Goal: Task Accomplishment & Management: Use online tool/utility

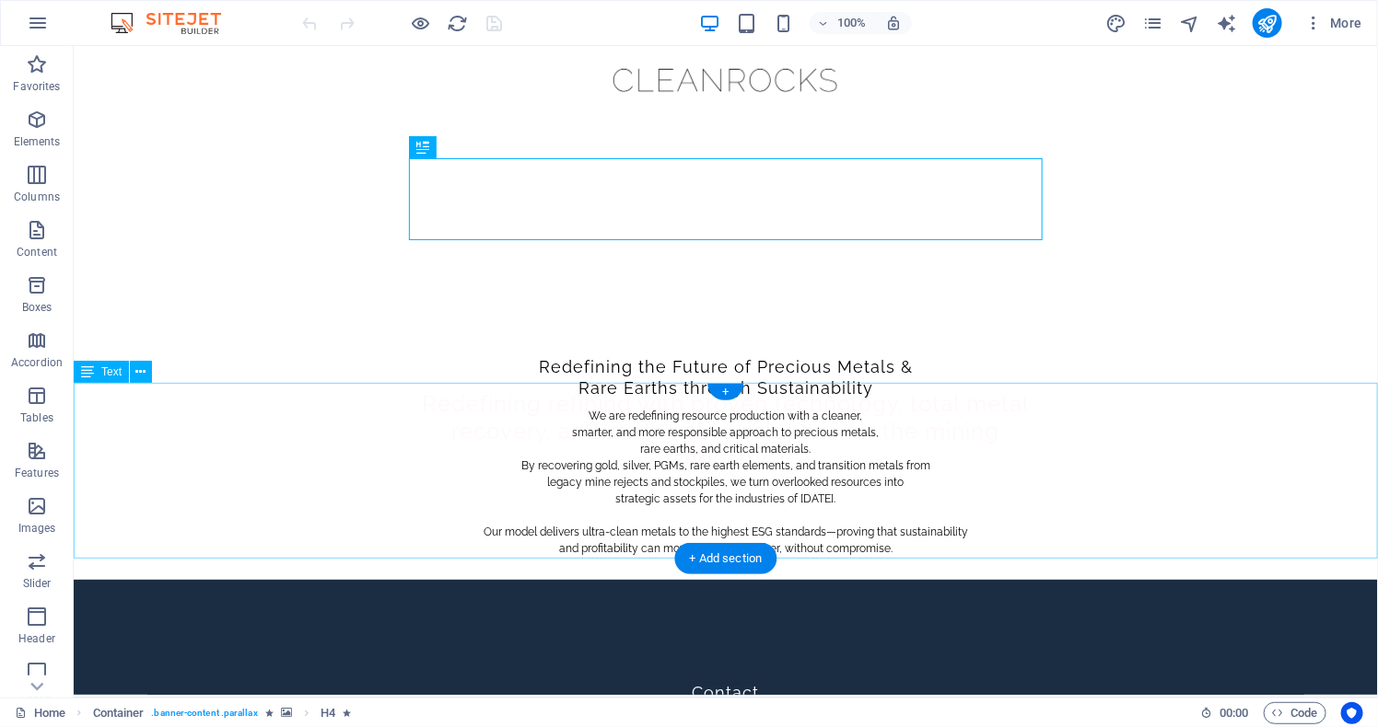
scroll to position [23, 0]
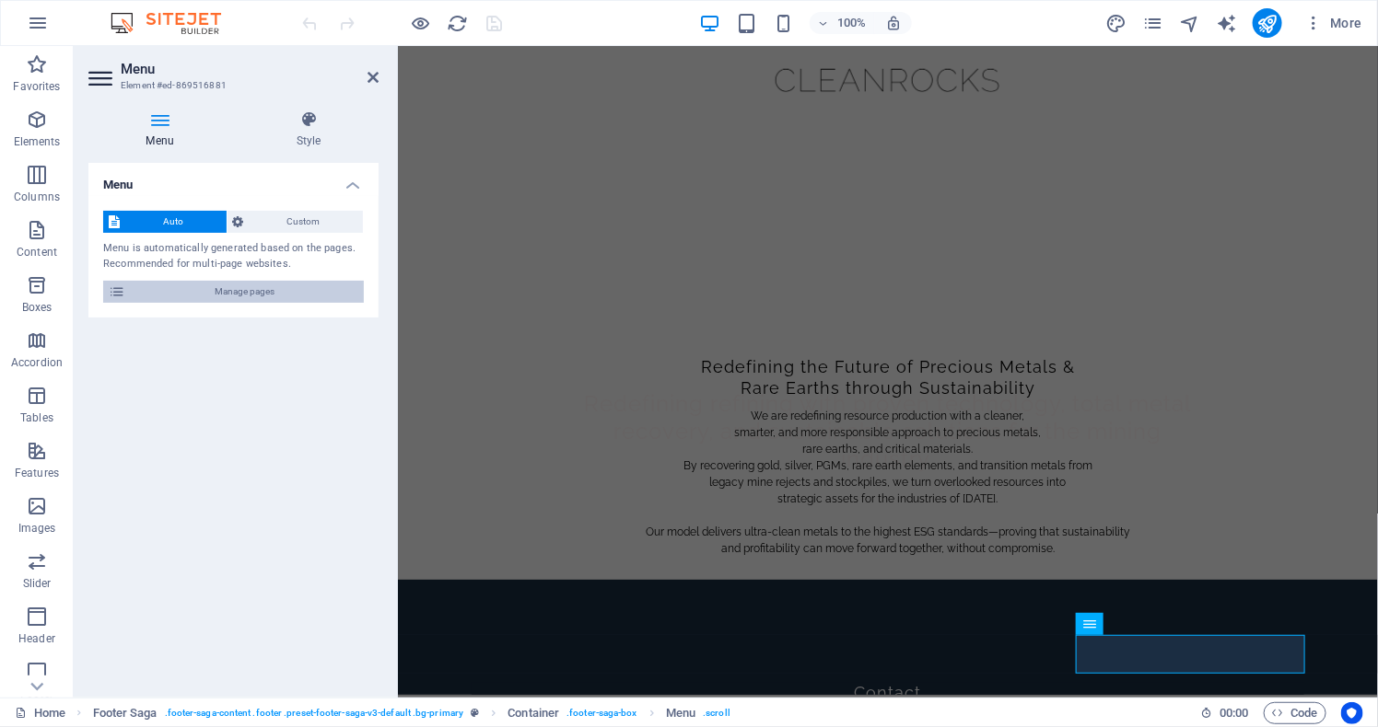
click at [301, 303] on span "Manage pages" at bounding box center [244, 292] width 227 height 22
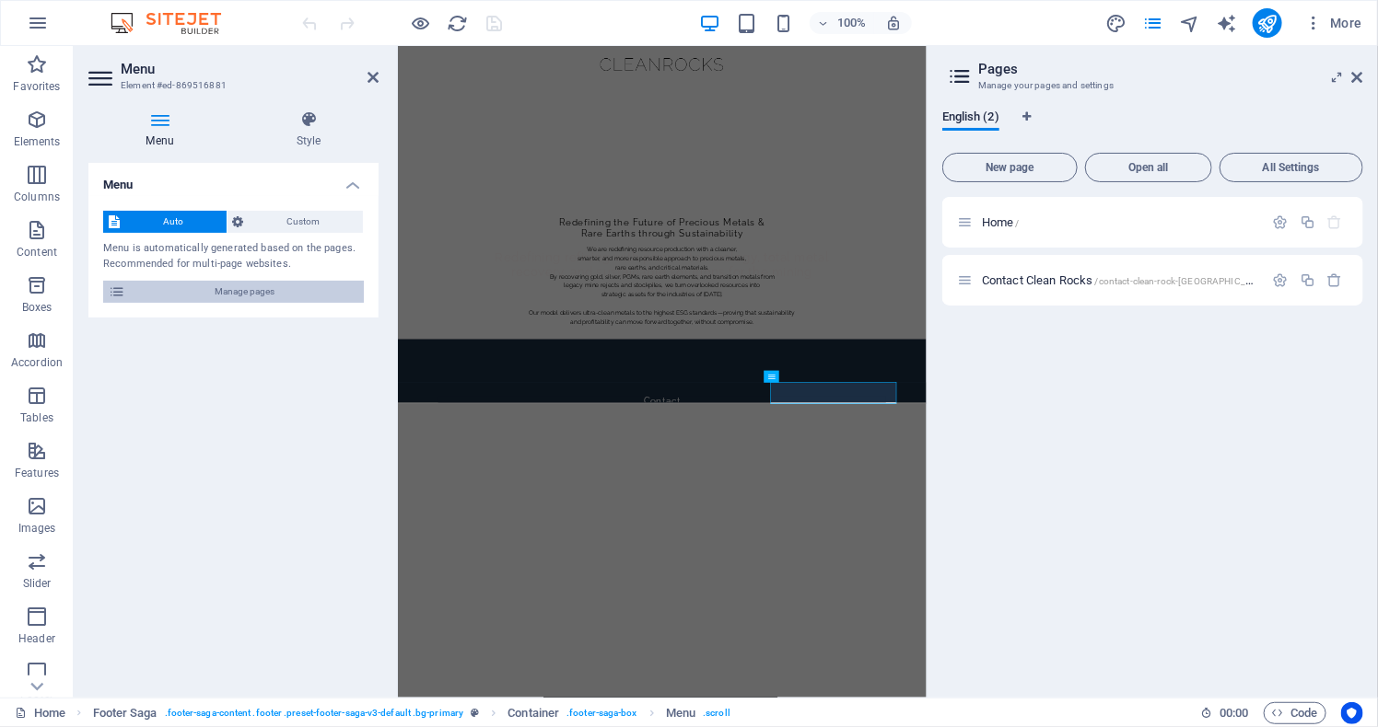
scroll to position [0, 0]
click at [1309, 162] on span "All Settings" at bounding box center [1290, 167] width 127 height 11
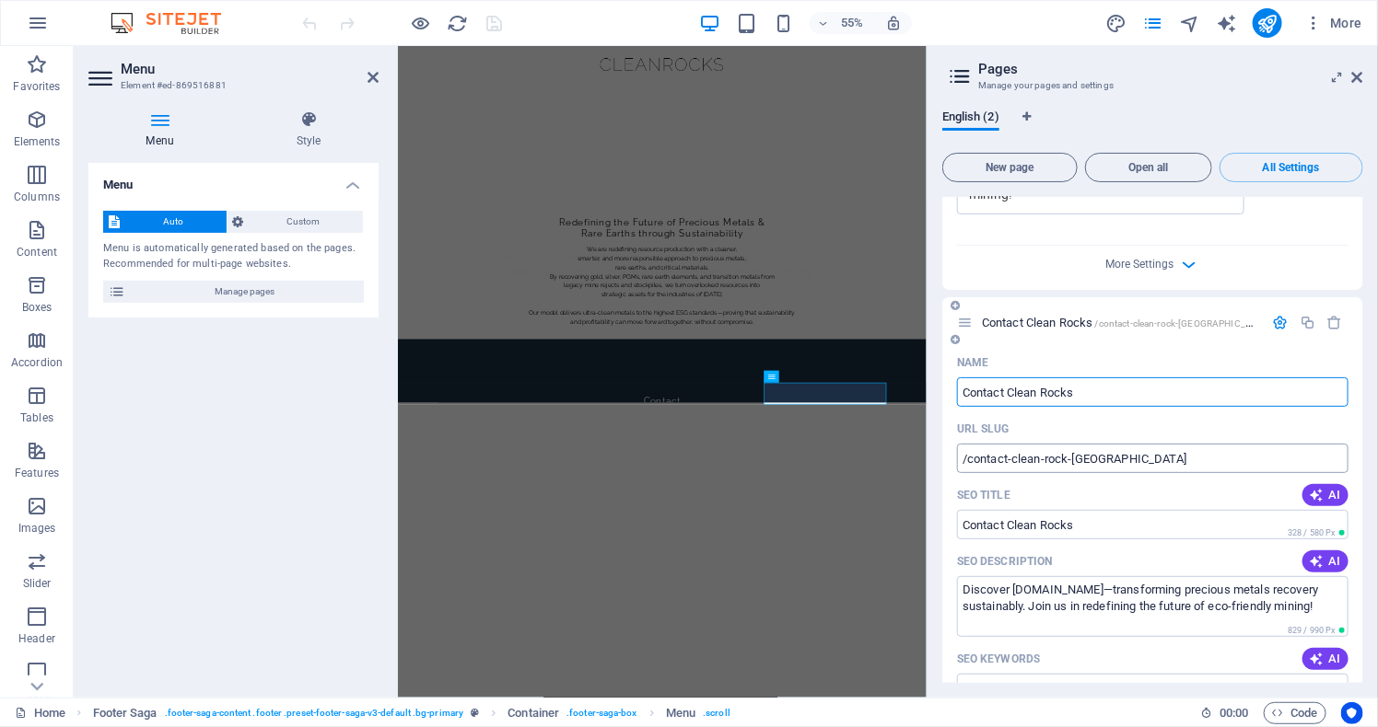
scroll to position [728, 0]
click at [1049, 388] on input "Contact Clean Rocks" at bounding box center [1152, 388] width 391 height 29
type input "Contact CleanRocks"
click at [1052, 457] on input "/contact-clean-rock-[GEOGRAPHIC_DATA]" at bounding box center [1152, 454] width 391 height 29
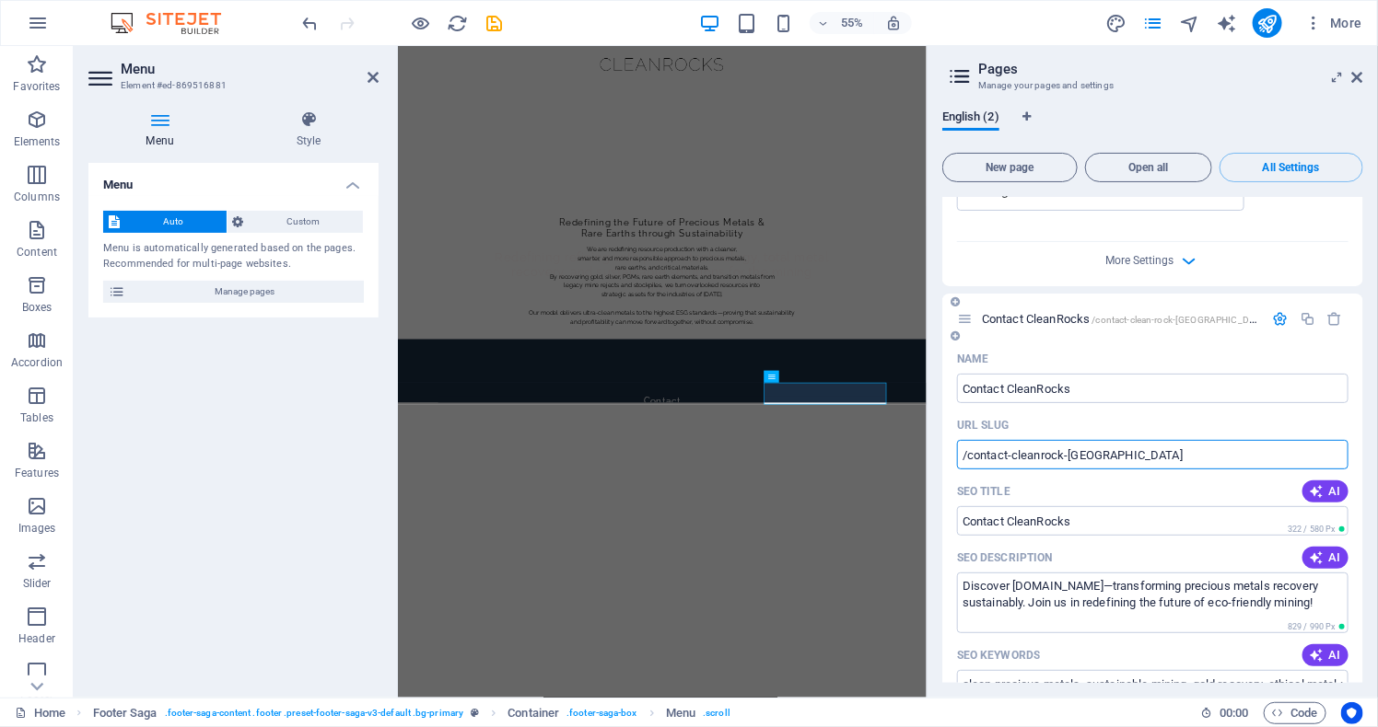
type input "/contact-cleanrock-[GEOGRAPHIC_DATA]"
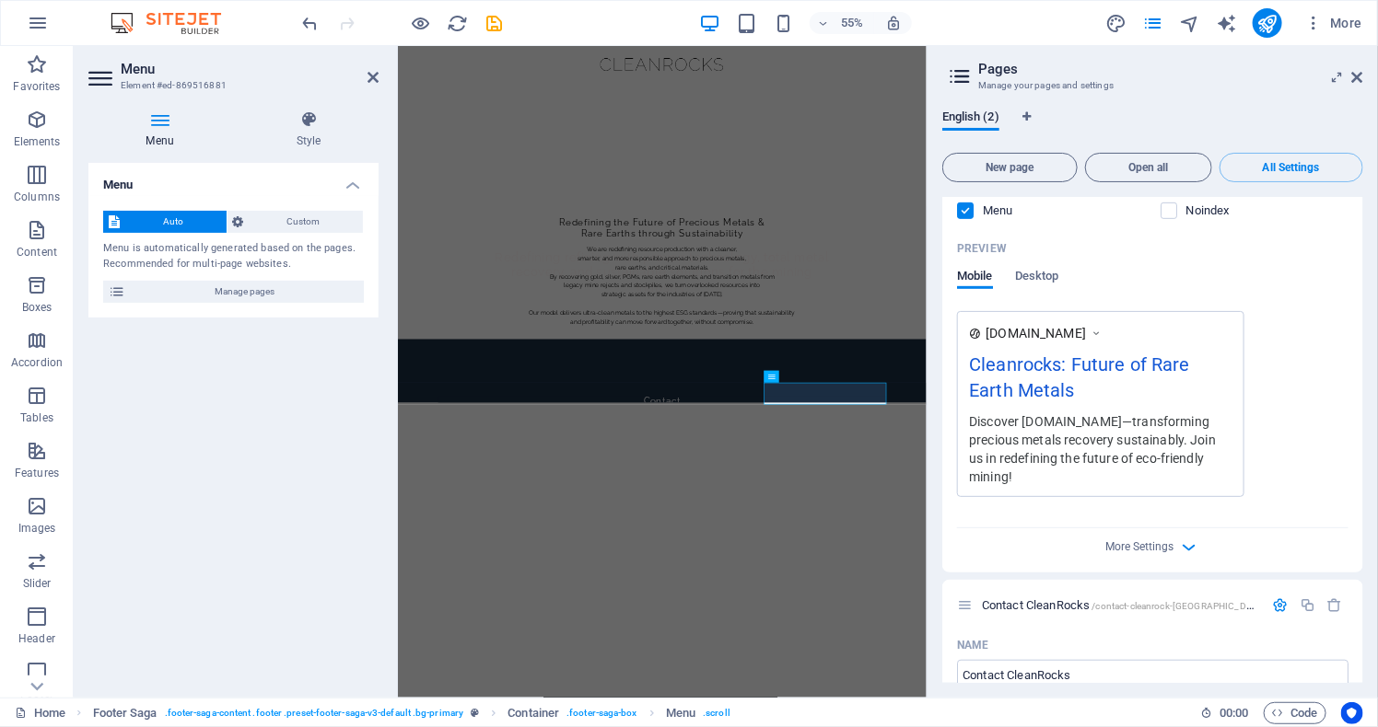
scroll to position [414, 0]
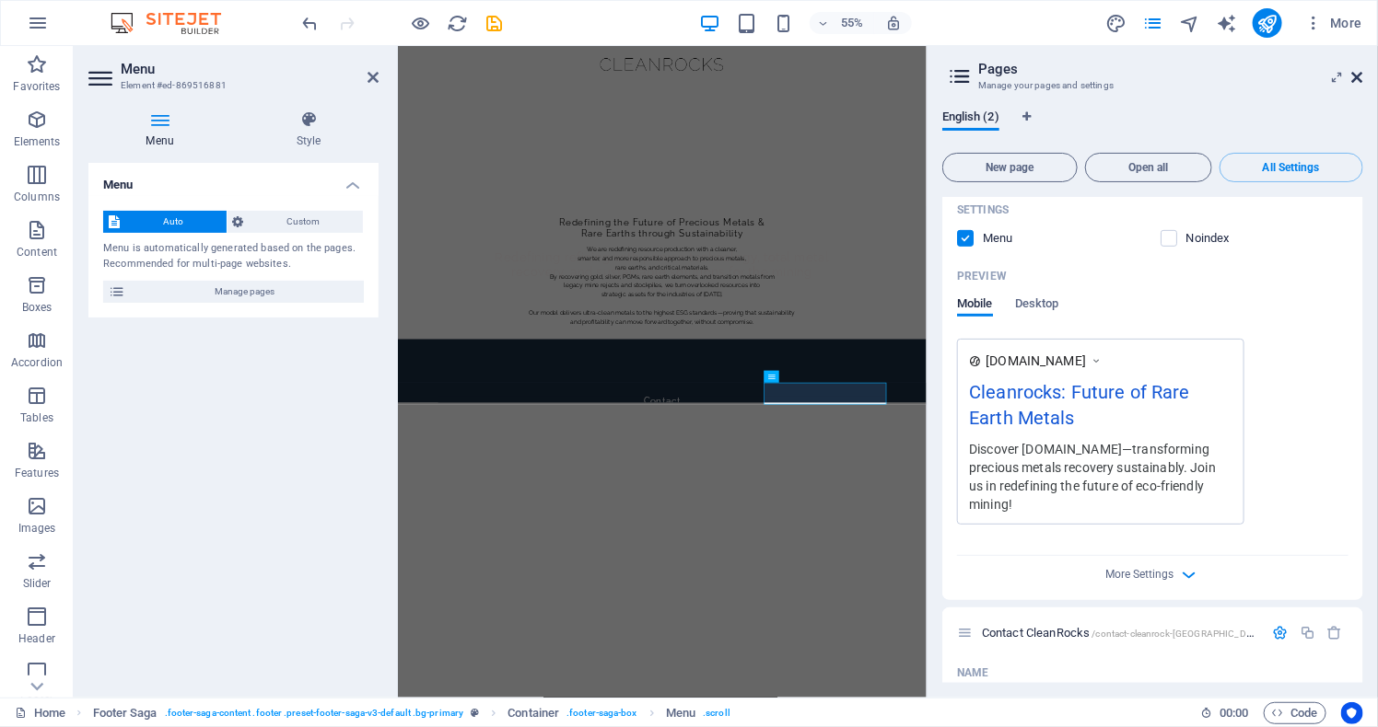
click at [1355, 75] on icon at bounding box center [1357, 77] width 11 height 15
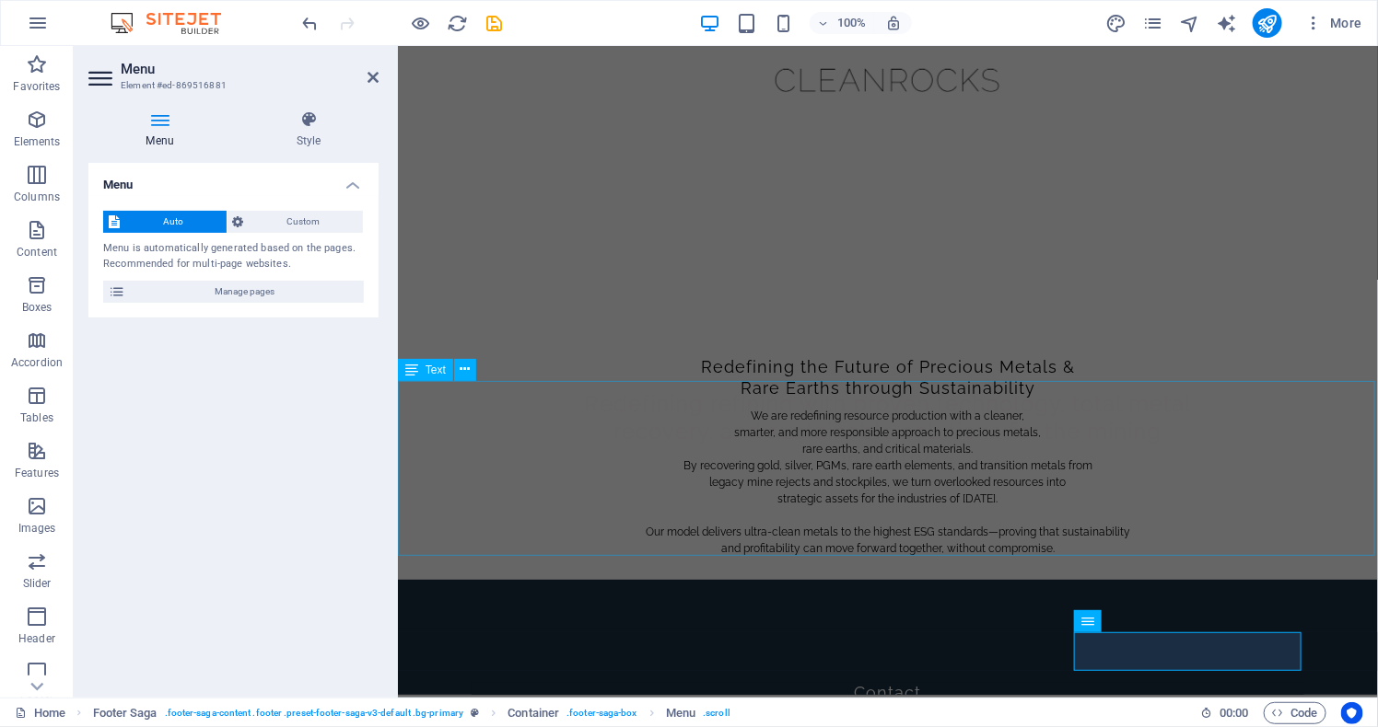
scroll to position [23, 0]
click at [1151, 624] on icon at bounding box center [1149, 623] width 10 height 19
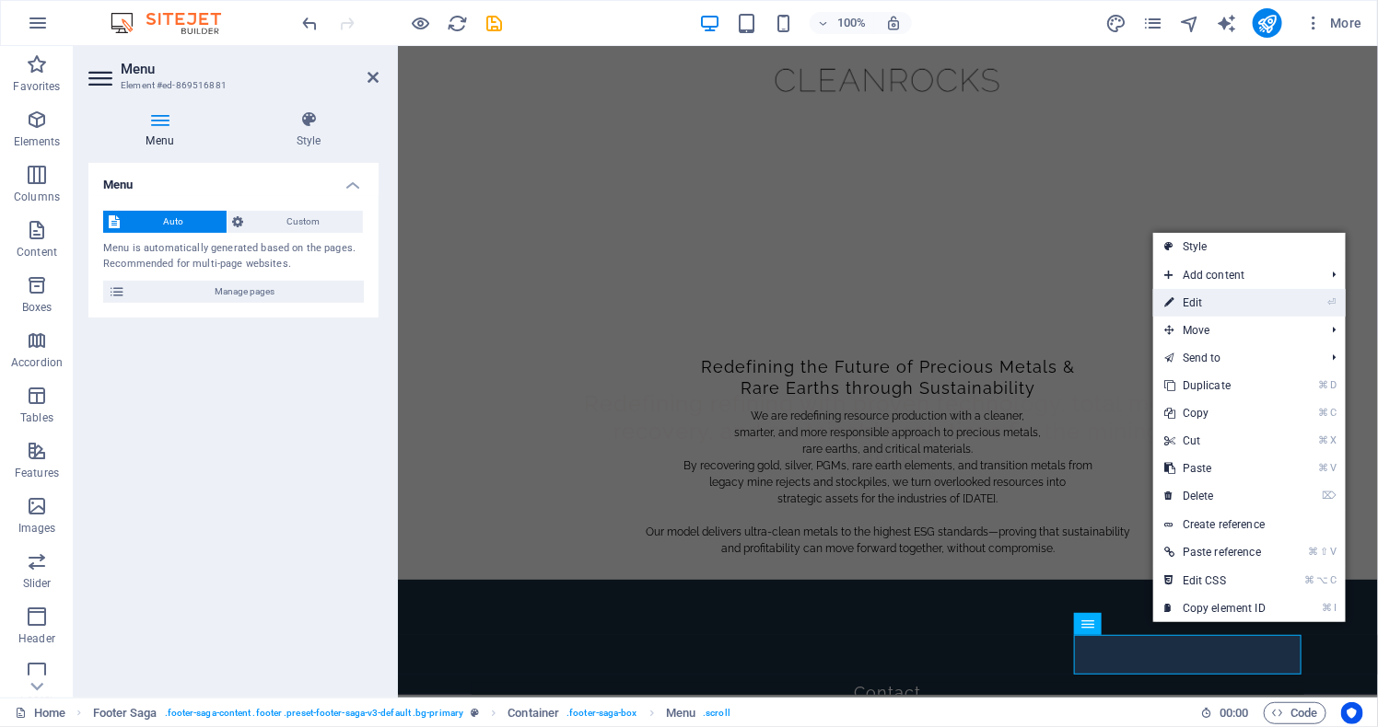
click at [1200, 303] on link "⏎ Edit" at bounding box center [1214, 303] width 123 height 28
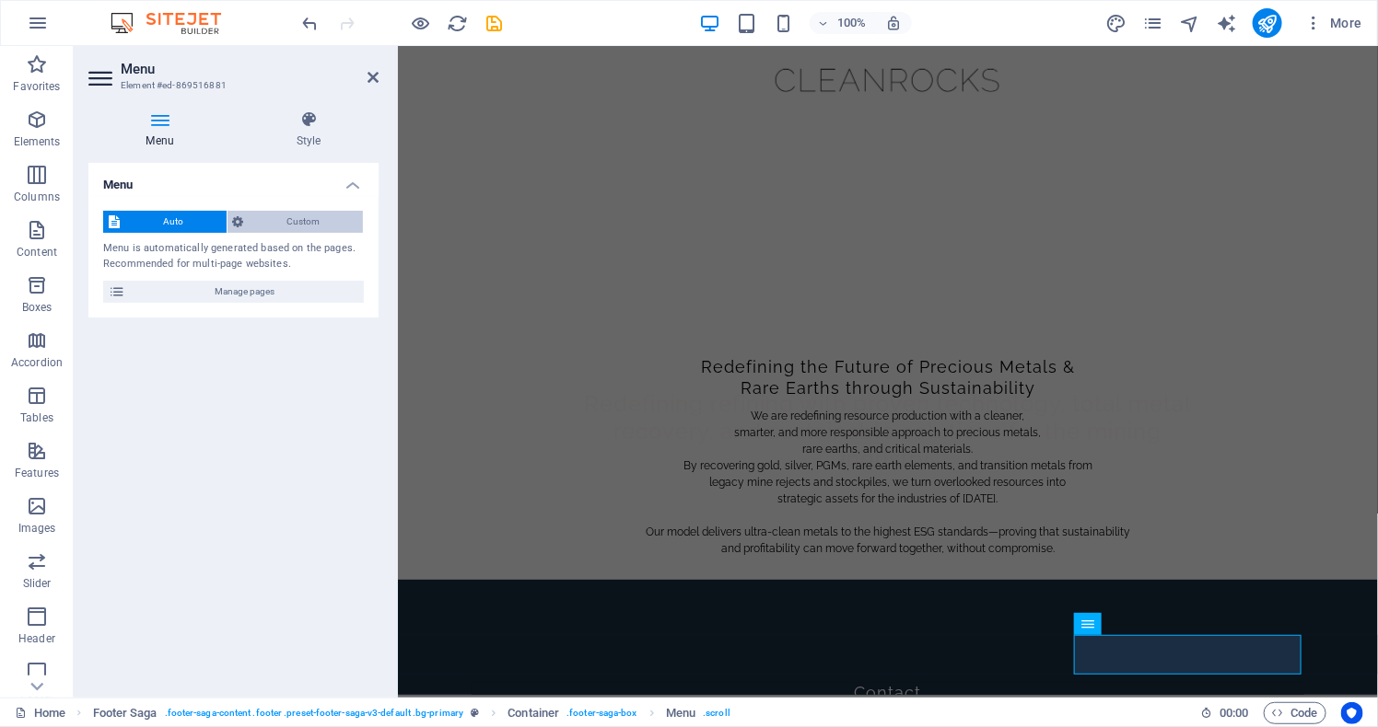
click at [339, 223] on span "Custom" at bounding box center [304, 222] width 109 height 22
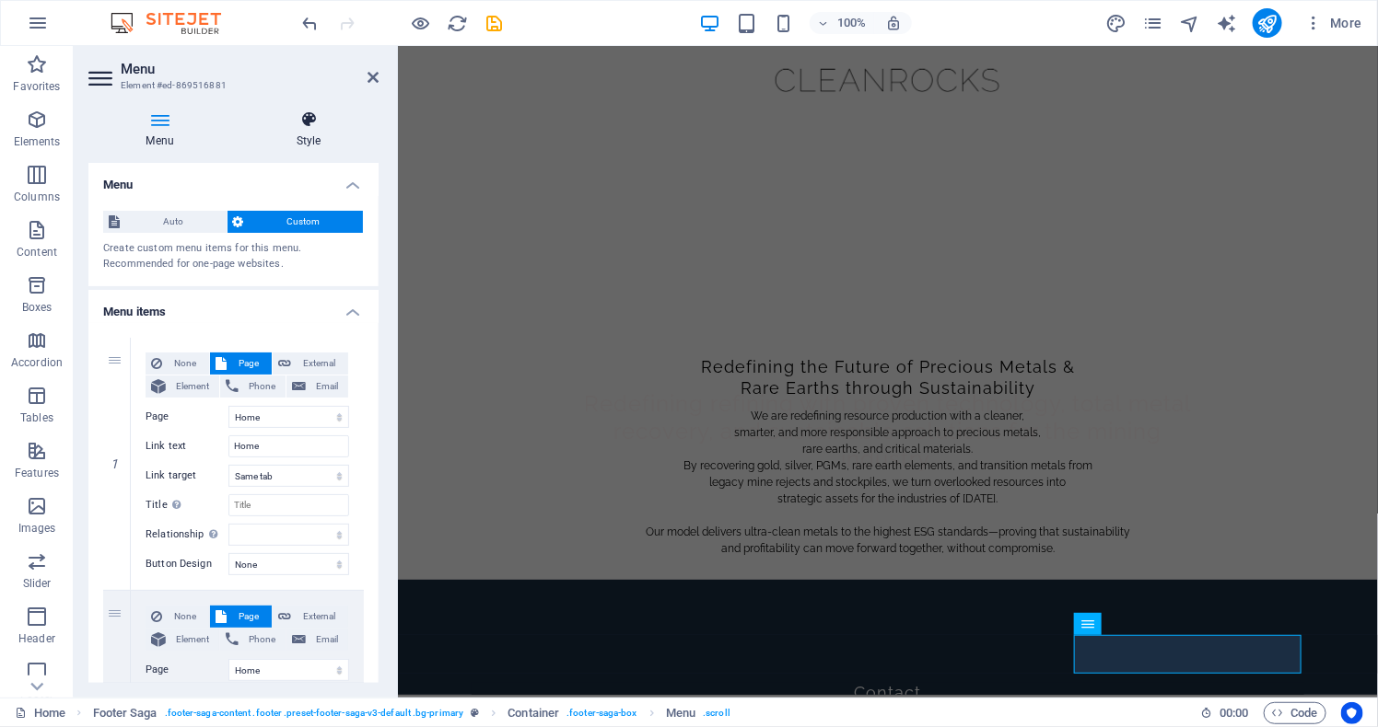
click at [309, 128] on h4 "Style" at bounding box center [308, 129] width 140 height 39
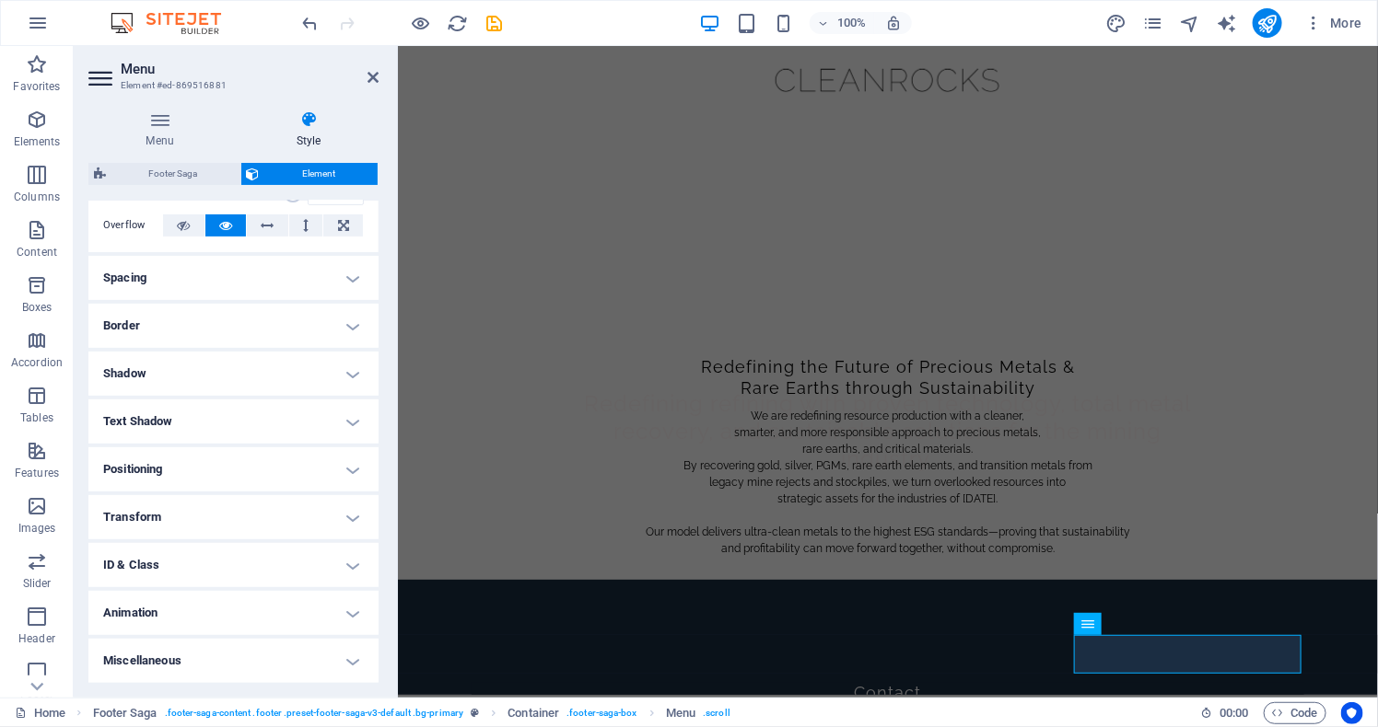
scroll to position [395, 0]
click at [346, 458] on h4 "Positioning" at bounding box center [233, 470] width 290 height 44
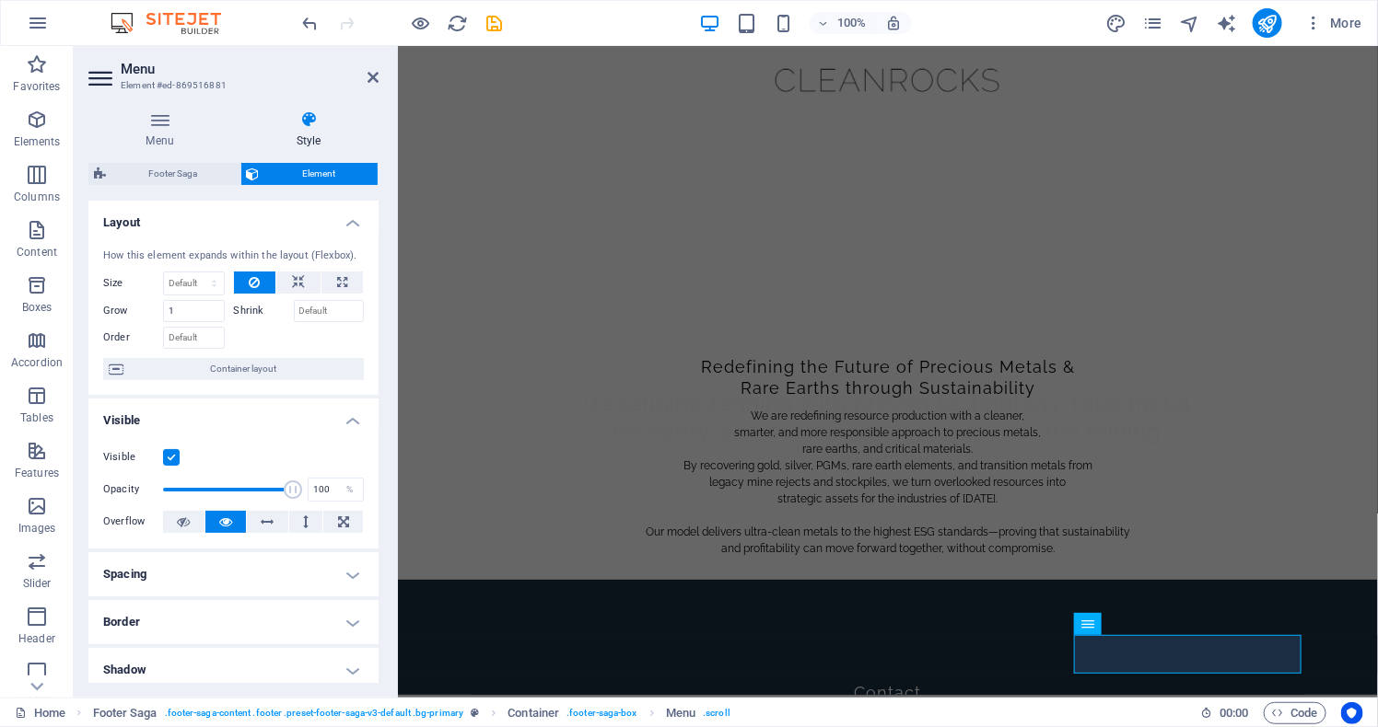
scroll to position [0, 0]
click at [167, 118] on icon at bounding box center [159, 119] width 143 height 18
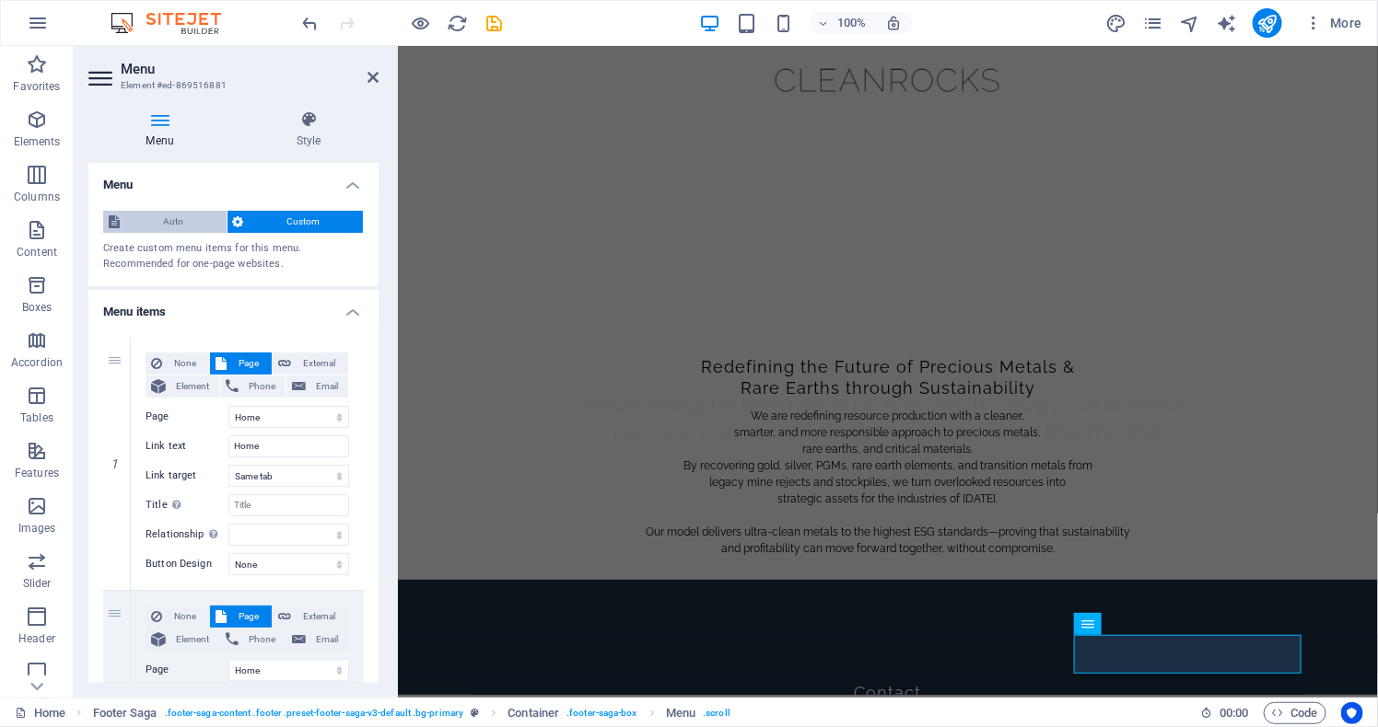
click at [169, 217] on span "Auto" at bounding box center [173, 222] width 96 height 22
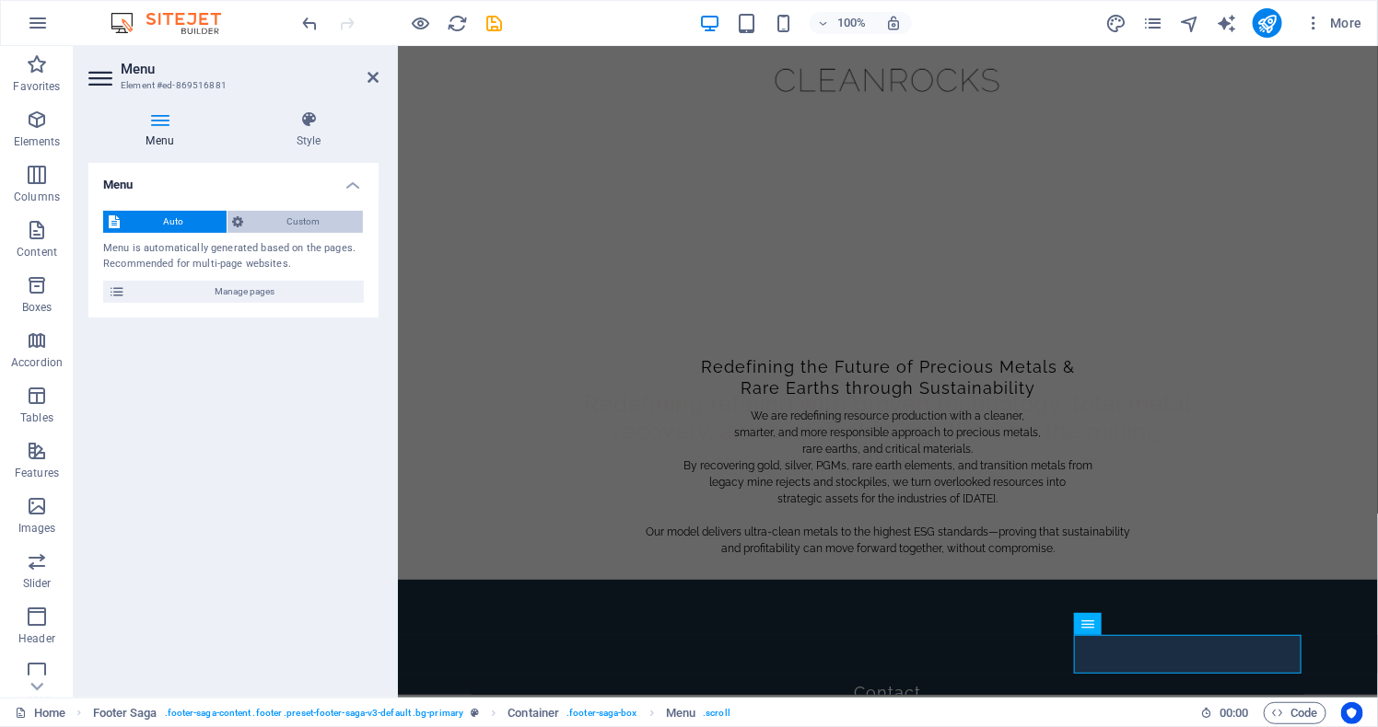
click at [255, 222] on span "Custom" at bounding box center [304, 222] width 109 height 22
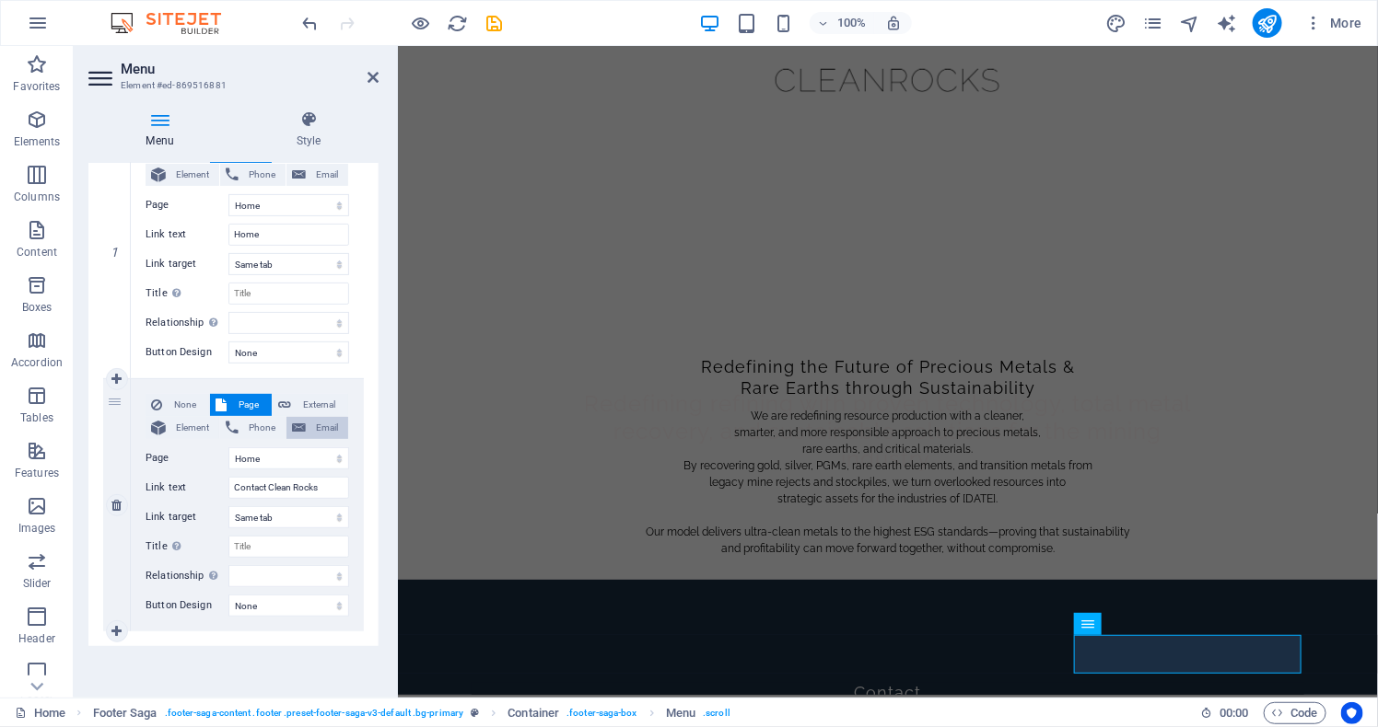
scroll to position [471, 0]
click at [318, 477] on input "Contact Clean Rocks" at bounding box center [288, 488] width 121 height 22
type input "Contact CleanRocks"
select select
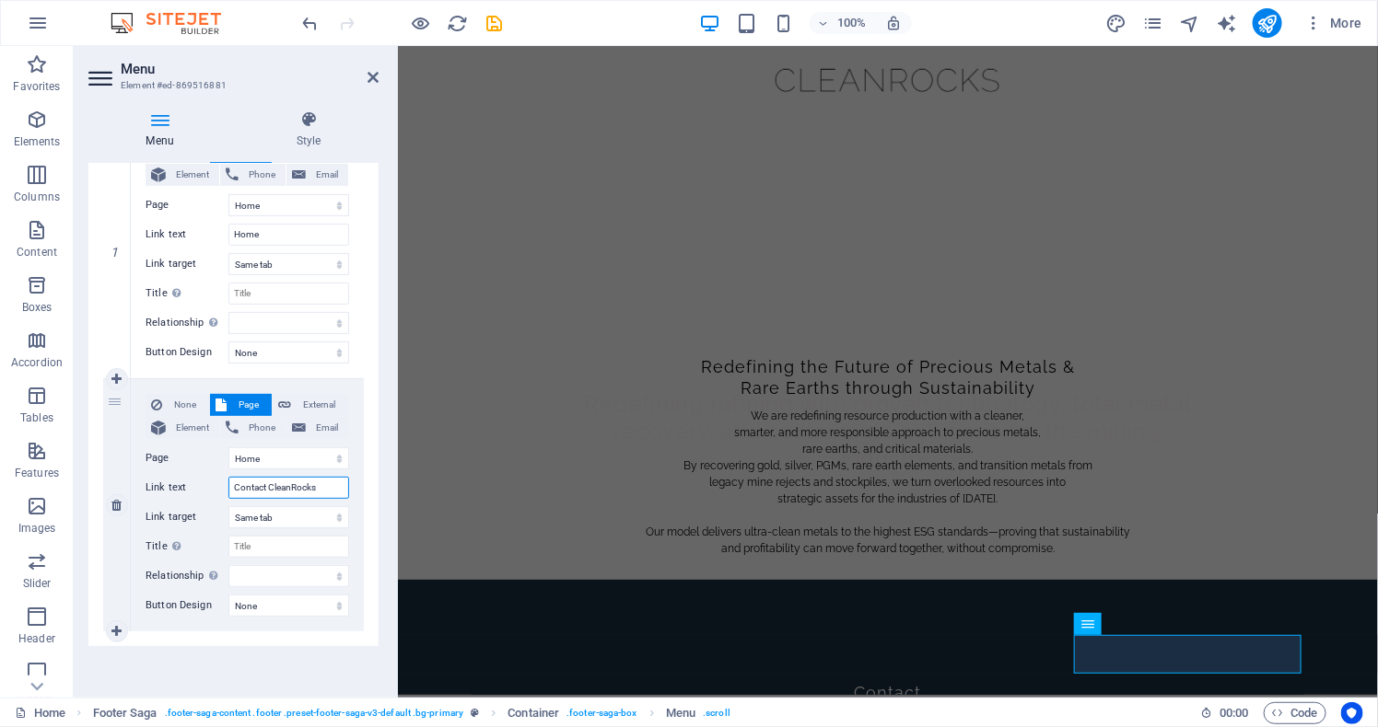
select select
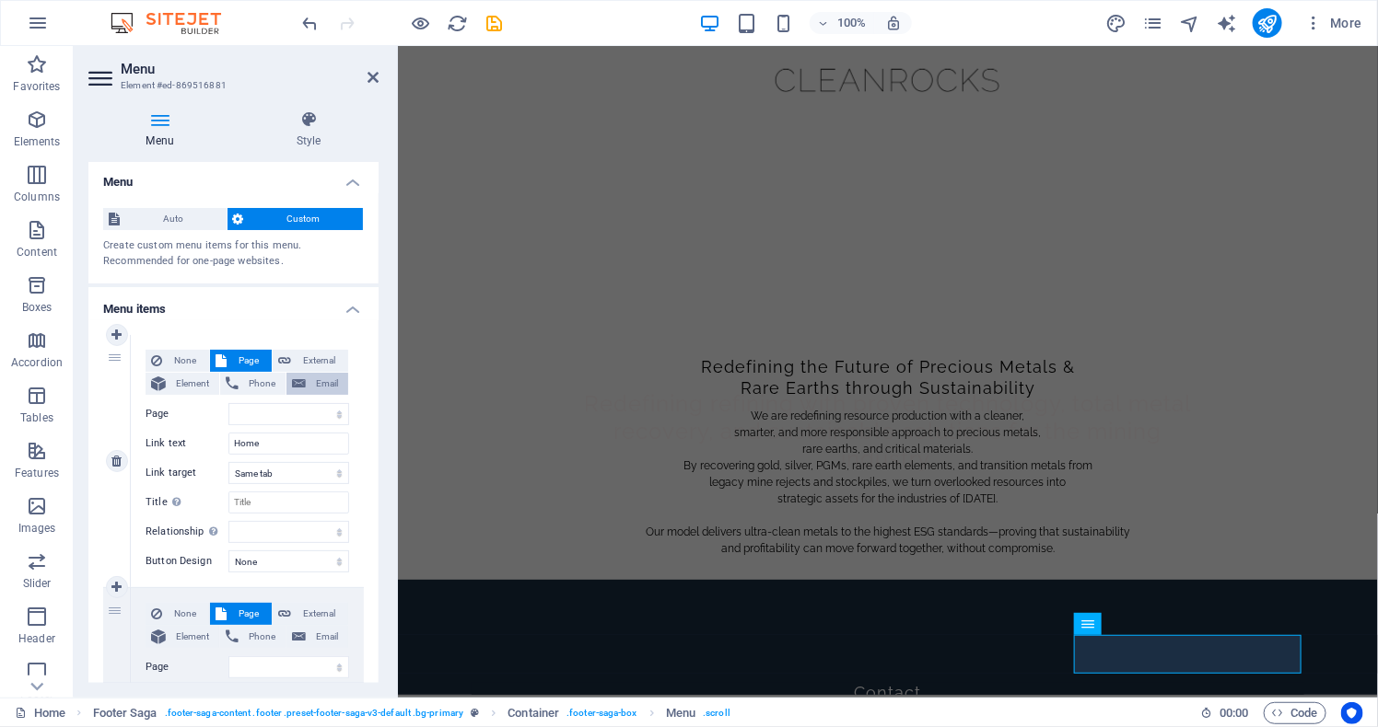
scroll to position [0, 0]
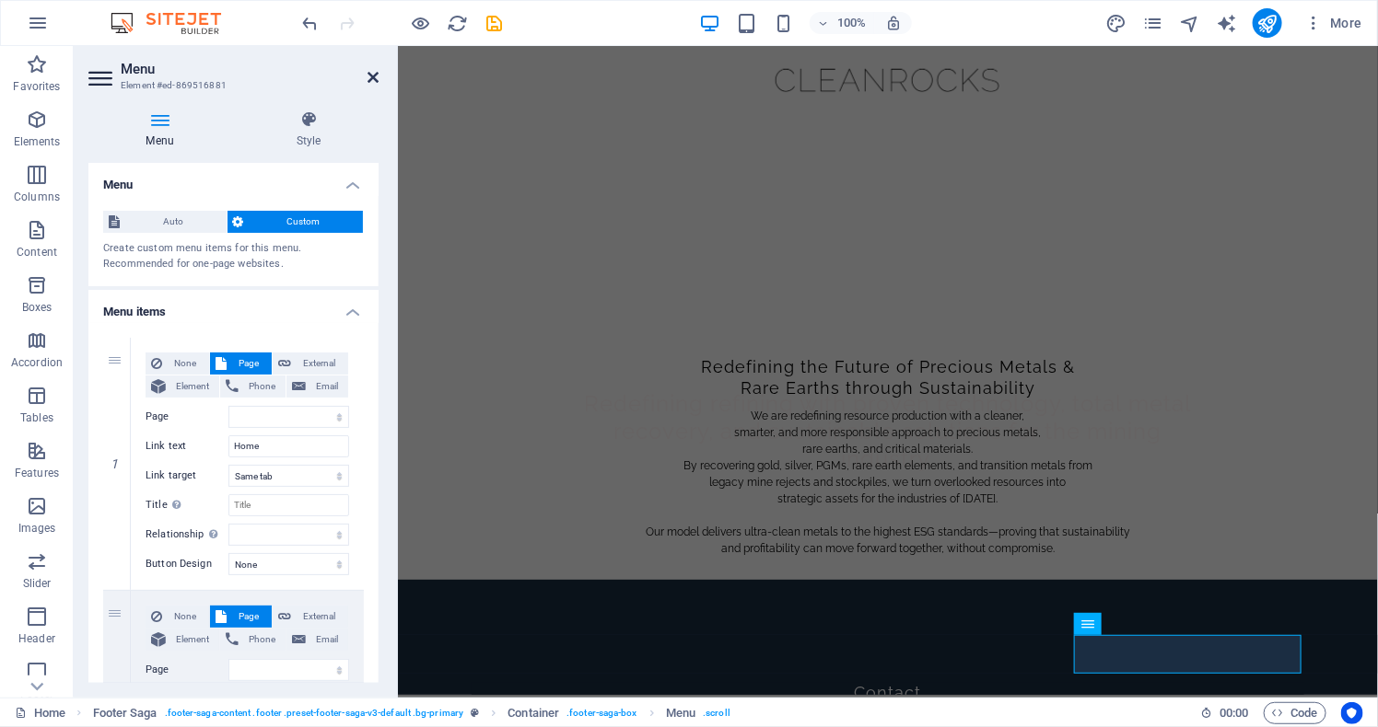
type input "Contact CleanRocks"
click at [369, 76] on icon at bounding box center [372, 77] width 11 height 15
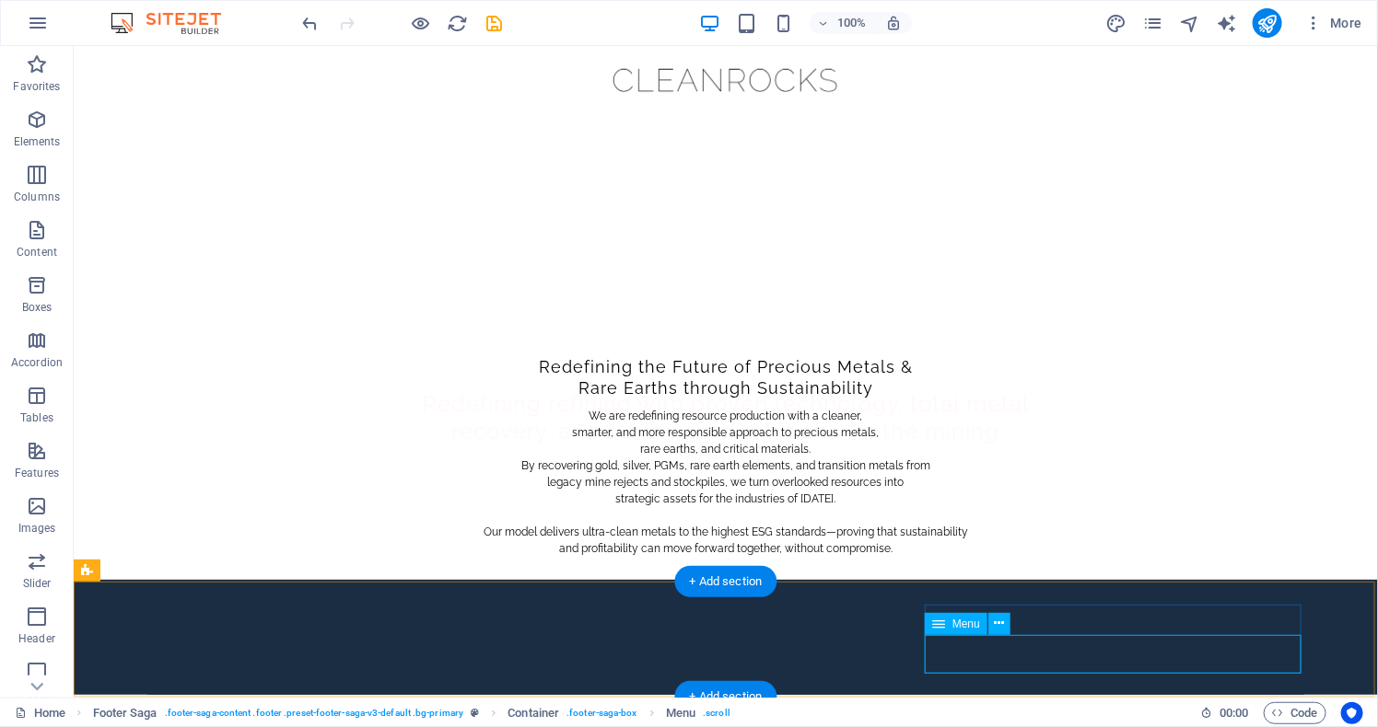
click at [1004, 628] on icon at bounding box center [999, 623] width 10 height 19
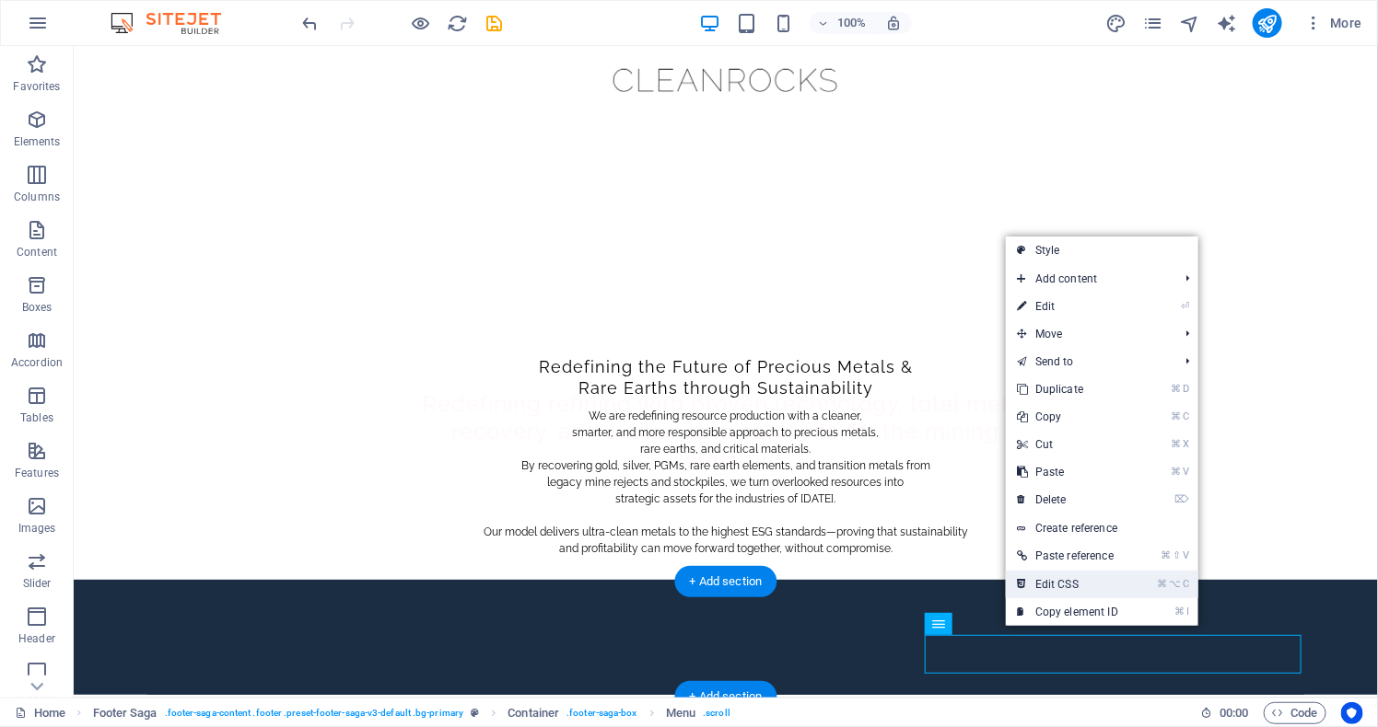
click at [1064, 579] on link "⌘ ⌥ C Edit CSS" at bounding box center [1067, 585] width 123 height 28
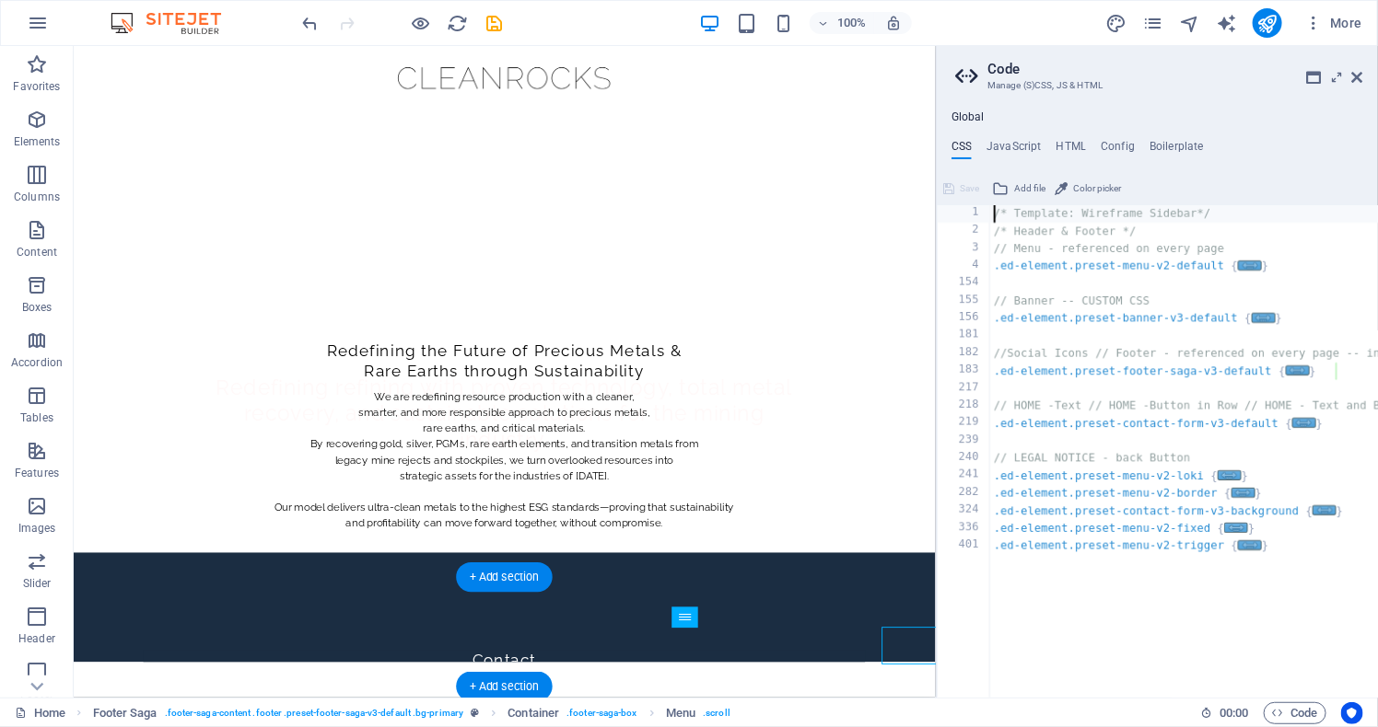
type textarea "li {"
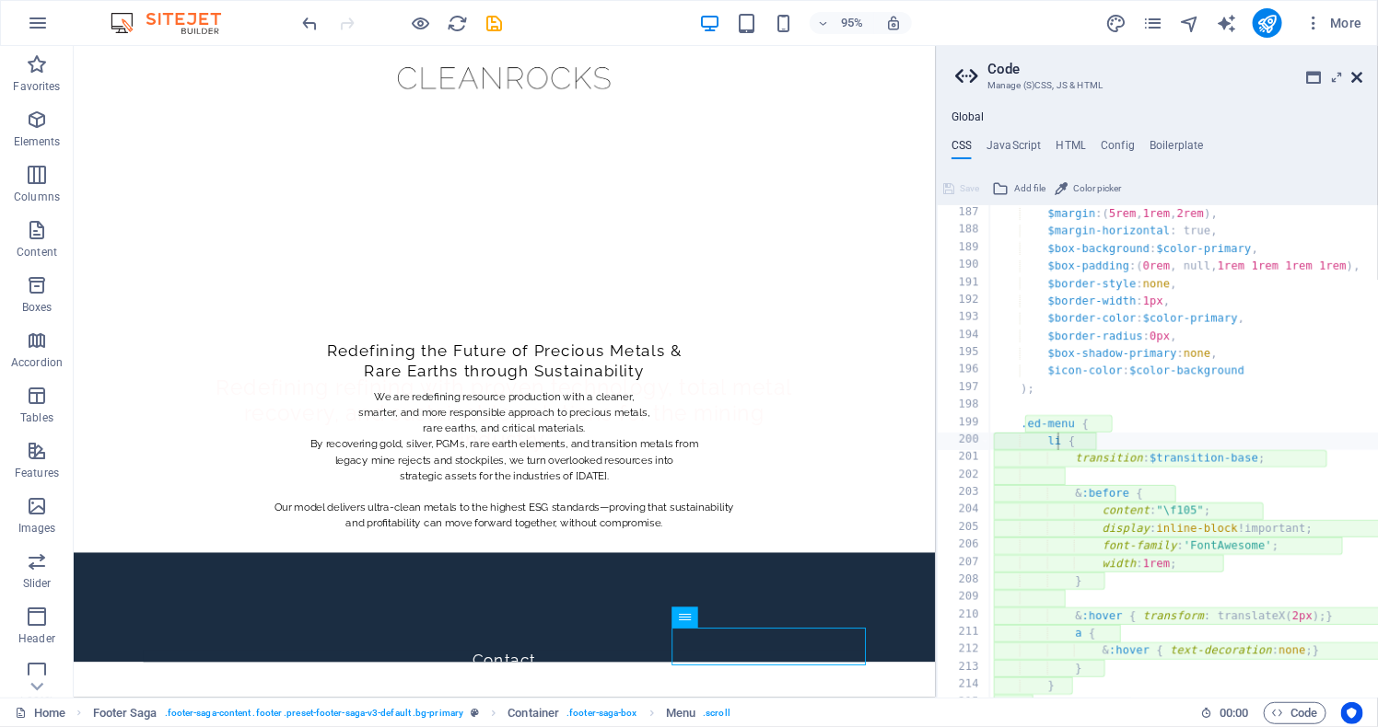
click at [1354, 72] on icon at bounding box center [1357, 77] width 11 height 15
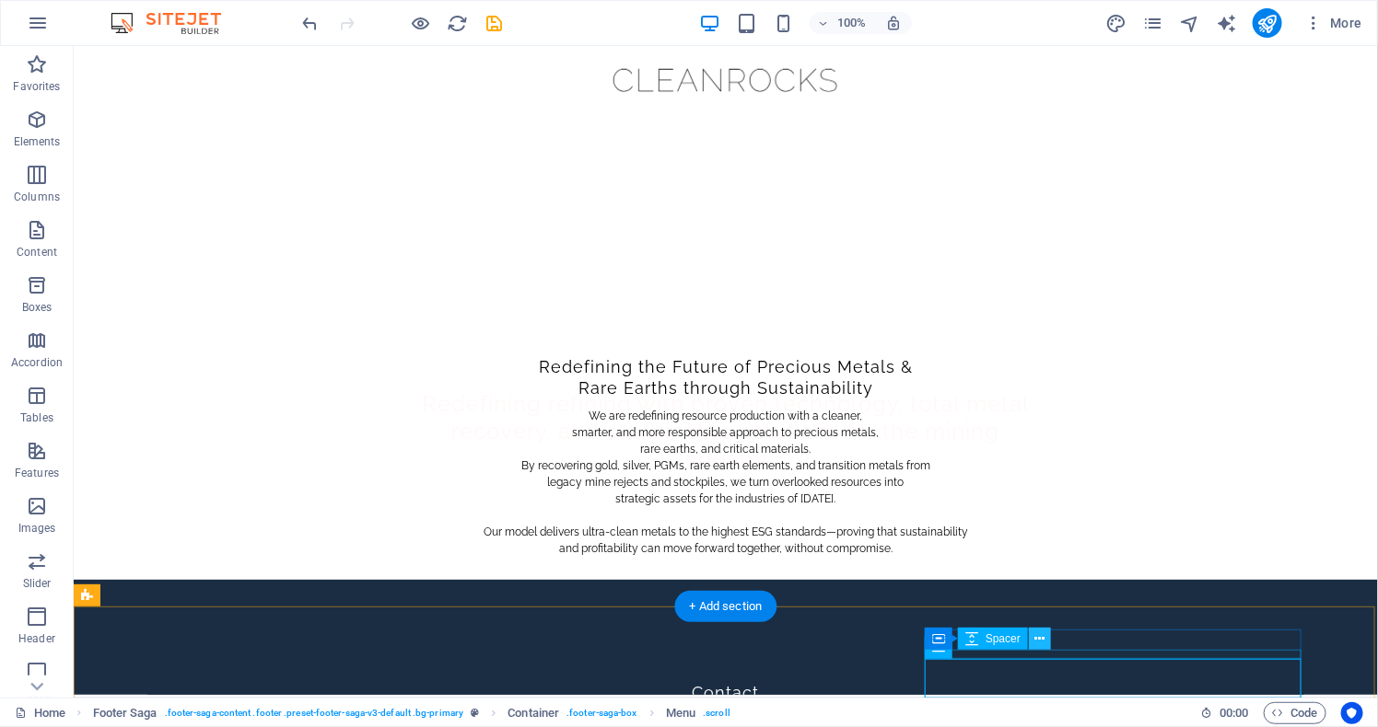
click at [1045, 641] on icon at bounding box center [1040, 639] width 10 height 19
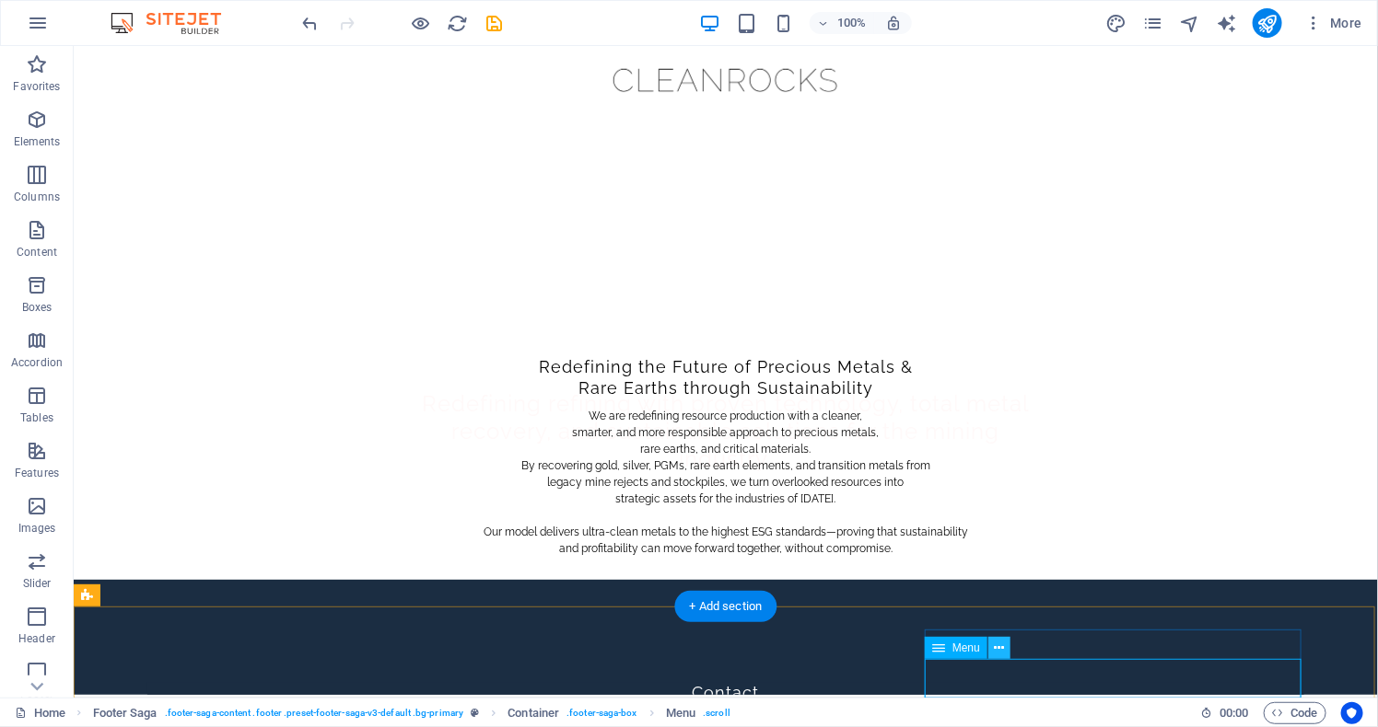
click at [1005, 652] on icon at bounding box center [999, 648] width 10 height 19
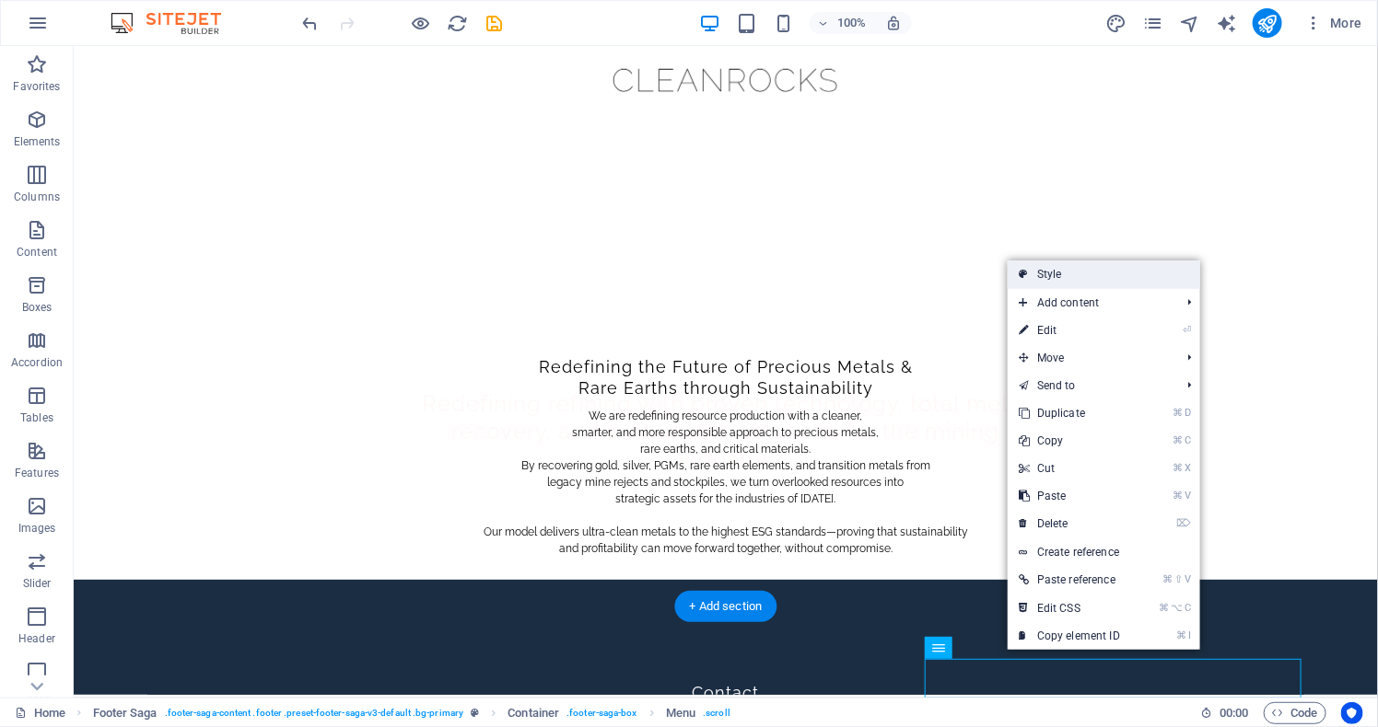
click at [1054, 275] on link "Style" at bounding box center [1103, 275] width 192 height 28
select select "rem"
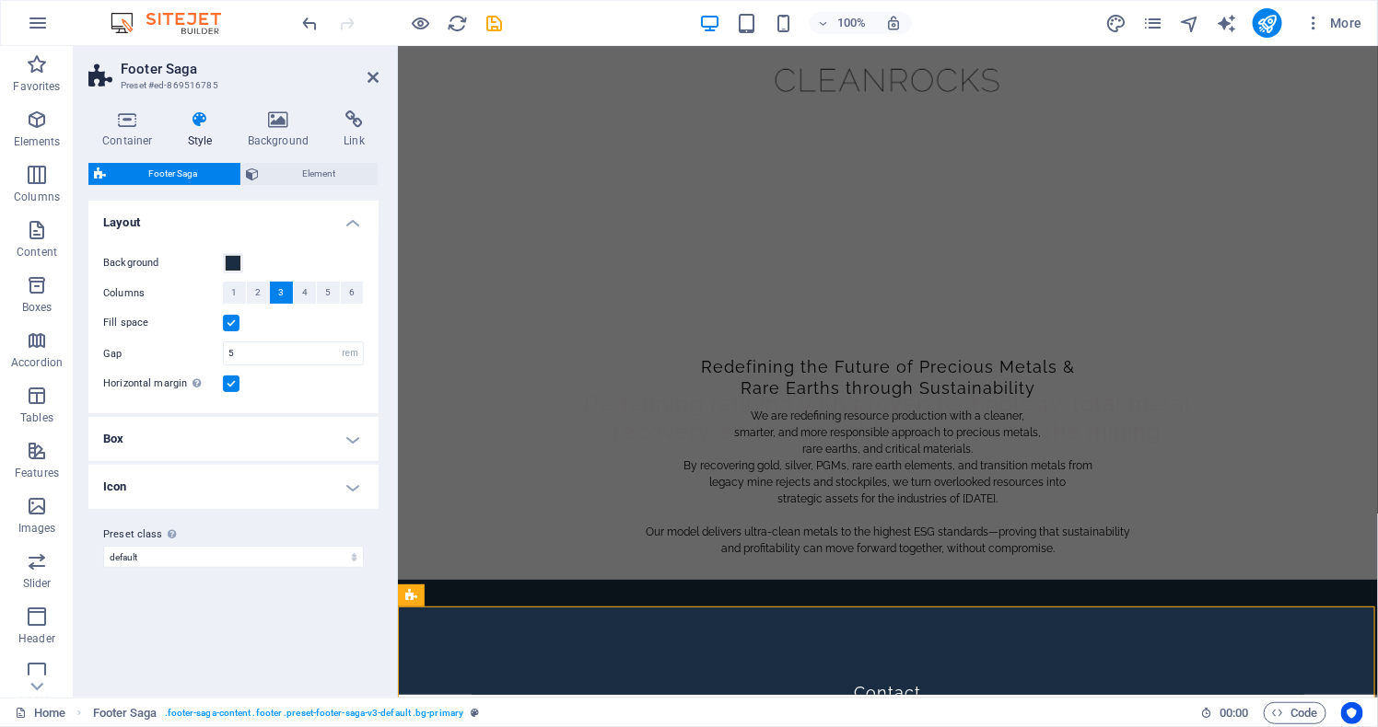
click at [341, 461] on h4 "Box" at bounding box center [233, 439] width 290 height 44
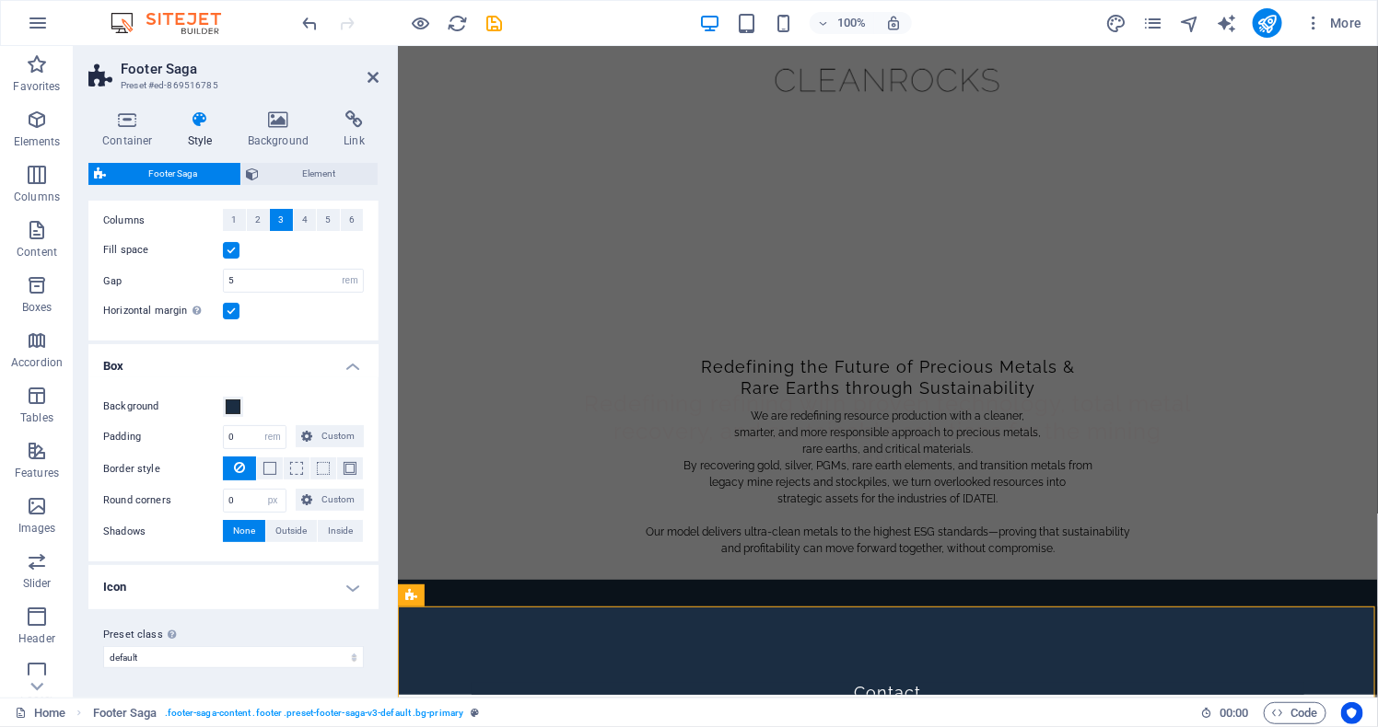
scroll to position [229, 0]
click at [351, 573] on h4 "Icon" at bounding box center [233, 587] width 290 height 44
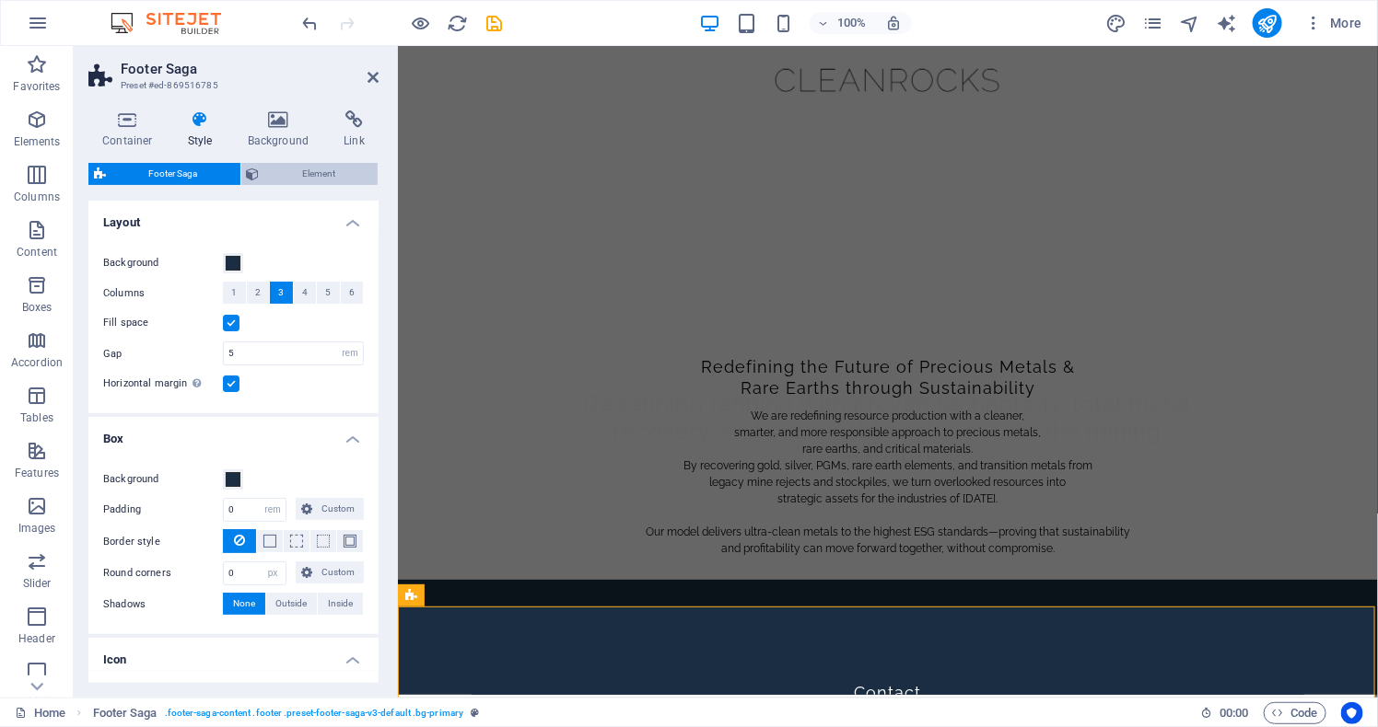
scroll to position [0, 0]
click at [320, 185] on span "Element" at bounding box center [319, 174] width 108 height 22
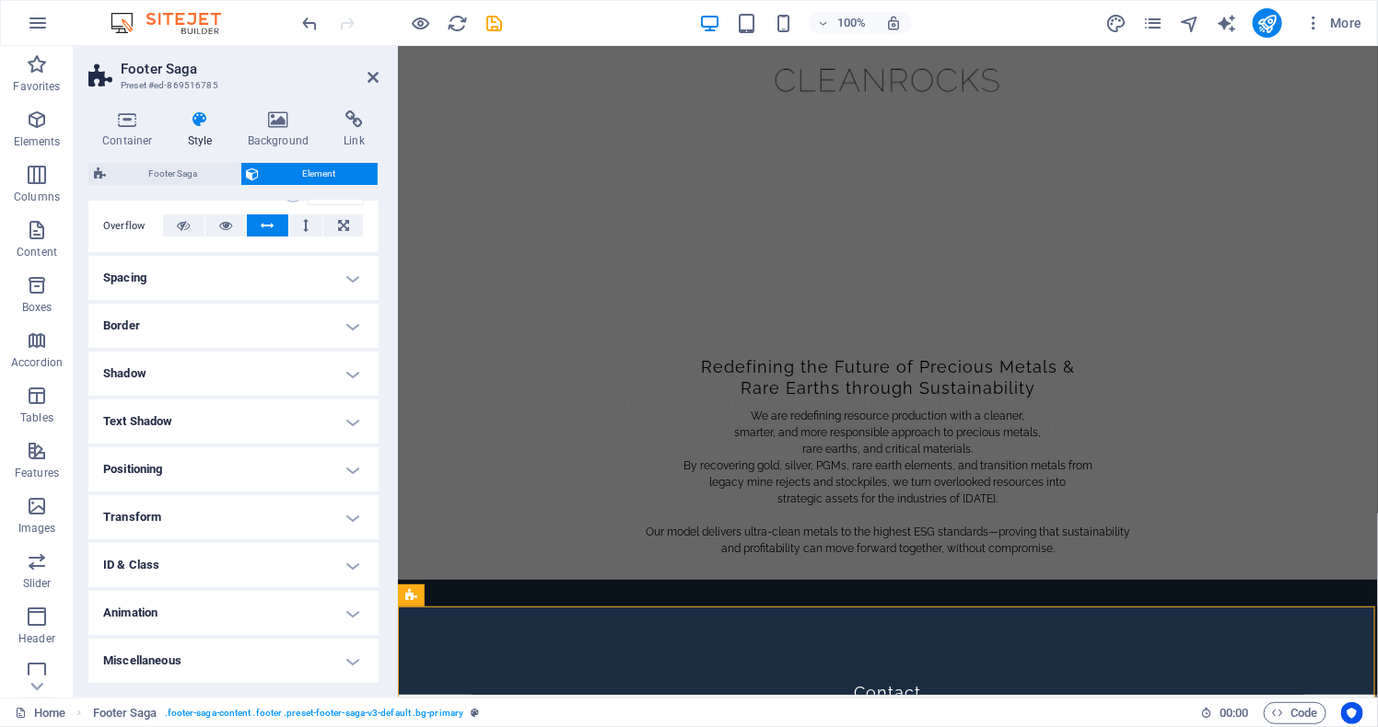
scroll to position [118, 0]
click at [344, 482] on h4 "Positioning" at bounding box center [233, 470] width 290 height 44
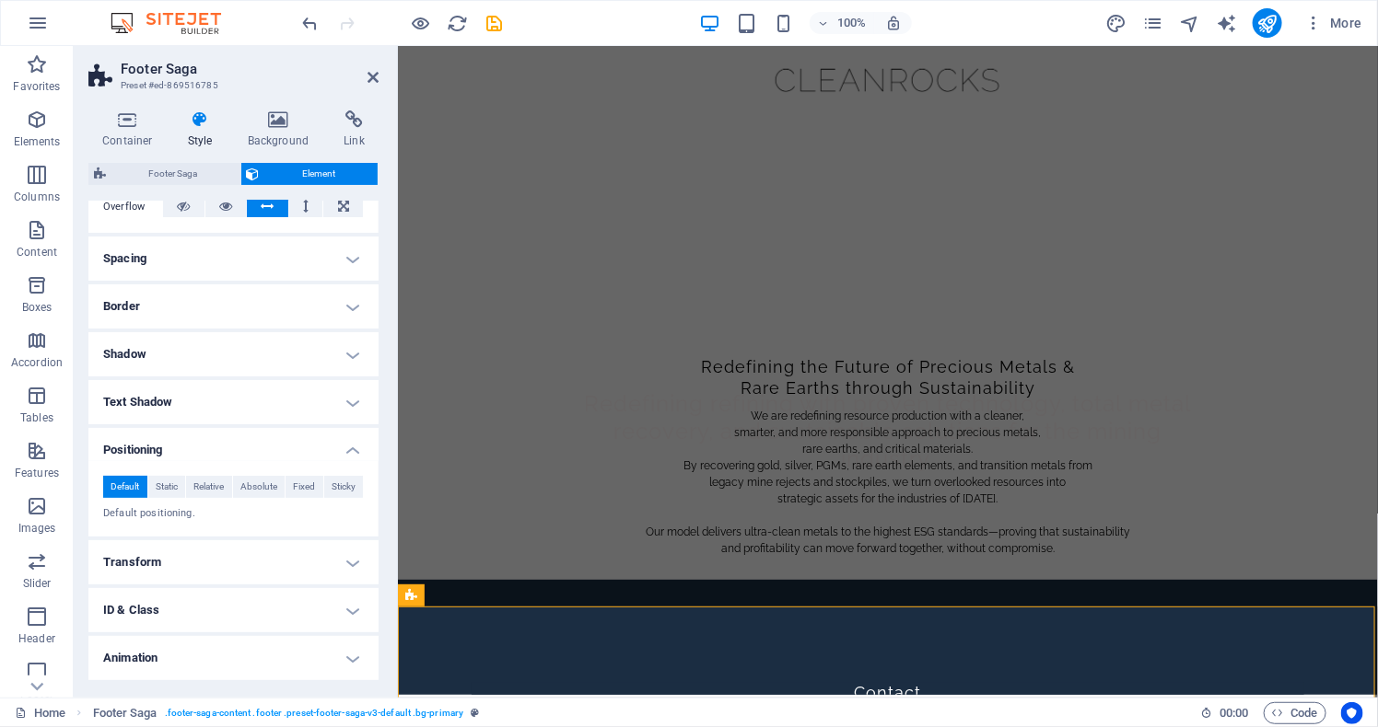
click at [344, 461] on h4 "Positioning" at bounding box center [233, 444] width 290 height 33
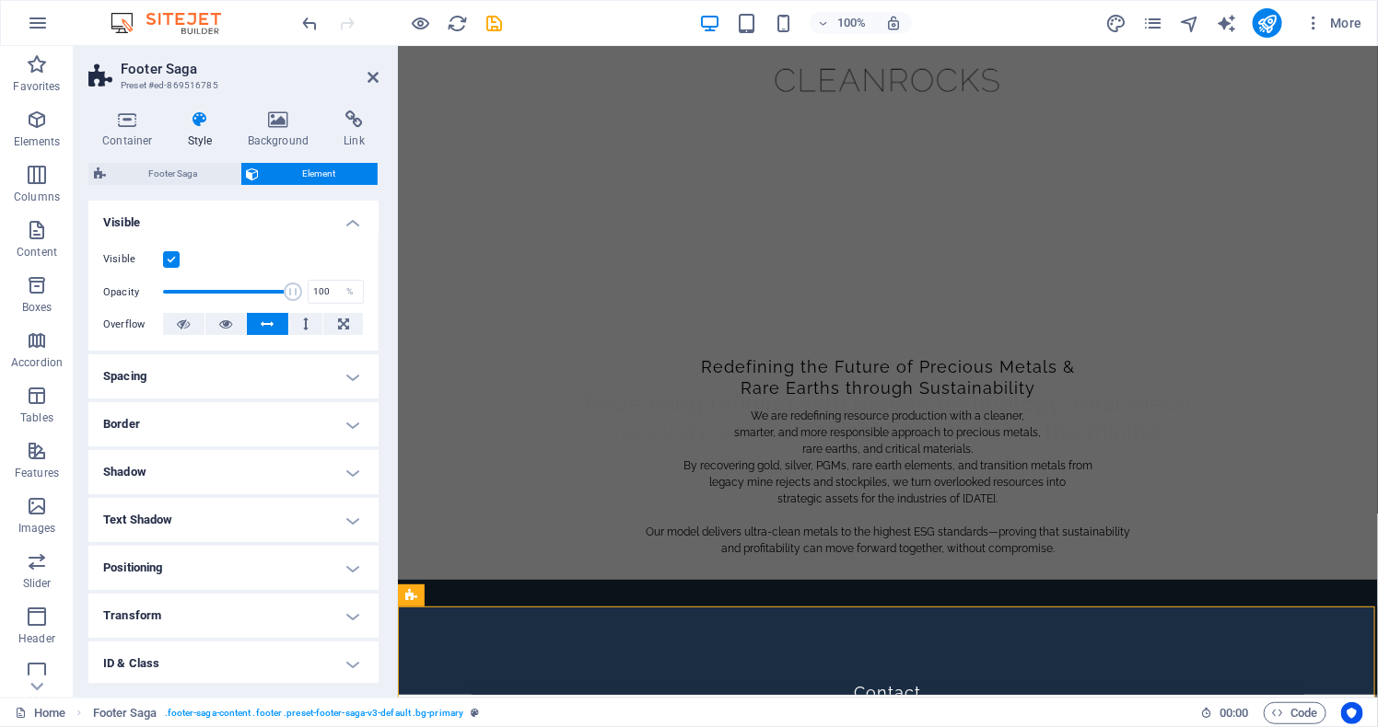
scroll to position [0, 0]
click at [345, 229] on h4 "Visible" at bounding box center [233, 217] width 290 height 33
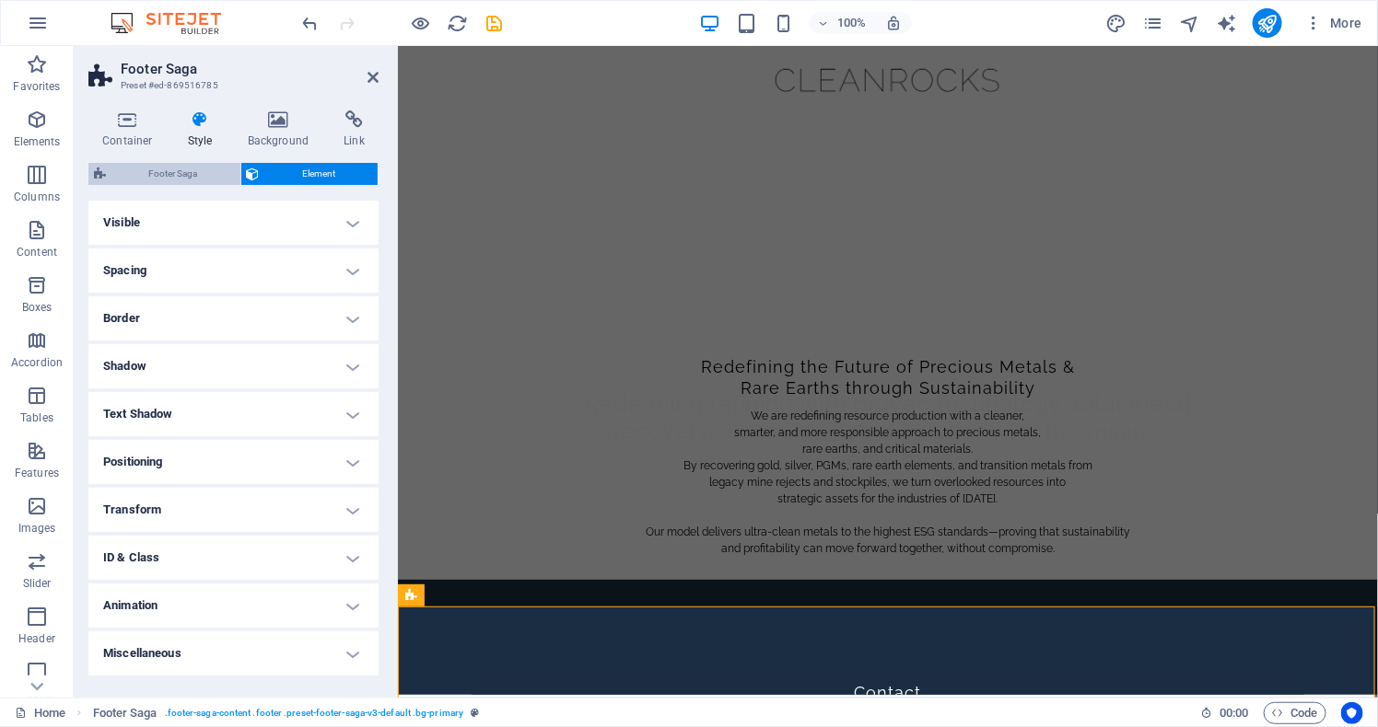
scroll to position [19, 0]
click at [180, 175] on span "Footer Saga" at bounding box center [172, 174] width 123 height 22
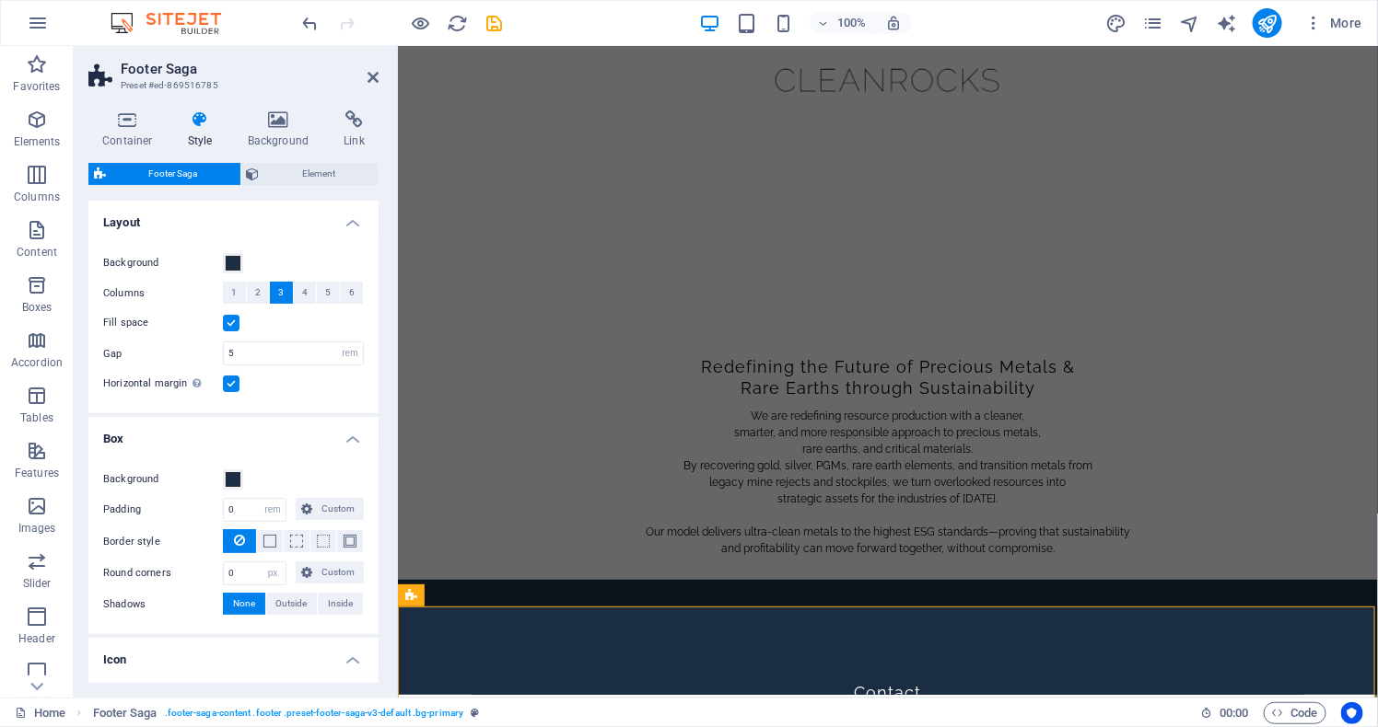
click at [232, 331] on label at bounding box center [231, 323] width 17 height 17
click at [0, 0] on input "Fill space" at bounding box center [0, 0] width 0 height 0
click at [311, 180] on span "Element" at bounding box center [319, 174] width 108 height 22
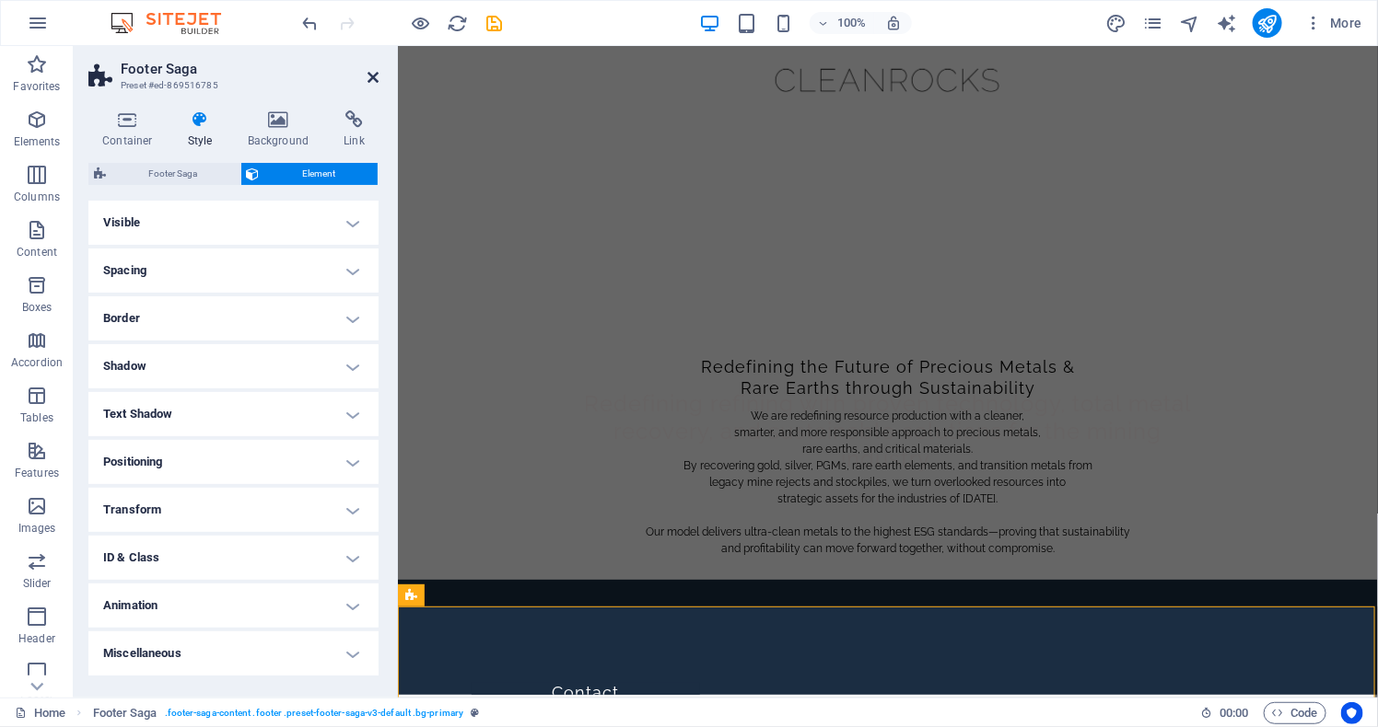
click at [367, 73] on icon at bounding box center [372, 77] width 11 height 15
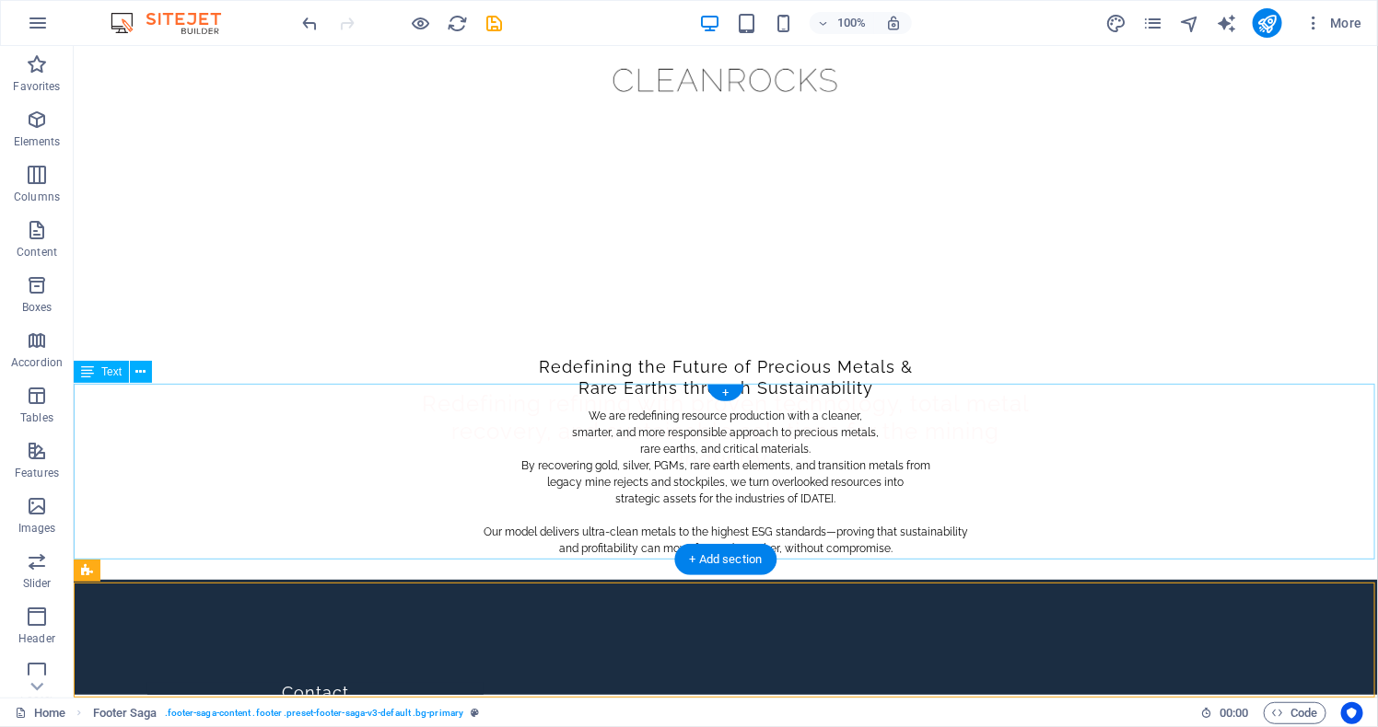
scroll to position [23, 0]
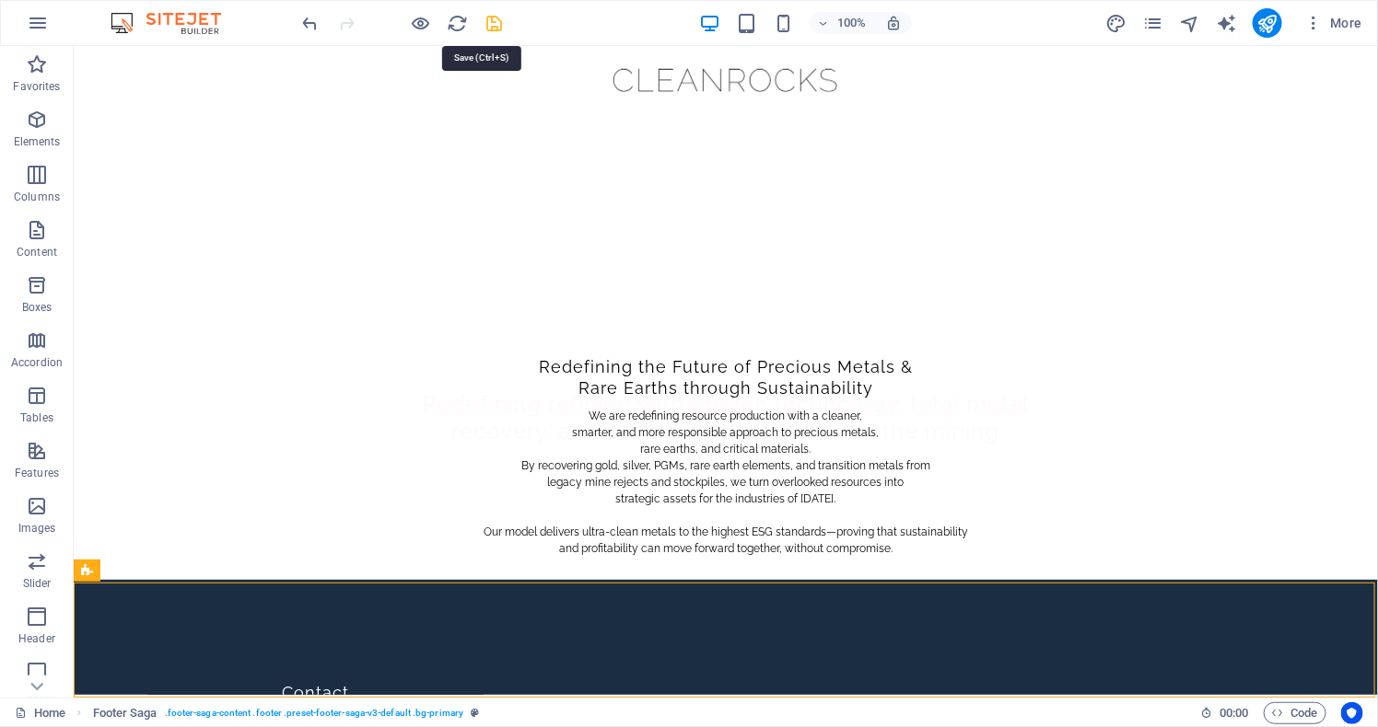
click at [494, 27] on icon "save" at bounding box center [494, 23] width 21 height 21
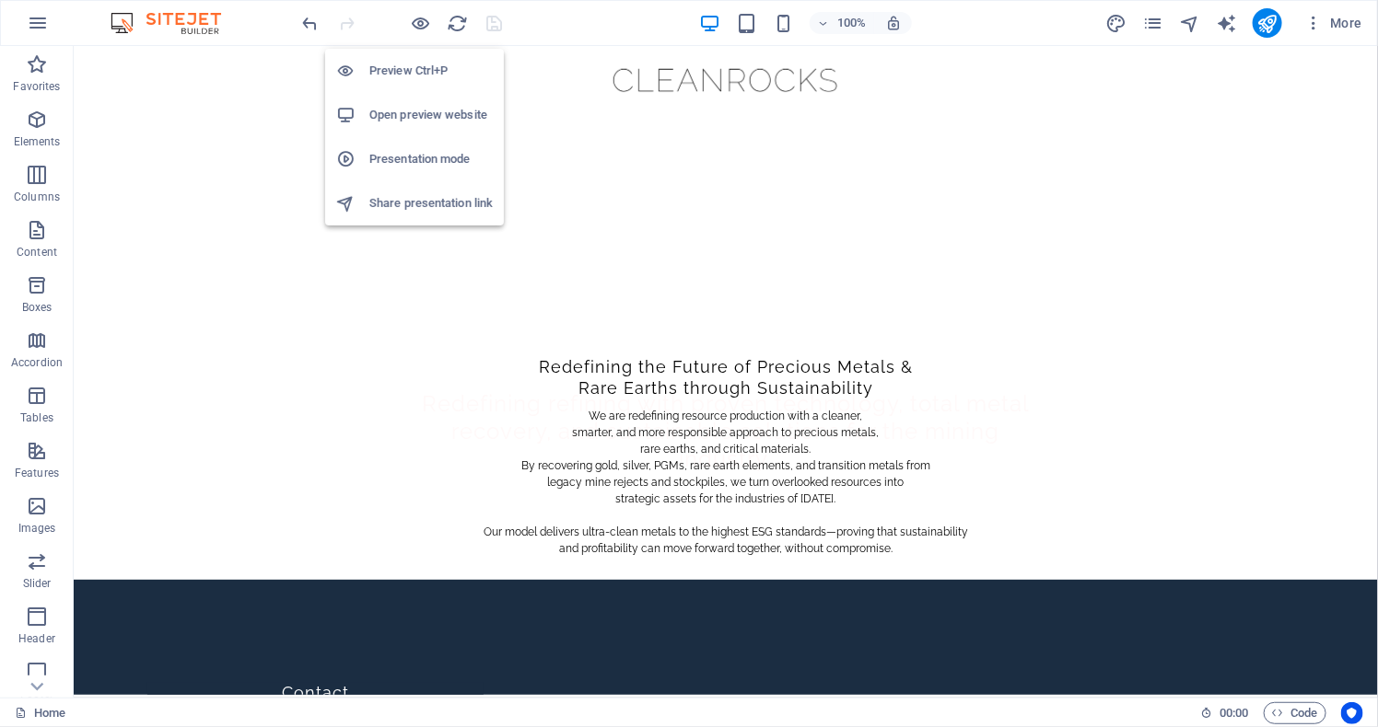
click at [432, 117] on h6 "Open preview website" at bounding box center [430, 115] width 123 height 22
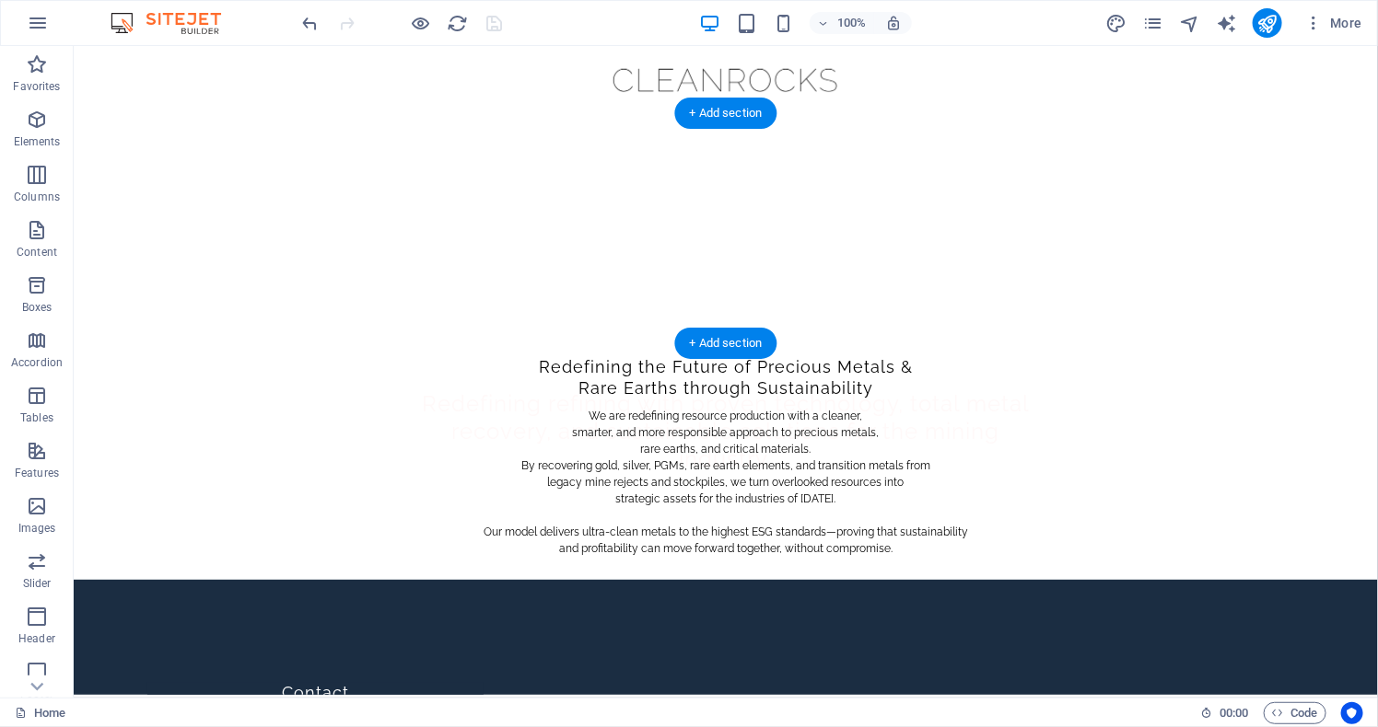
scroll to position [0, 0]
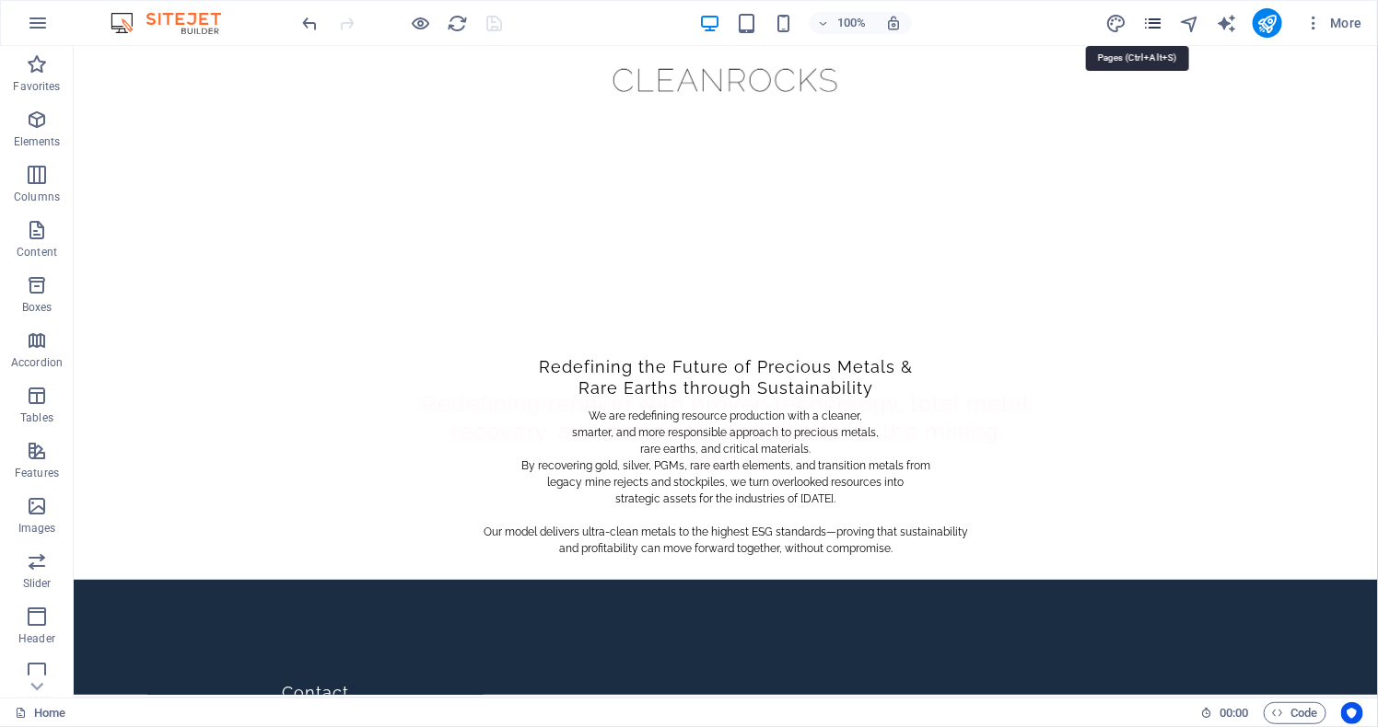
click at [1157, 19] on icon "pages" at bounding box center [1152, 23] width 21 height 21
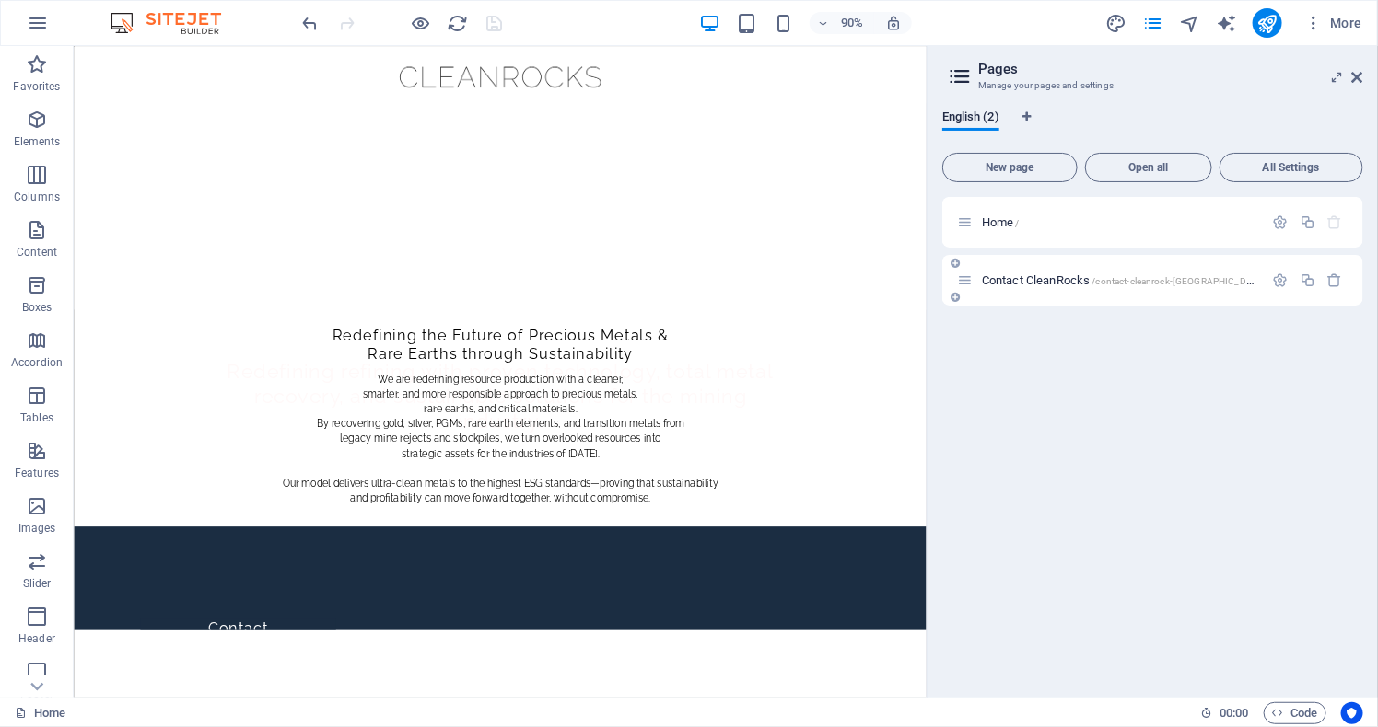
click at [1141, 270] on div "Contact CleanRocks /contact-cleanrock-[GEOGRAPHIC_DATA]" at bounding box center [1110, 280] width 307 height 21
click at [1139, 280] on span "/contact-cleanrock-[GEOGRAPHIC_DATA]" at bounding box center [1179, 281] width 175 height 10
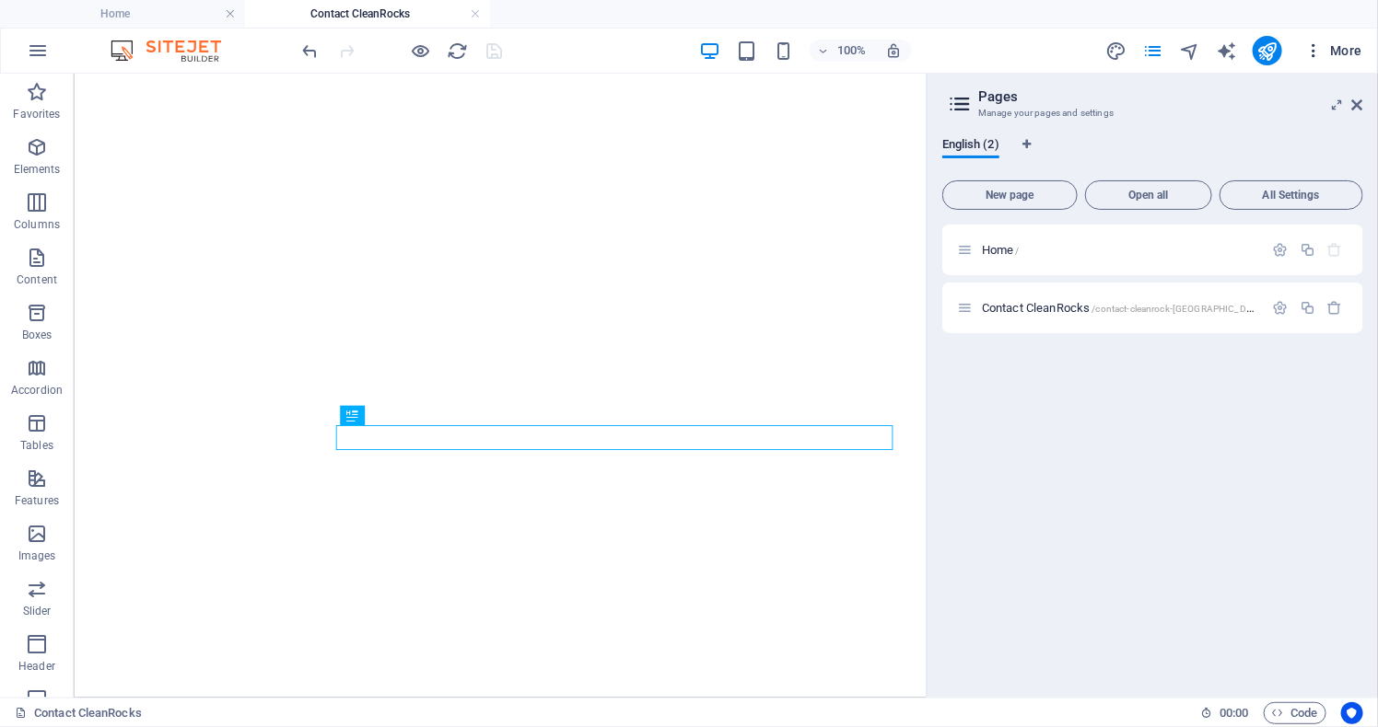
click at [1361, 58] on span "More" at bounding box center [1333, 50] width 58 height 18
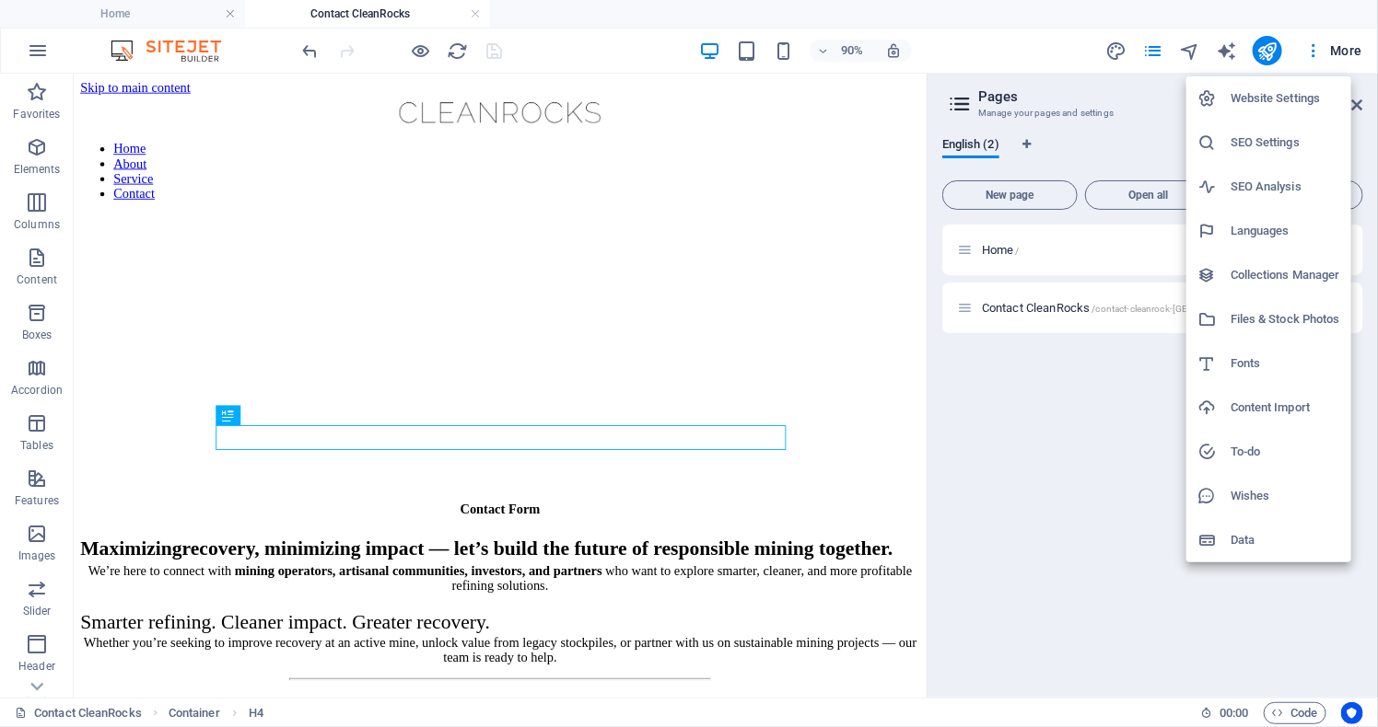
click at [1156, 56] on div at bounding box center [689, 363] width 1378 height 727
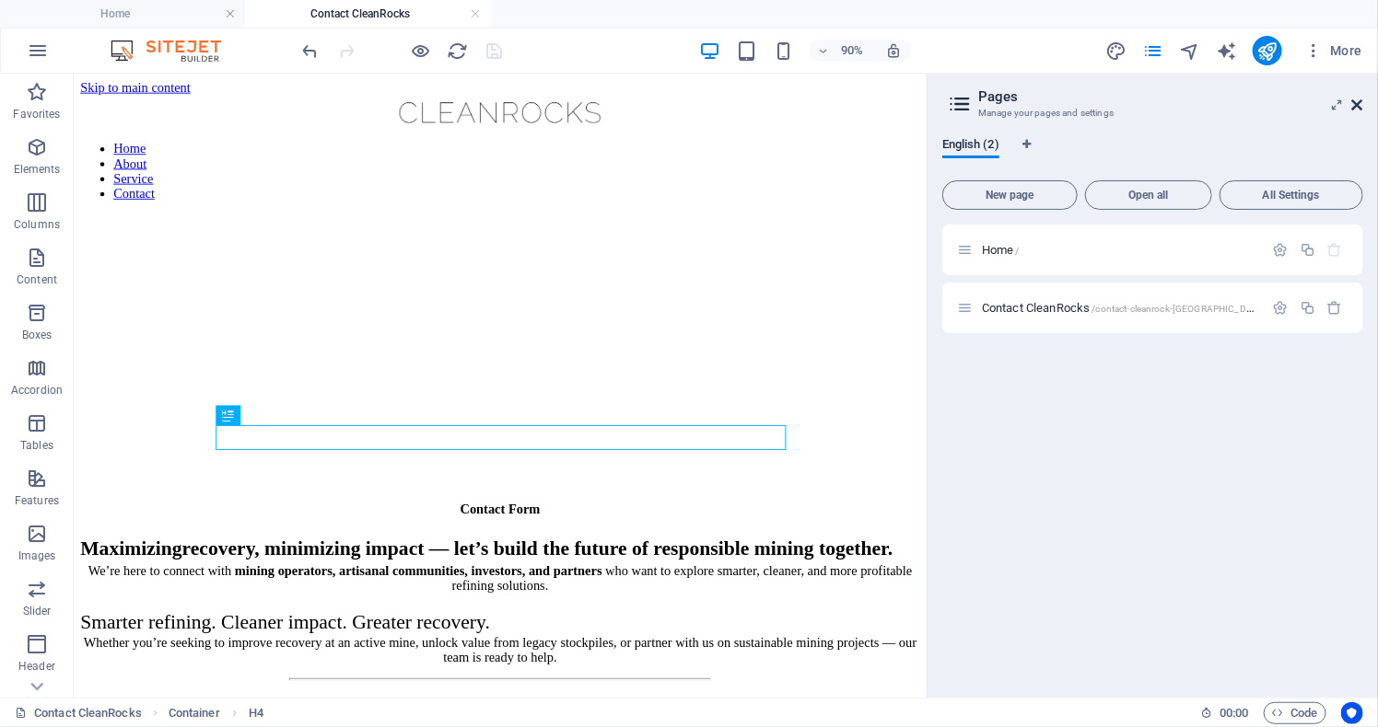
drag, startPoint x: 1354, startPoint y: 101, endPoint x: 1280, endPoint y: 29, distance: 103.5
click at [1354, 102] on icon at bounding box center [1357, 105] width 11 height 15
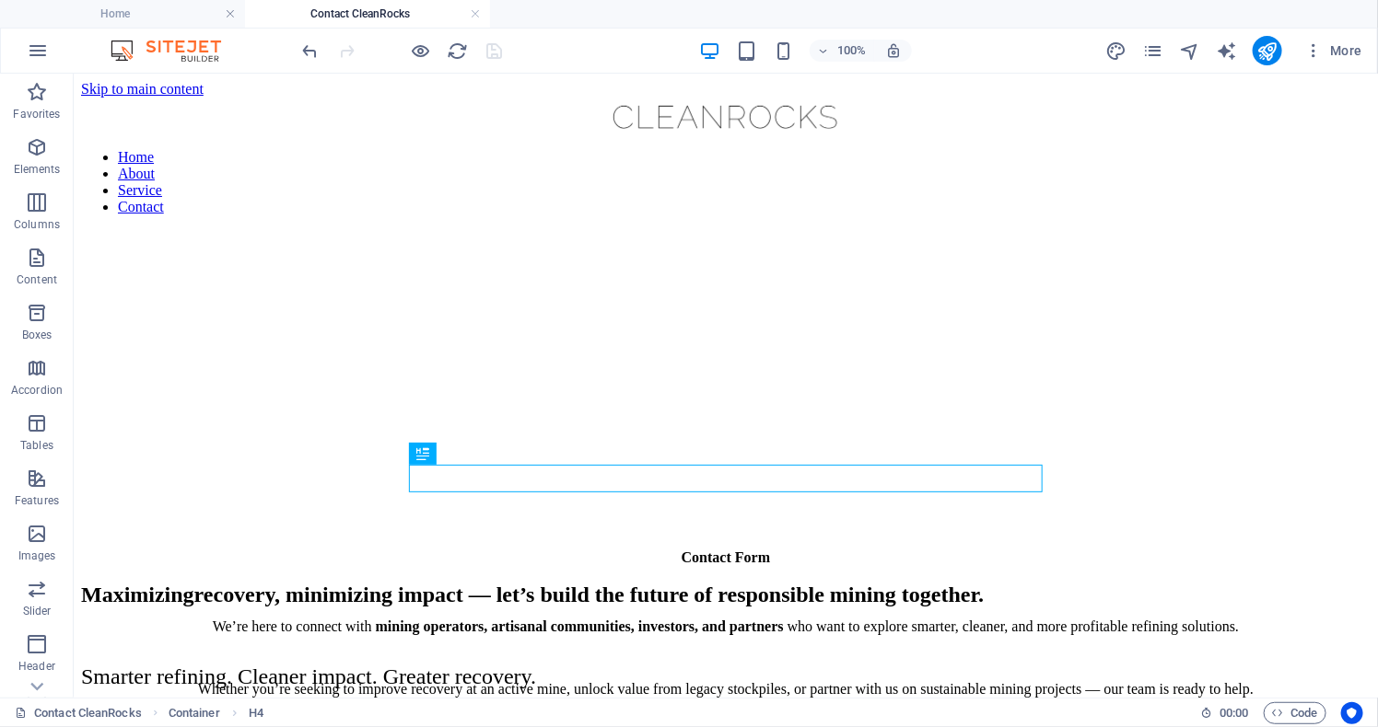
click at [1169, 378] on figure at bounding box center [724, 547] width 1289 height 648
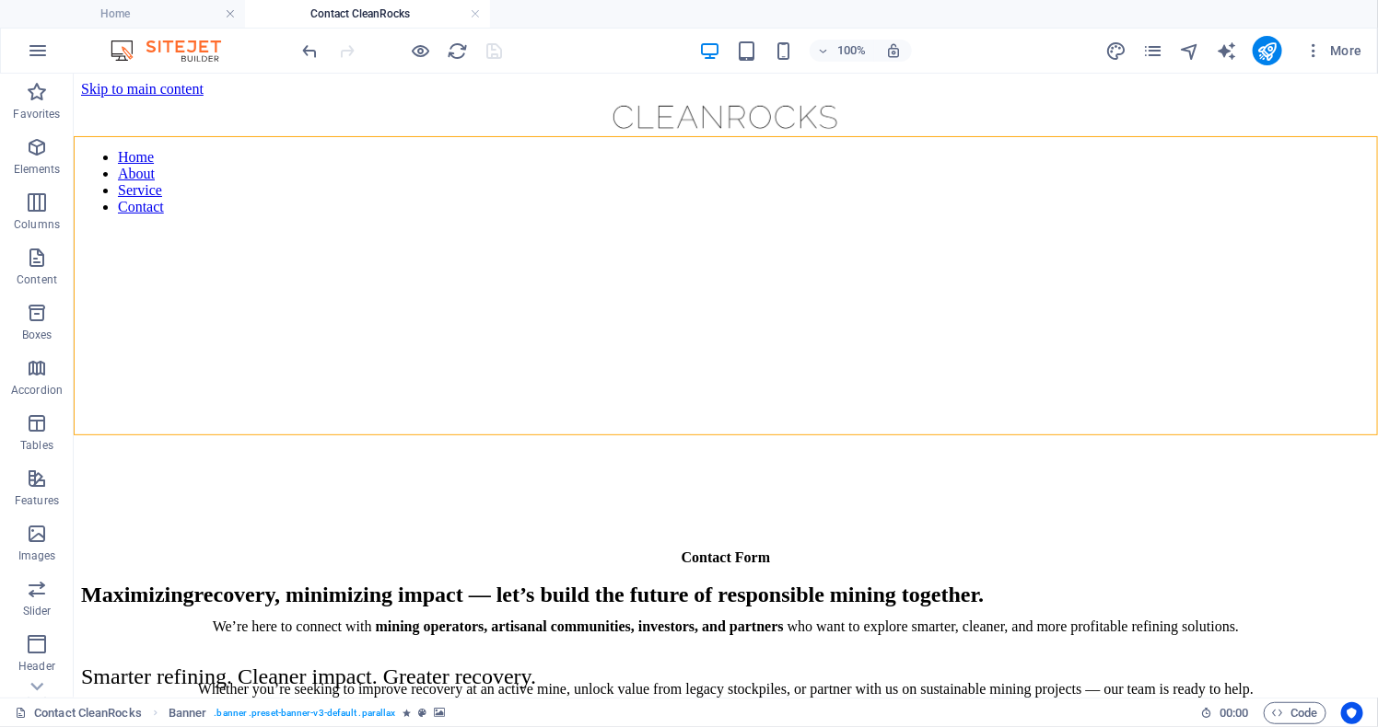
click at [1169, 378] on figure at bounding box center [724, 547] width 1289 height 648
select select "px"
select select "section"
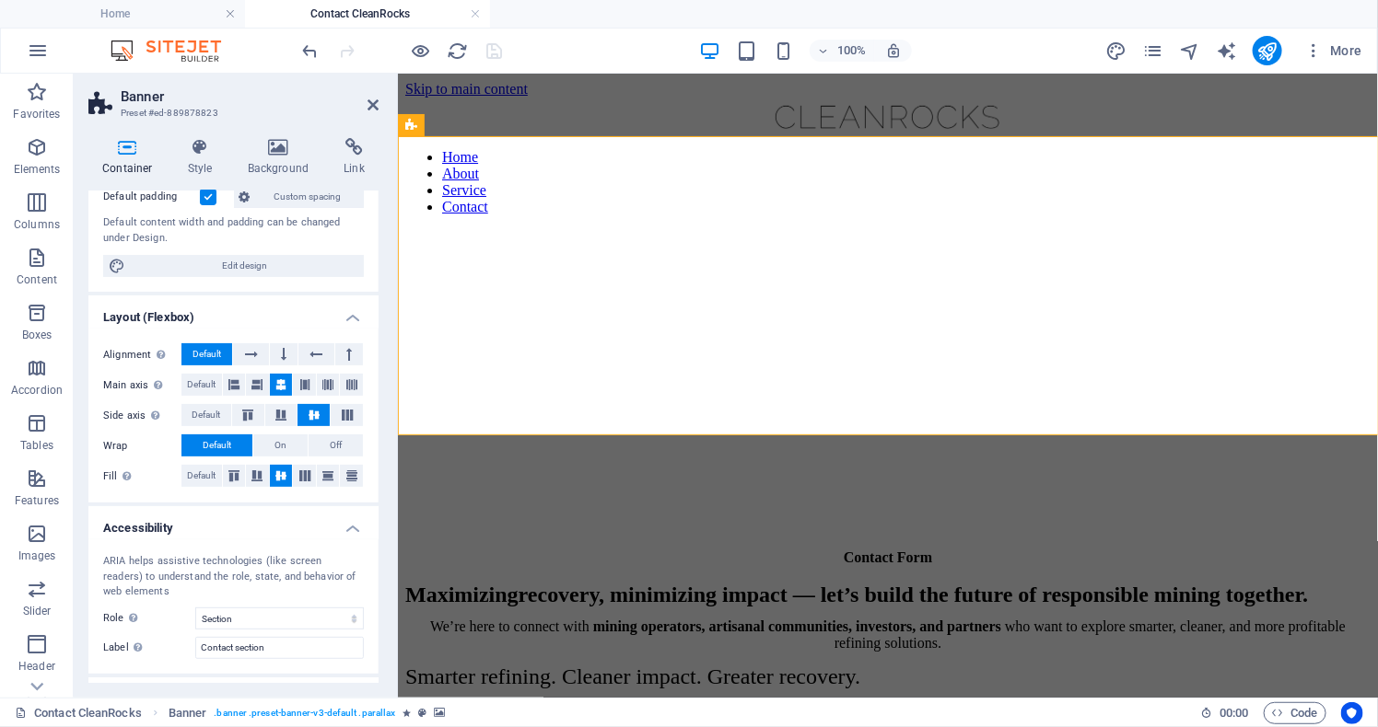
scroll to position [157, 0]
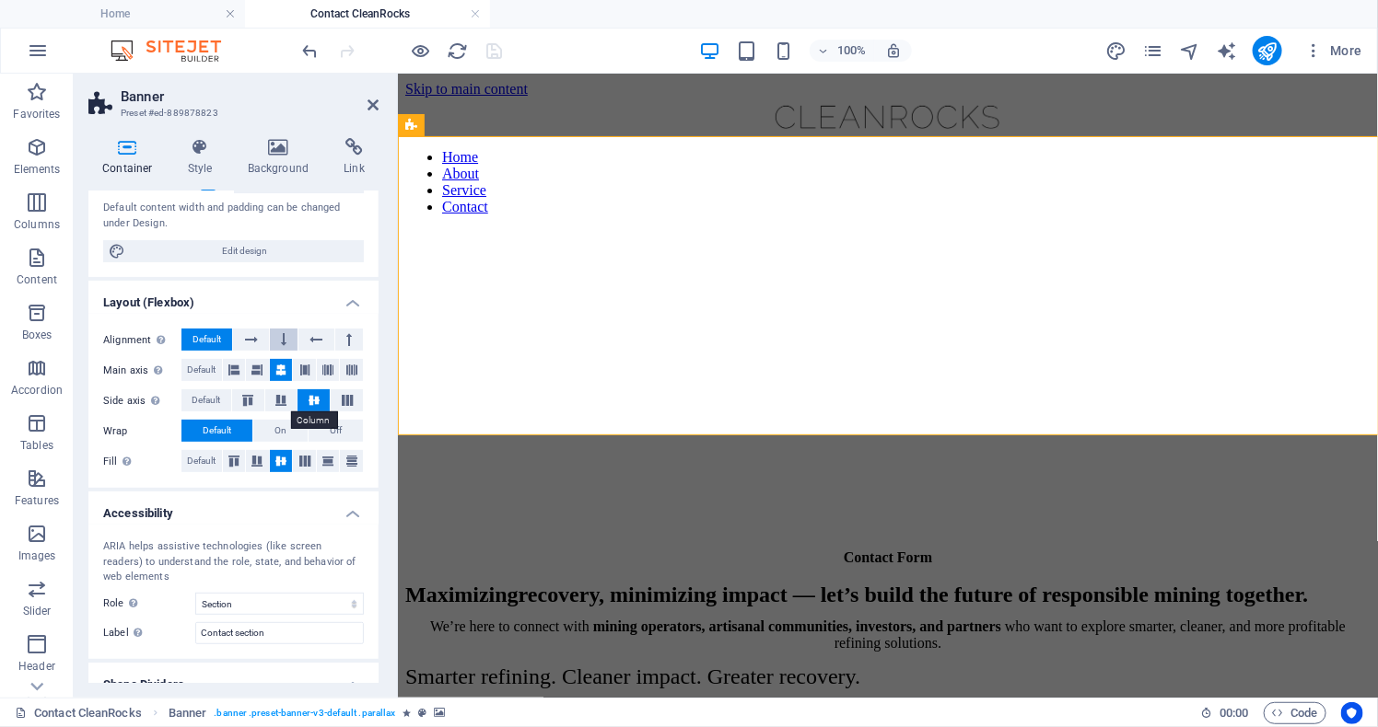
click at [286, 351] on icon at bounding box center [284, 340] width 6 height 22
click at [207, 351] on span "Default" at bounding box center [206, 340] width 29 height 22
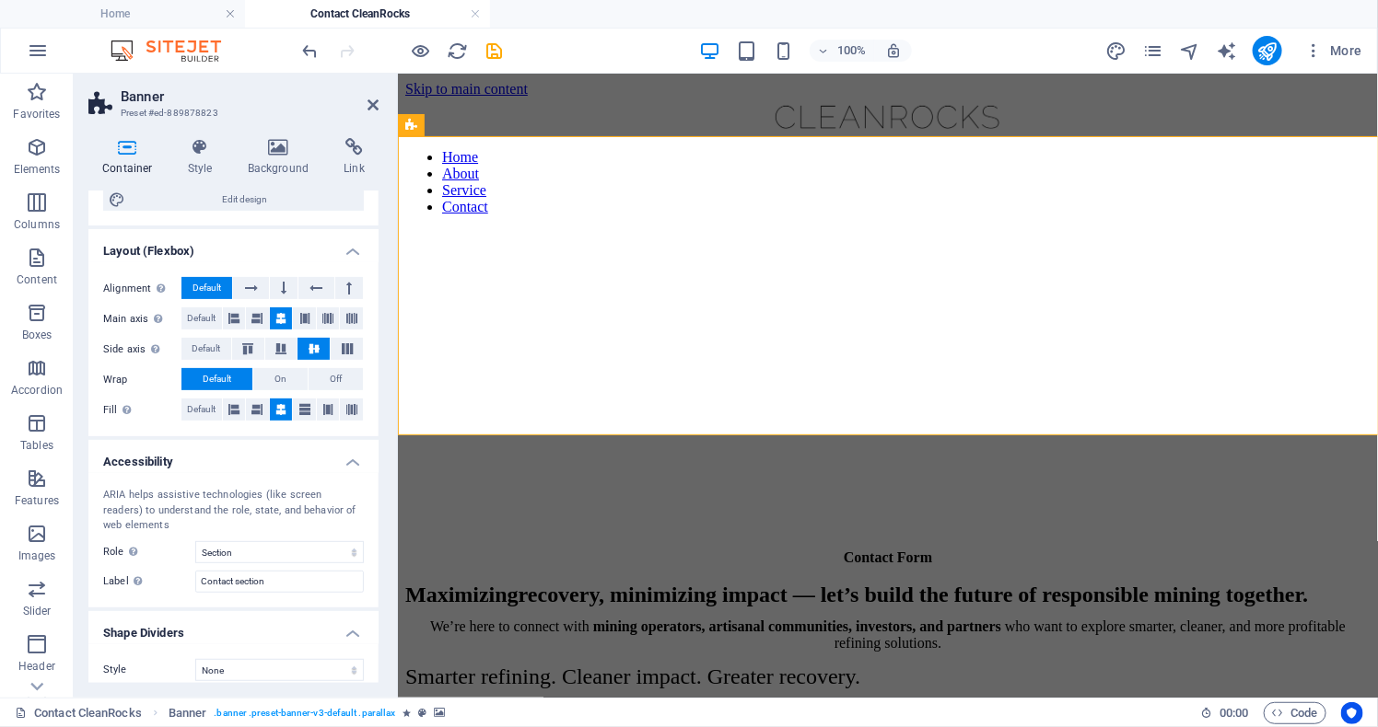
scroll to position [243, 0]
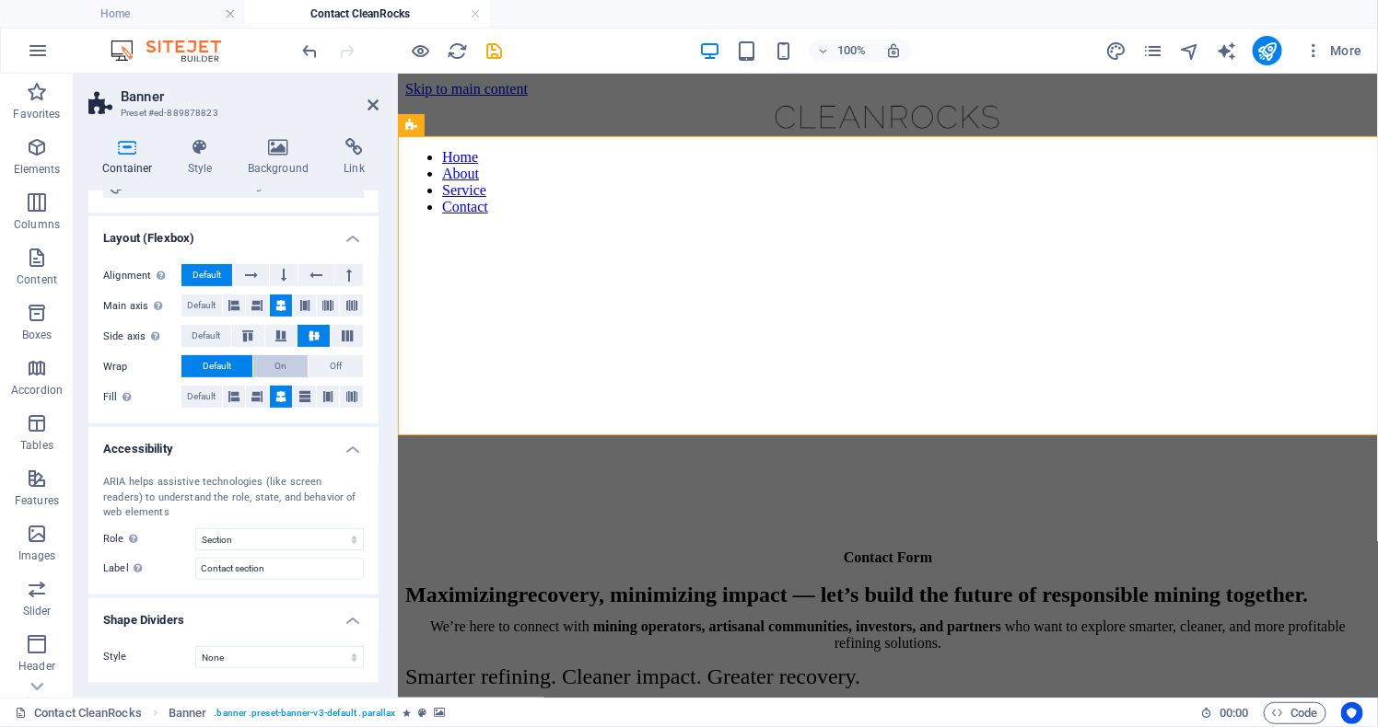
click at [275, 378] on span "On" at bounding box center [280, 366] width 12 height 22
click at [219, 378] on span "Default" at bounding box center [217, 366] width 29 height 22
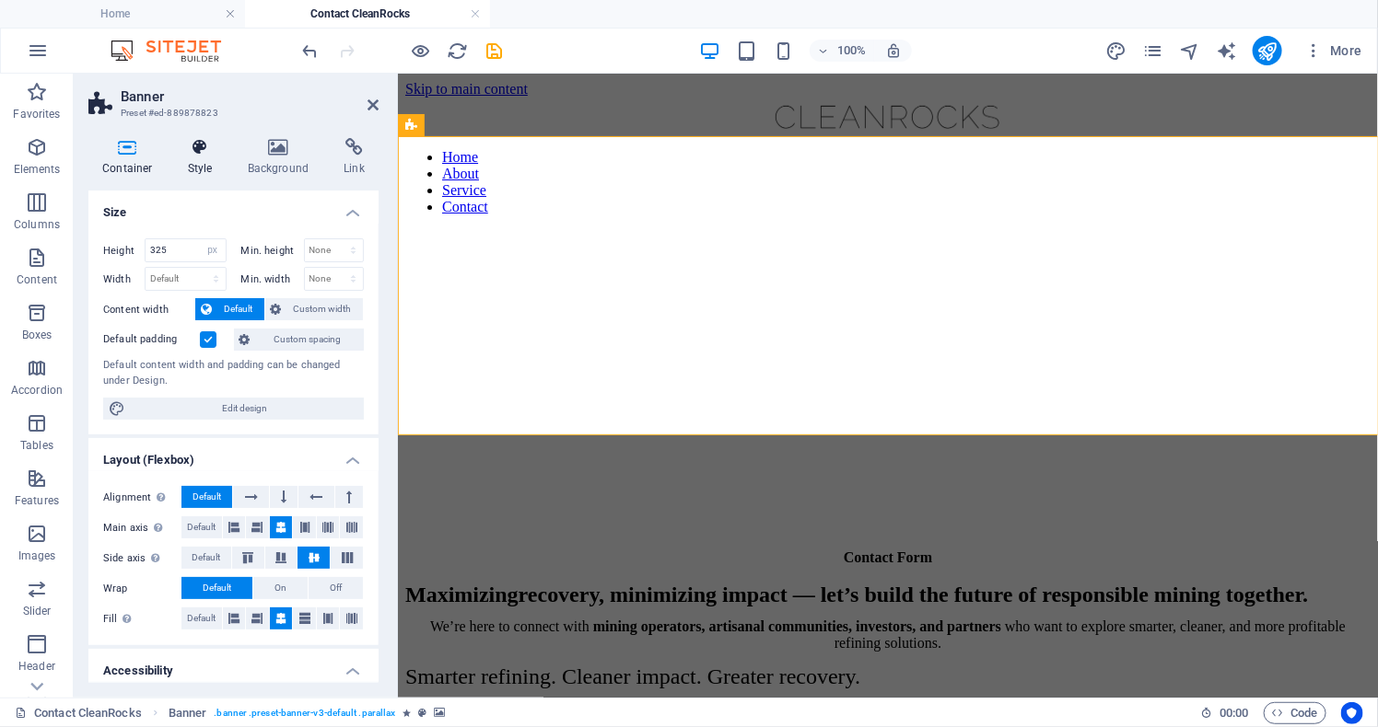
scroll to position [0, 0]
click at [193, 161] on h4 "Style" at bounding box center [204, 157] width 60 height 39
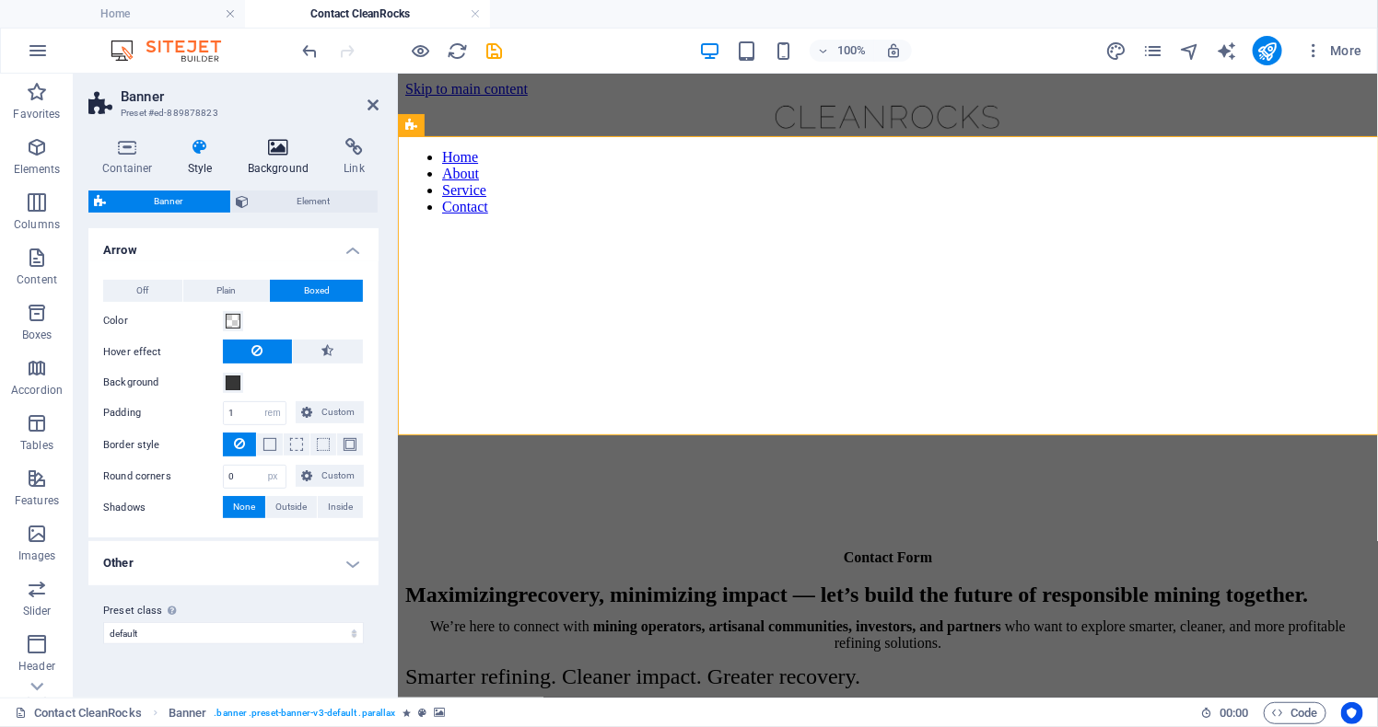
click at [261, 160] on h4 "Background" at bounding box center [282, 157] width 97 height 39
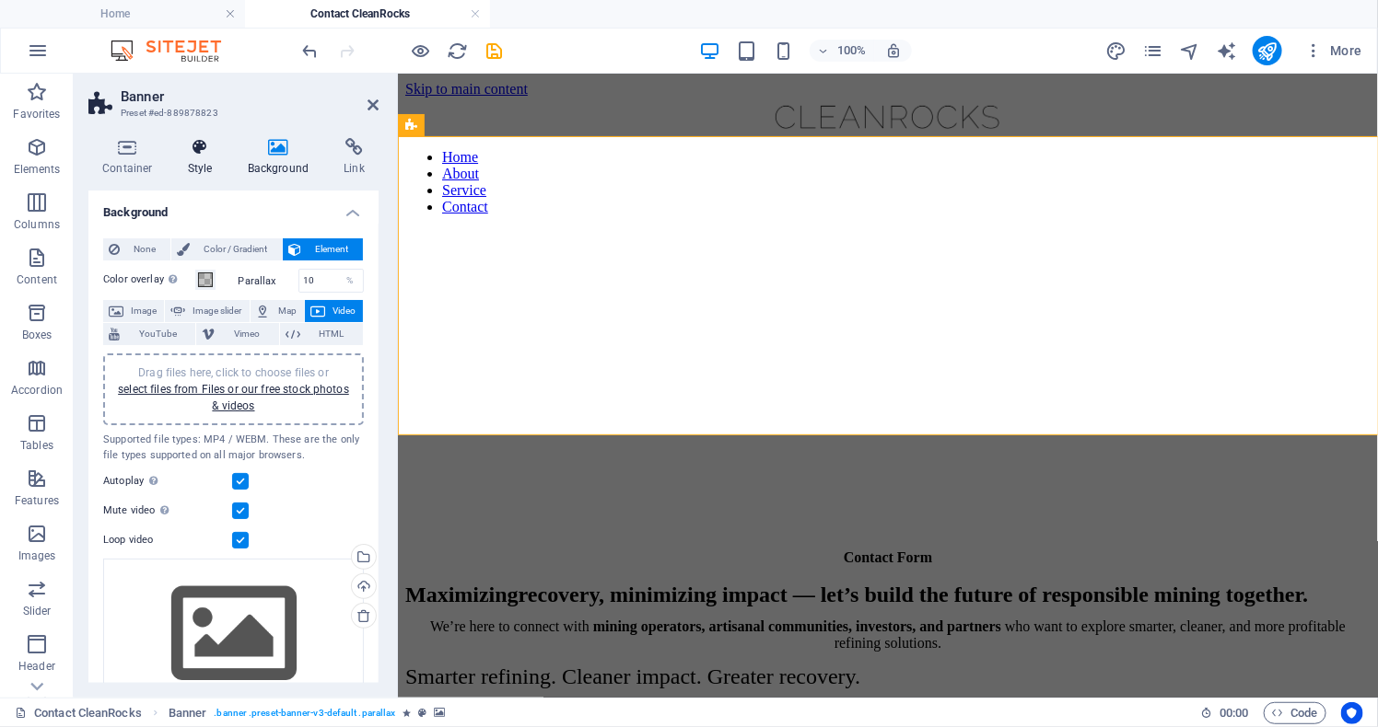
click at [210, 151] on icon at bounding box center [200, 147] width 52 height 18
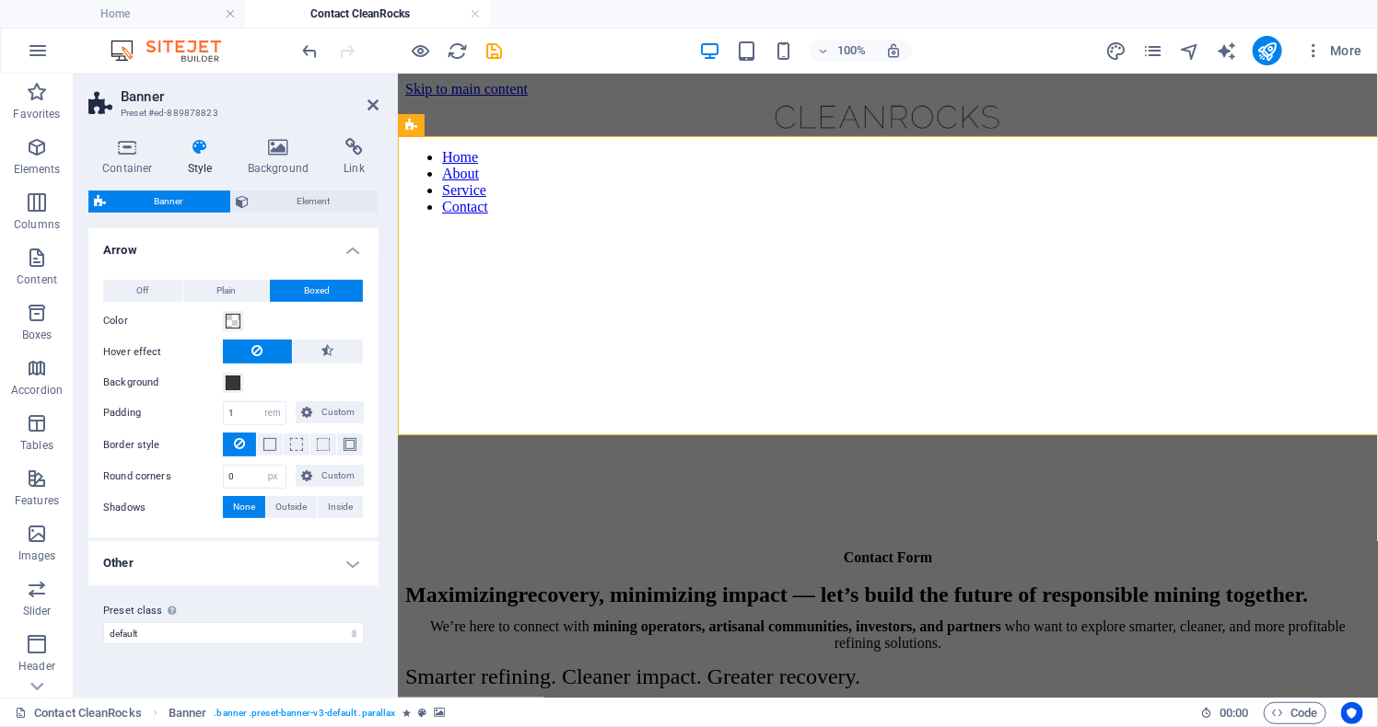
click at [320, 191] on div "Container Style Background Link Size Height 325 Default px rem % vh vw Min. hei…" at bounding box center [233, 410] width 290 height 545
click at [320, 201] on span "Element" at bounding box center [314, 202] width 118 height 22
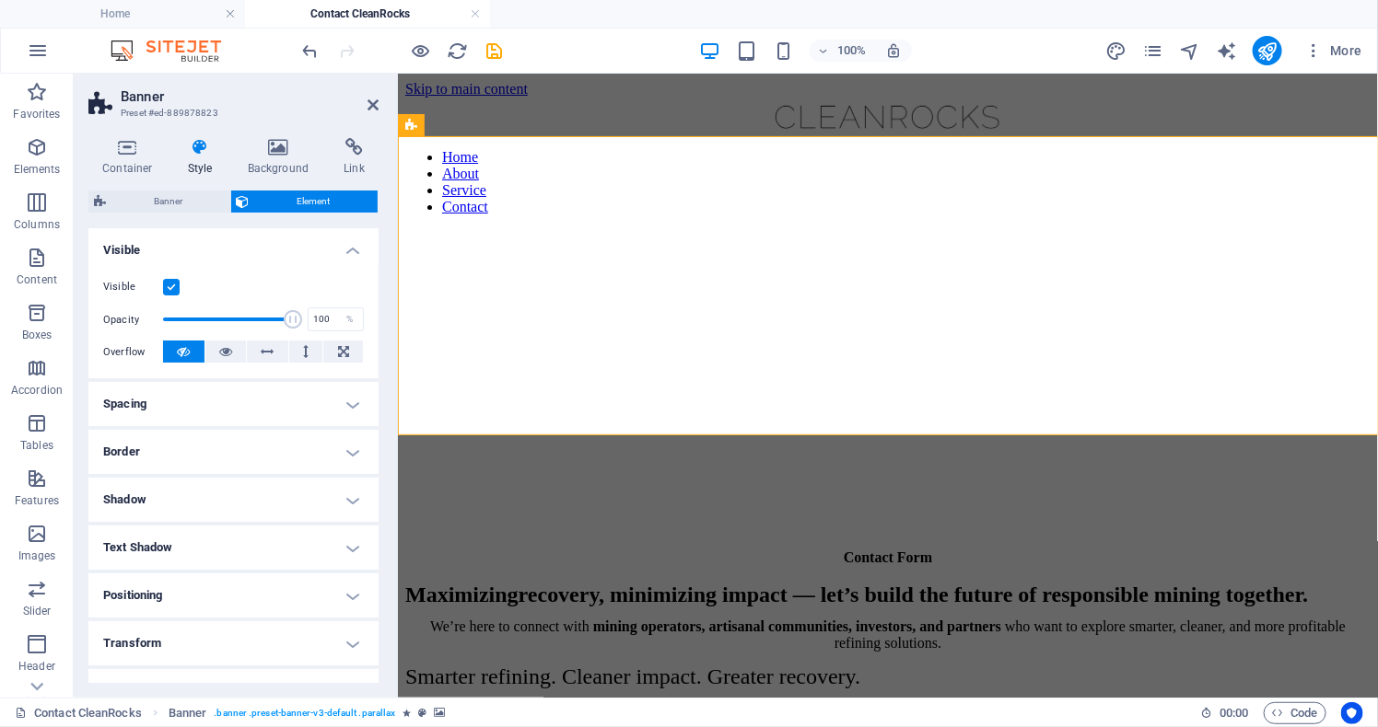
click at [198, 156] on icon at bounding box center [200, 147] width 52 height 18
click at [183, 213] on span "Banner" at bounding box center [167, 202] width 113 height 22
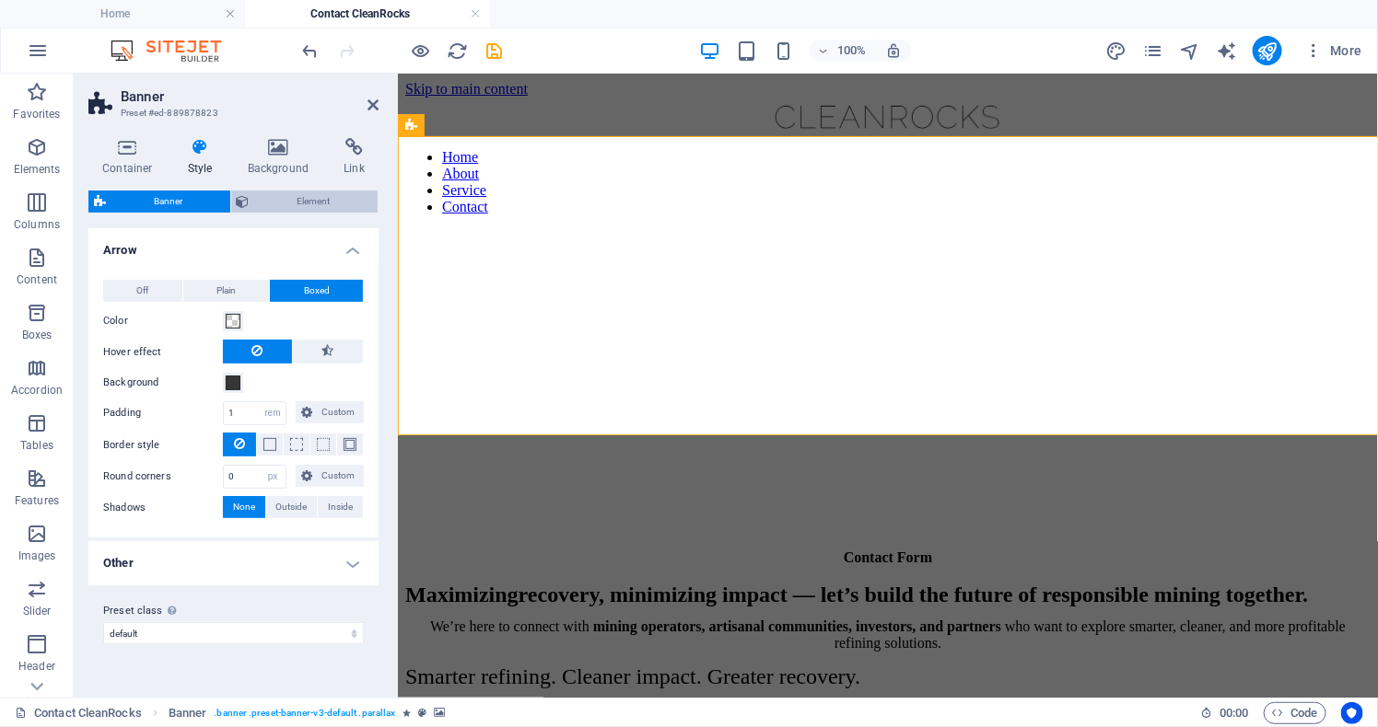
click at [315, 194] on span "Element" at bounding box center [314, 202] width 118 height 22
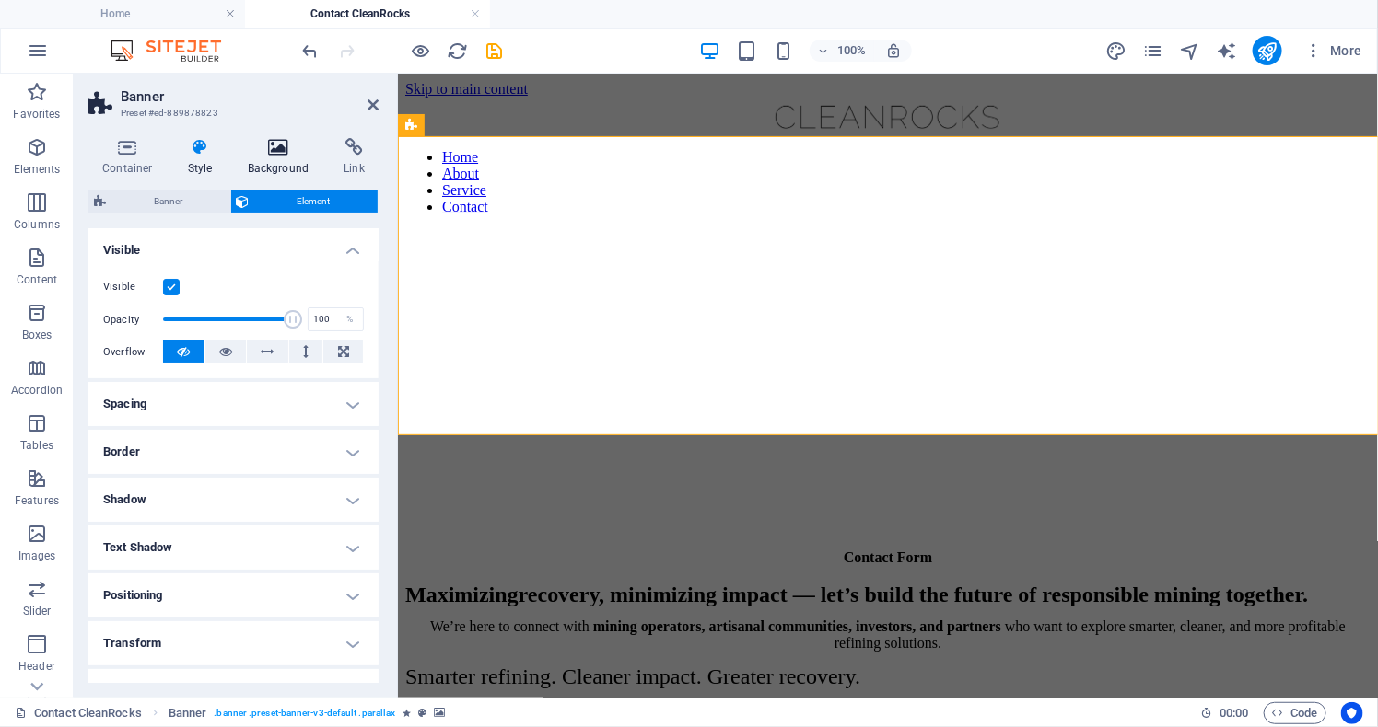
click at [272, 152] on icon at bounding box center [278, 147] width 89 height 18
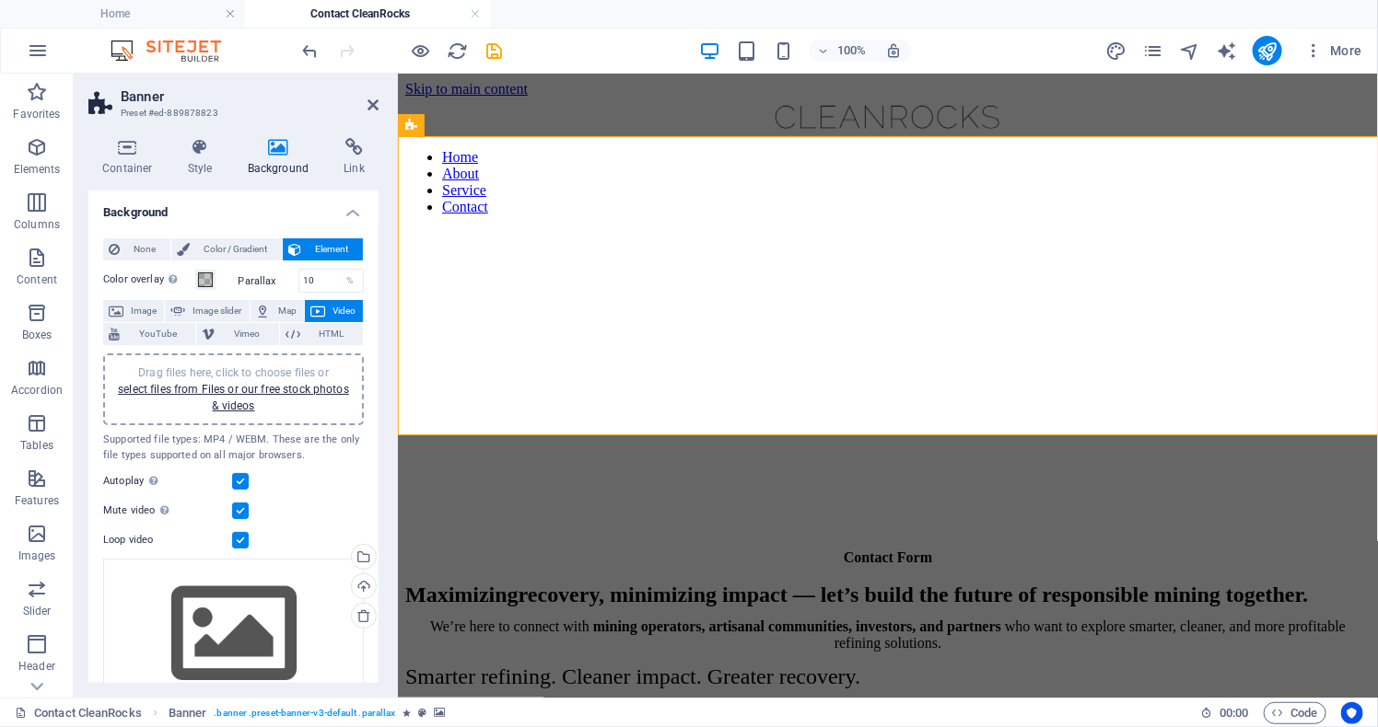
click at [334, 463] on div "Supported file types: MP4 / WEBM. These are the only file types supported on al…" at bounding box center [233, 448] width 261 height 30
click at [212, 290] on button "Color overlay Places an overlay over the background to colorize it" at bounding box center [205, 280] width 20 height 20
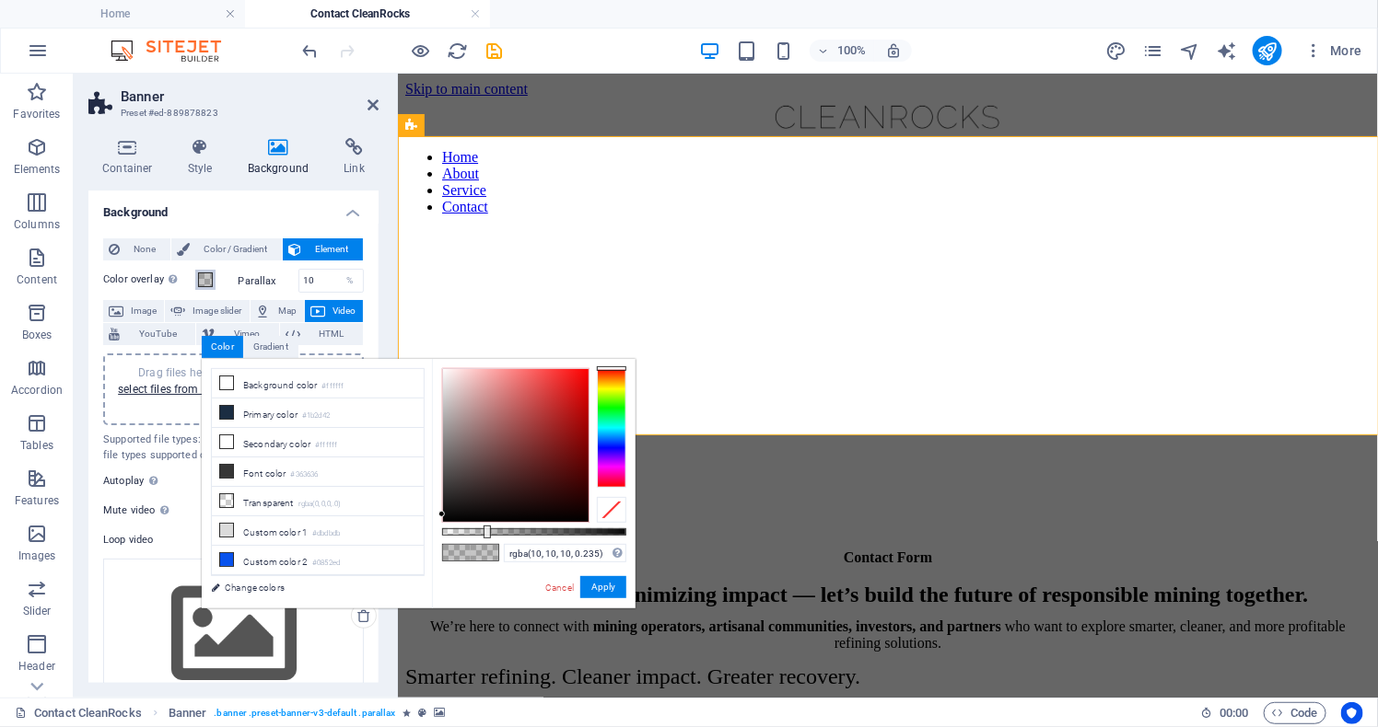
click at [611, 385] on div at bounding box center [611, 428] width 29 height 120
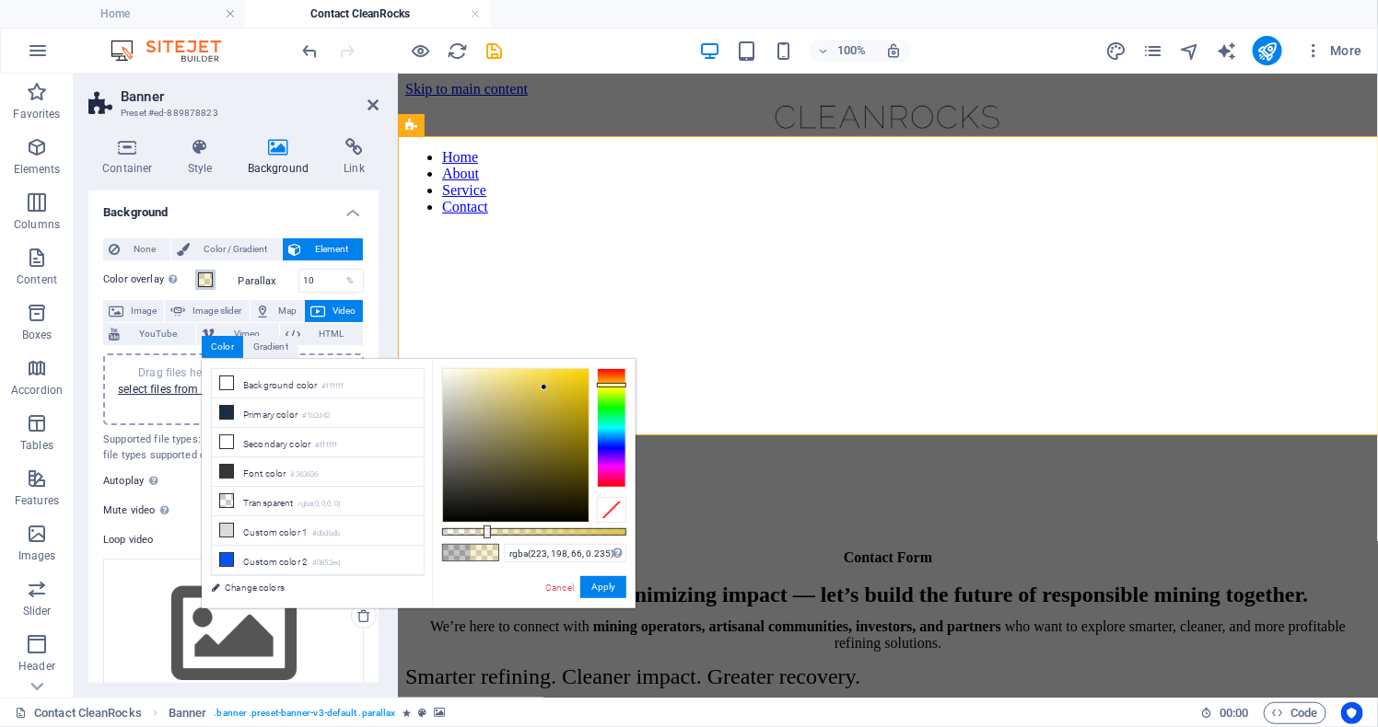
click at [544, 388] on div at bounding box center [515, 445] width 145 height 153
click at [564, 381] on div at bounding box center [515, 445] width 145 height 153
click at [577, 389] on div at bounding box center [515, 445] width 145 height 153
type input "rgba(69, 60, 13, 0.235)"
click at [561, 480] on div at bounding box center [515, 445] width 145 height 153
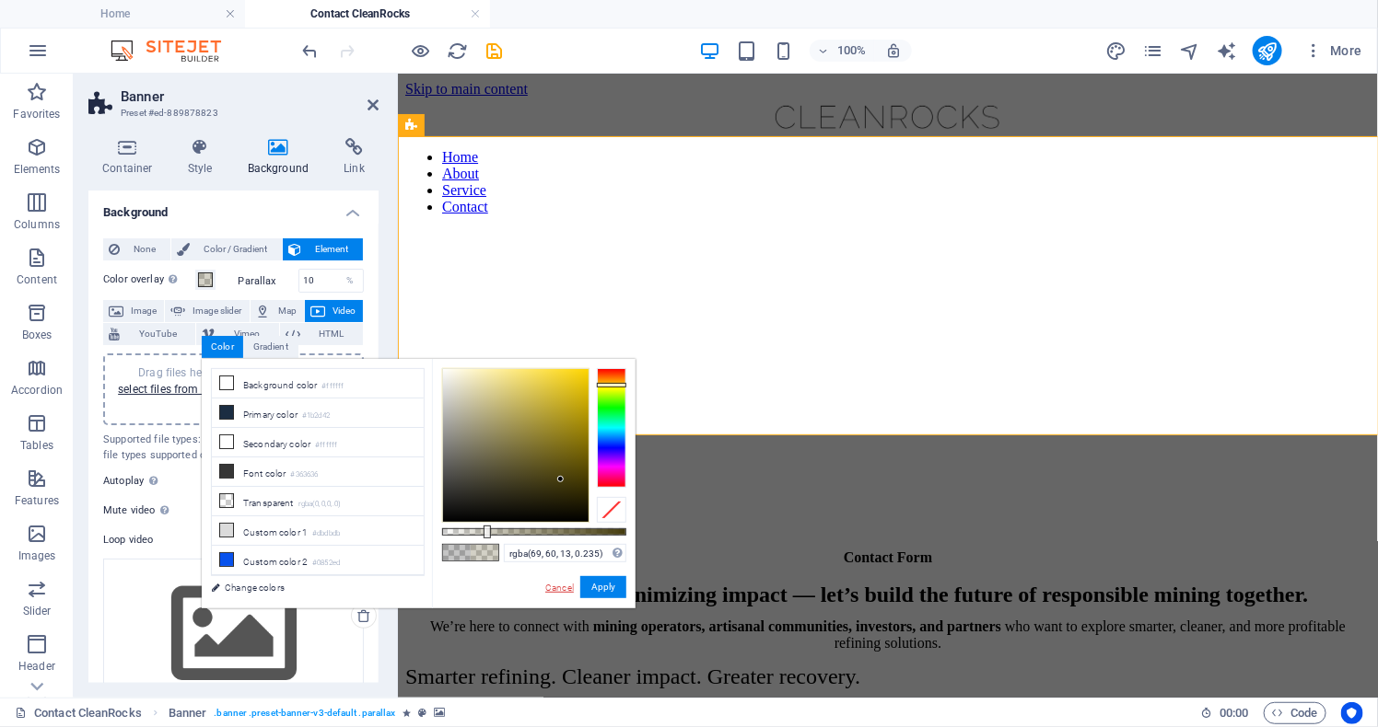
click at [551, 588] on link "Cancel" at bounding box center [559, 588] width 32 height 14
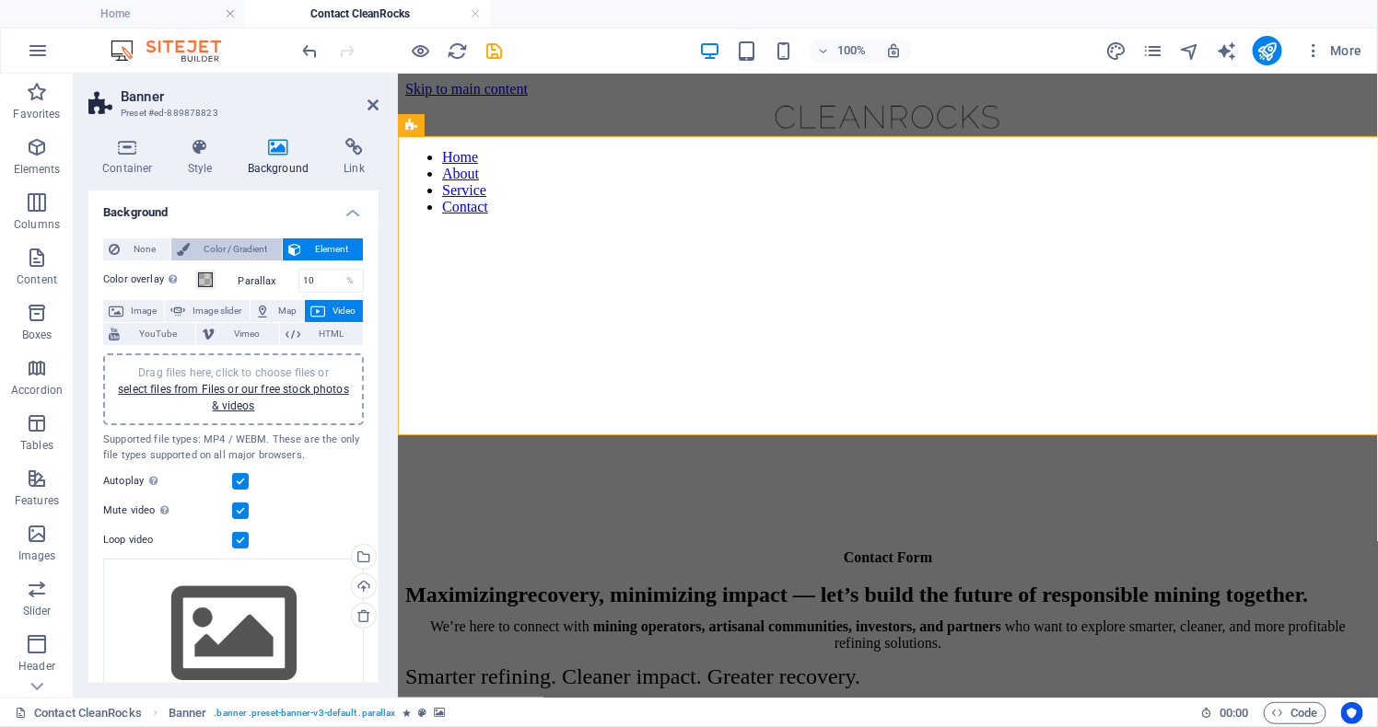
click at [253, 257] on span "Color / Gradient" at bounding box center [235, 249] width 81 height 22
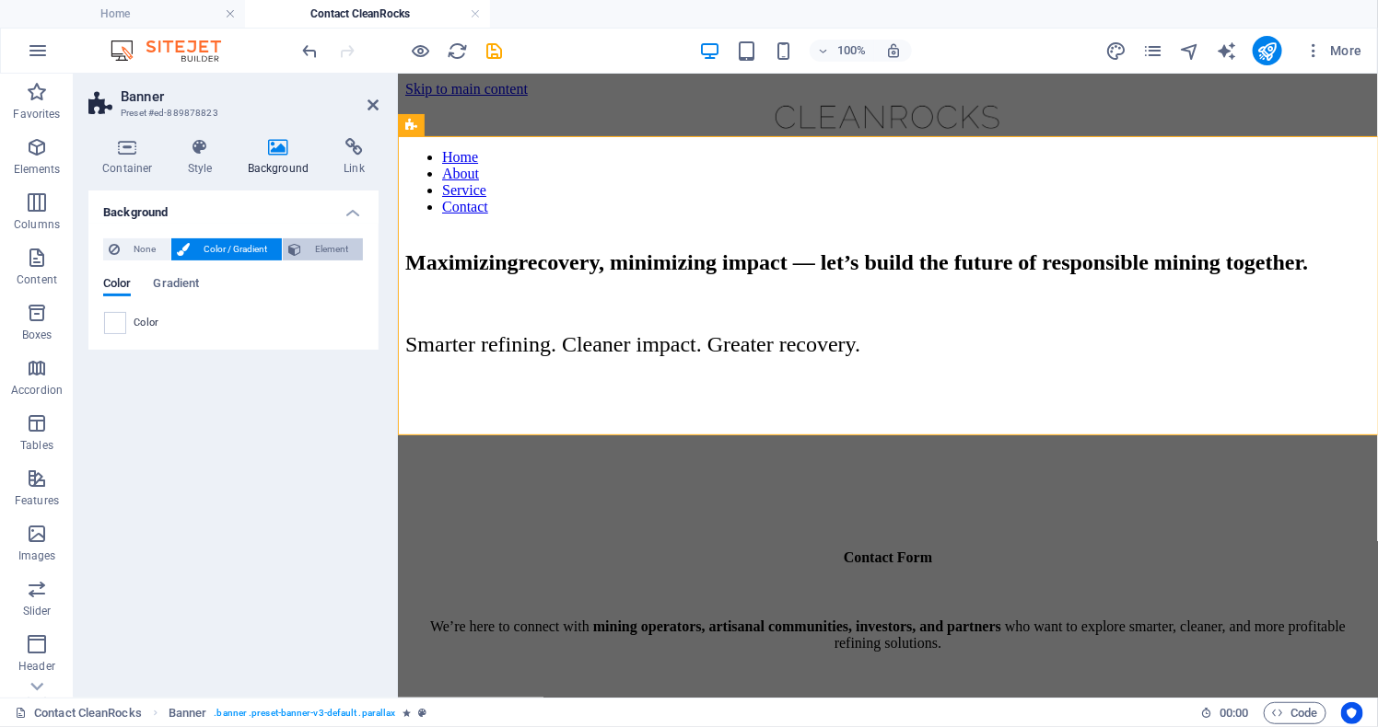
click at [316, 255] on span "Element" at bounding box center [332, 249] width 51 height 22
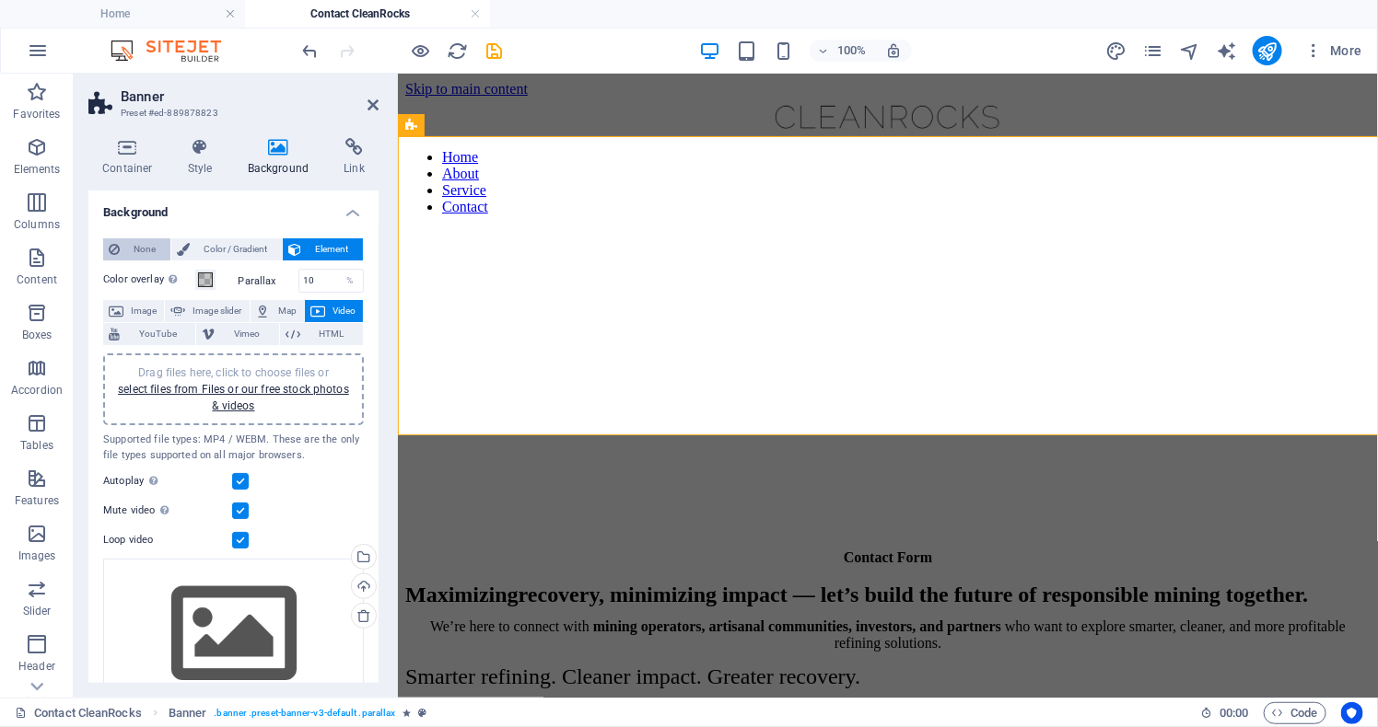
click at [131, 260] on span "None" at bounding box center [145, 249] width 40 height 22
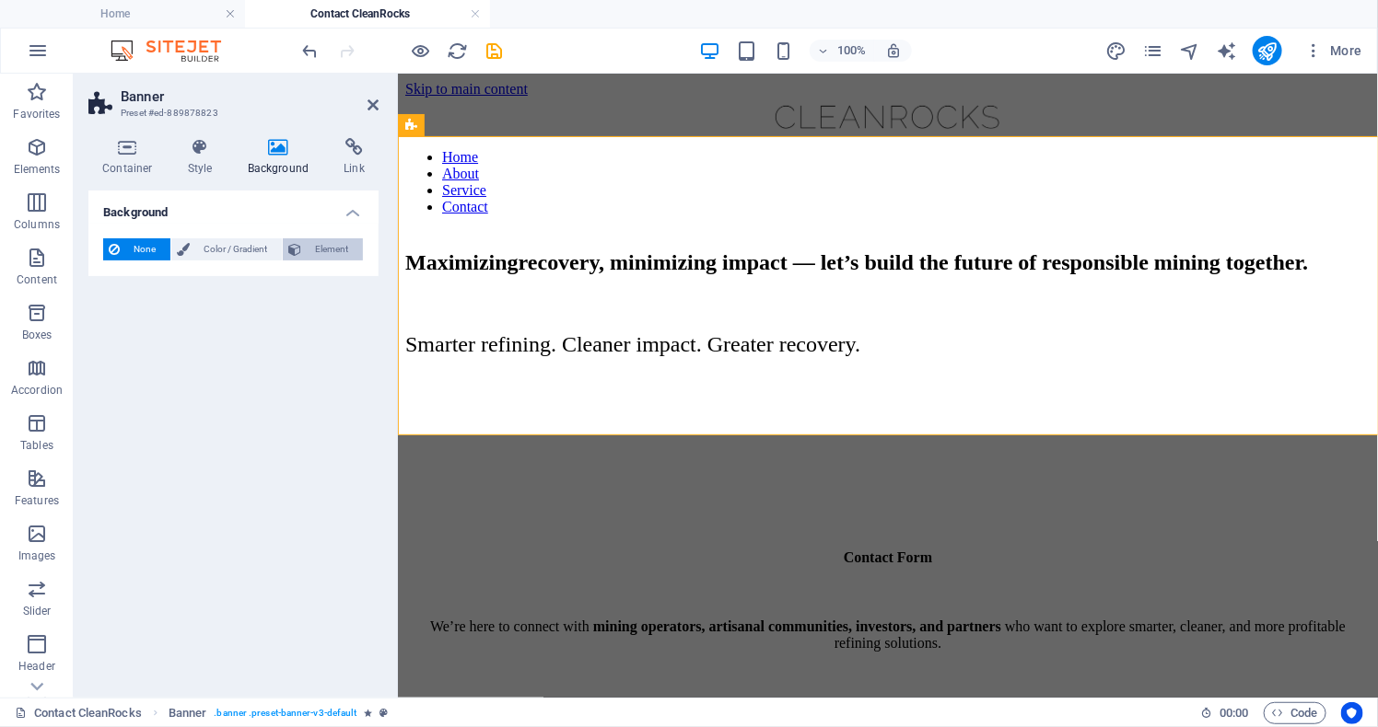
click at [332, 261] on span "Element" at bounding box center [332, 249] width 51 height 22
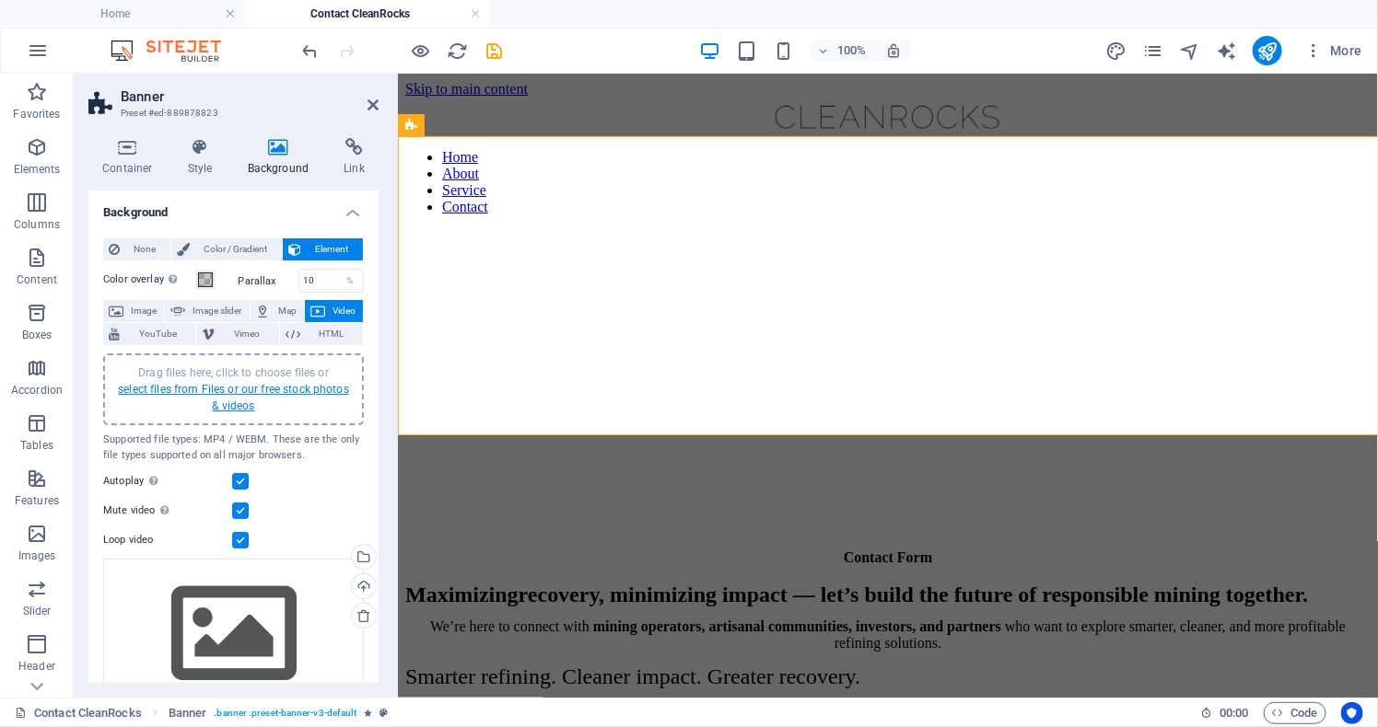
click at [236, 413] on link "select files from Files or our free stock photos & videos" at bounding box center [233, 397] width 231 height 29
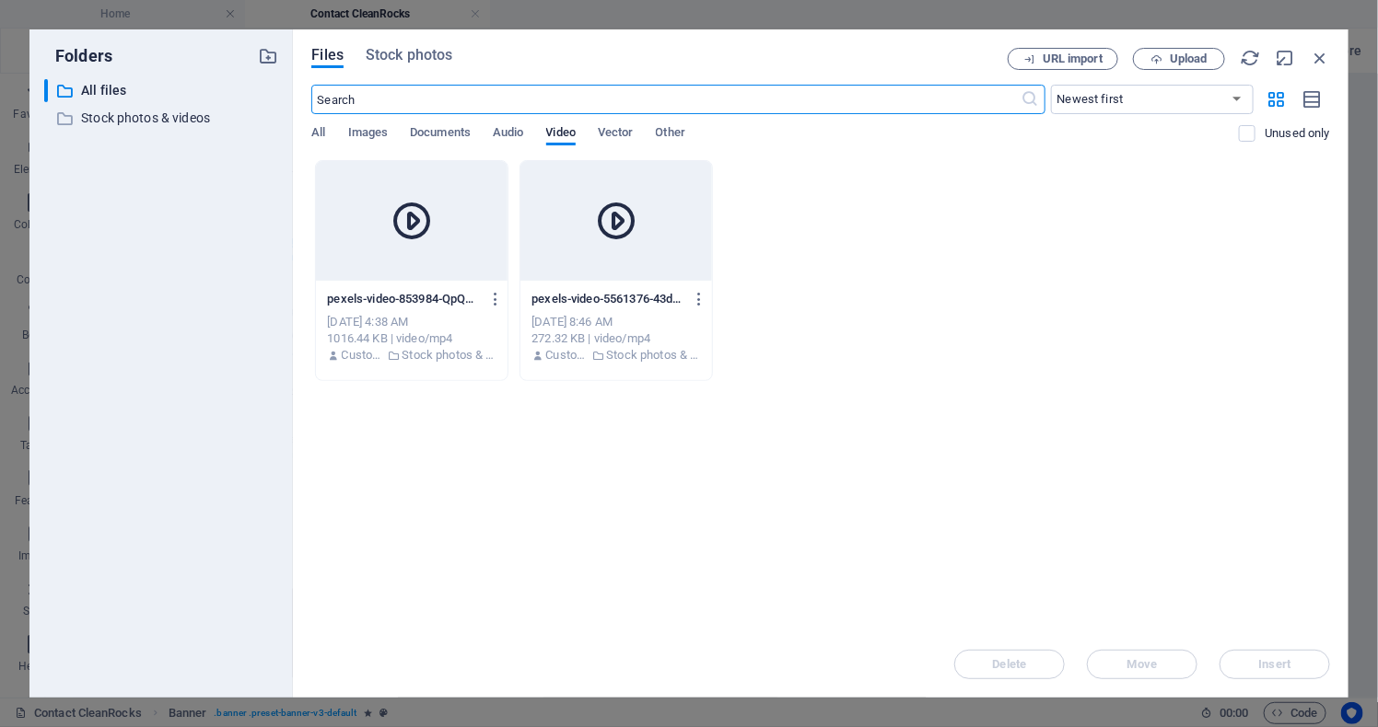
click at [619, 224] on icon at bounding box center [616, 221] width 44 height 44
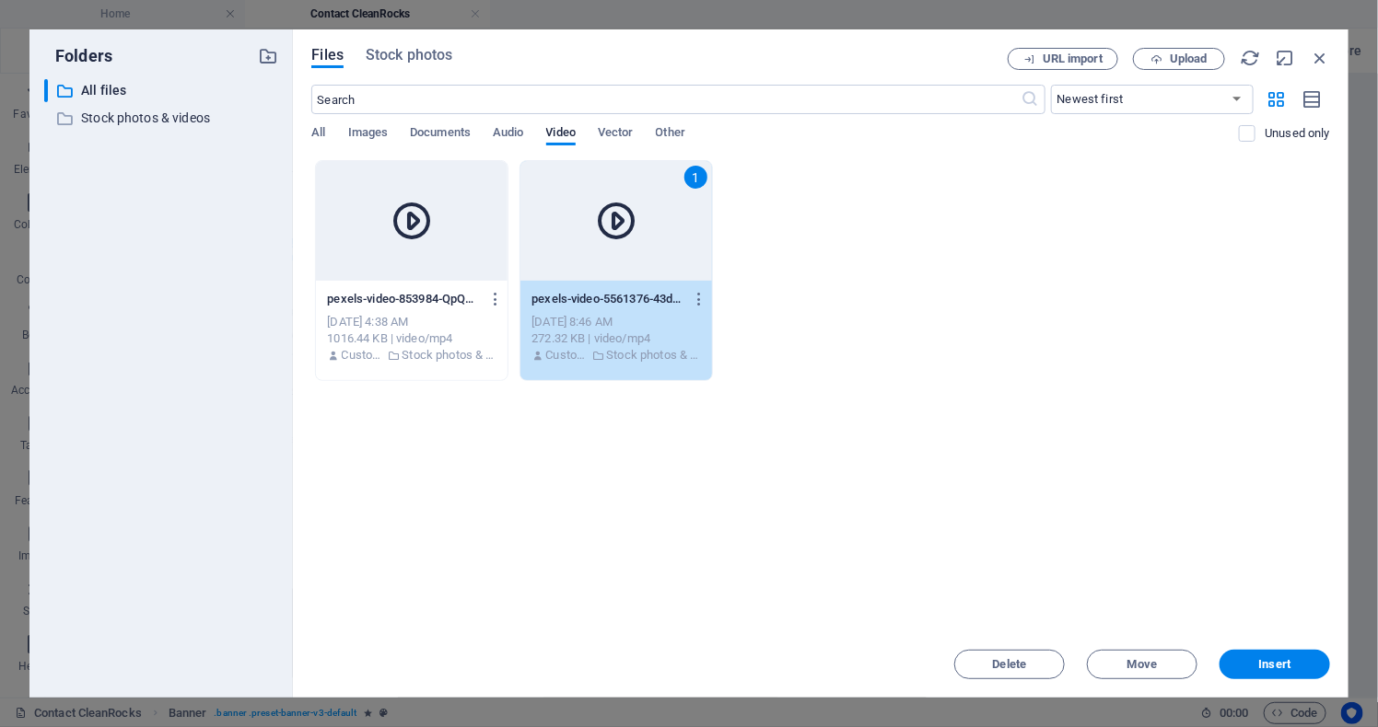
click at [610, 220] on icon at bounding box center [616, 221] width 44 height 44
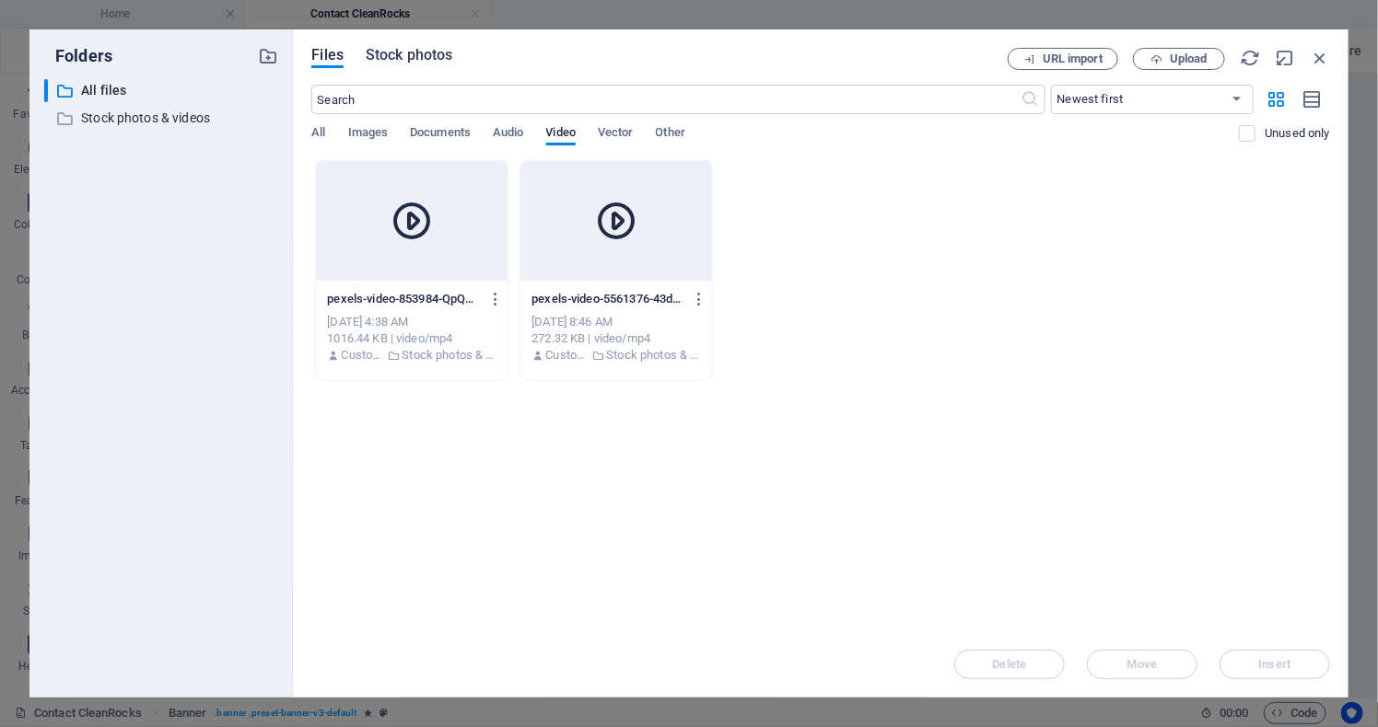
click at [406, 59] on span "Stock photos" at bounding box center [409, 55] width 87 height 22
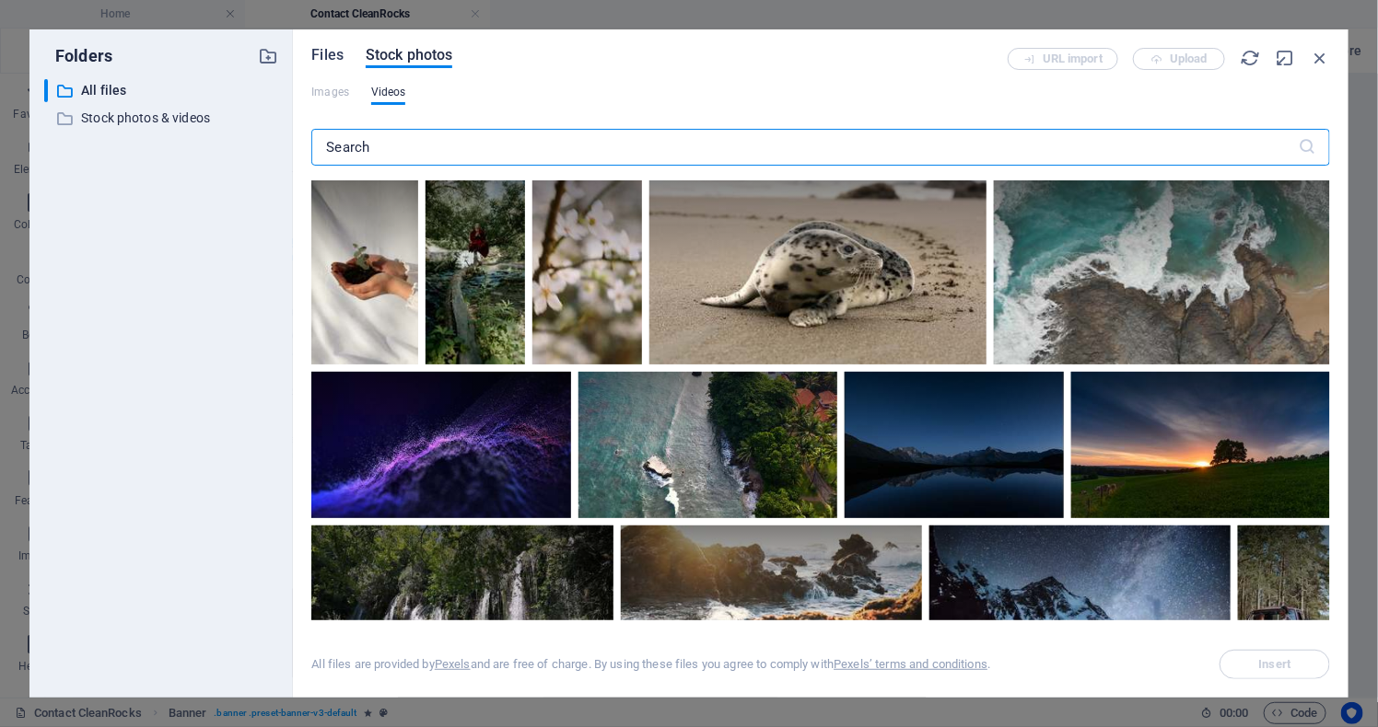
click at [327, 57] on span "Files" at bounding box center [327, 55] width 32 height 22
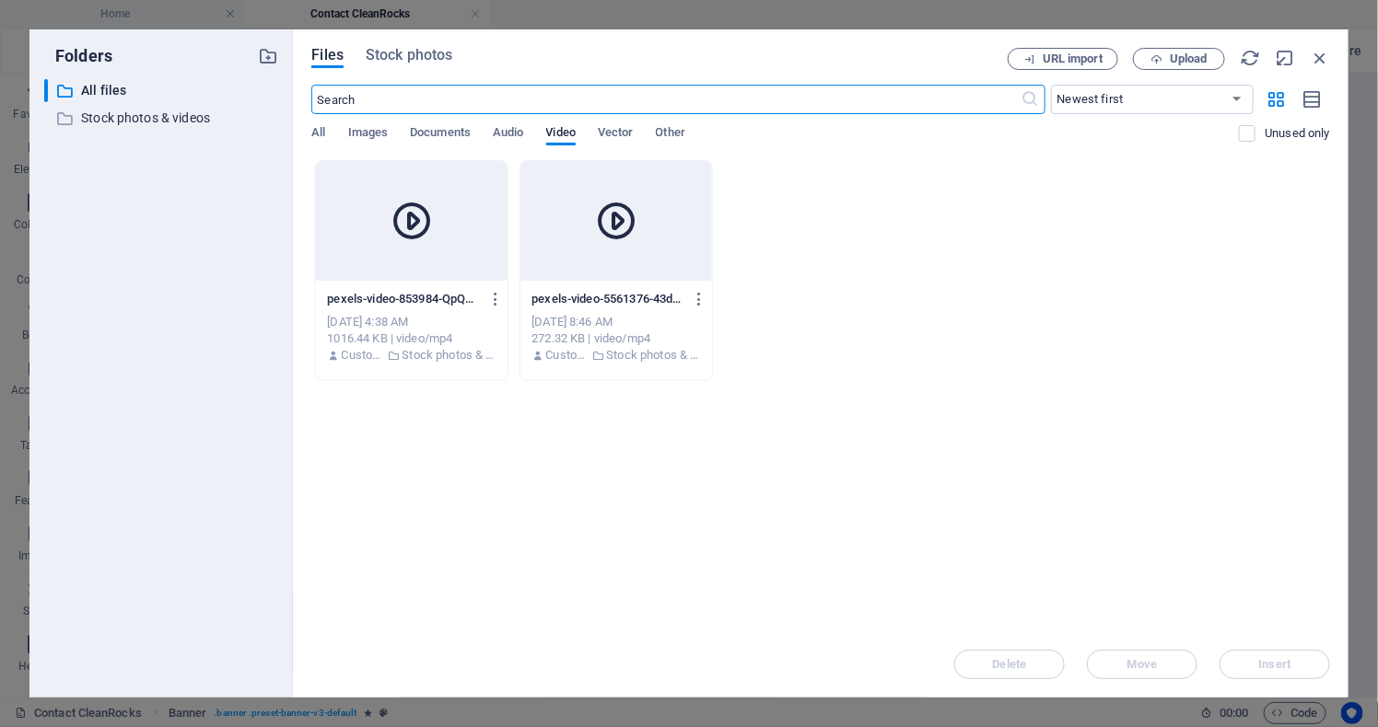
click at [412, 220] on icon at bounding box center [411, 221] width 44 height 44
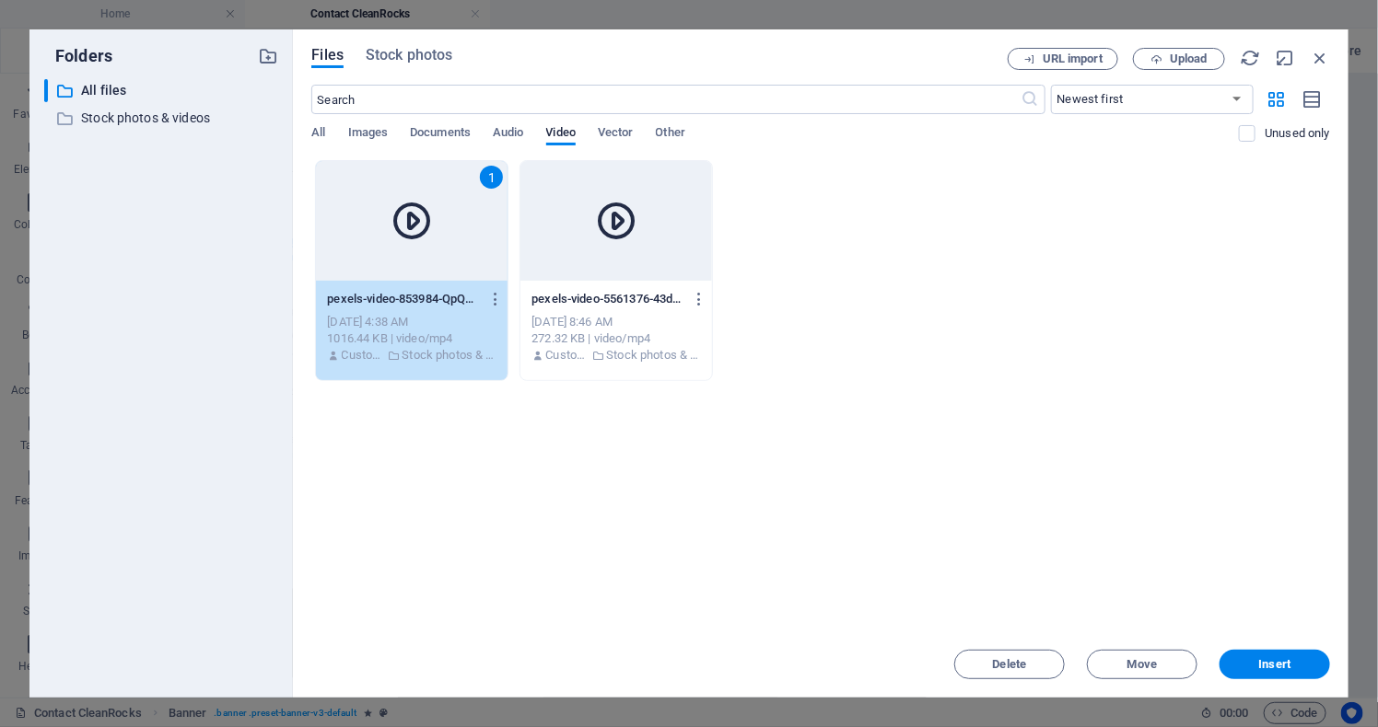
click at [607, 225] on icon at bounding box center [616, 221] width 44 height 44
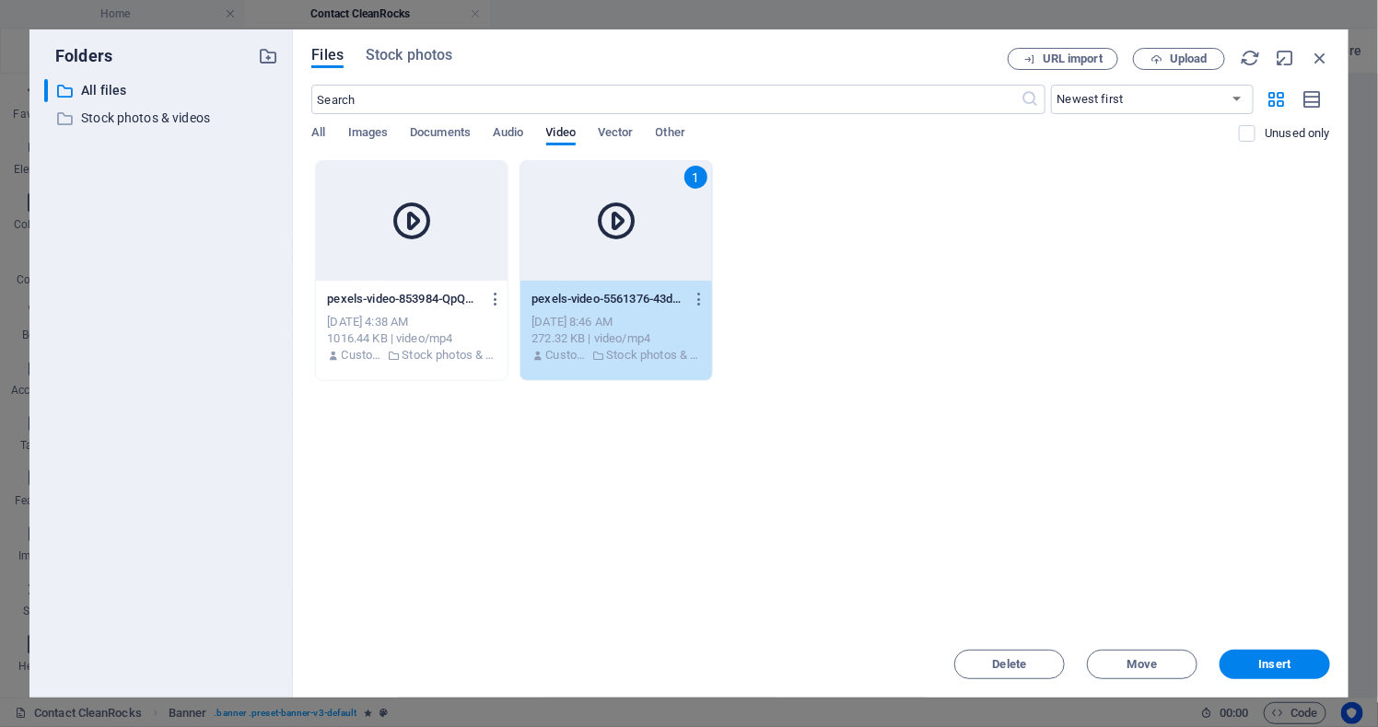
click at [607, 225] on icon at bounding box center [616, 221] width 44 height 44
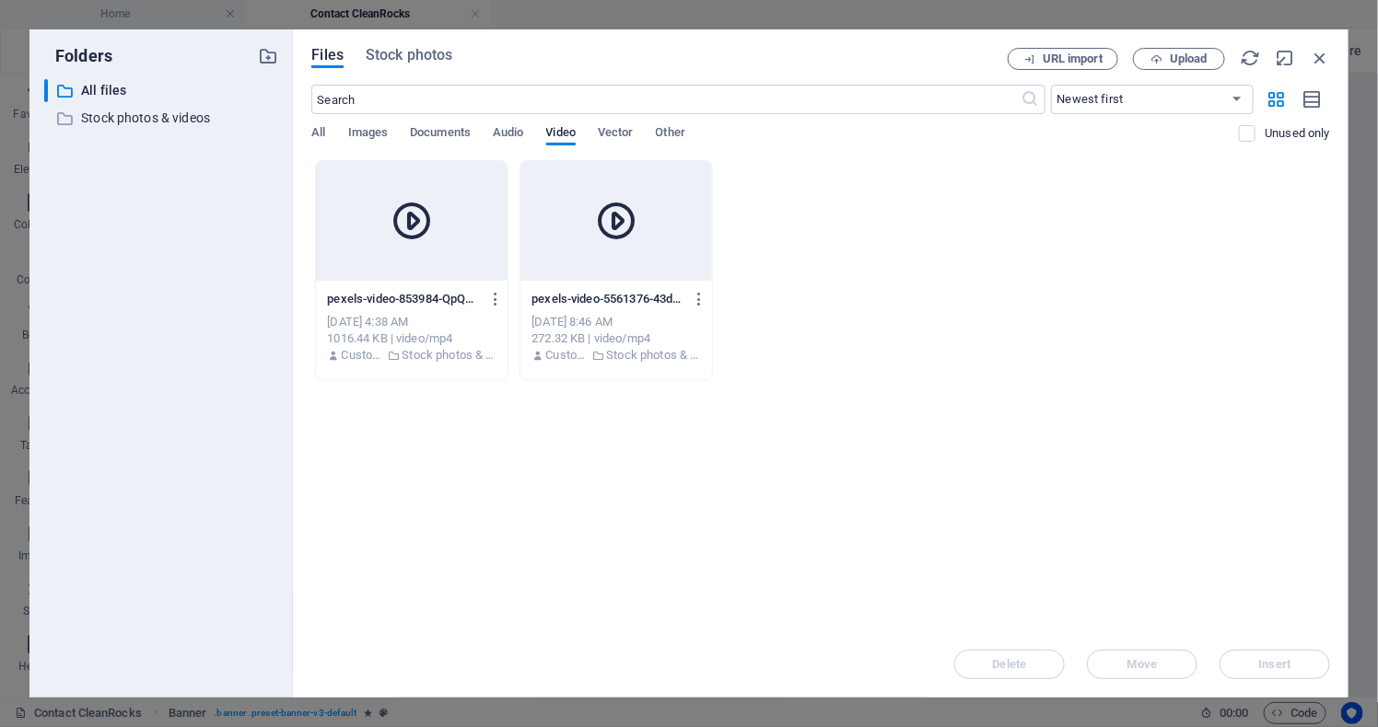
click at [607, 225] on icon at bounding box center [616, 221] width 44 height 44
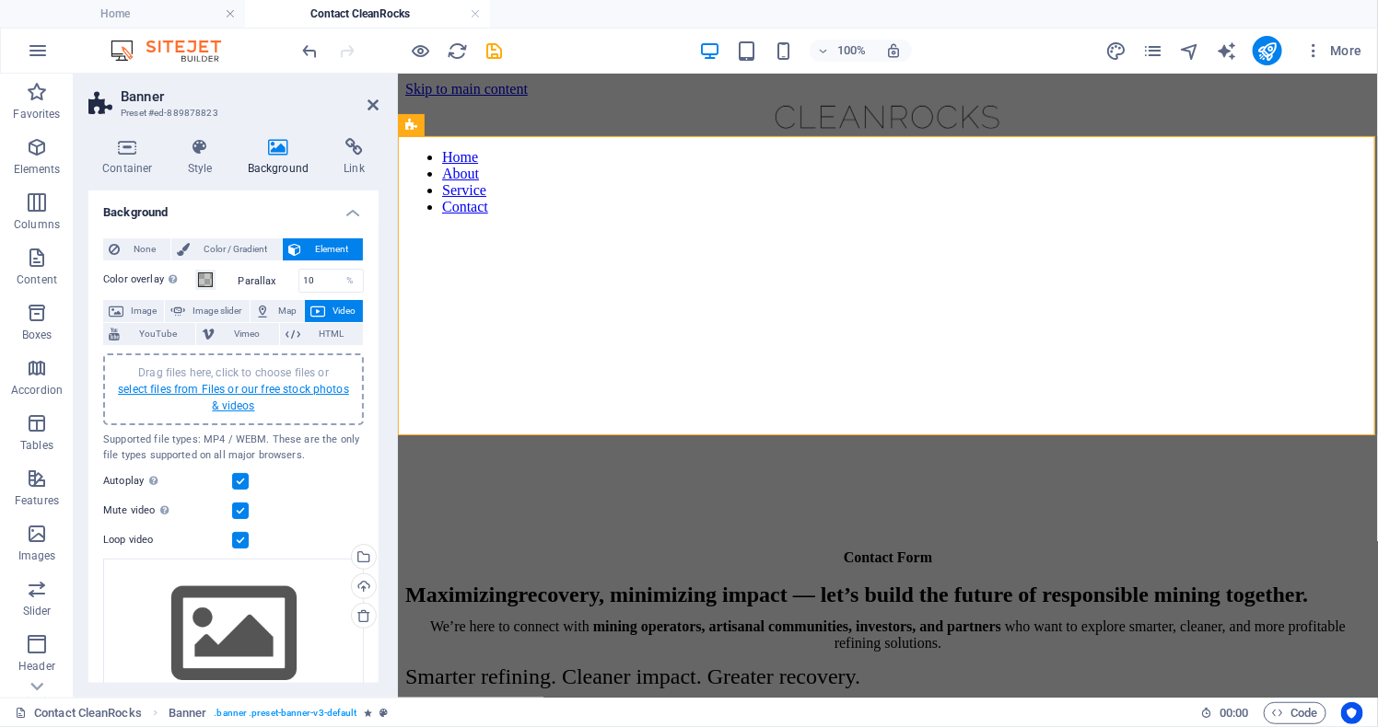
click at [249, 413] on link "select files from Files or our free stock photos & videos" at bounding box center [233, 397] width 231 height 29
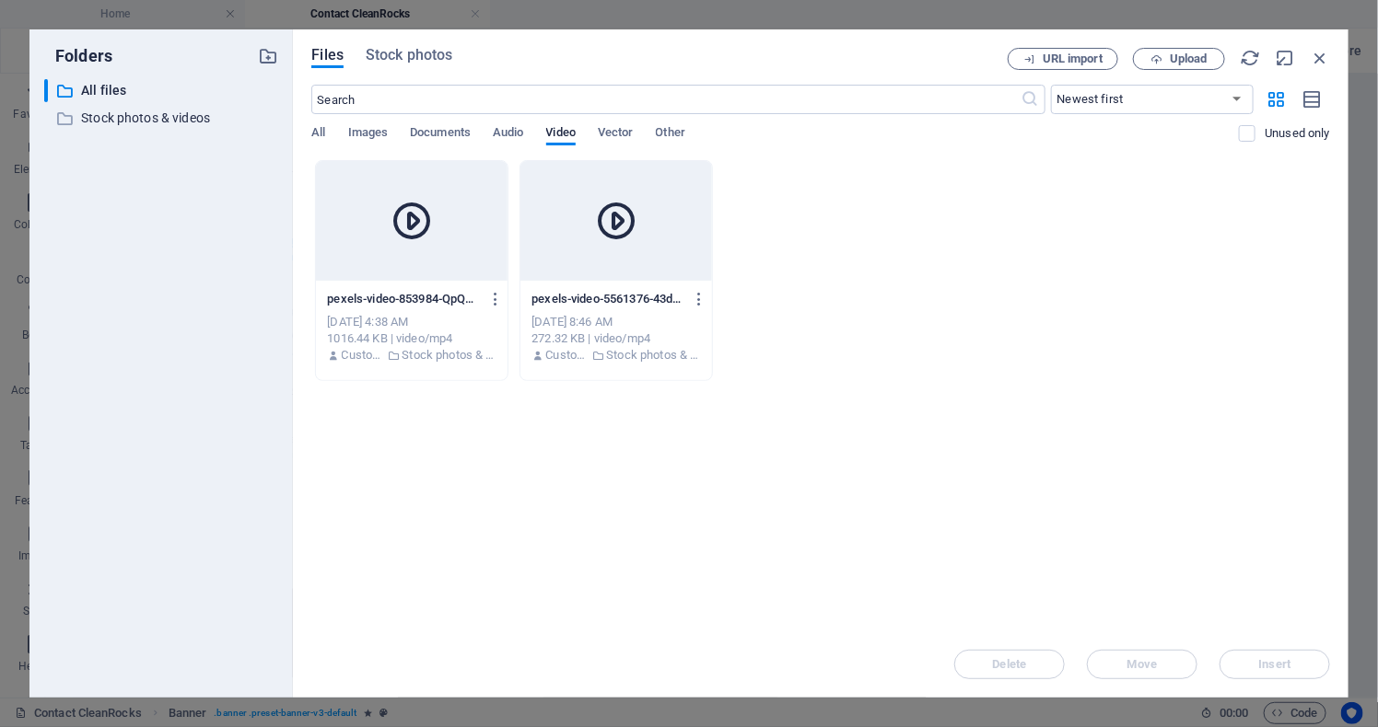
click at [416, 220] on icon at bounding box center [411, 221] width 44 height 44
click at [416, 222] on icon at bounding box center [411, 221] width 44 height 44
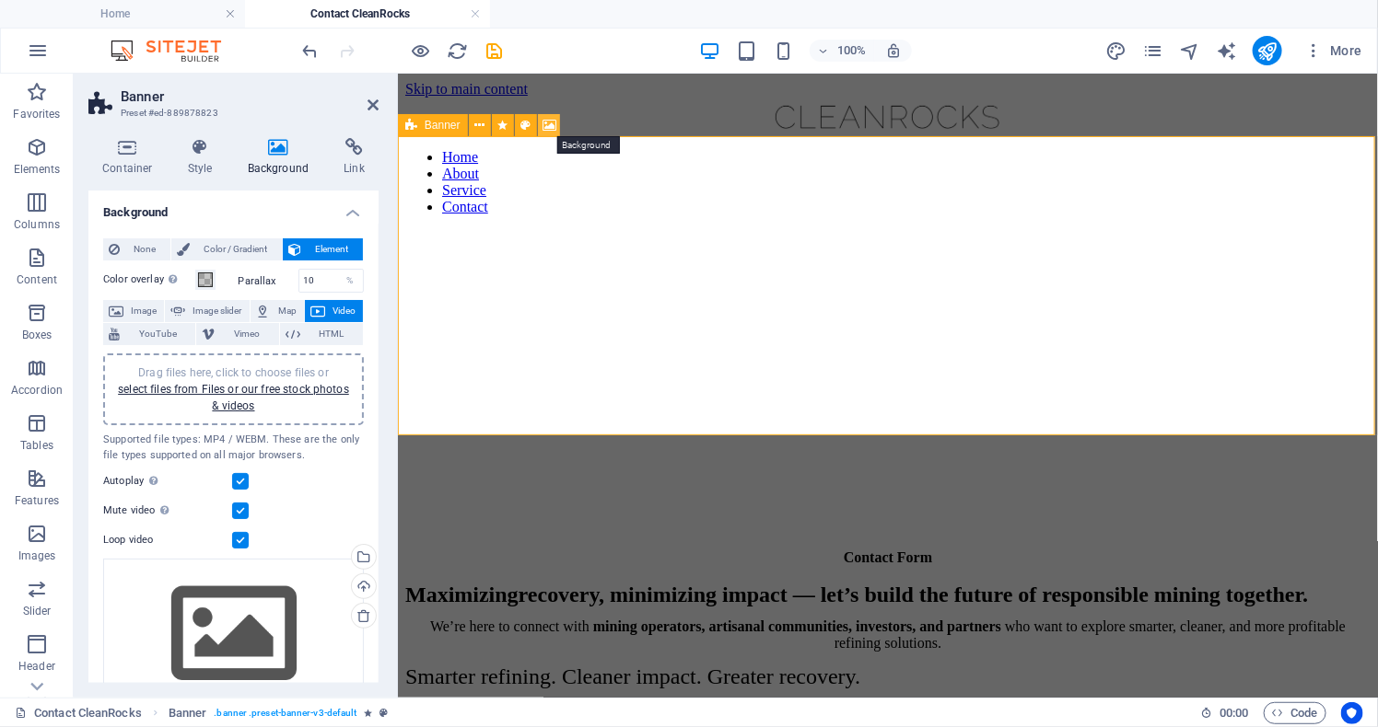
click at [556, 125] on icon at bounding box center [549, 125] width 14 height 19
click at [530, 125] on icon at bounding box center [525, 125] width 10 height 19
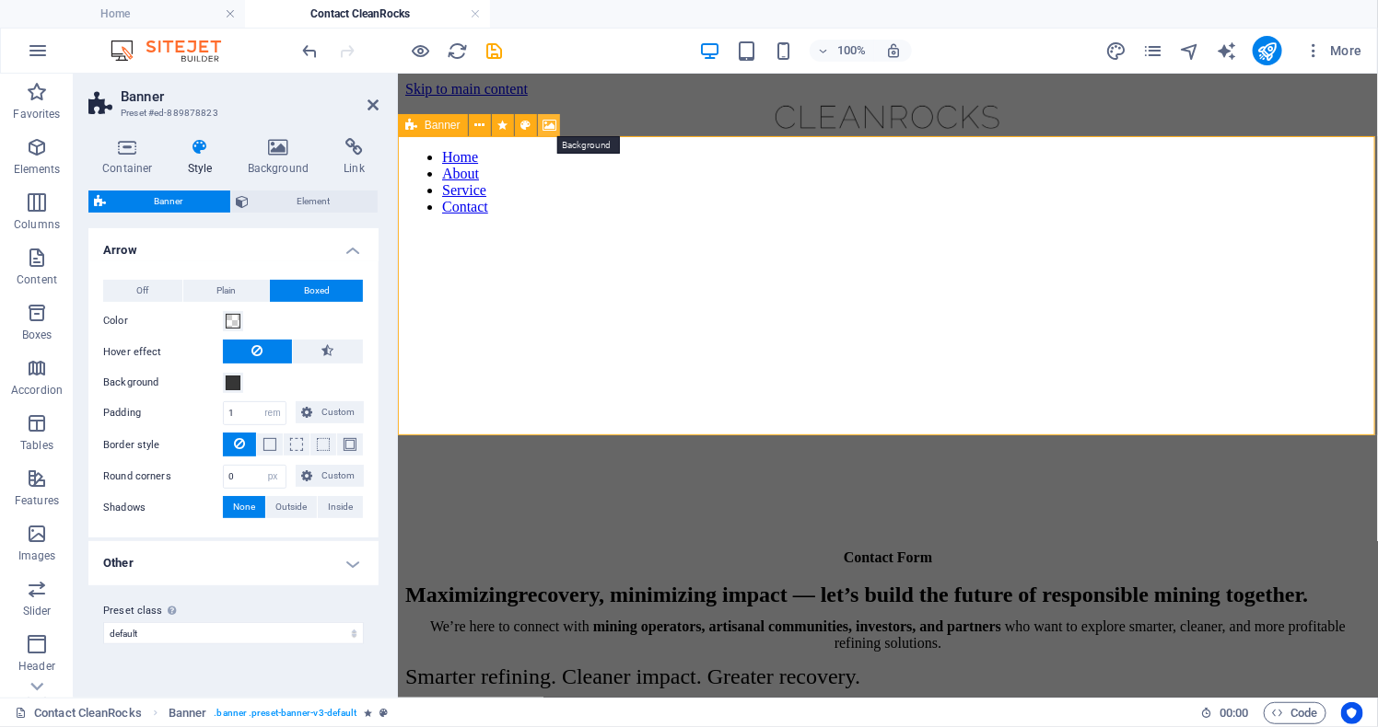
click at [551, 126] on icon at bounding box center [549, 125] width 14 height 19
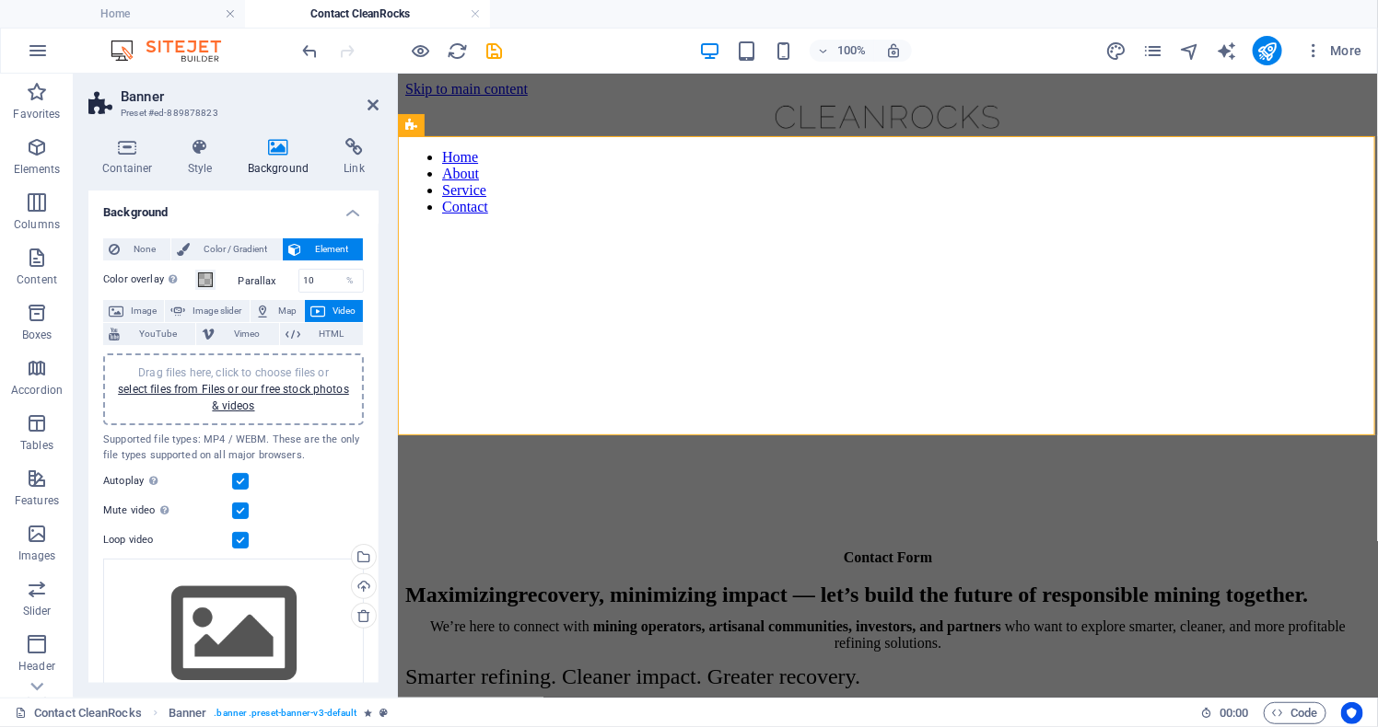
click at [558, 399] on figure at bounding box center [886, 466] width 965 height 486
drag, startPoint x: 558, startPoint y: 399, endPoint x: 558, endPoint y: 389, distance: 10.1
click at [558, 389] on figure at bounding box center [886, 466] width 965 height 486
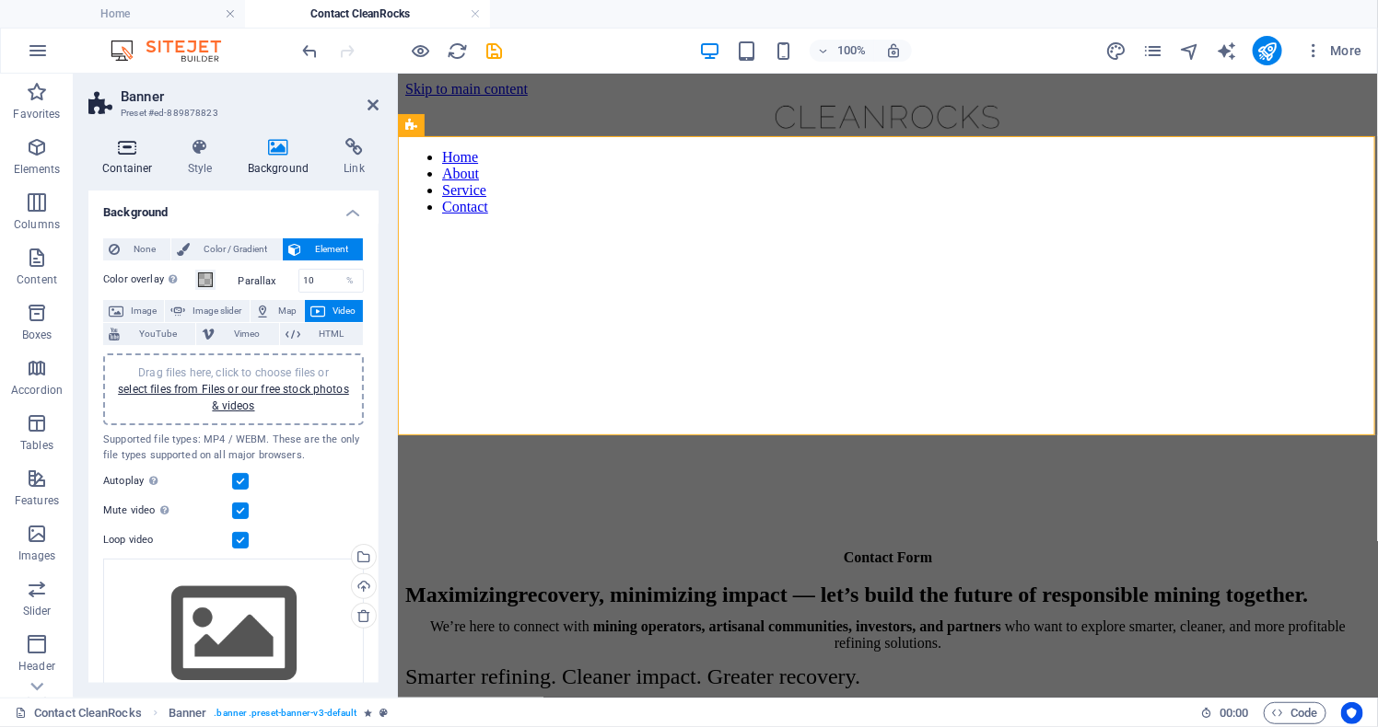
click at [123, 140] on icon at bounding box center [127, 147] width 78 height 18
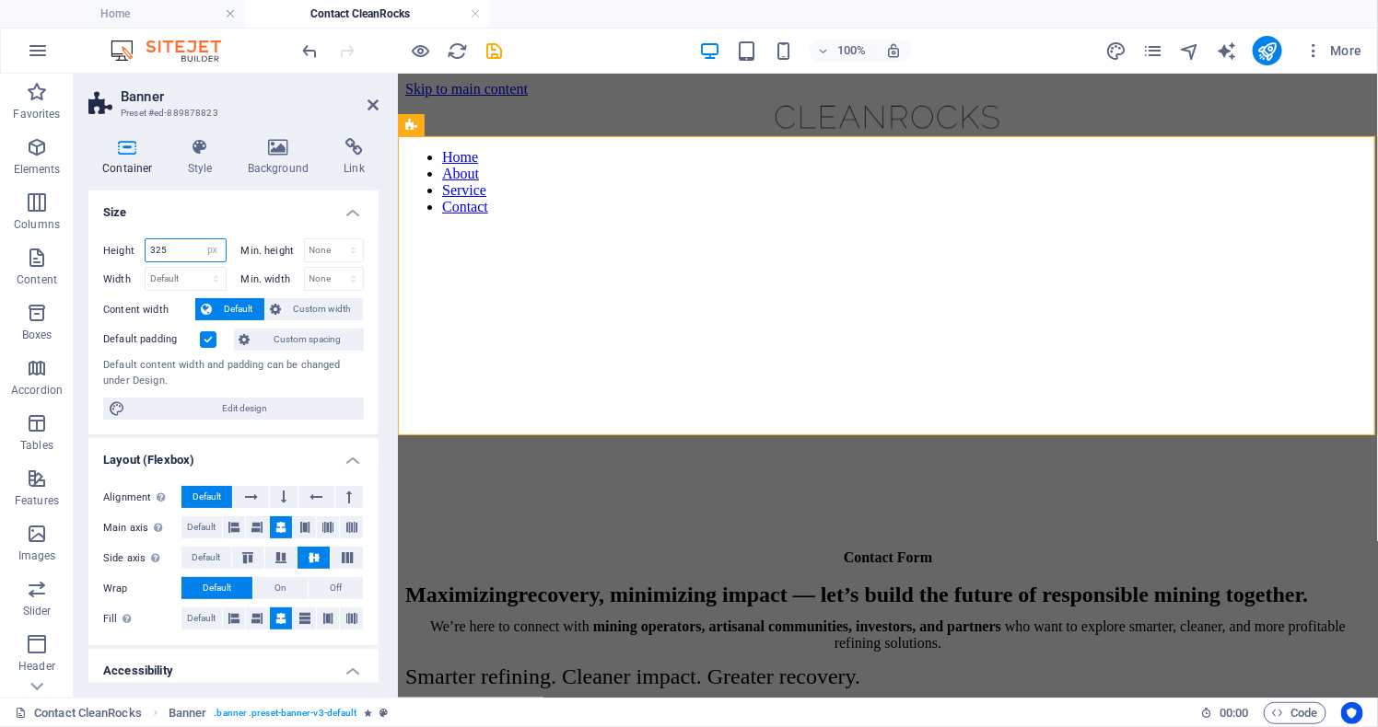
click at [183, 262] on input "325" at bounding box center [185, 250] width 80 height 22
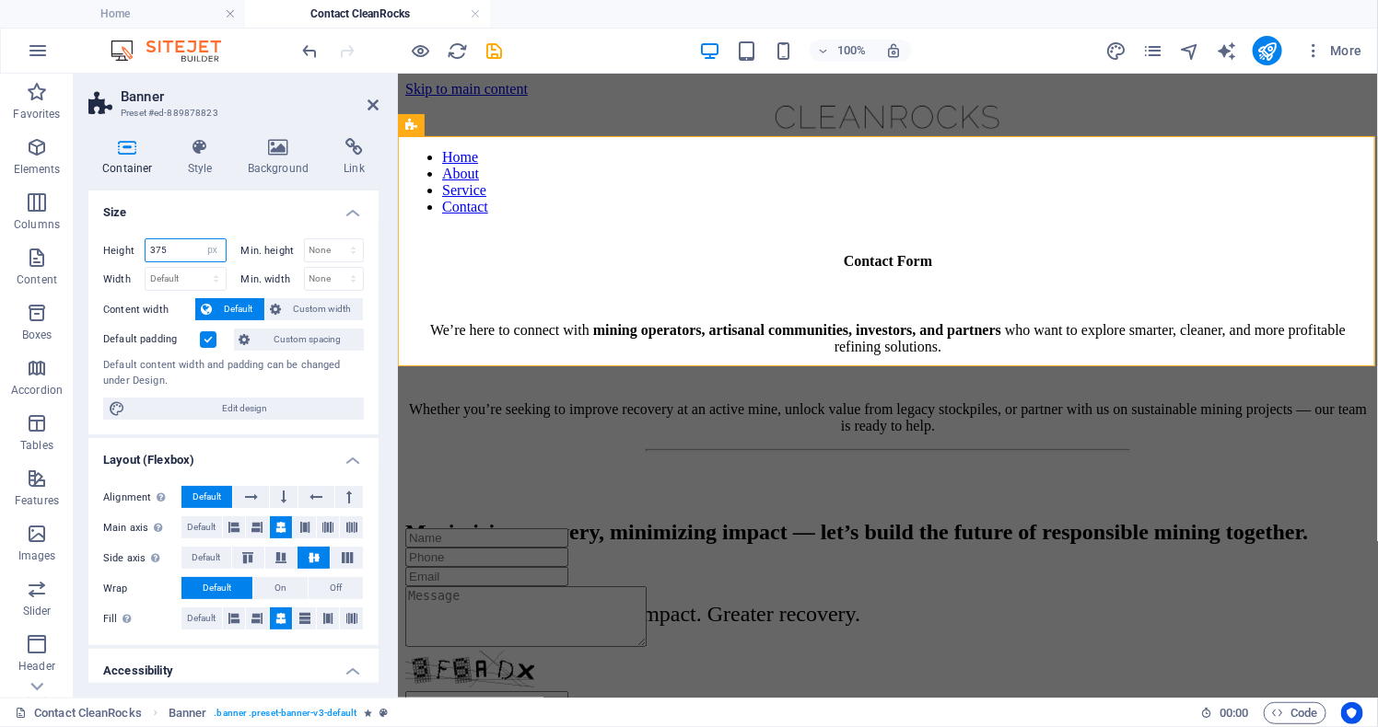
type input "375"
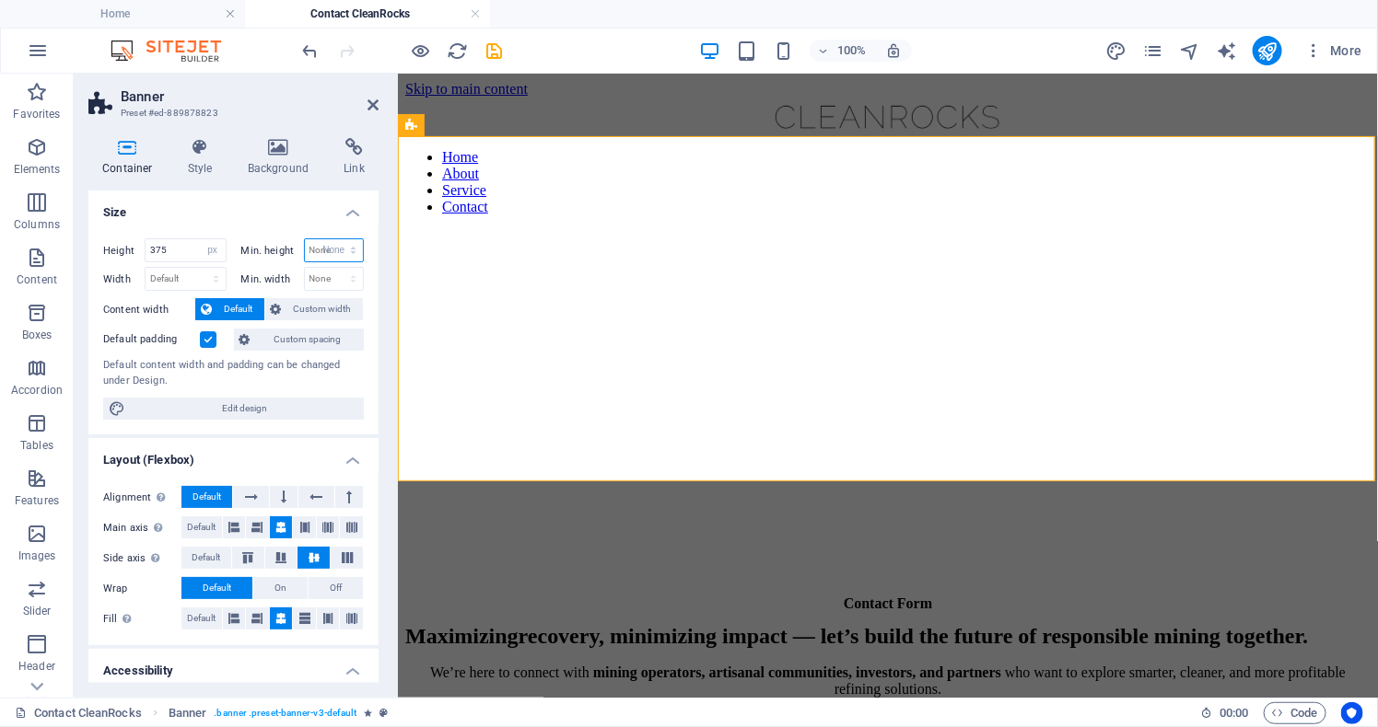
select select "DISABLED_OPTION_VALUE"
click at [367, 106] on icon at bounding box center [372, 105] width 11 height 15
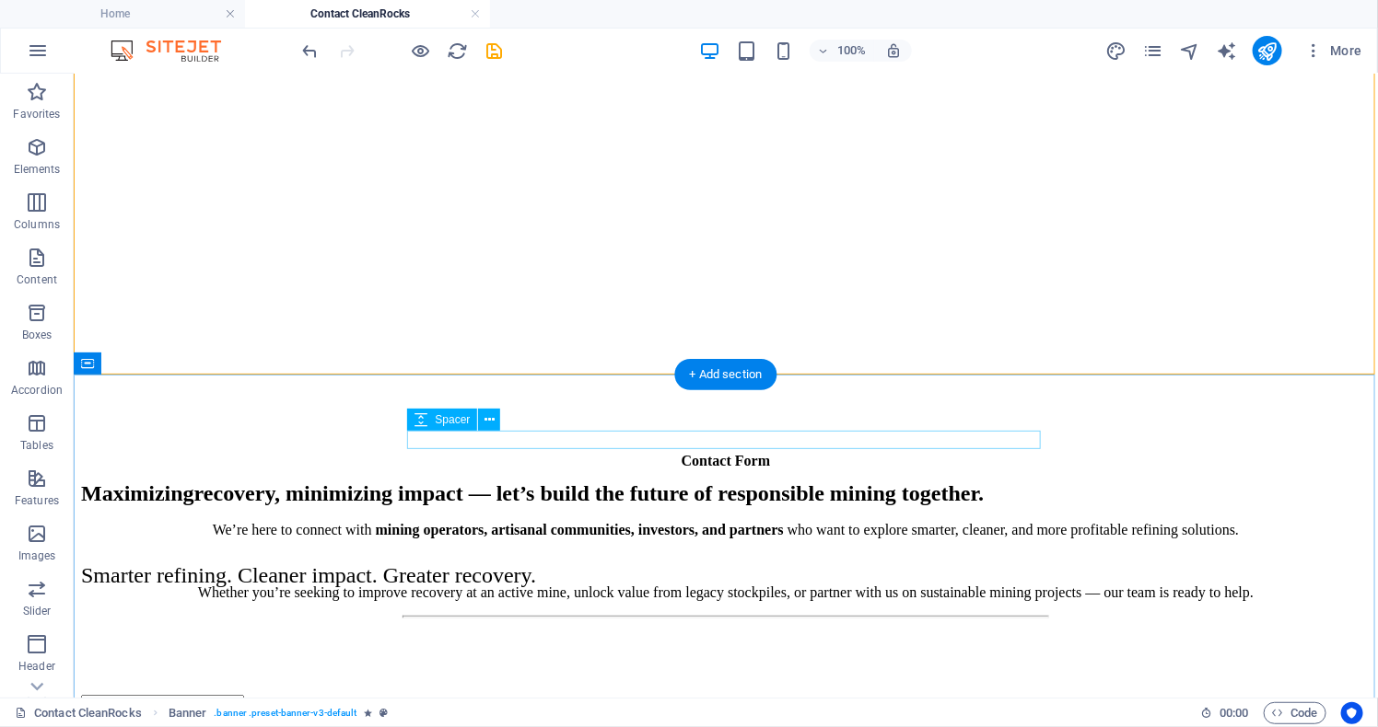
scroll to position [162, 0]
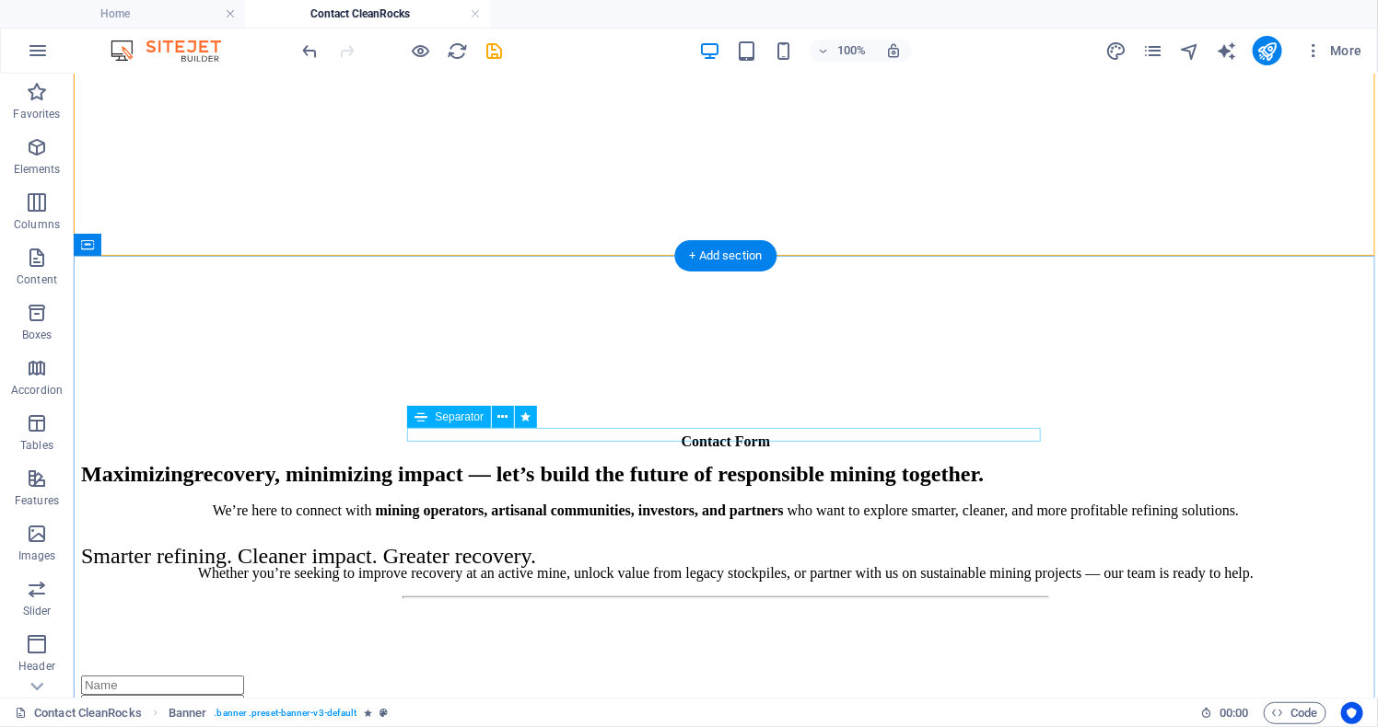
click at [639, 596] on div at bounding box center [724, 597] width 1289 height 3
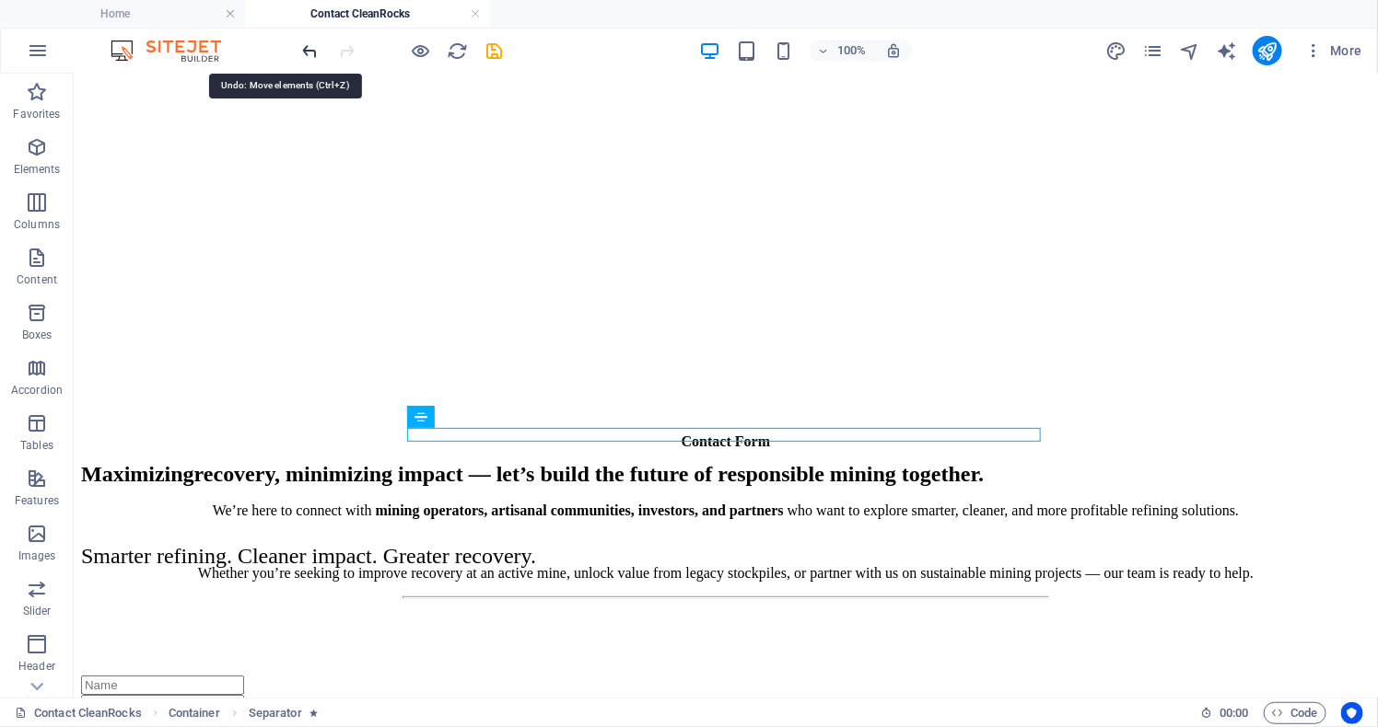
click at [309, 43] on icon "undo" at bounding box center [310, 51] width 21 height 21
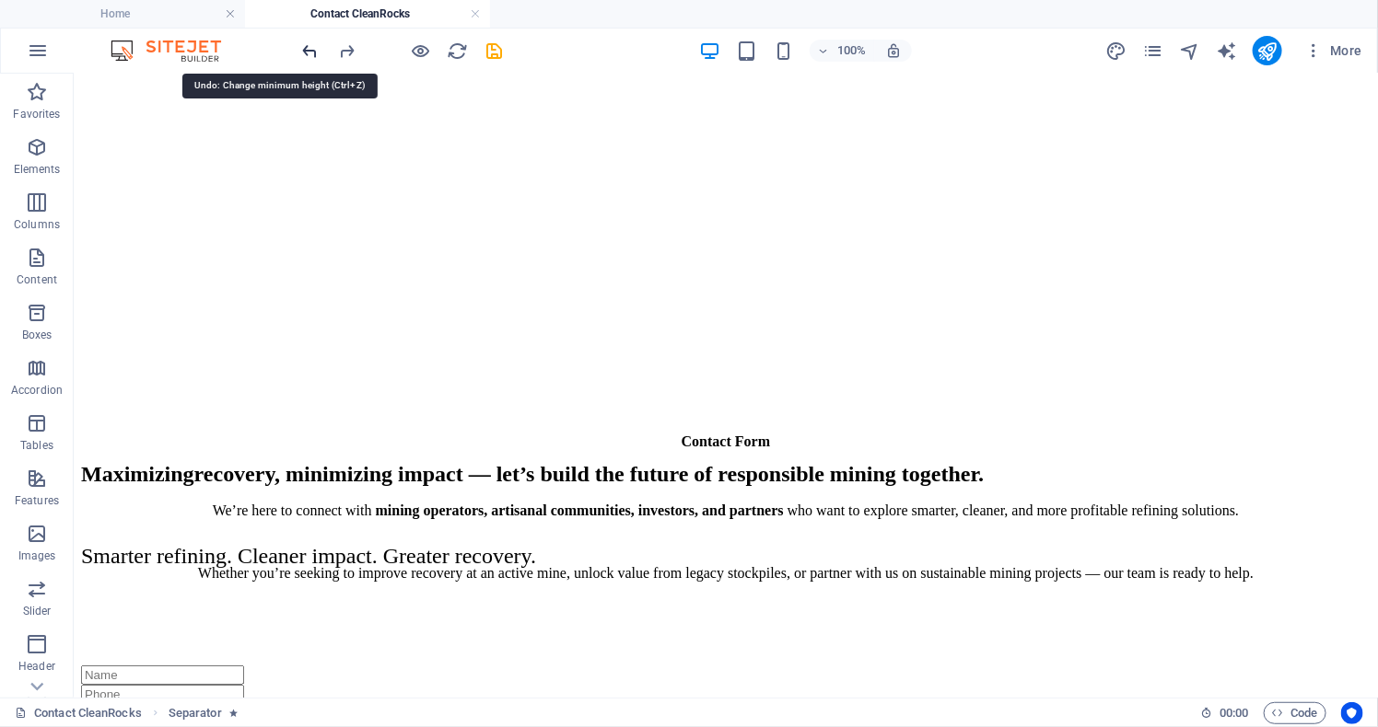
click at [309, 43] on icon "undo" at bounding box center [310, 51] width 21 height 21
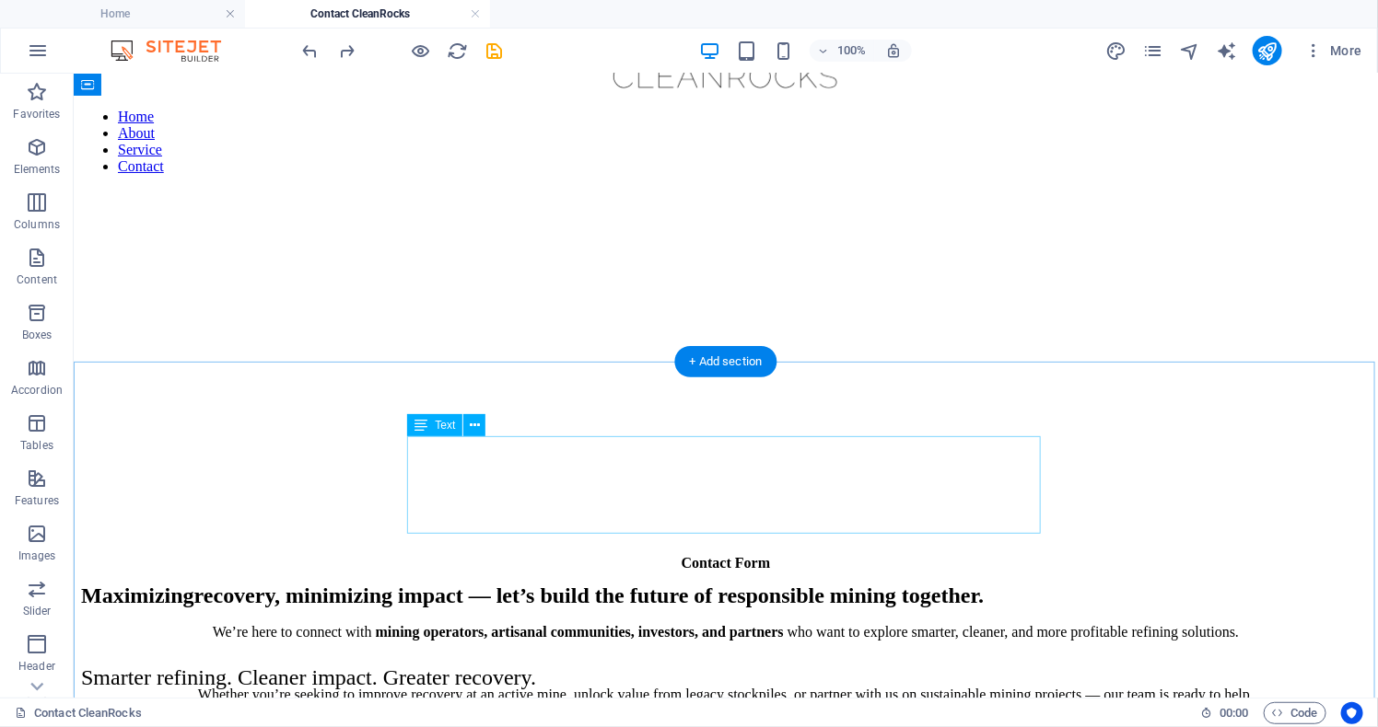
scroll to position [37, 0]
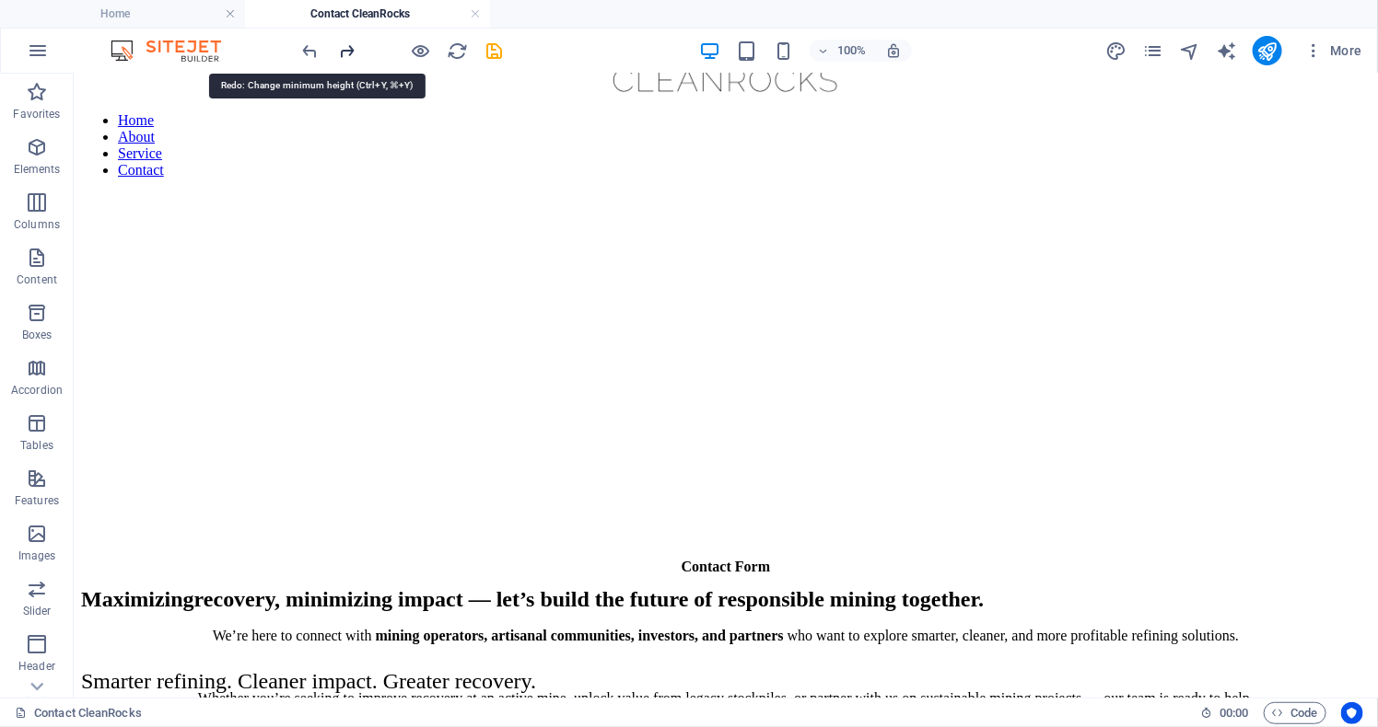
click at [345, 48] on icon "redo" at bounding box center [347, 51] width 21 height 21
click at [345, 50] on icon "redo" at bounding box center [347, 51] width 21 height 21
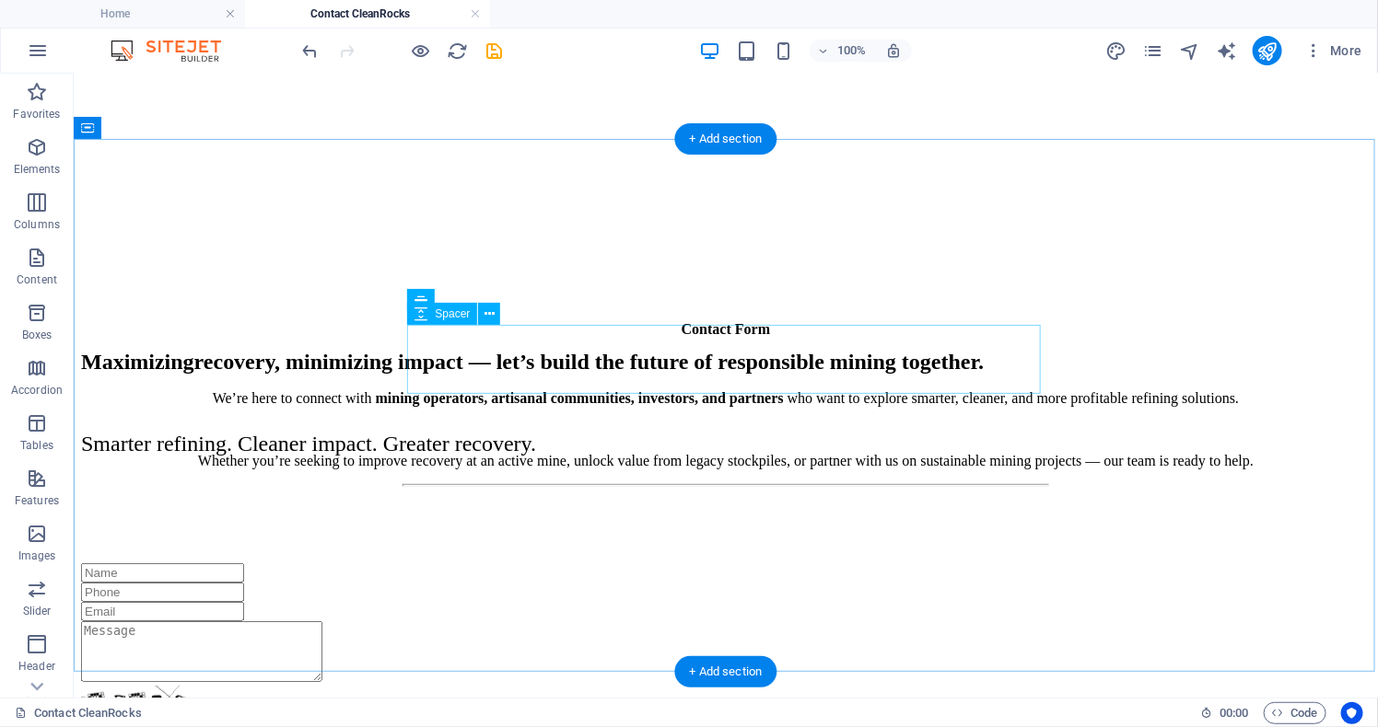
scroll to position [279, 0]
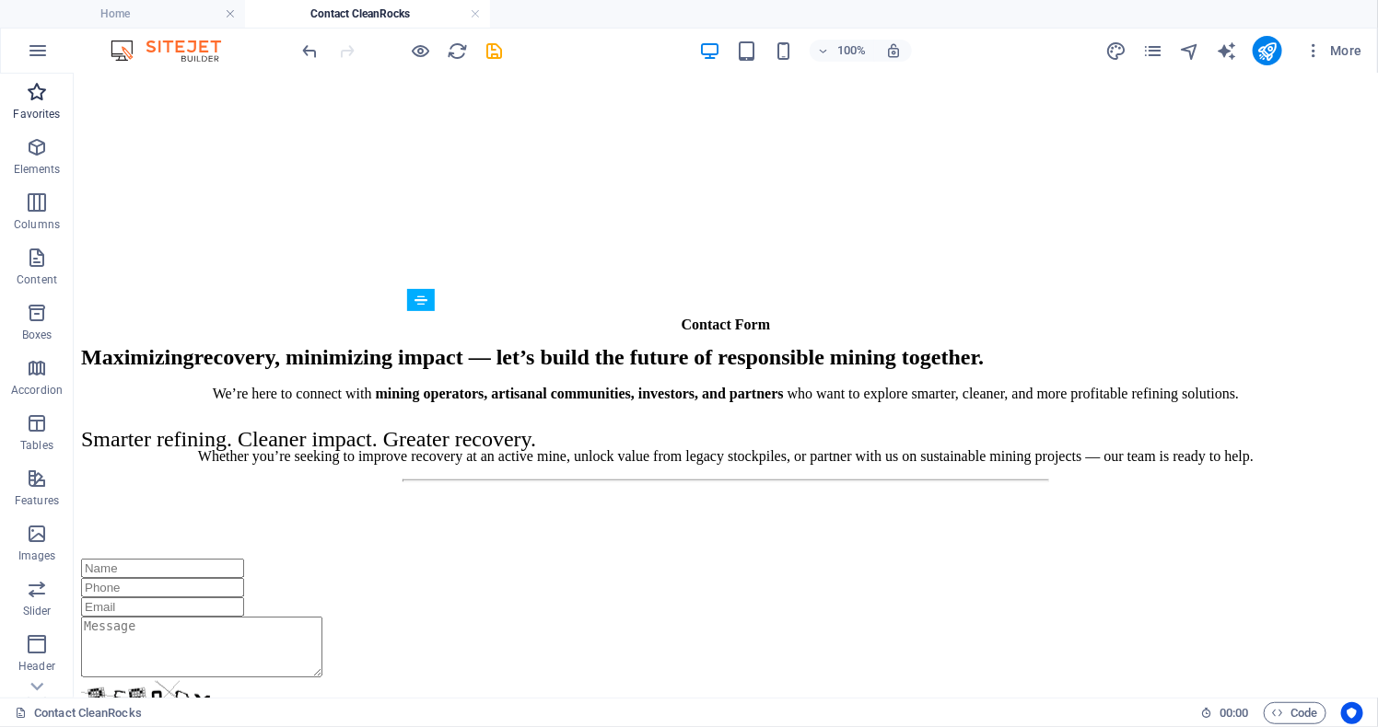
click at [40, 101] on icon "button" at bounding box center [37, 92] width 22 height 22
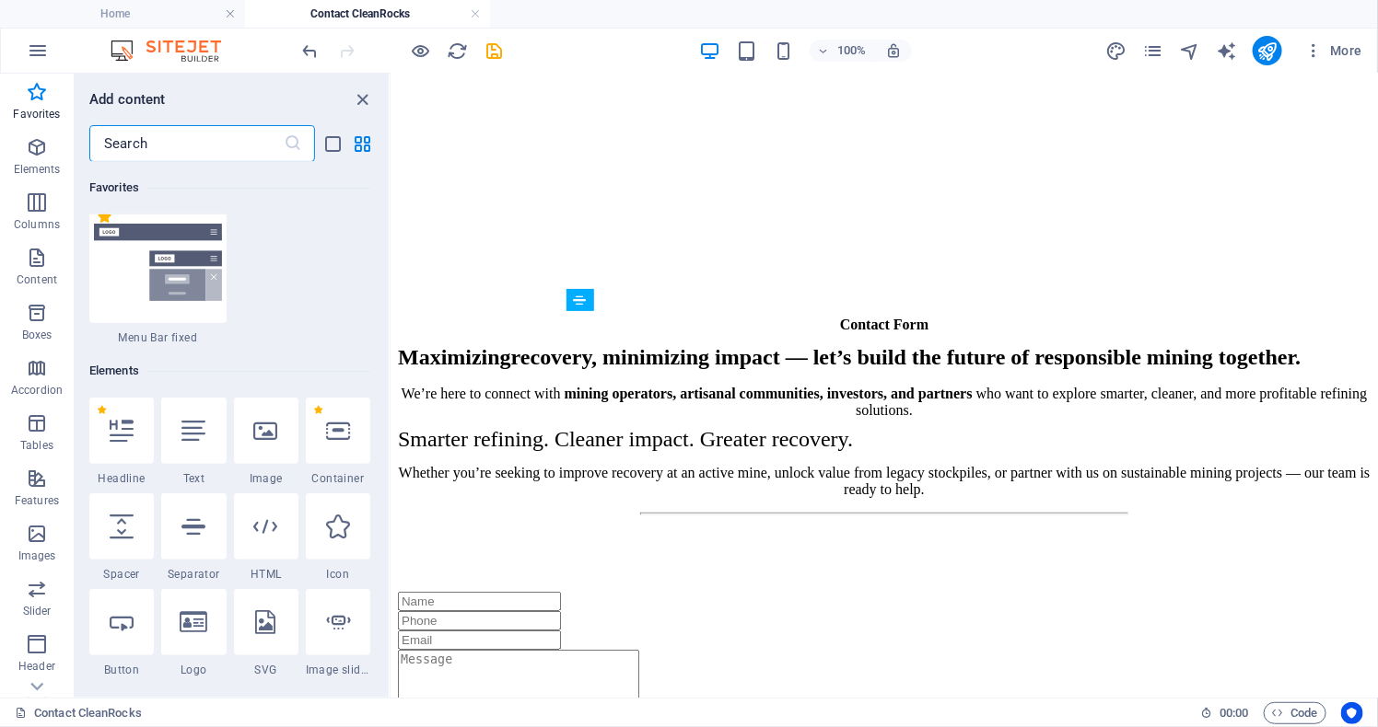
scroll to position [167, 0]
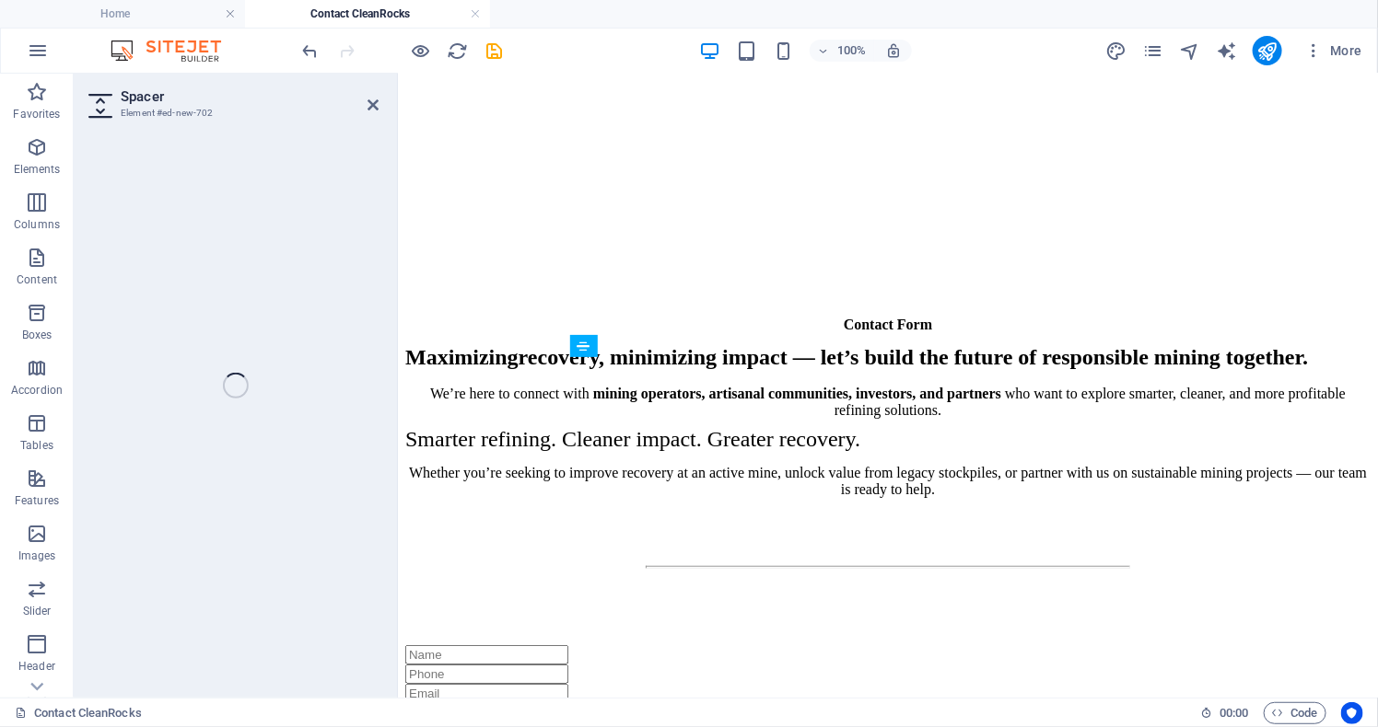
select select "px"
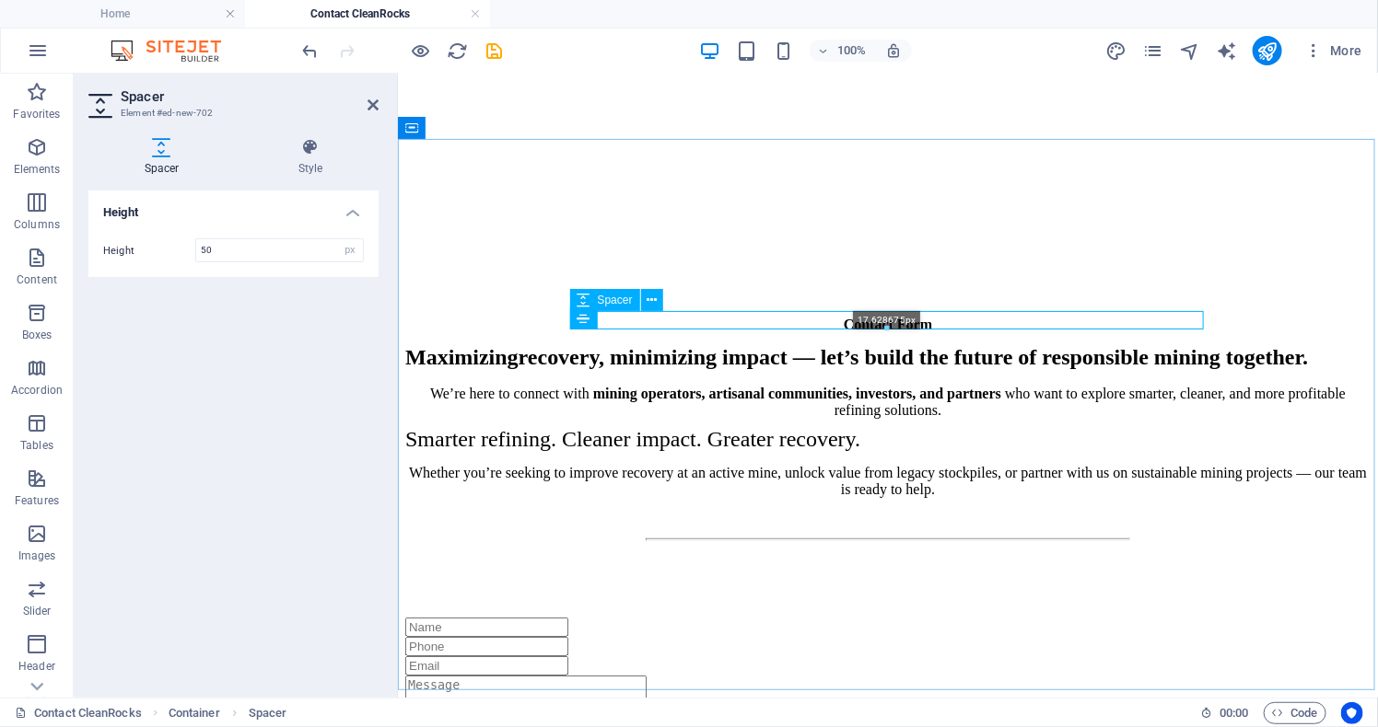
drag, startPoint x: 886, startPoint y: 354, endPoint x: 890, endPoint y: 317, distance: 37.1
click at [890, 317] on div "17.628675px" at bounding box center [887, 320] width 634 height 18
type input "17"
click at [1303, 346] on div "Contact Form We’re here to connect with mining operators, artisanal communities…" at bounding box center [886, 574] width 965 height 517
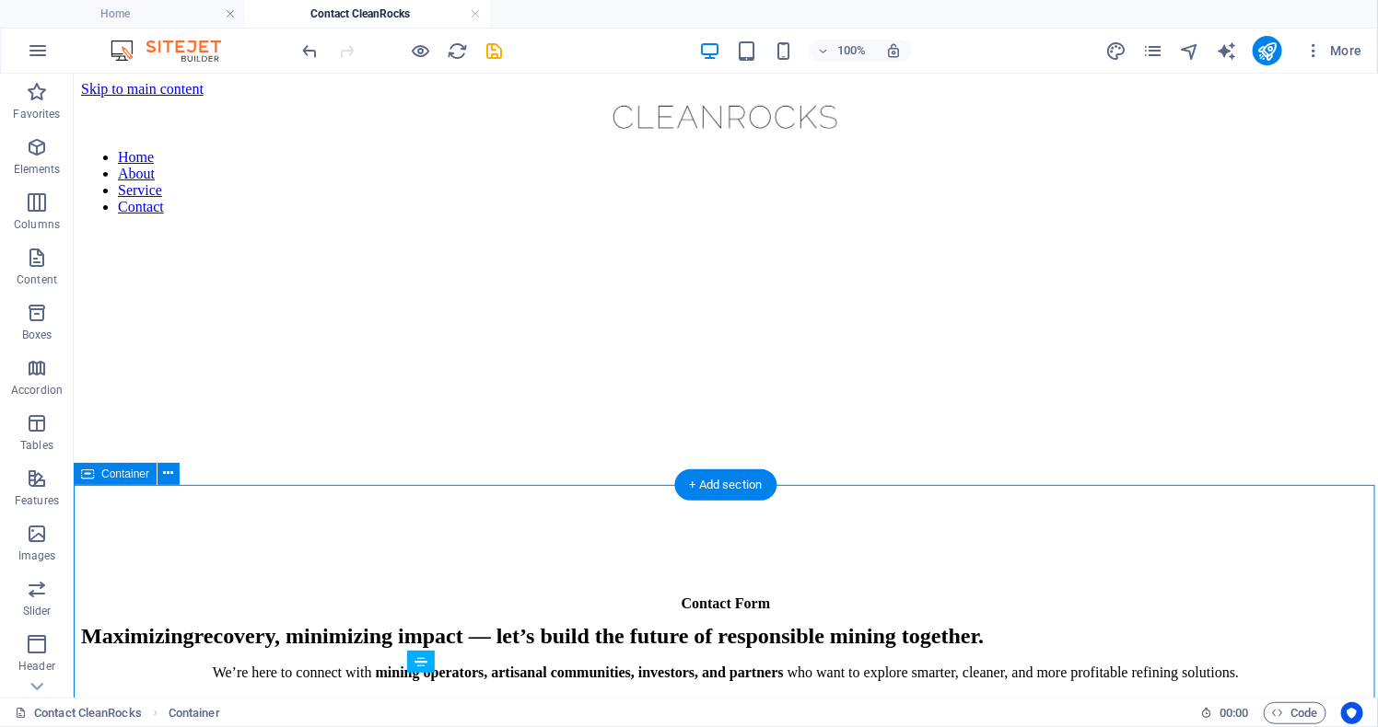
scroll to position [0, 0]
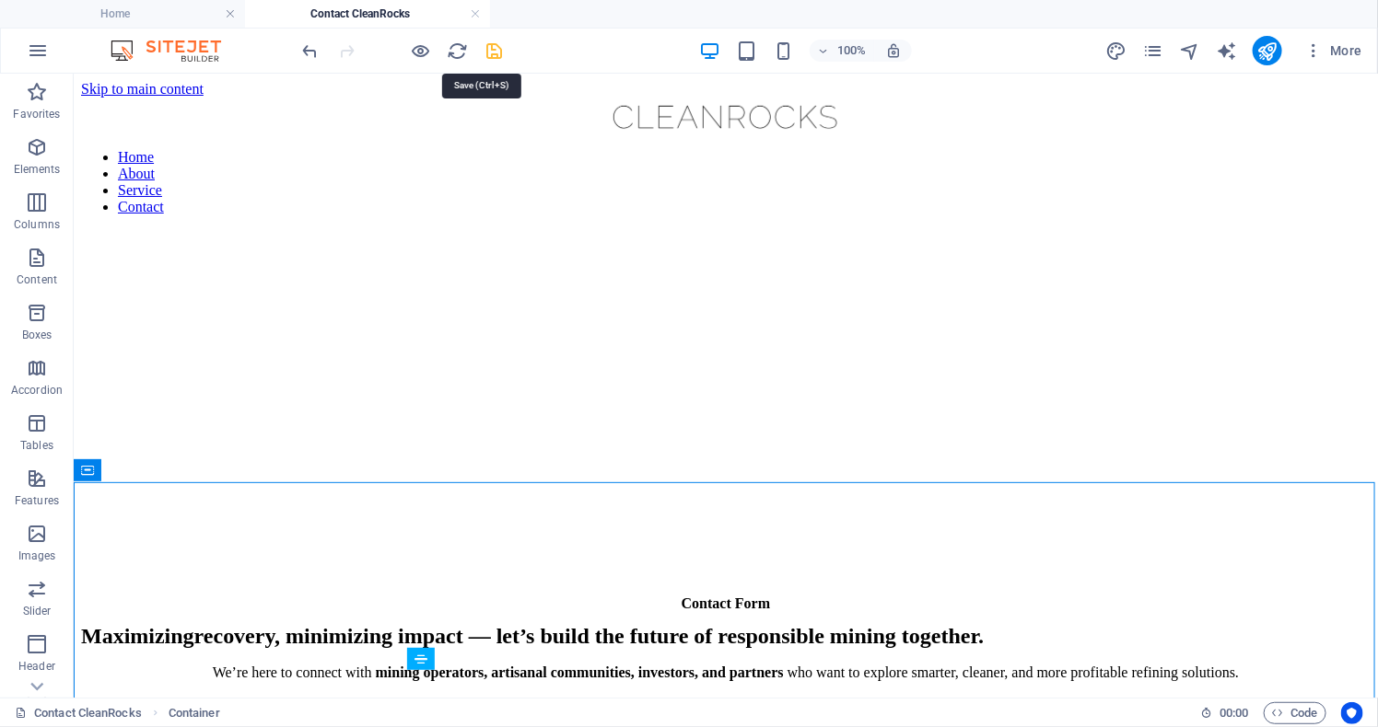
click at [502, 53] on icon "save" at bounding box center [494, 51] width 21 height 21
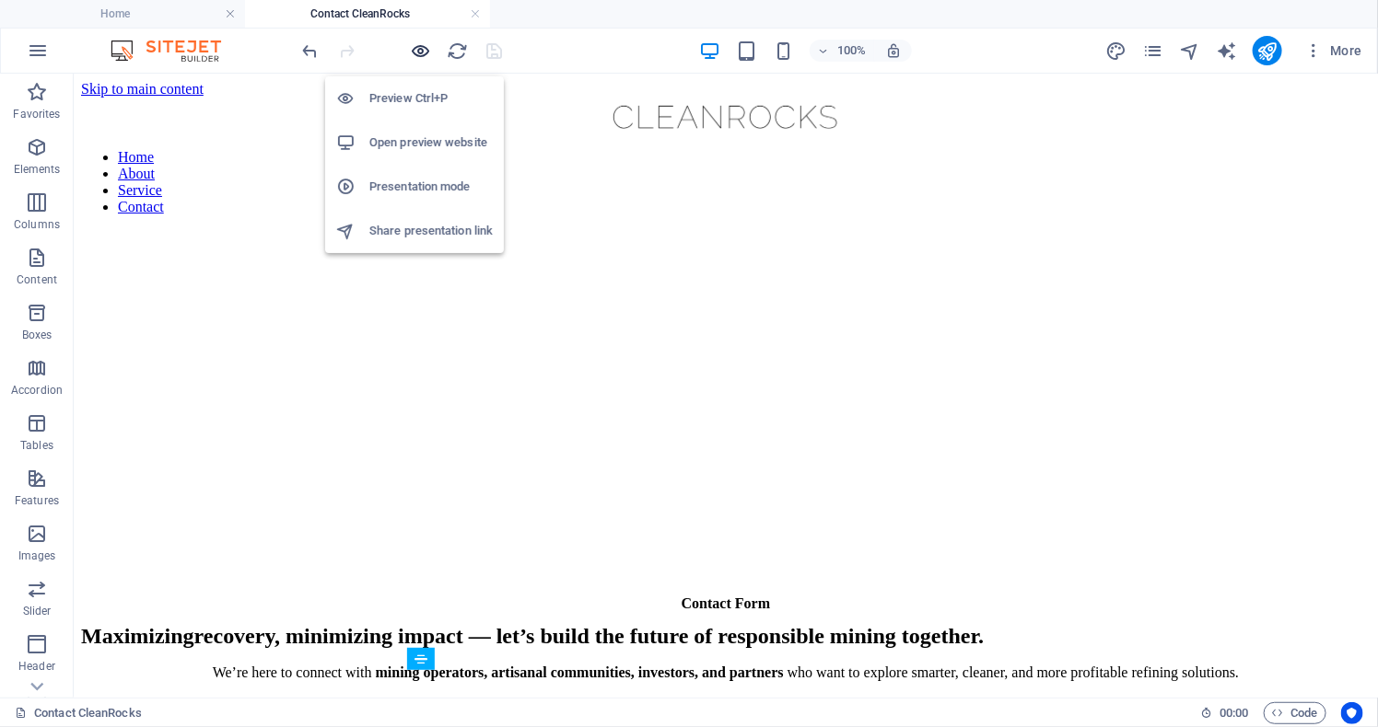
click at [418, 47] on icon "button" at bounding box center [421, 51] width 21 height 21
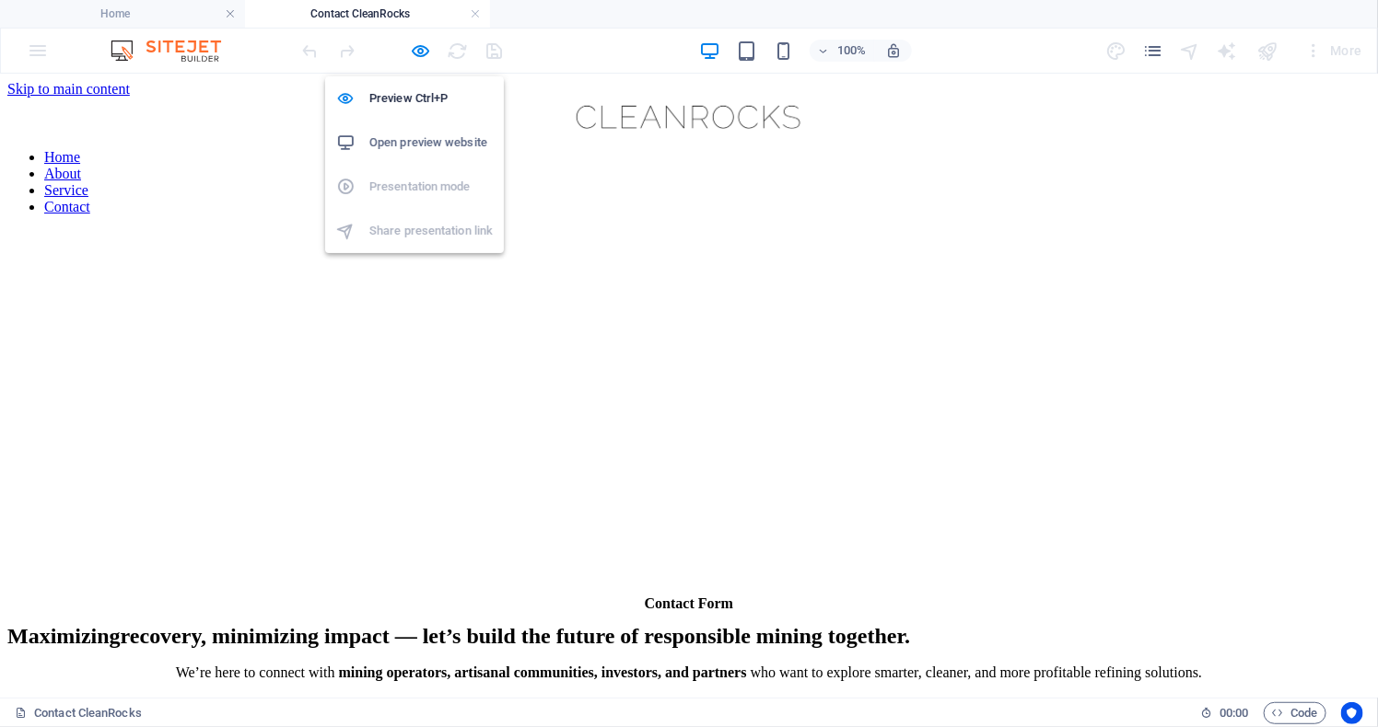
click at [414, 137] on h6 "Open preview website" at bounding box center [430, 143] width 123 height 22
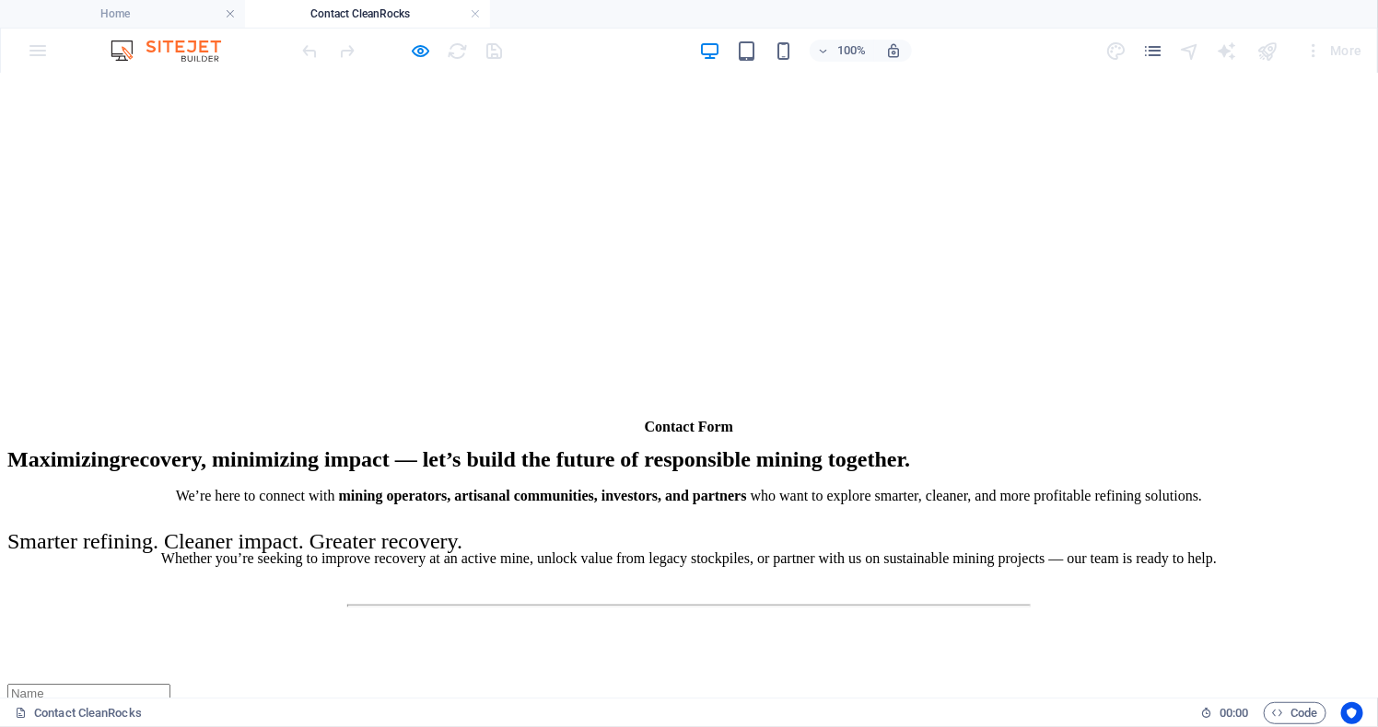
scroll to position [243, 0]
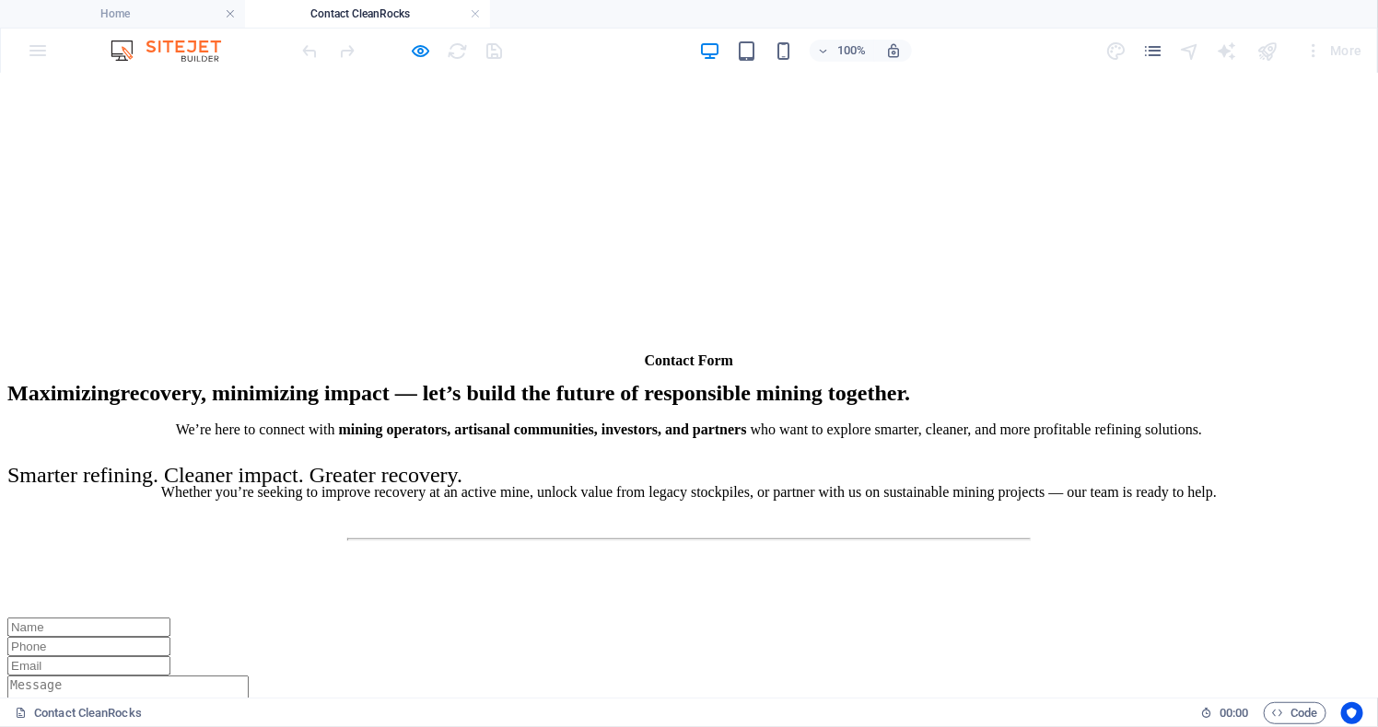
click at [720, 548] on div at bounding box center [688, 582] width 1363 height 69
click at [420, 52] on icon "button" at bounding box center [421, 51] width 21 height 21
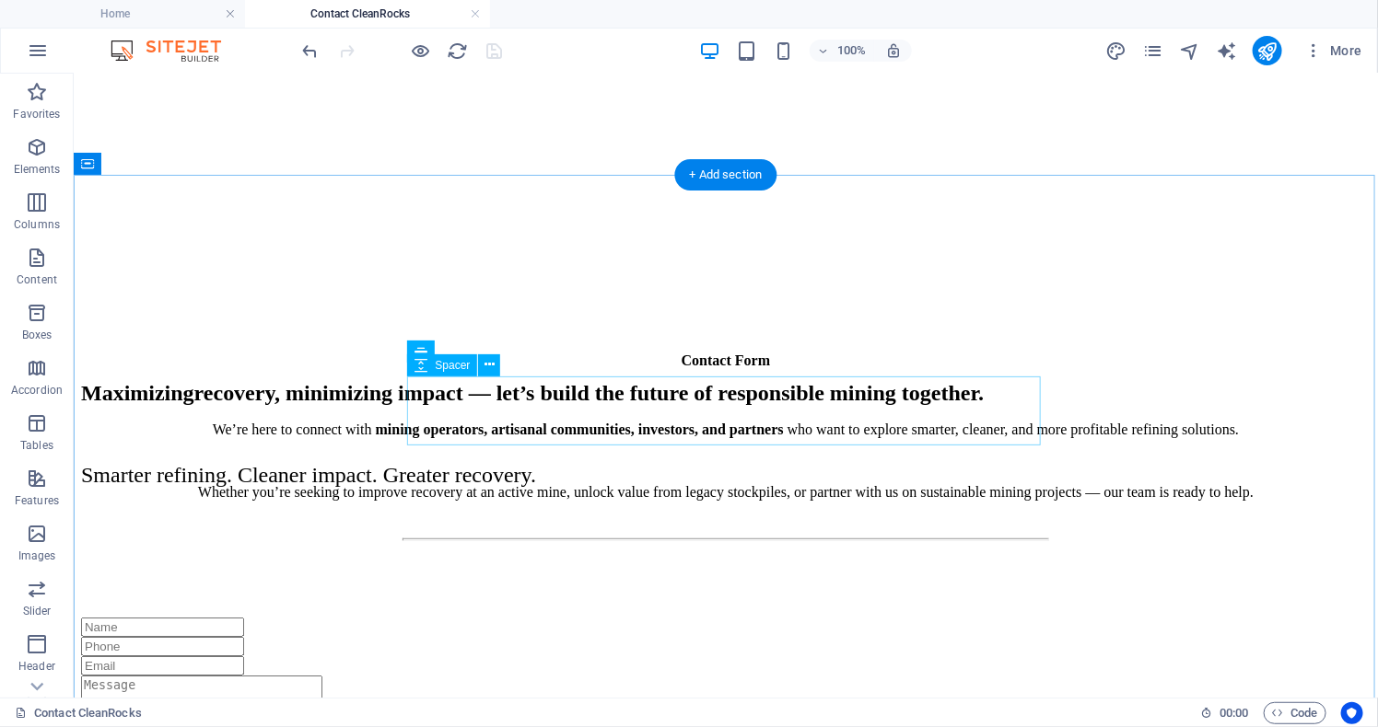
click at [789, 548] on div at bounding box center [724, 582] width 1289 height 69
click at [684, 548] on div at bounding box center [724, 582] width 1289 height 69
click at [685, 548] on div at bounding box center [724, 582] width 1289 height 69
click at [494, 361] on icon at bounding box center [489, 364] width 10 height 19
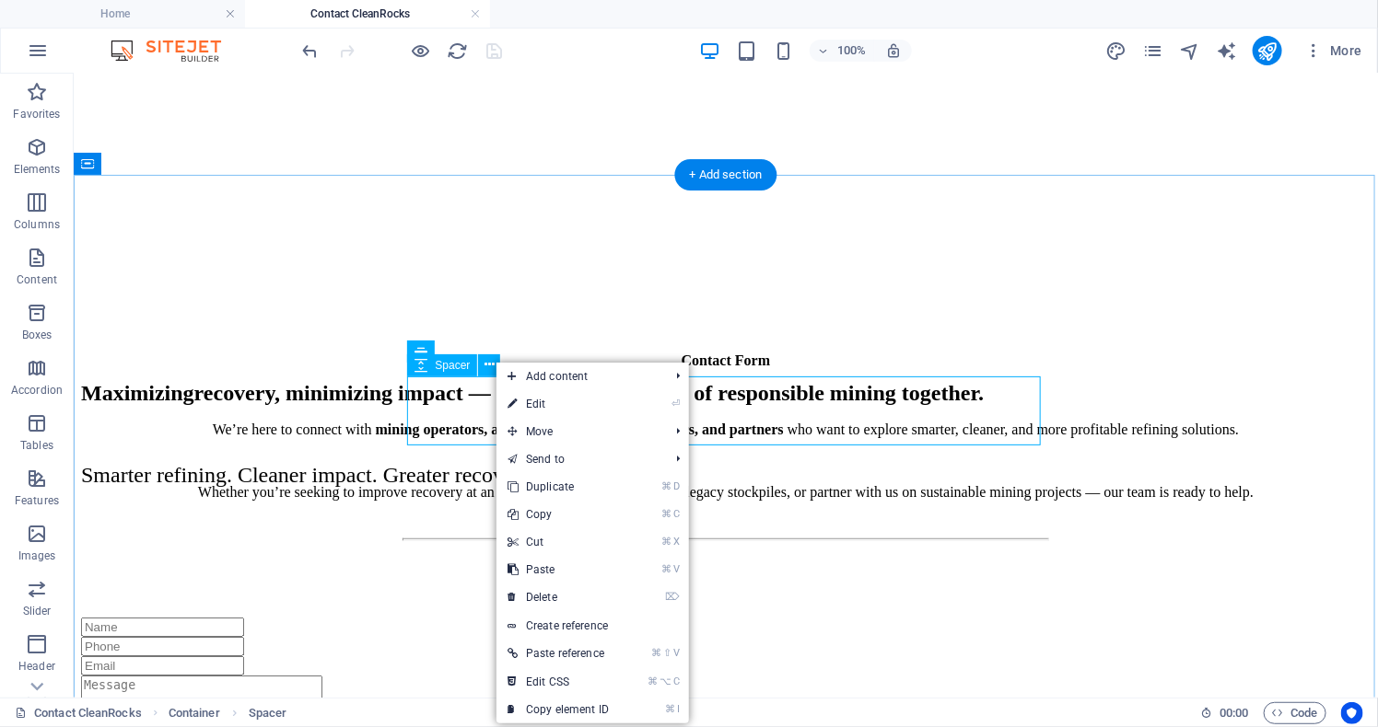
click at [432, 358] on div "Spacer" at bounding box center [442, 366] width 70 height 22
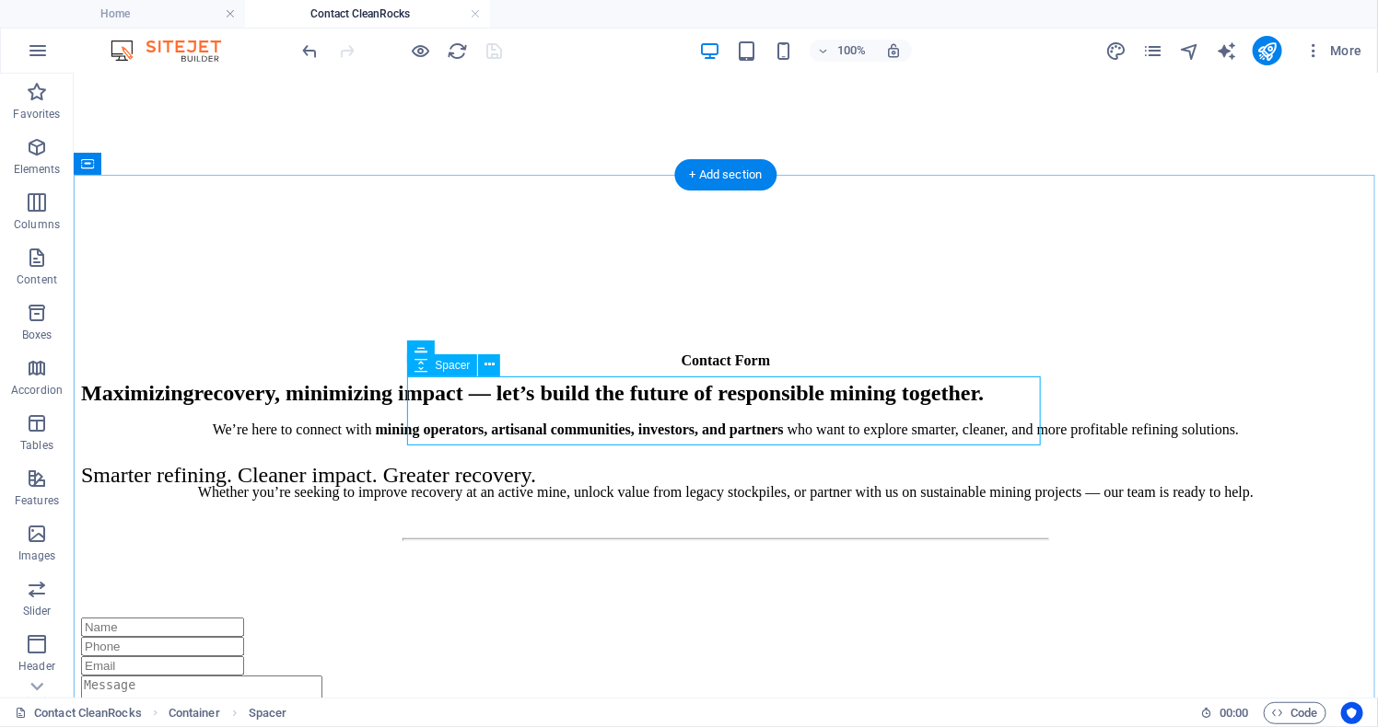
click at [438, 364] on span "Spacer" at bounding box center [452, 365] width 35 height 11
select select "px"
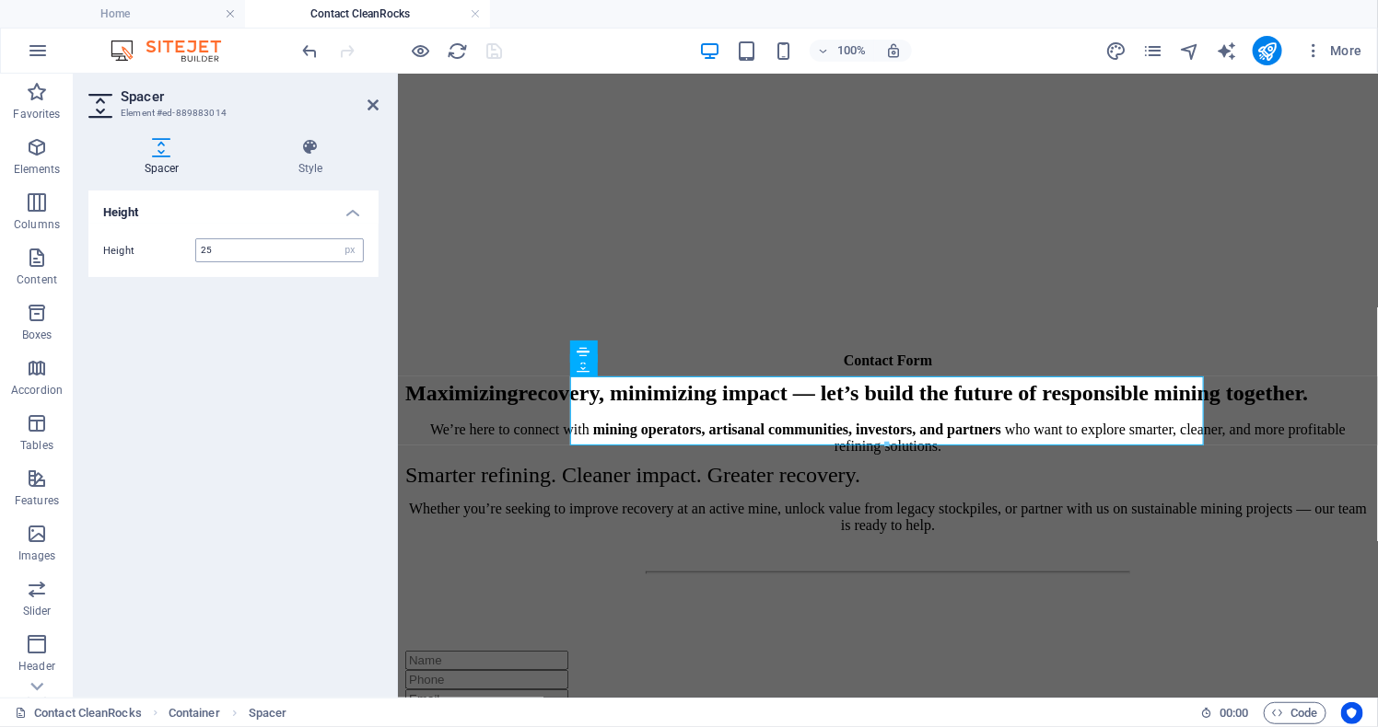
type input "25"
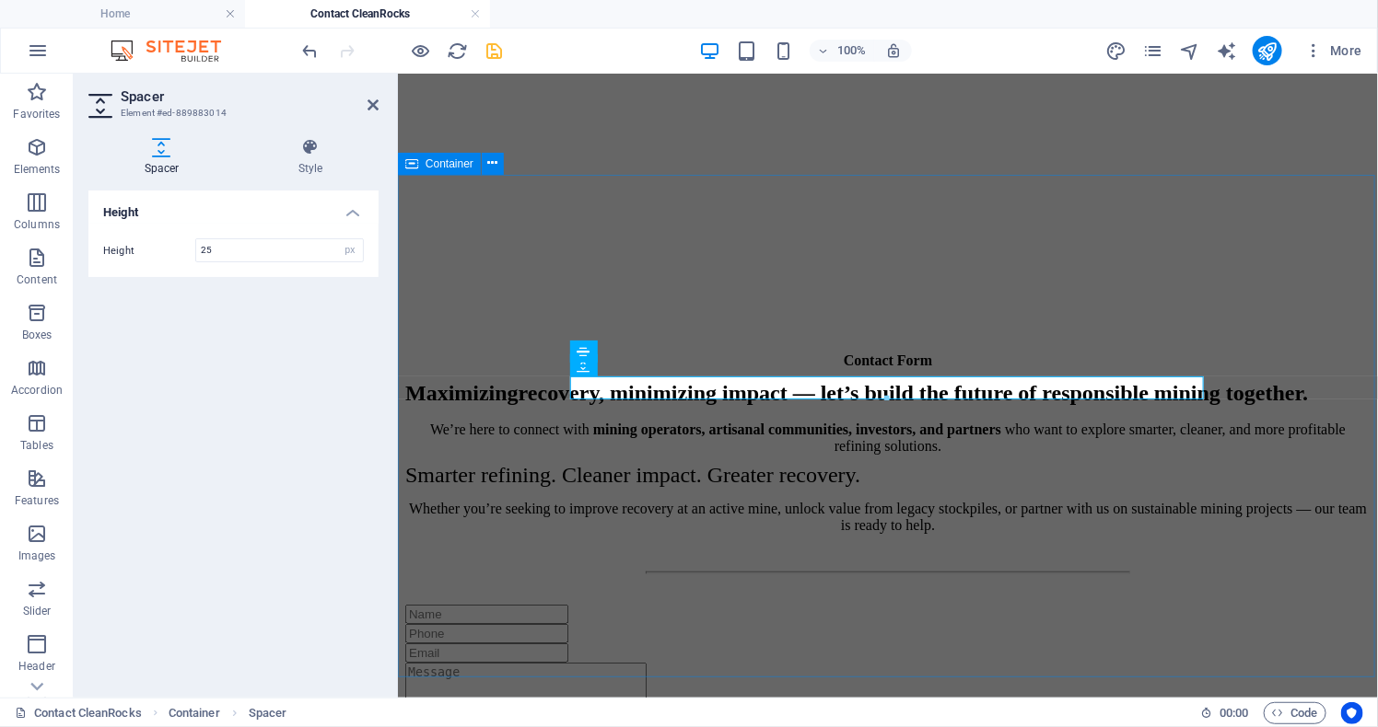
click at [1312, 436] on div "Contact Form We’re here to connect with mining operators, artisanal communities…" at bounding box center [886, 587] width 965 height 471
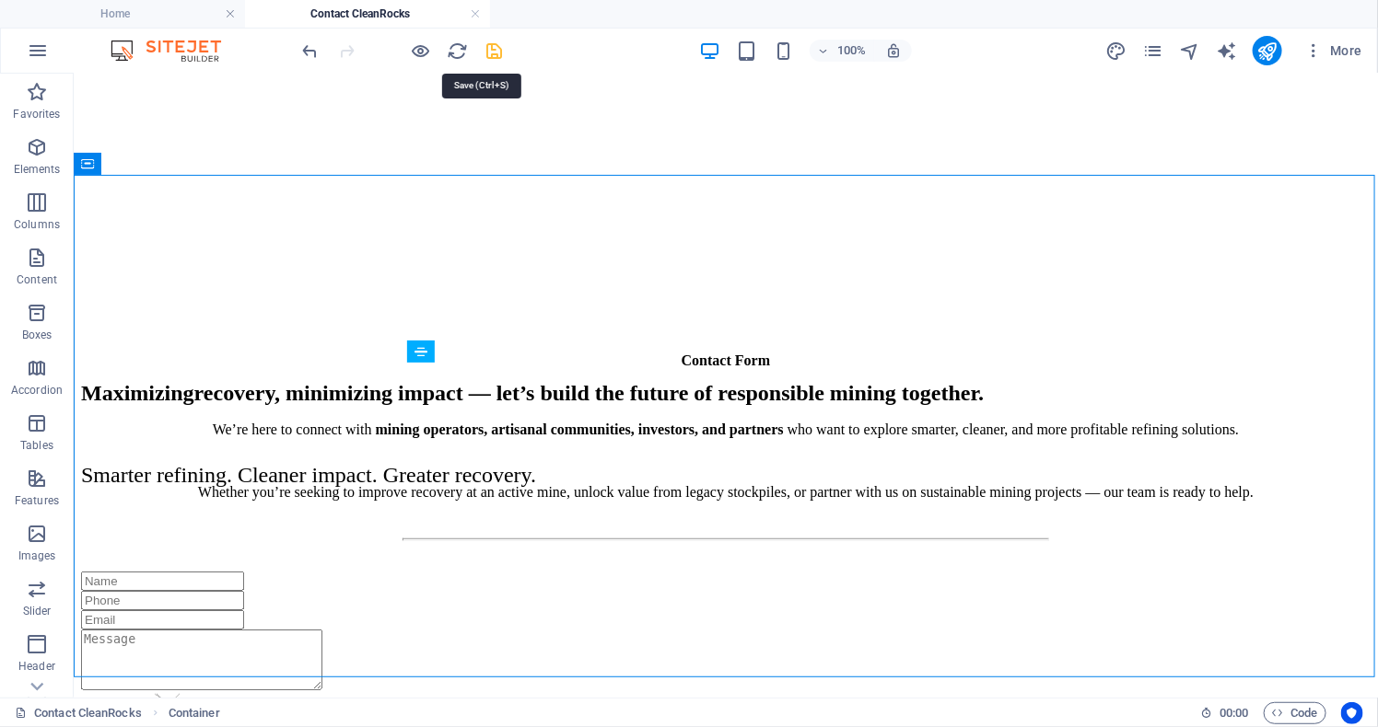
click at [494, 52] on icon "save" at bounding box center [494, 51] width 21 height 21
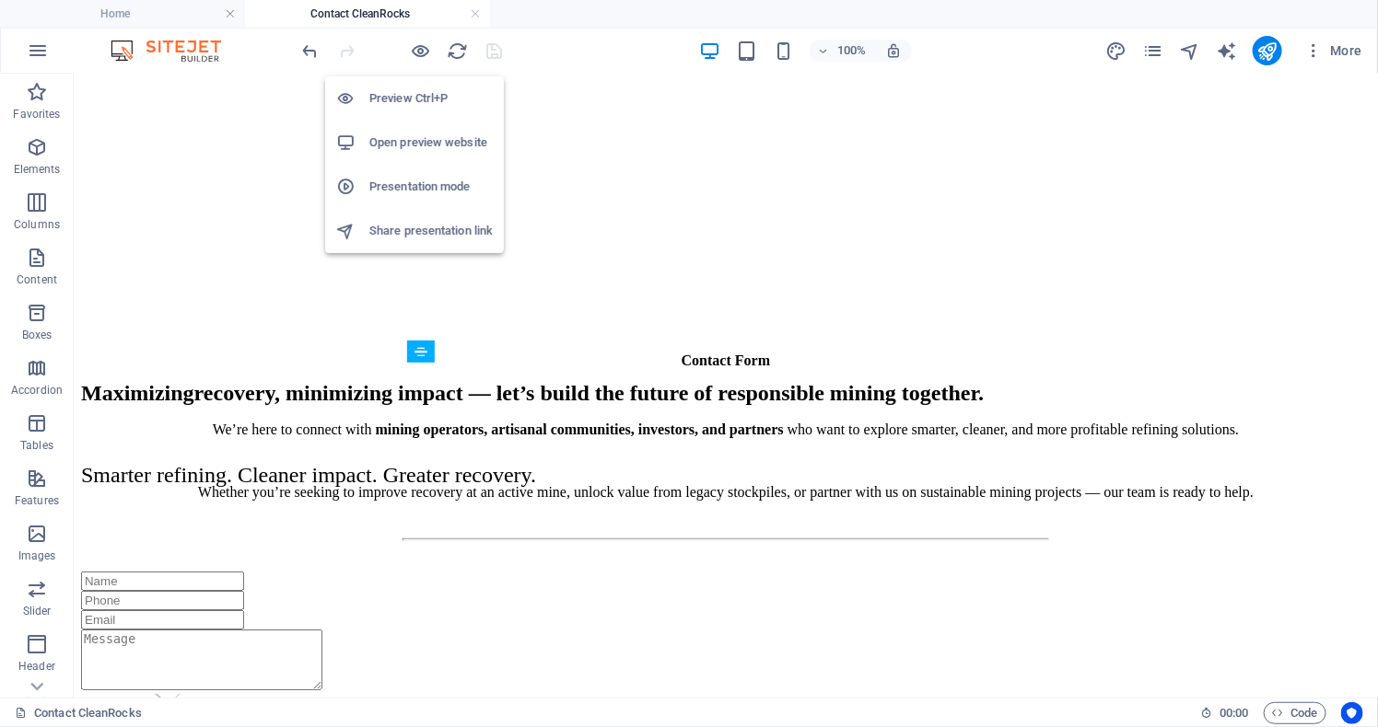
click at [415, 137] on h6 "Open preview website" at bounding box center [430, 143] width 123 height 22
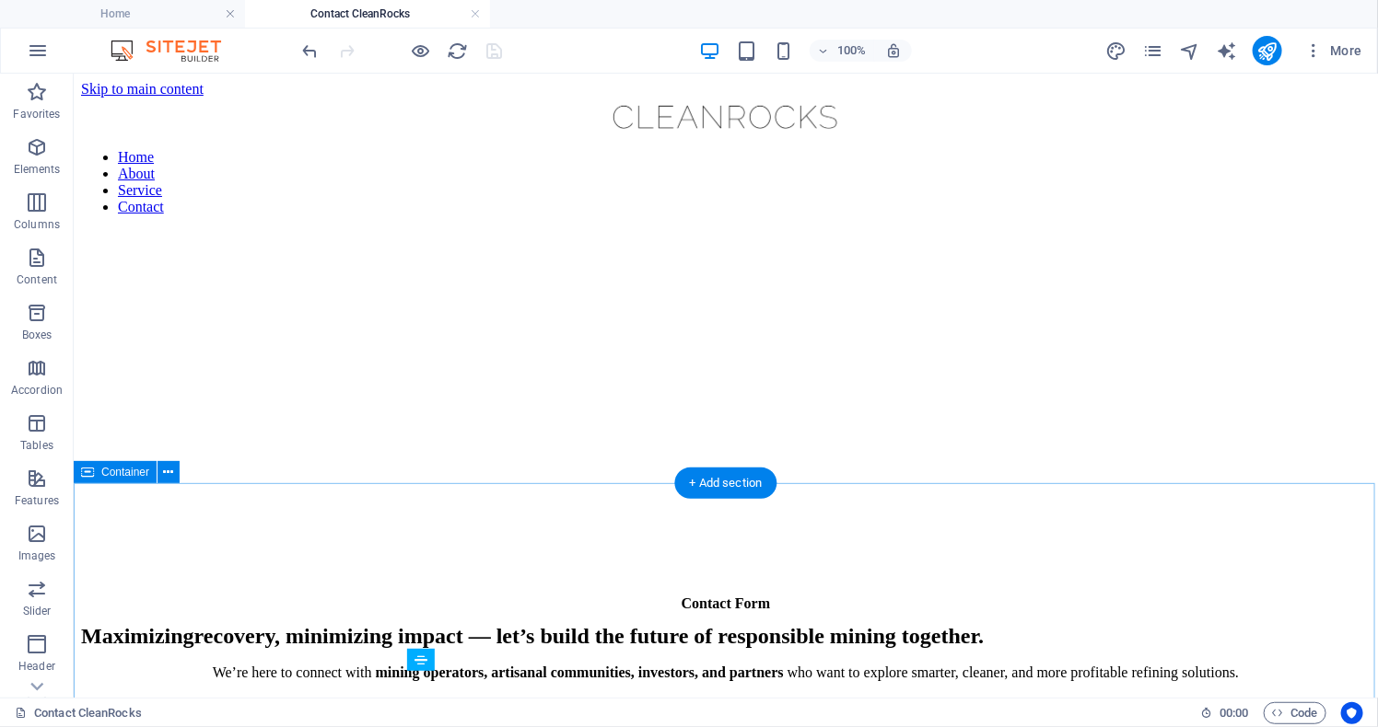
scroll to position [0, 0]
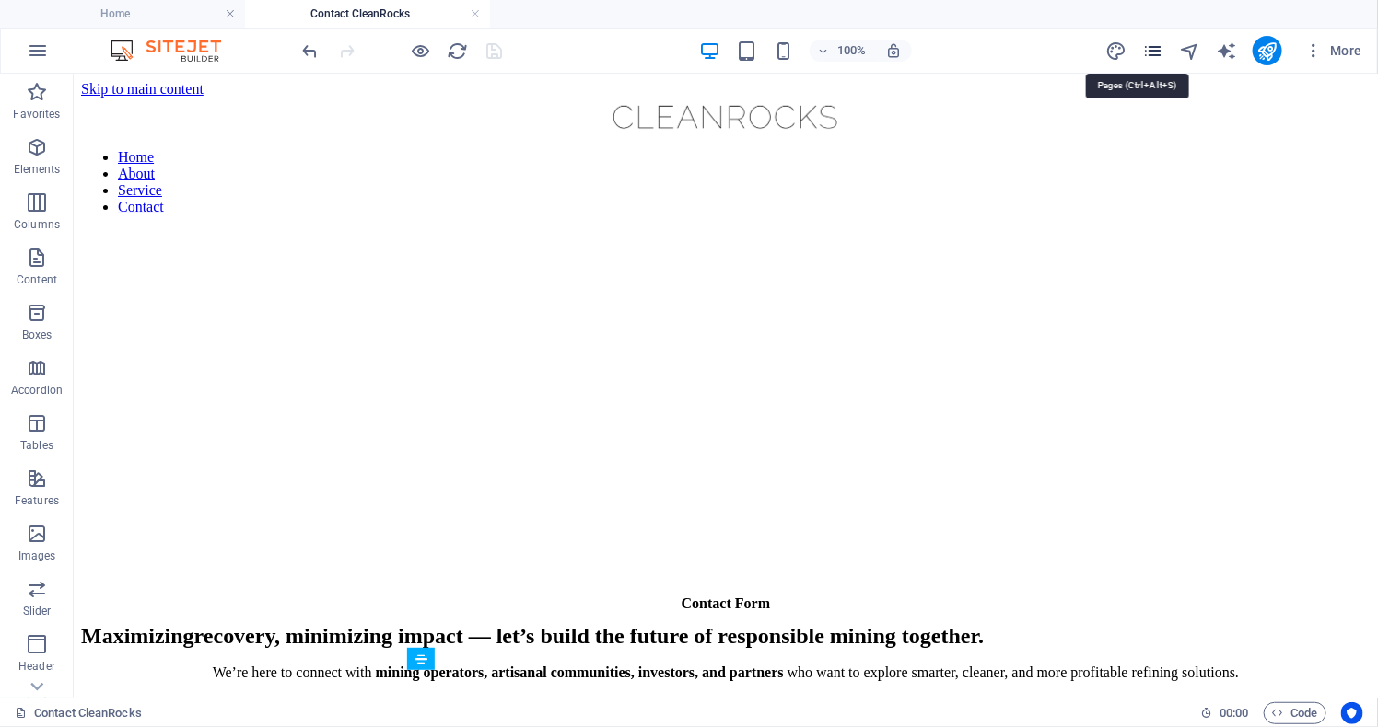
click at [1151, 44] on icon "pages" at bounding box center [1152, 51] width 21 height 21
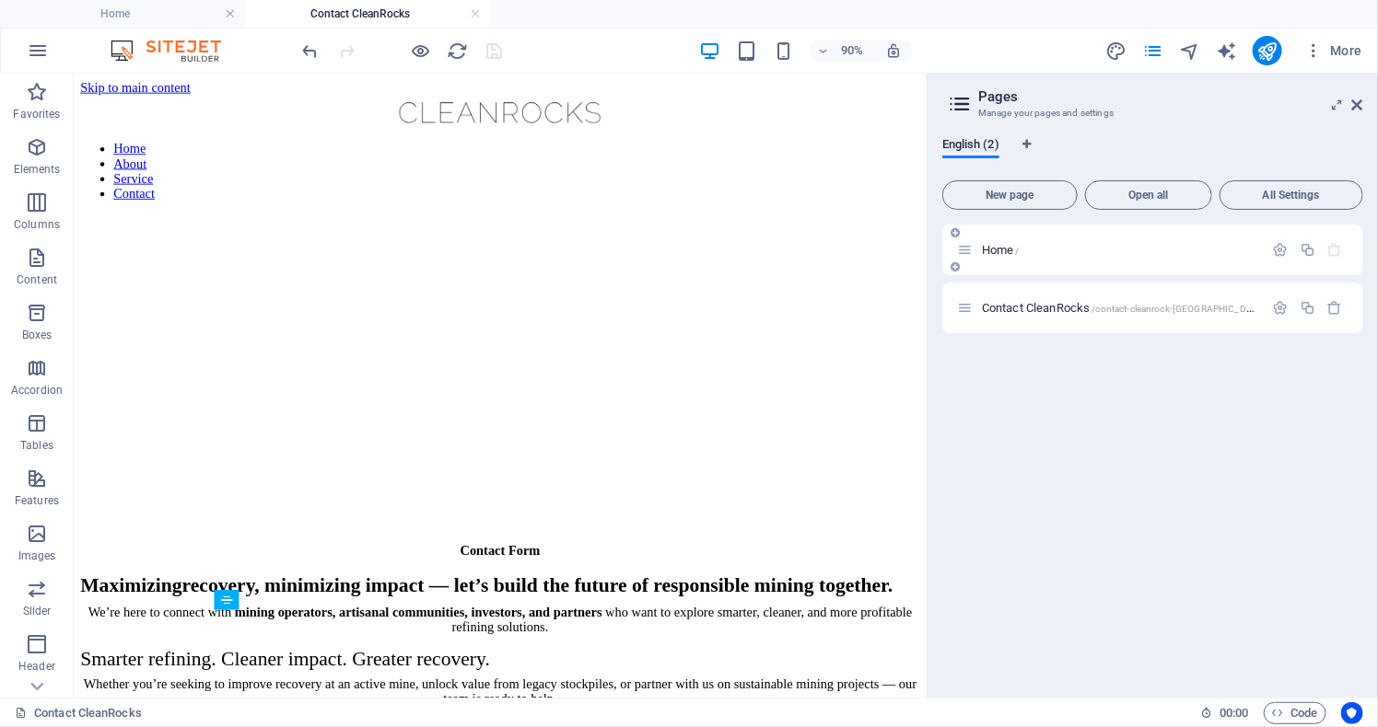
click at [1085, 249] on p "Home /" at bounding box center [1120, 250] width 276 height 12
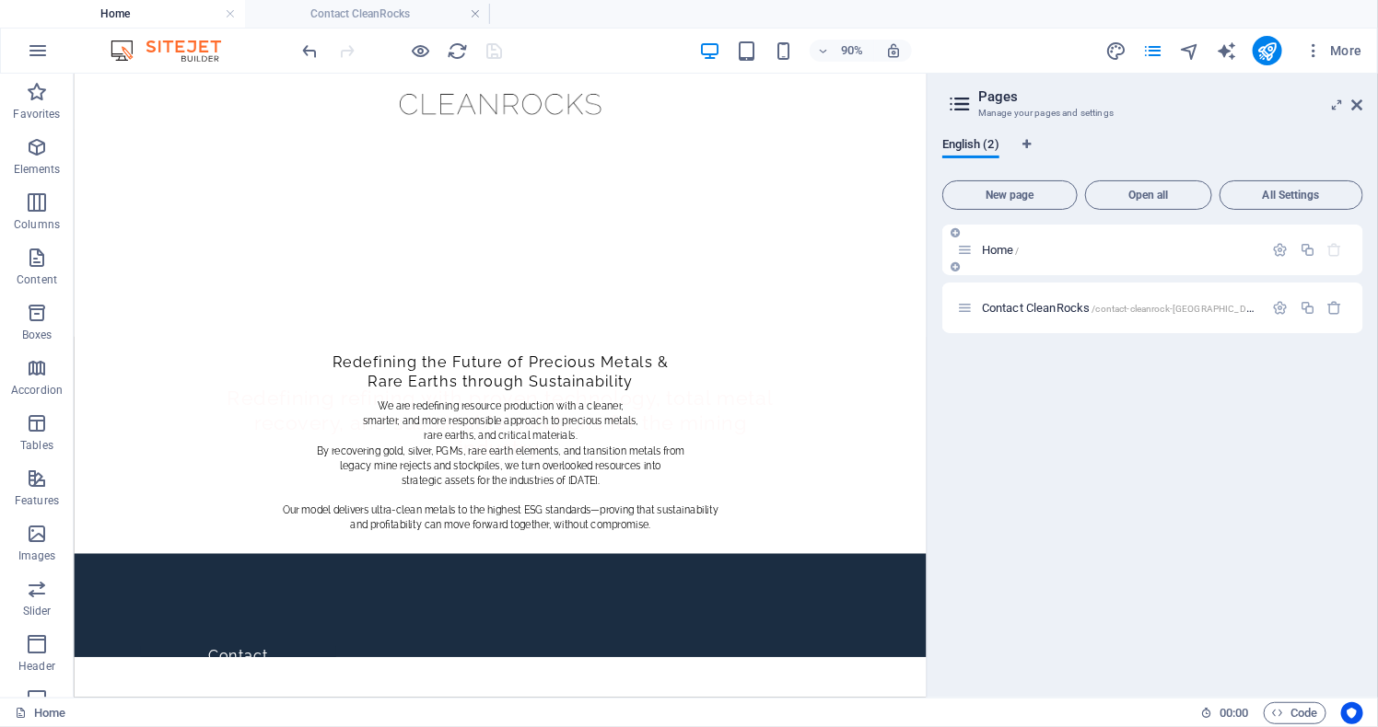
click at [1064, 244] on p "Home /" at bounding box center [1120, 250] width 276 height 12
click at [1278, 250] on icon "button" at bounding box center [1281, 250] width 16 height 16
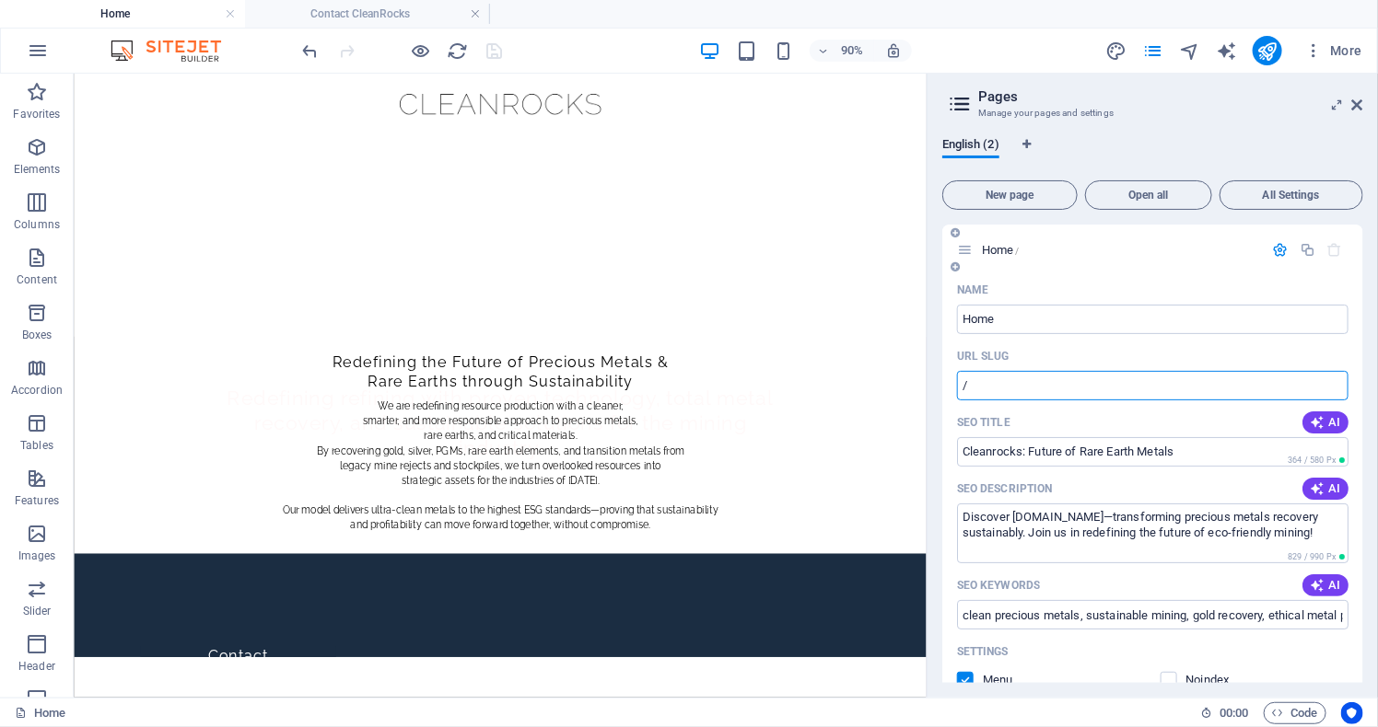
click at [1151, 390] on input "/" at bounding box center [1152, 385] width 391 height 29
type input "/welcome"
click at [1358, 101] on icon at bounding box center [1357, 105] width 11 height 15
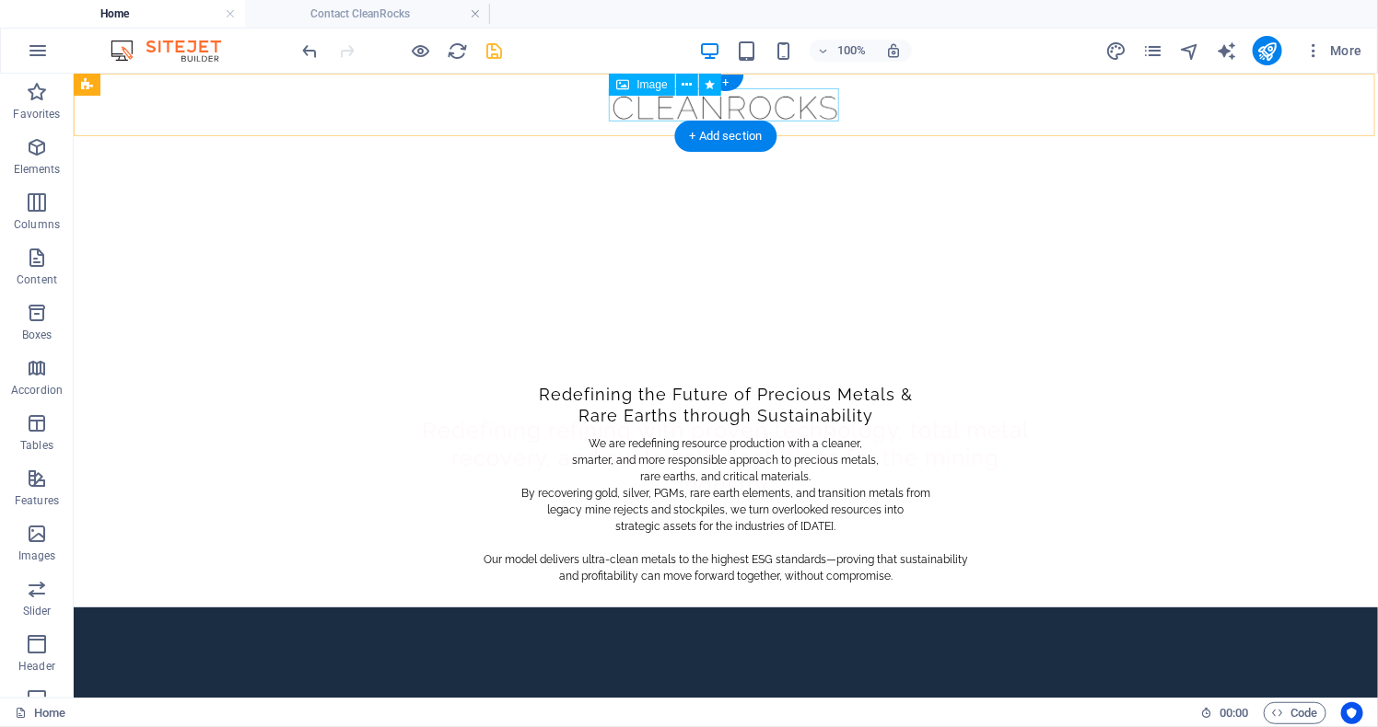
click at [660, 105] on figure at bounding box center [725, 103] width 634 height 33
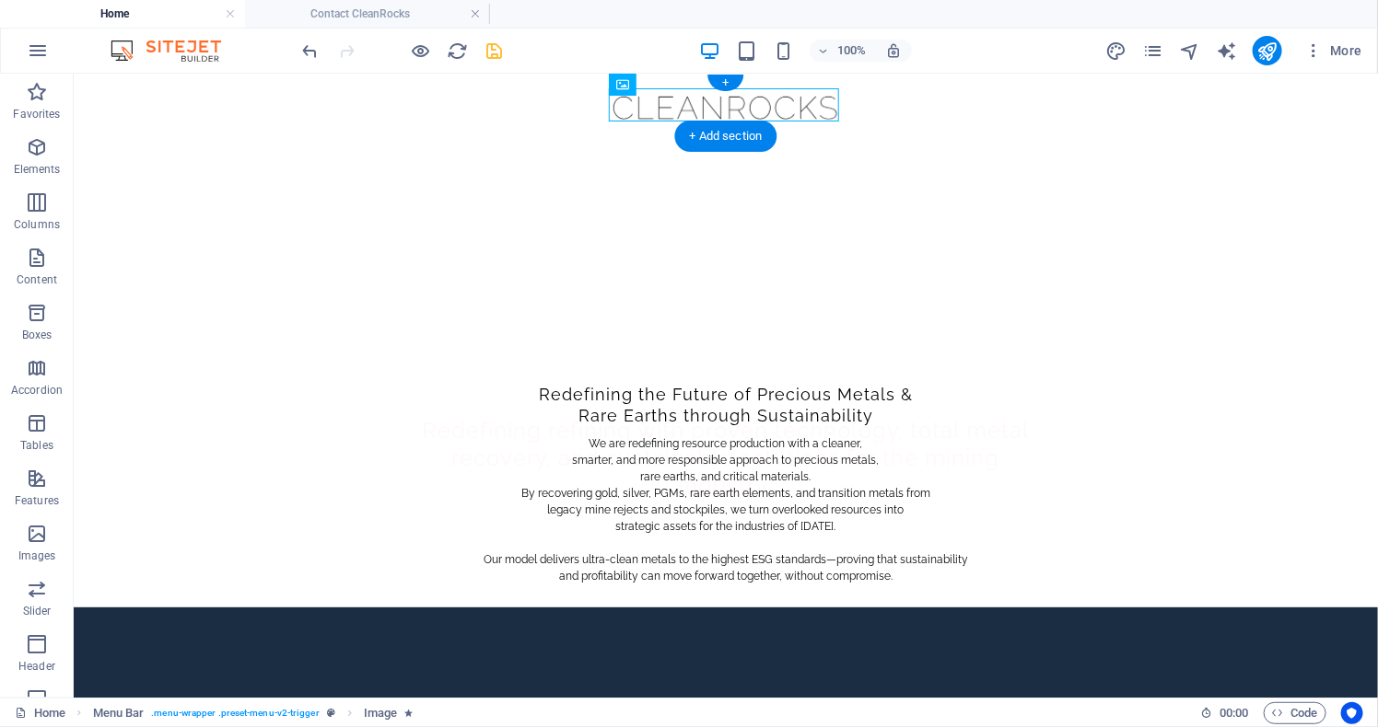
click at [498, 52] on icon "save" at bounding box center [494, 51] width 21 height 21
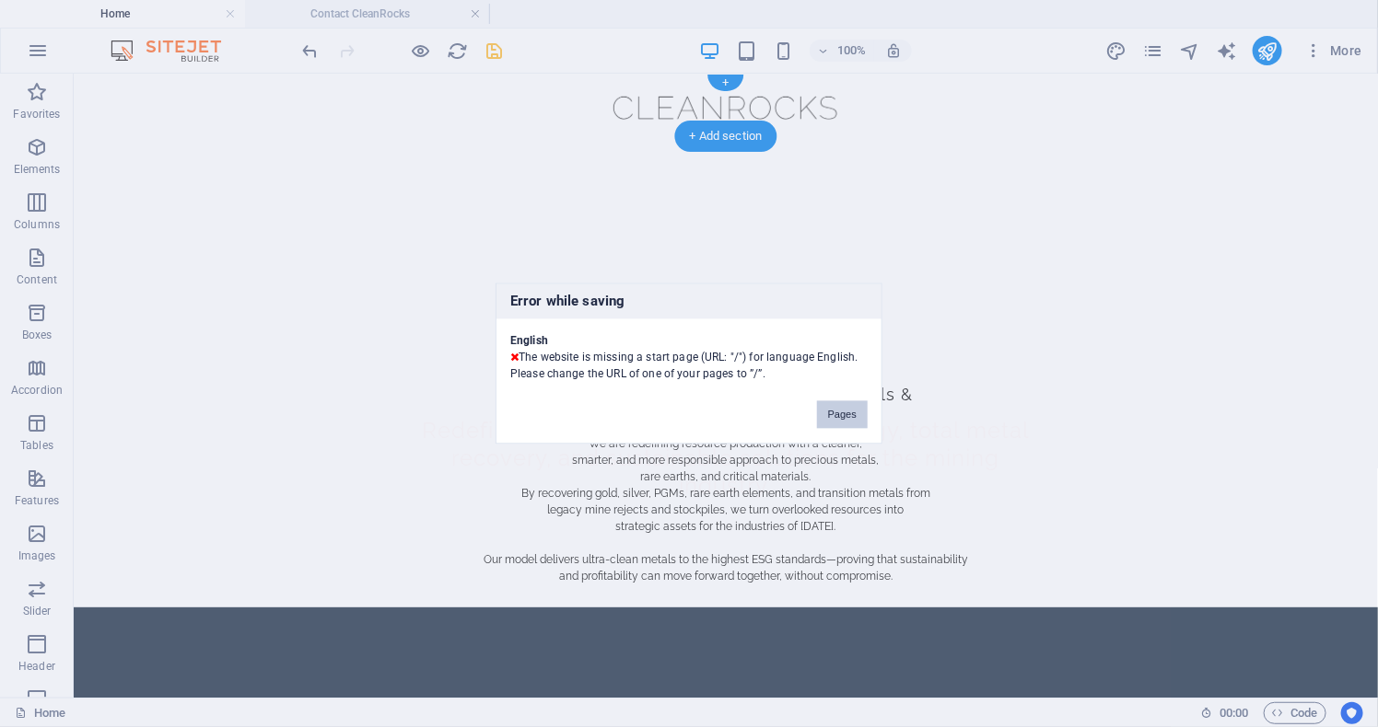
click at [835, 422] on button "Pages" at bounding box center [842, 415] width 51 height 28
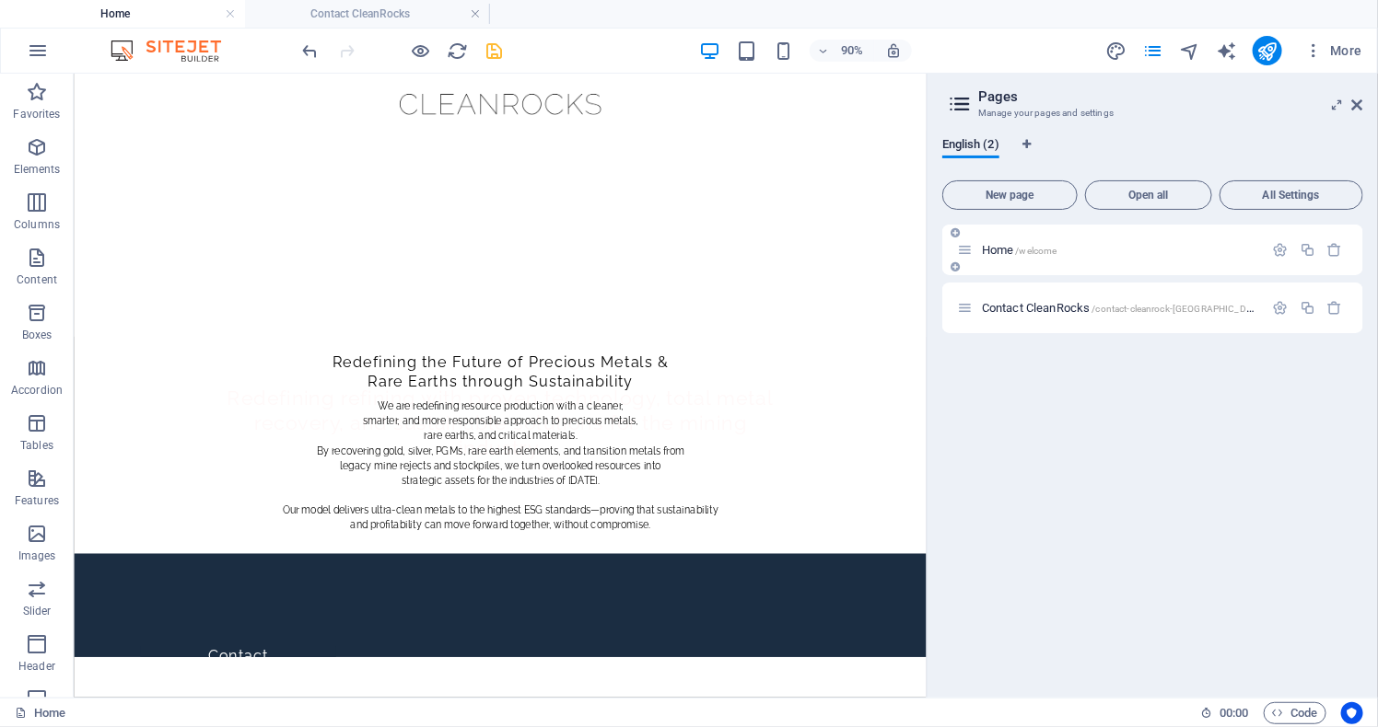
click at [1125, 246] on p "Home /welcome" at bounding box center [1120, 250] width 276 height 12
click at [1274, 249] on icon "button" at bounding box center [1281, 250] width 16 height 16
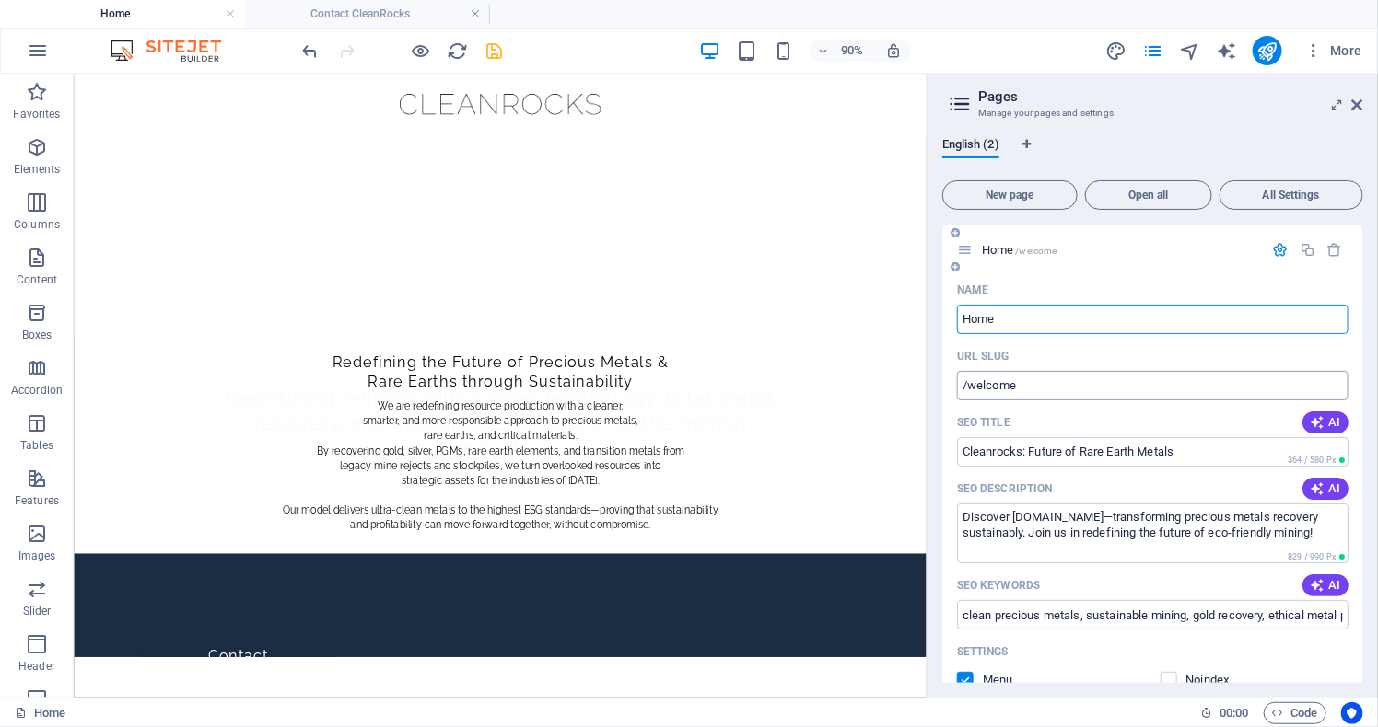
click at [1075, 390] on input "/welcome" at bounding box center [1152, 385] width 391 height 29
type input "/"
click at [1359, 102] on icon at bounding box center [1357, 105] width 11 height 15
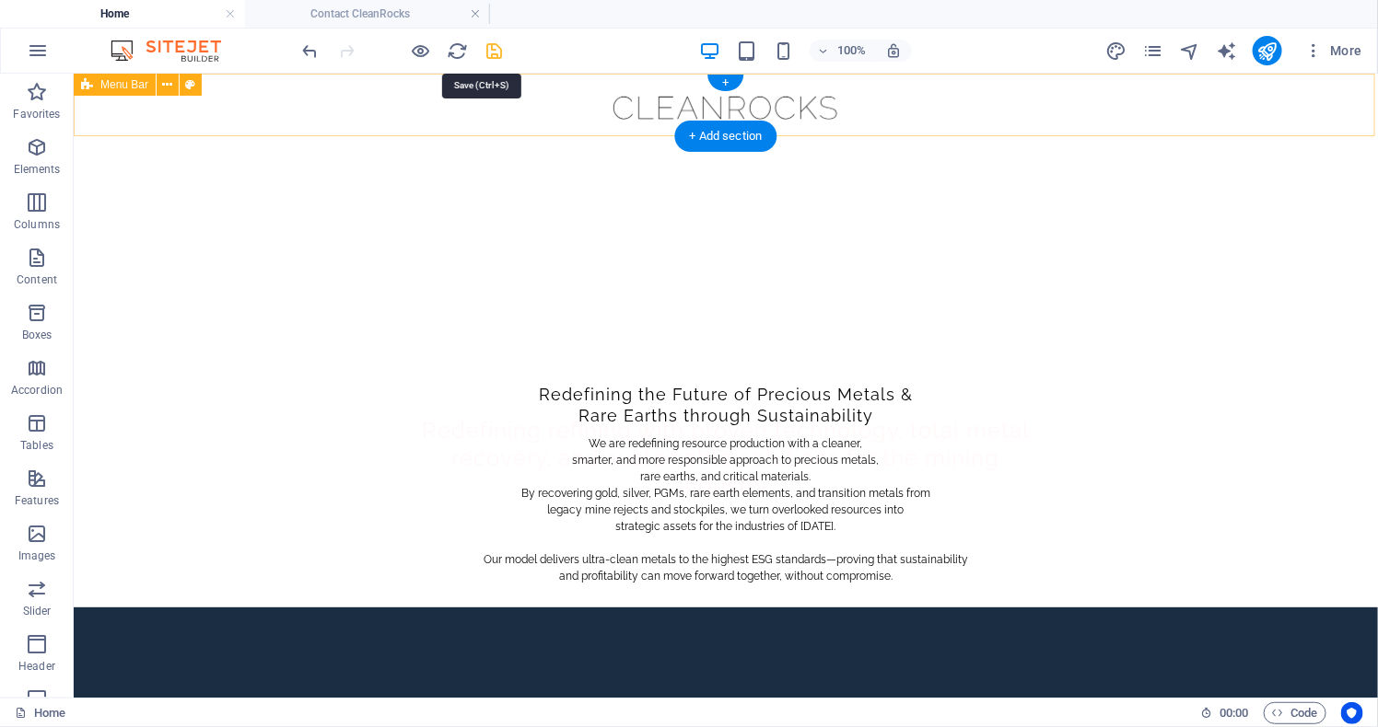
click at [490, 50] on icon "save" at bounding box center [494, 51] width 21 height 21
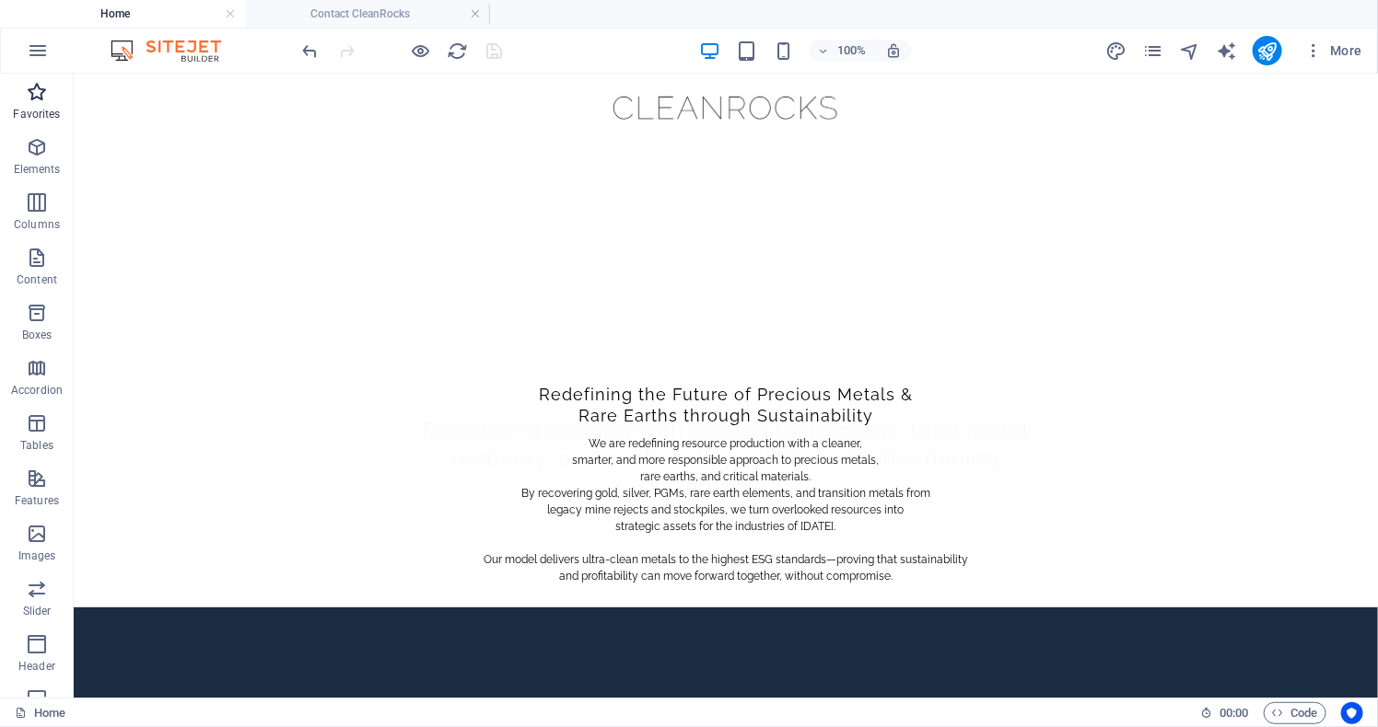
click at [34, 93] on icon "button" at bounding box center [37, 92] width 22 height 22
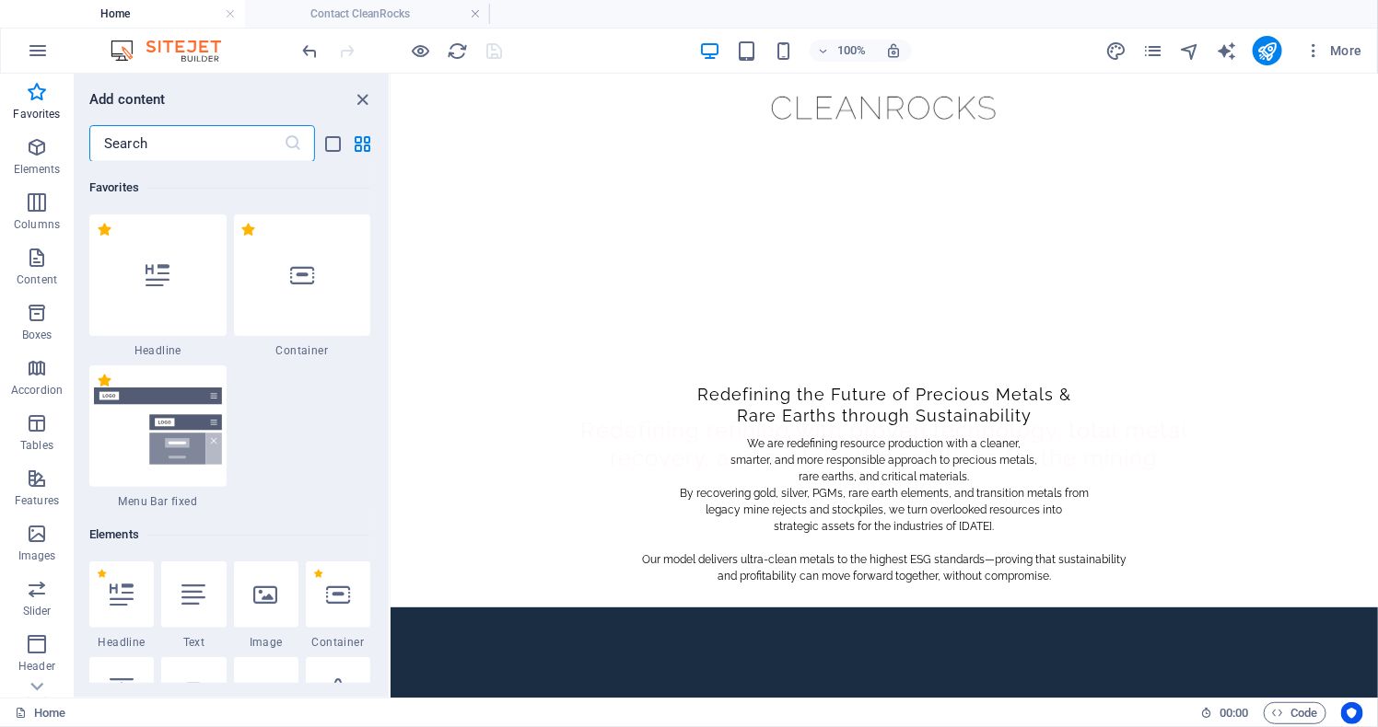
click at [181, 140] on input "text" at bounding box center [186, 143] width 194 height 37
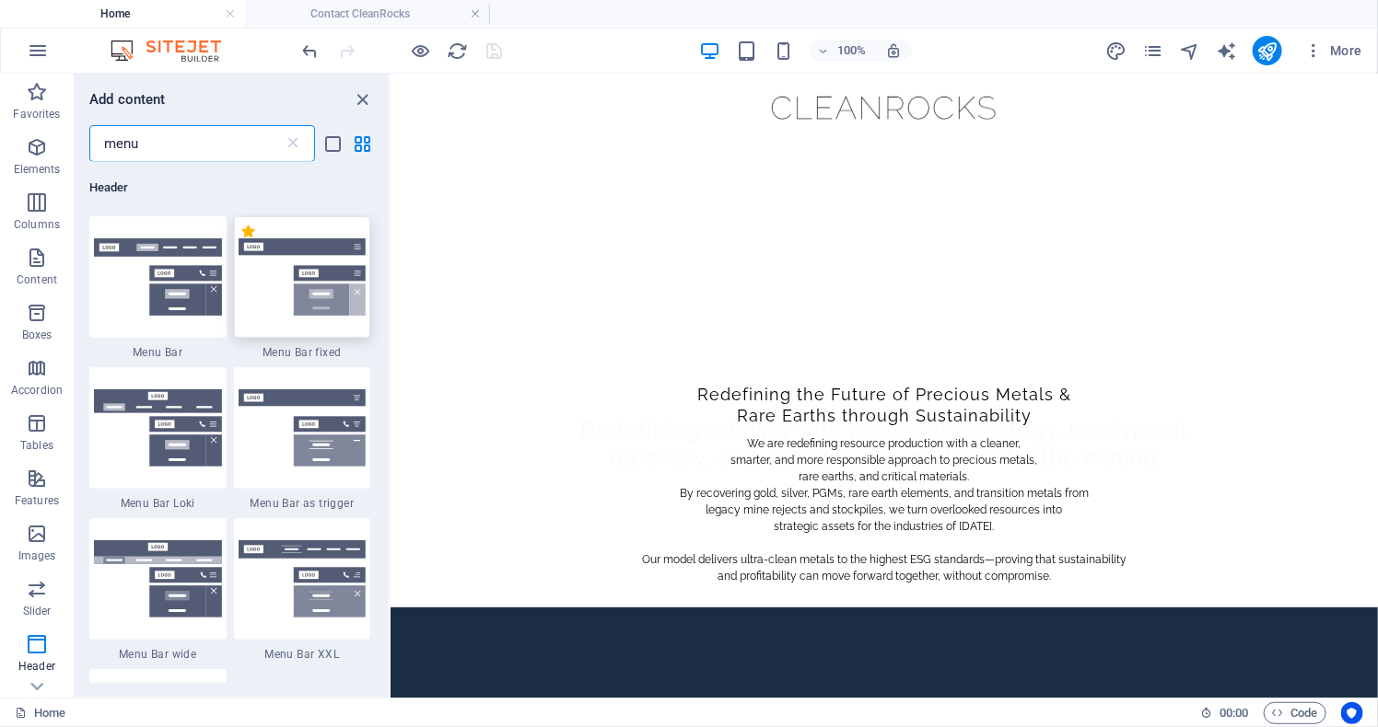
scroll to position [880, 0]
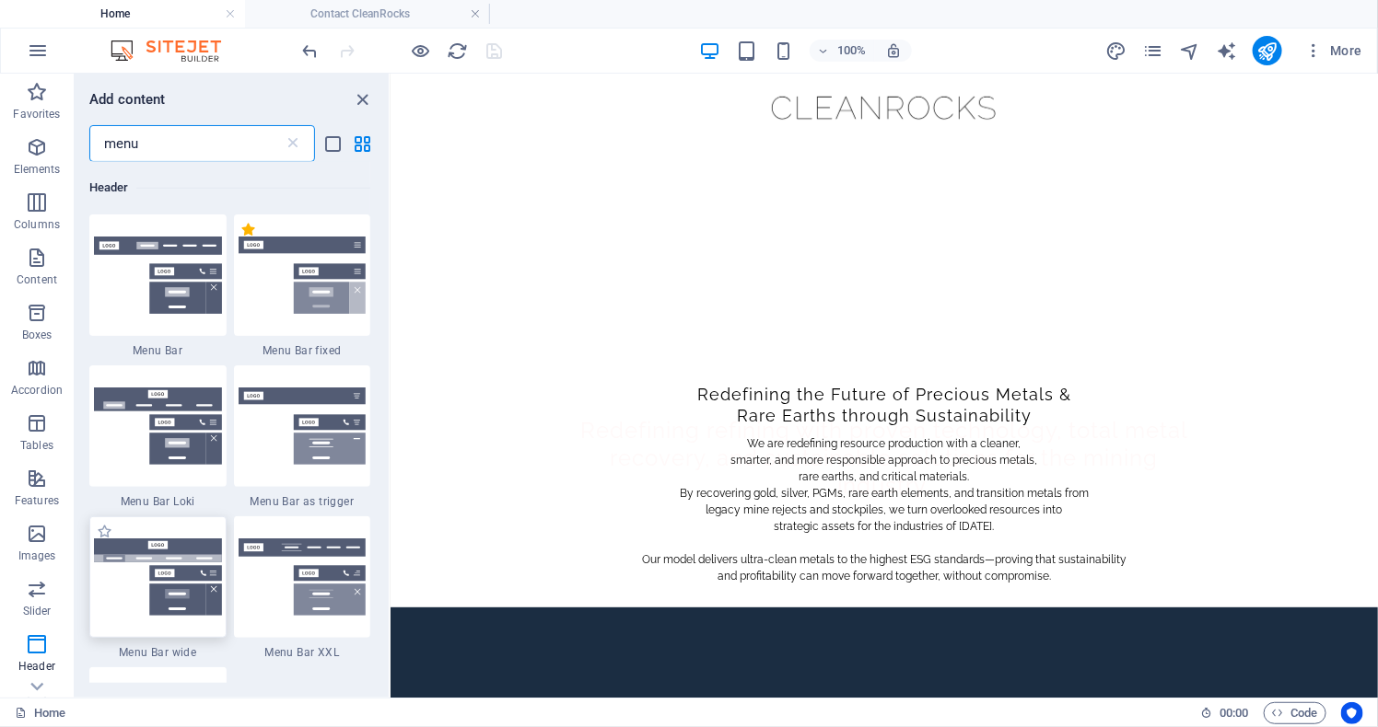
type input "menu"
click at [366, 99] on icon "close panel" at bounding box center [363, 99] width 21 height 21
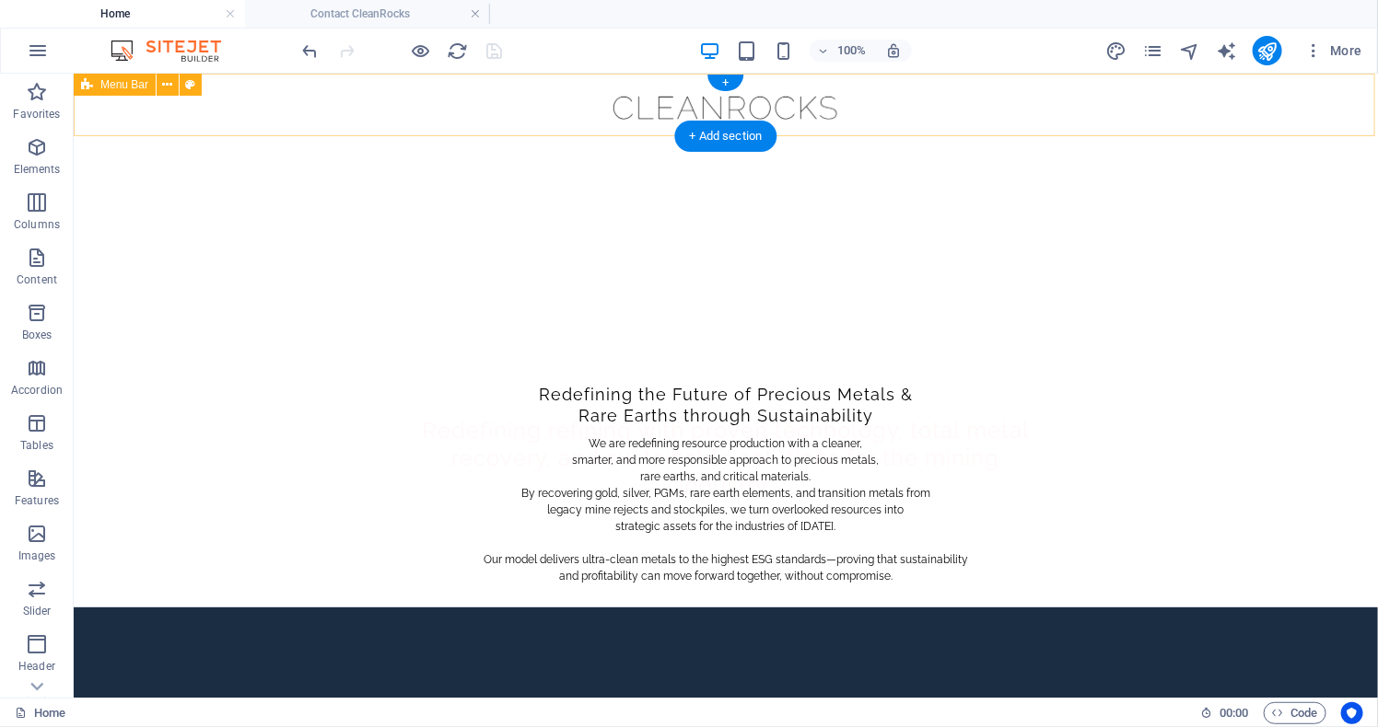
click at [433, 105] on div "Home About Service Contact" at bounding box center [725, 104] width 1304 height 63
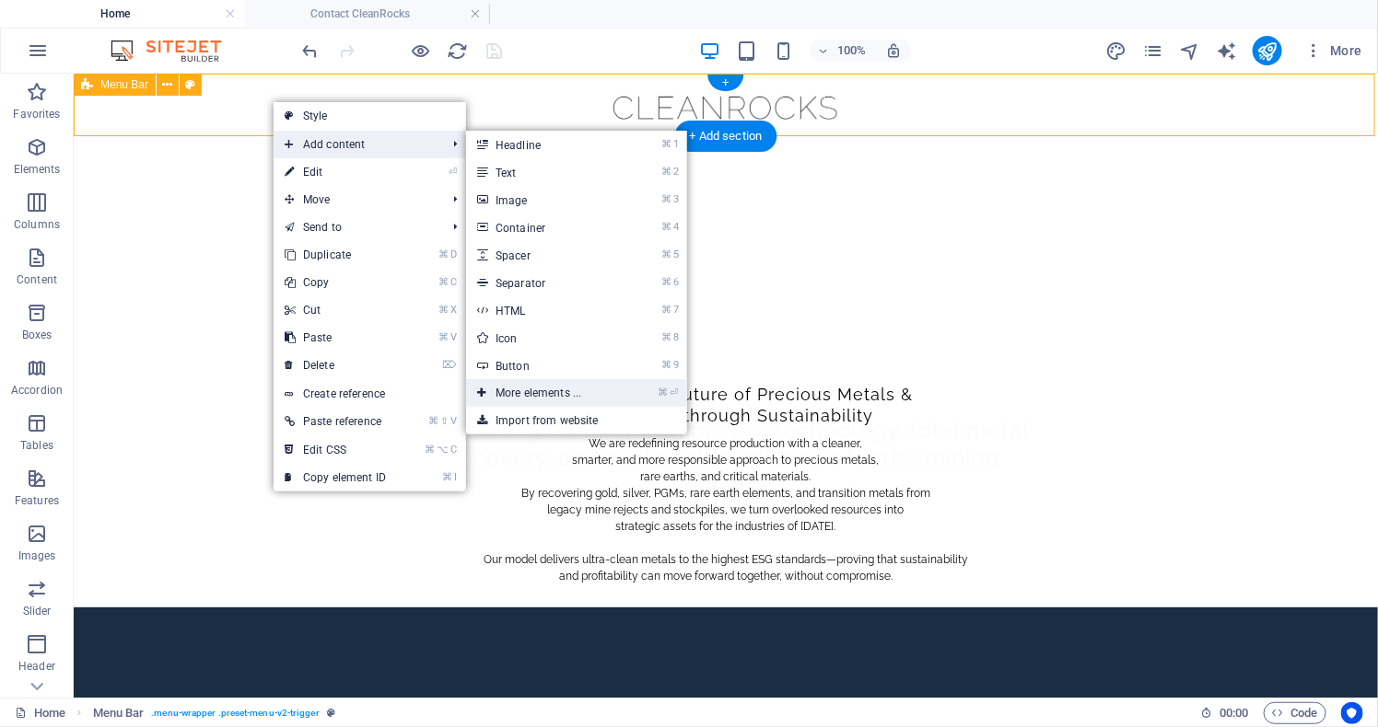
click at [563, 384] on link "⌘ ⏎ More elements ..." at bounding box center [542, 393] width 152 height 28
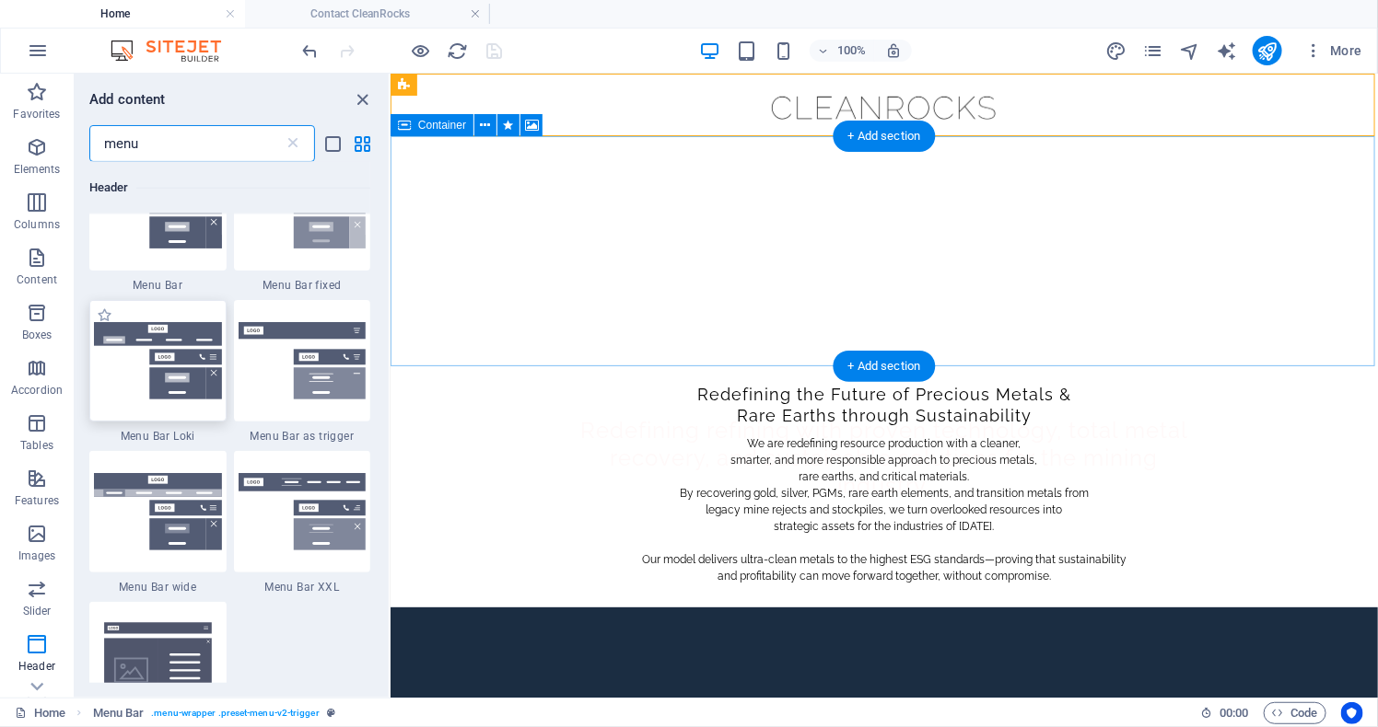
scroll to position [947, 0]
click at [161, 398] on img at bounding box center [158, 359] width 128 height 77
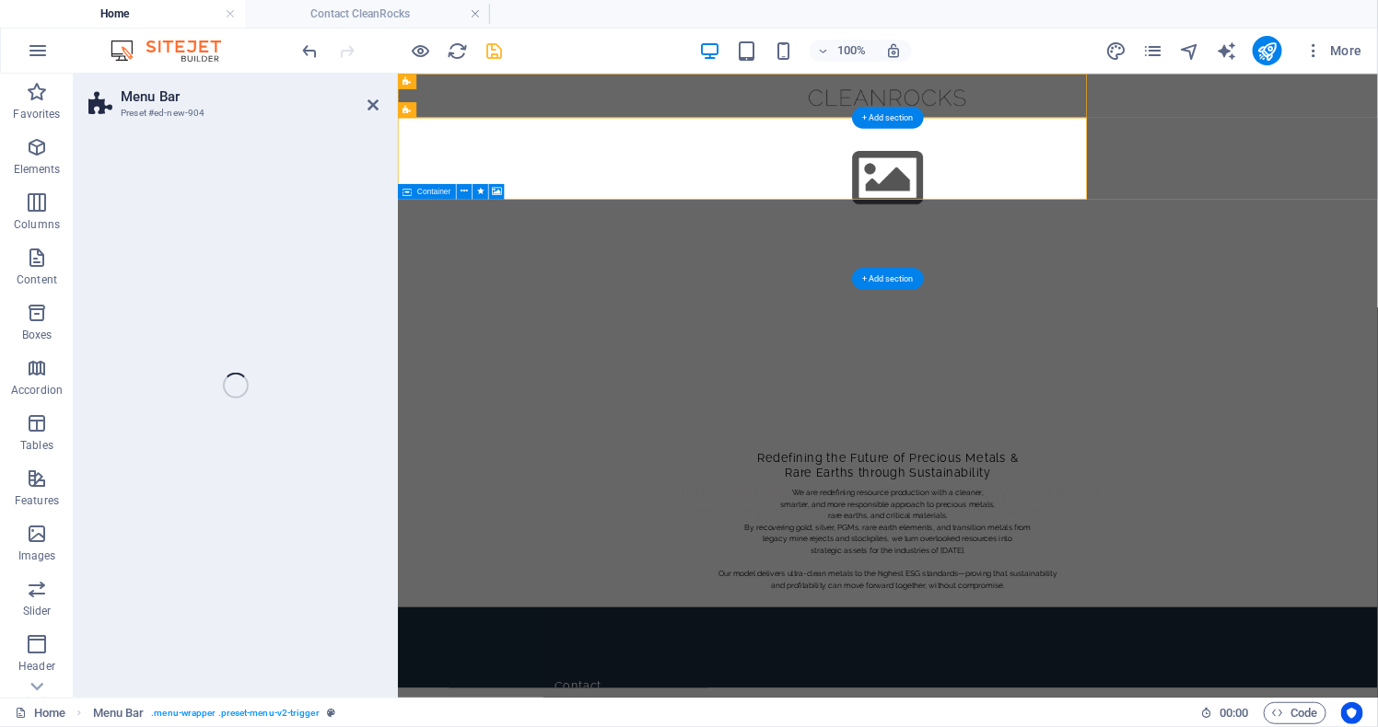
select select "rem"
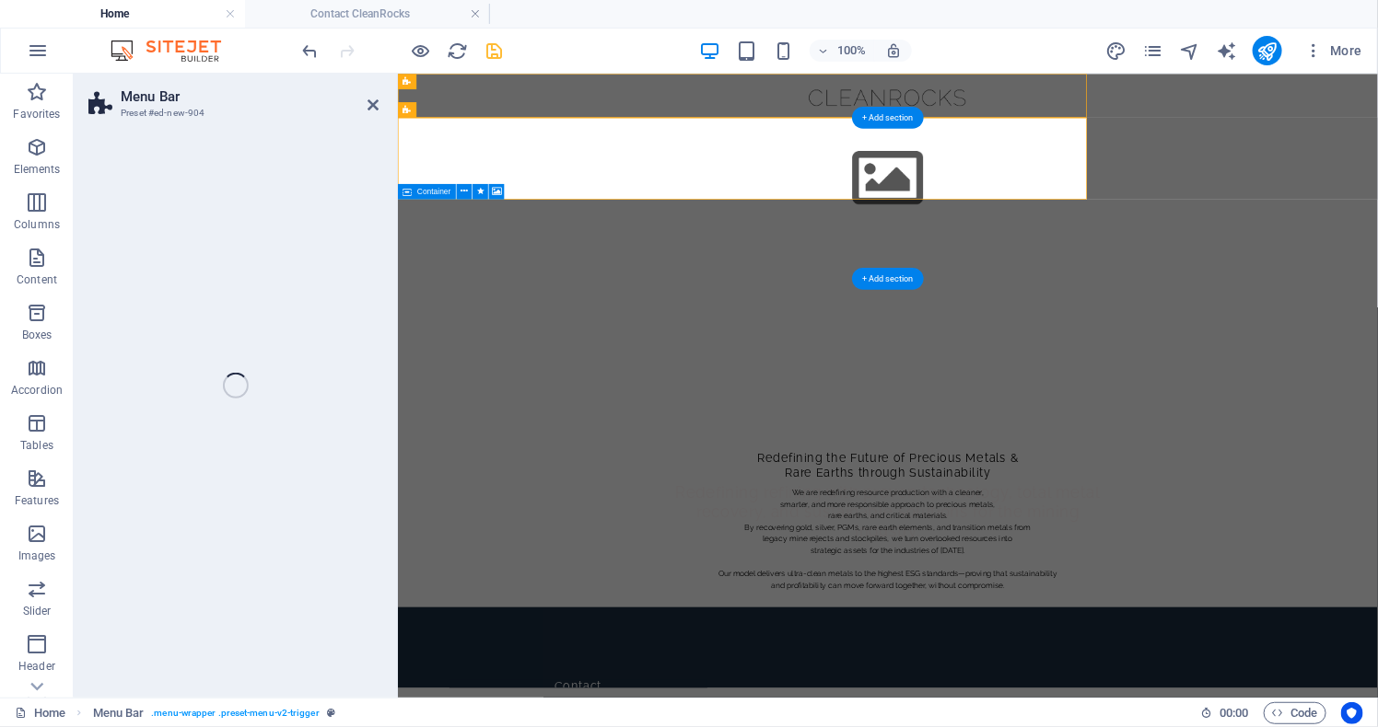
select select "rem"
select select "preset-menu-v2-loki"
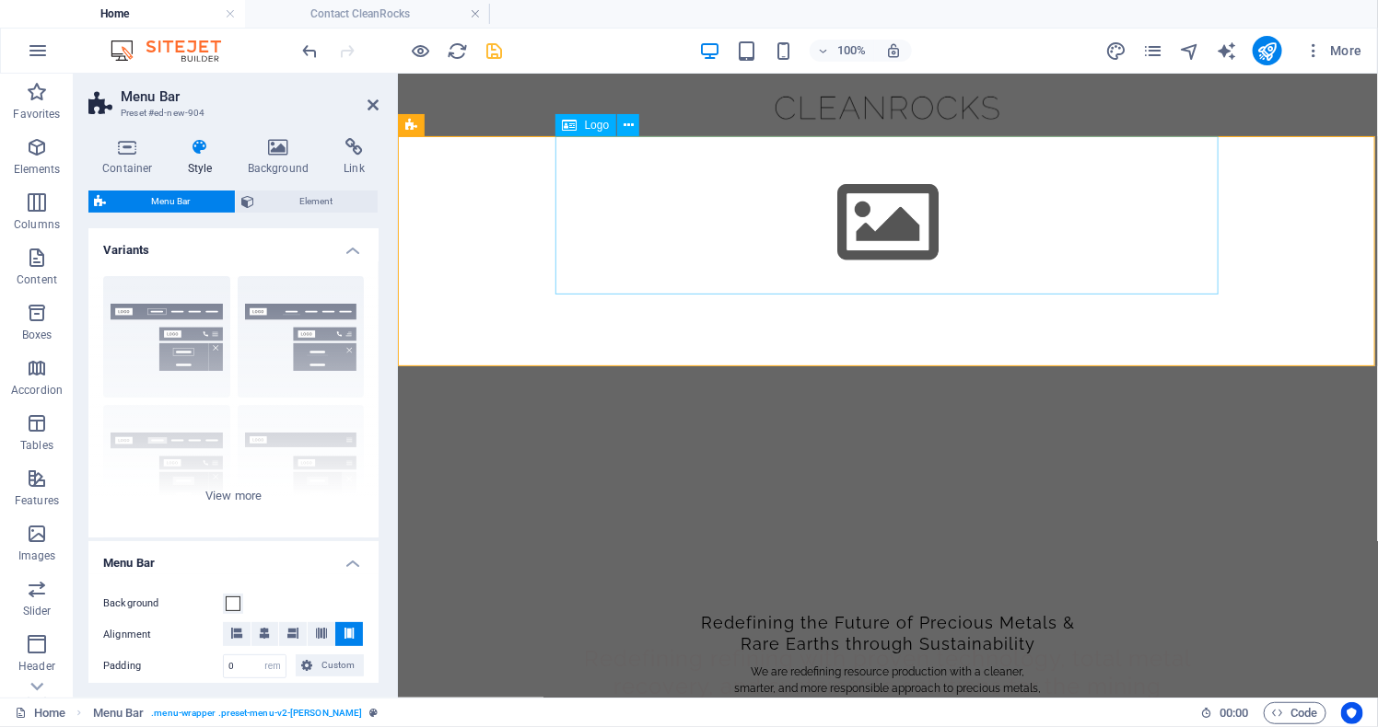
click at [908, 241] on div at bounding box center [886, 214] width 663 height 158
click at [899, 234] on div at bounding box center [886, 214] width 663 height 158
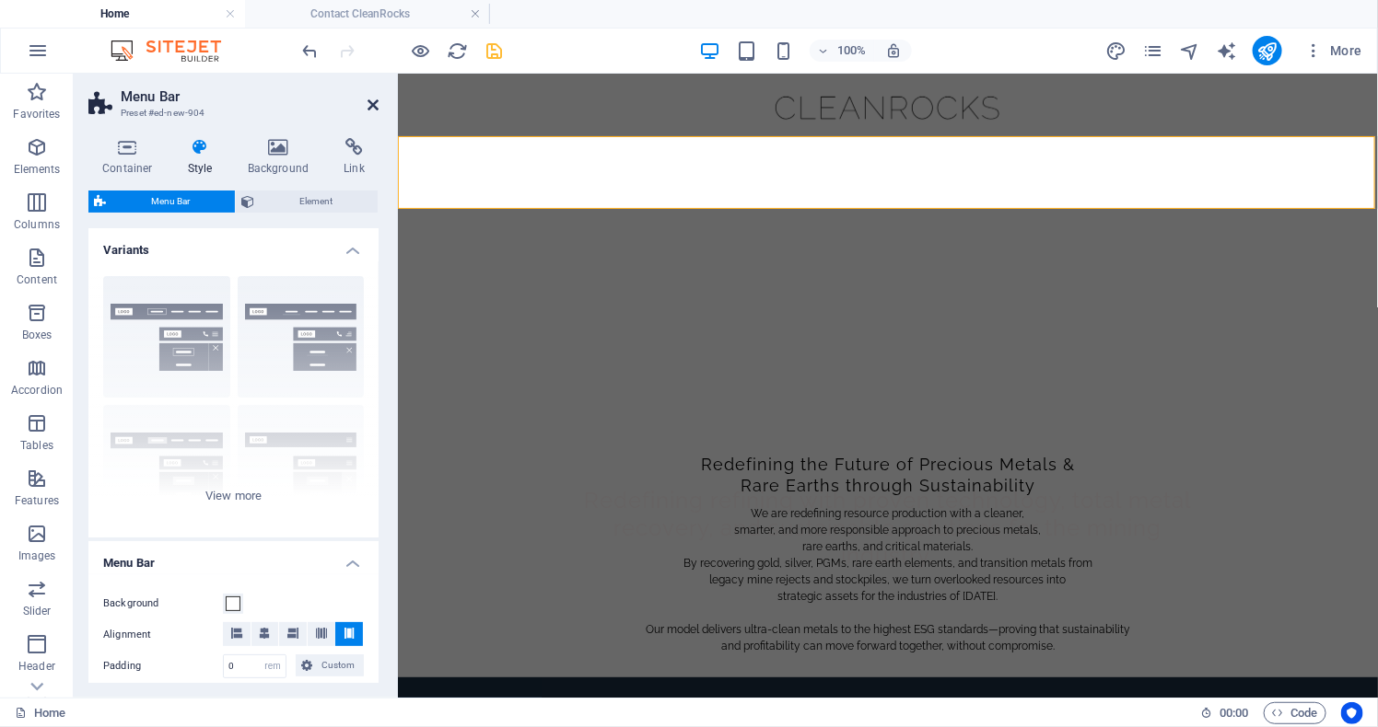
click at [367, 101] on icon at bounding box center [372, 105] width 11 height 15
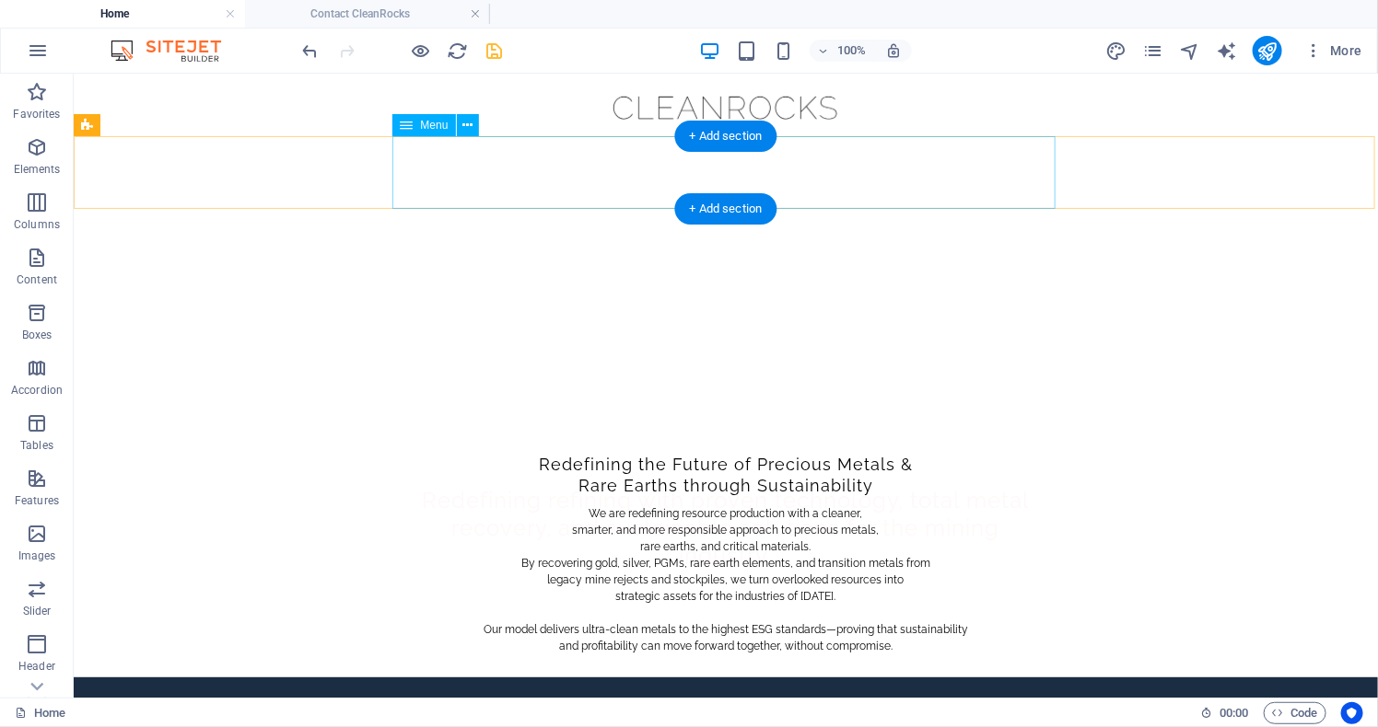
click at [425, 171] on nav "Home About Service Contact" at bounding box center [724, 170] width 663 height 70
click at [472, 123] on icon at bounding box center [467, 125] width 10 height 19
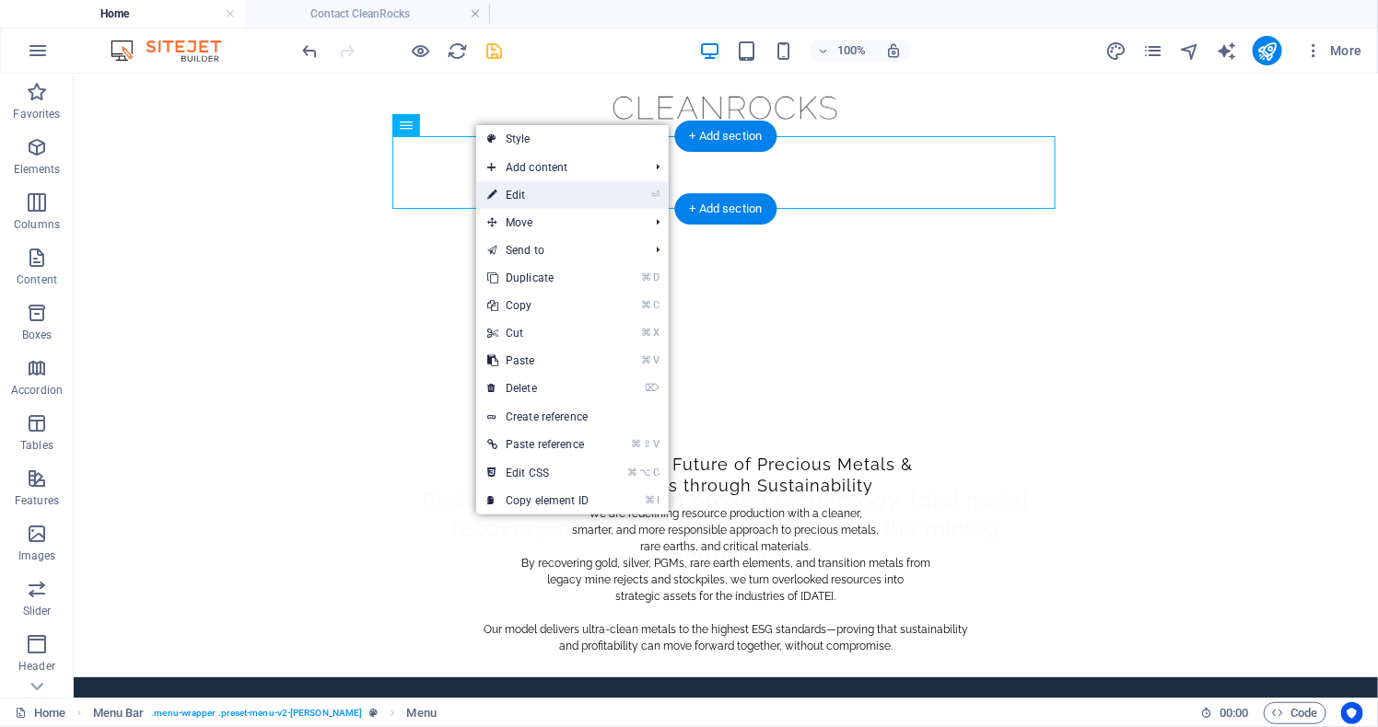
click at [517, 194] on link "⏎ Edit" at bounding box center [537, 195] width 123 height 28
select select
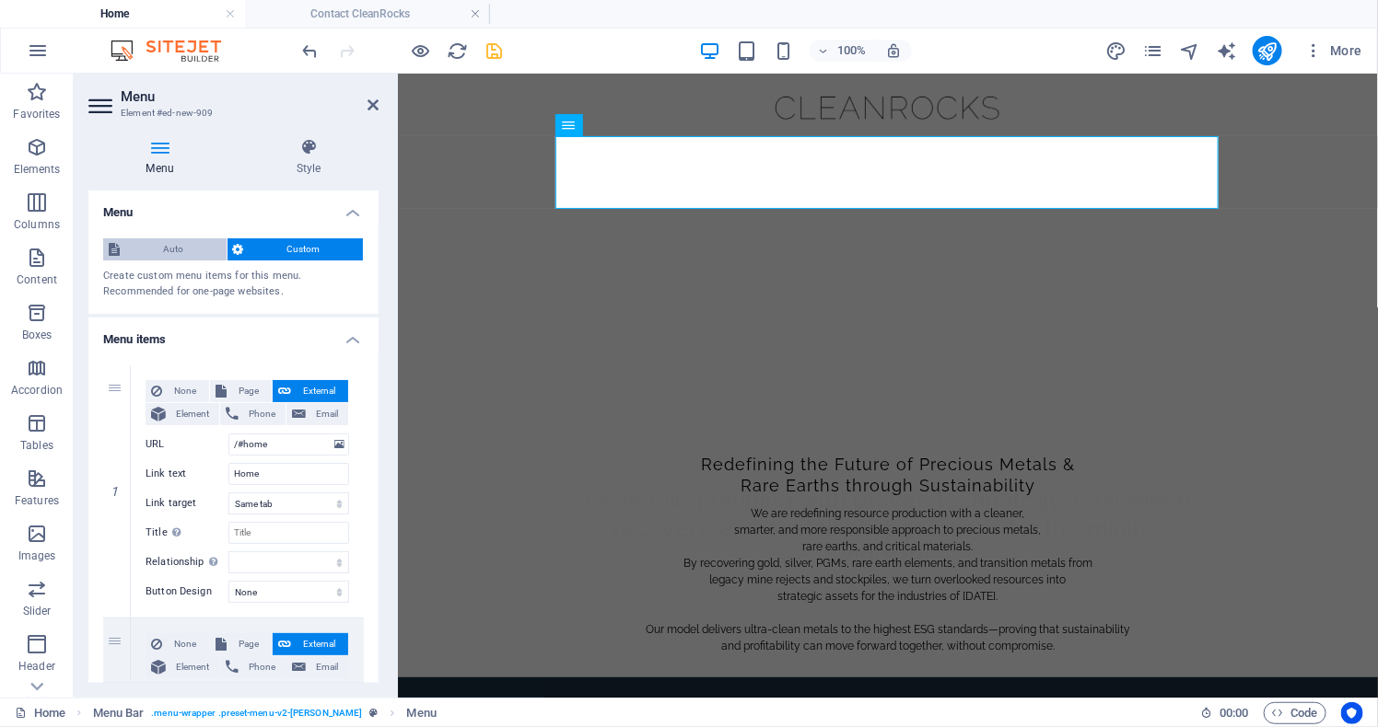
click at [188, 254] on span "Auto" at bounding box center [173, 249] width 96 height 22
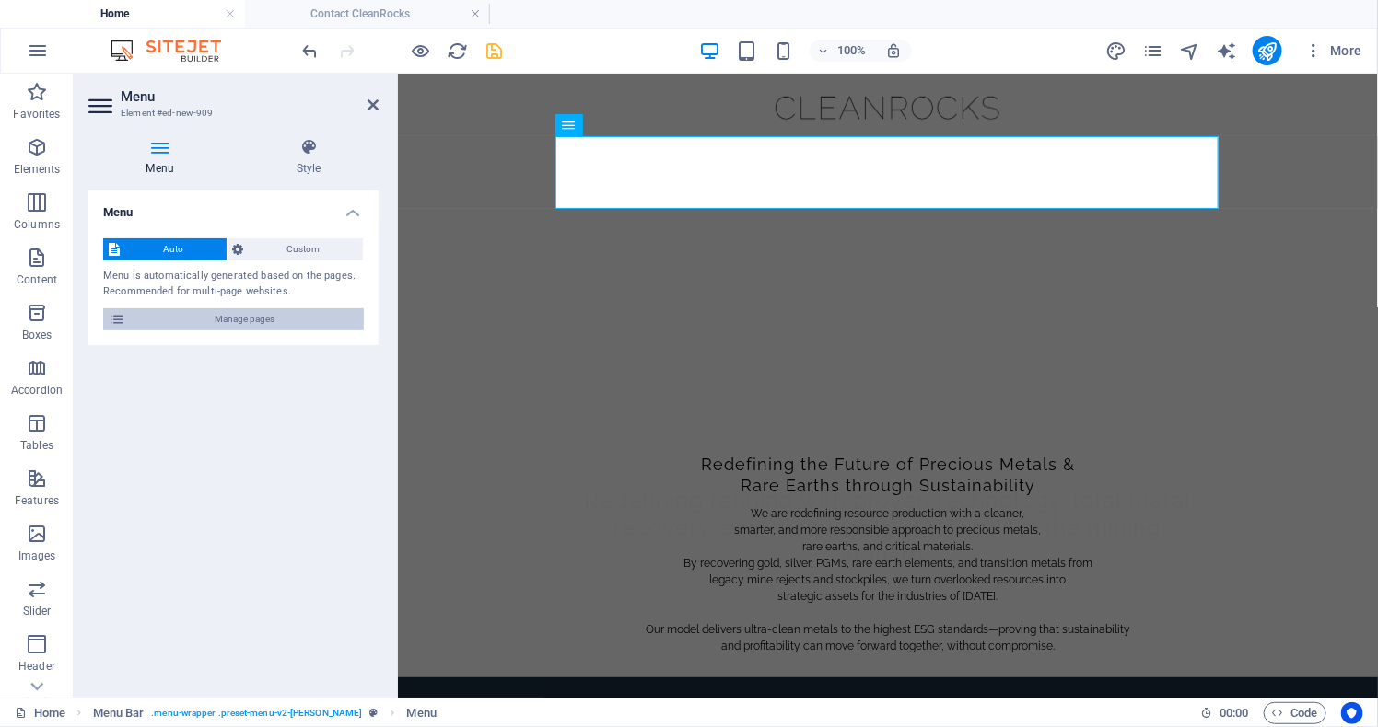
click at [218, 331] on span "Manage pages" at bounding box center [244, 319] width 227 height 22
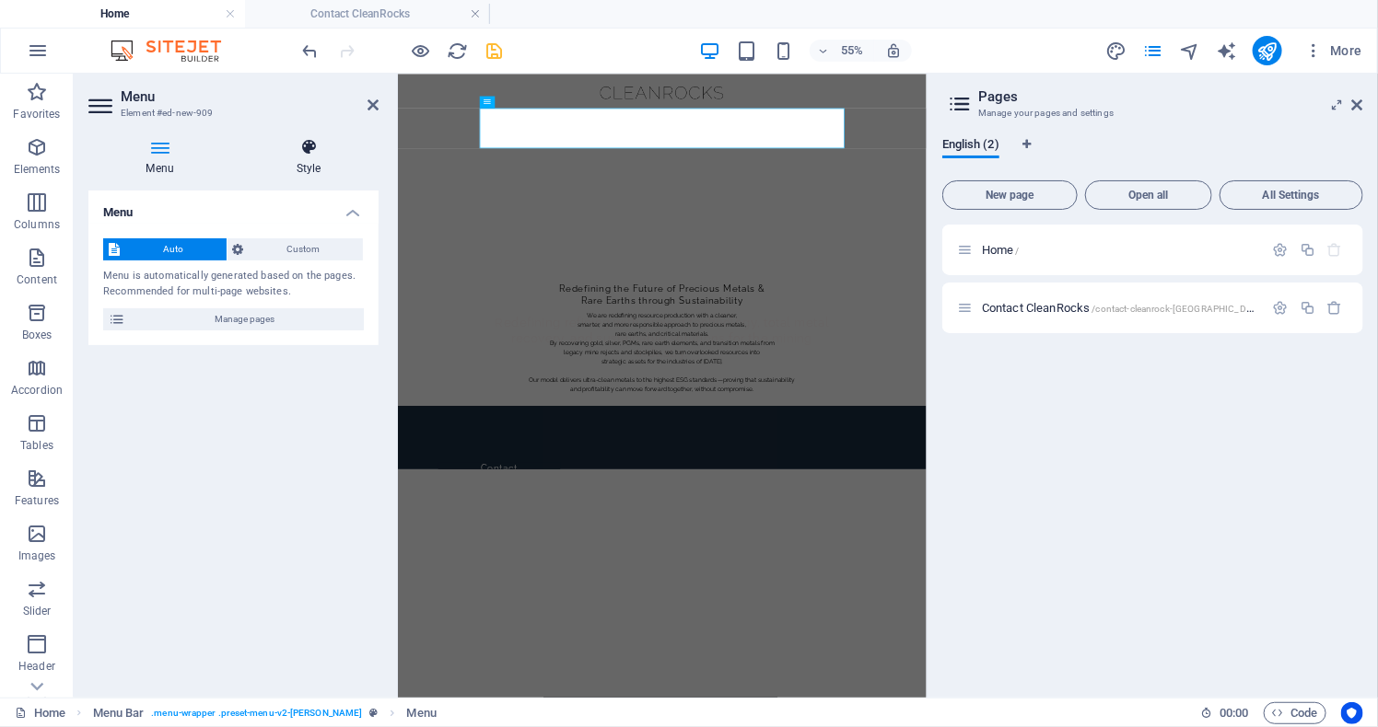
click at [315, 138] on icon at bounding box center [308, 147] width 140 height 18
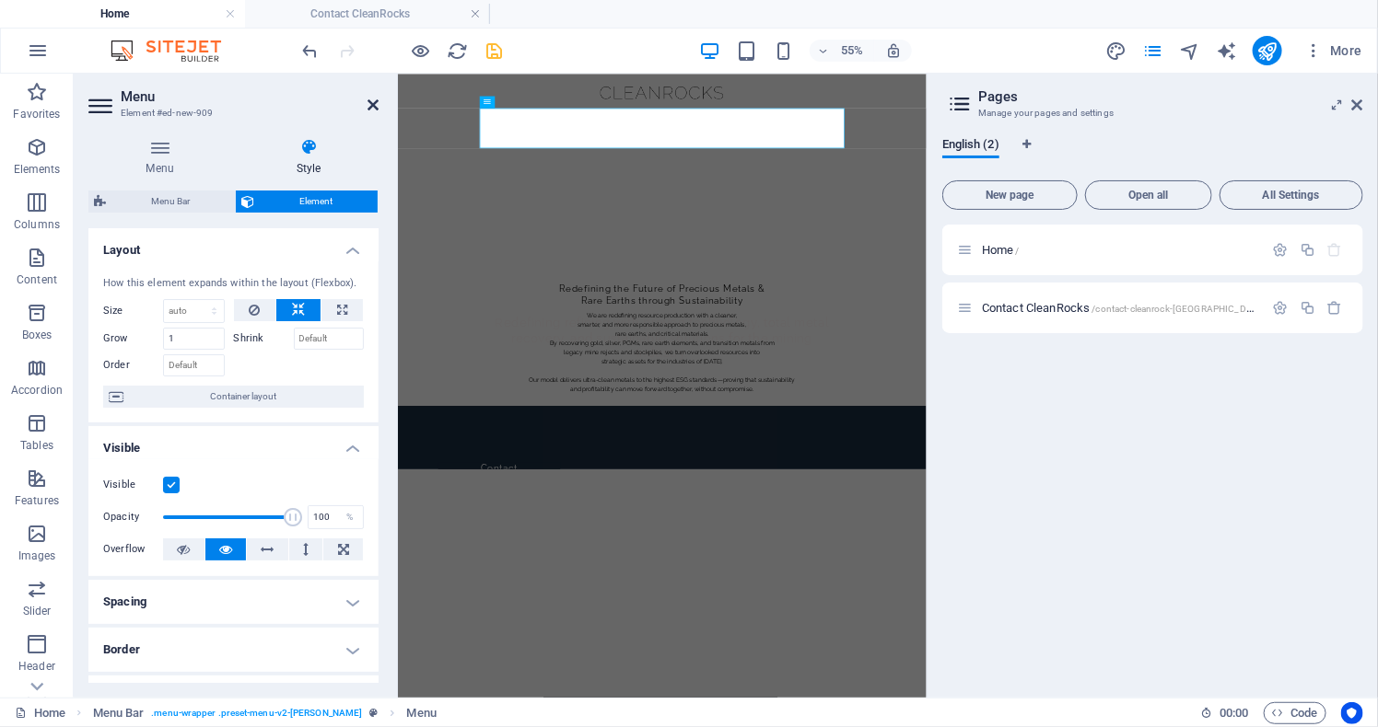
click at [367, 107] on icon at bounding box center [372, 105] width 11 height 15
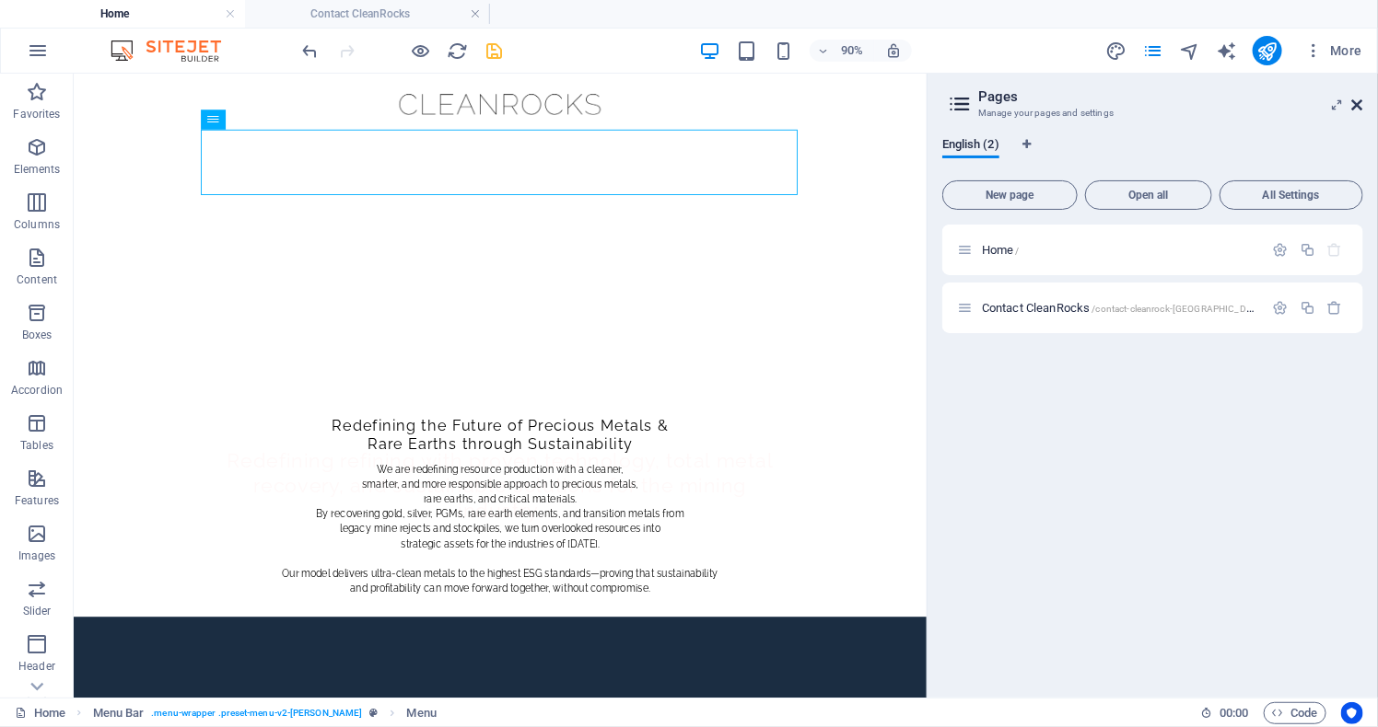
click at [1354, 102] on icon at bounding box center [1357, 105] width 11 height 15
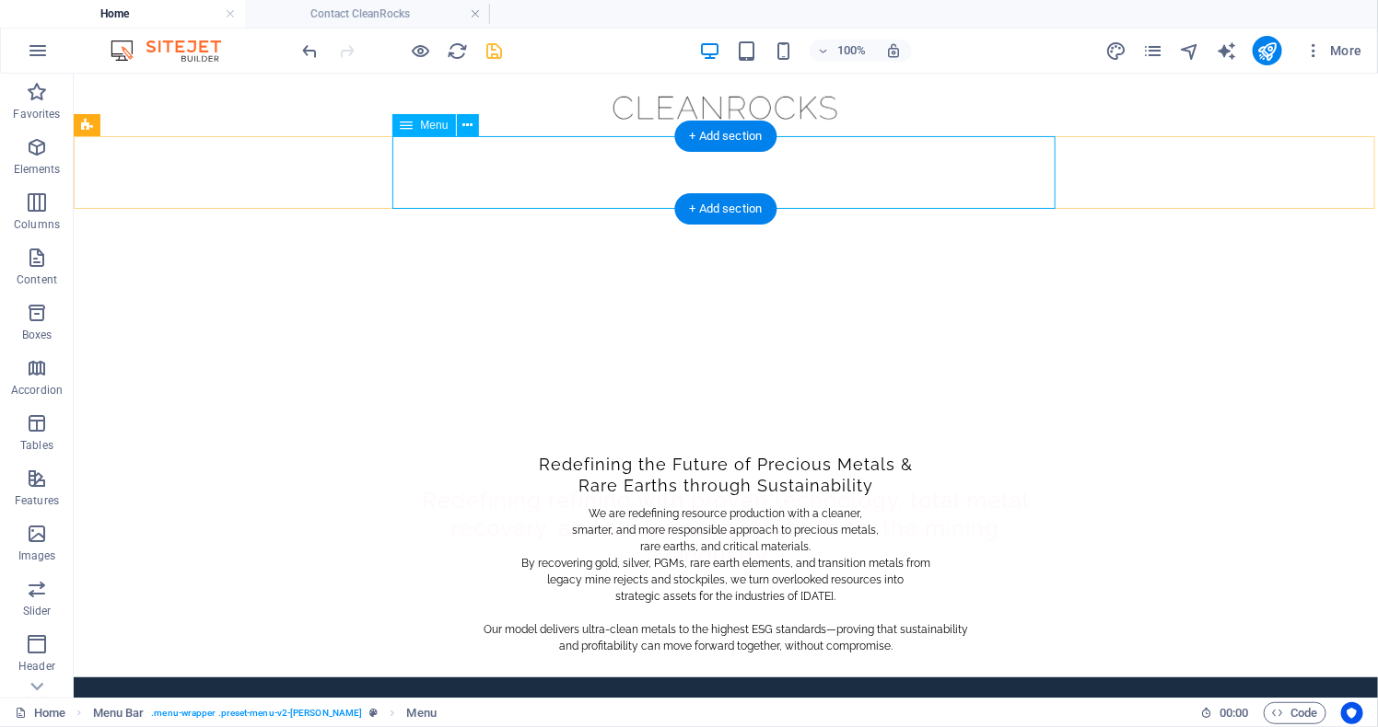
click at [630, 161] on nav "Home Contact CleanRocks" at bounding box center [724, 170] width 663 height 70
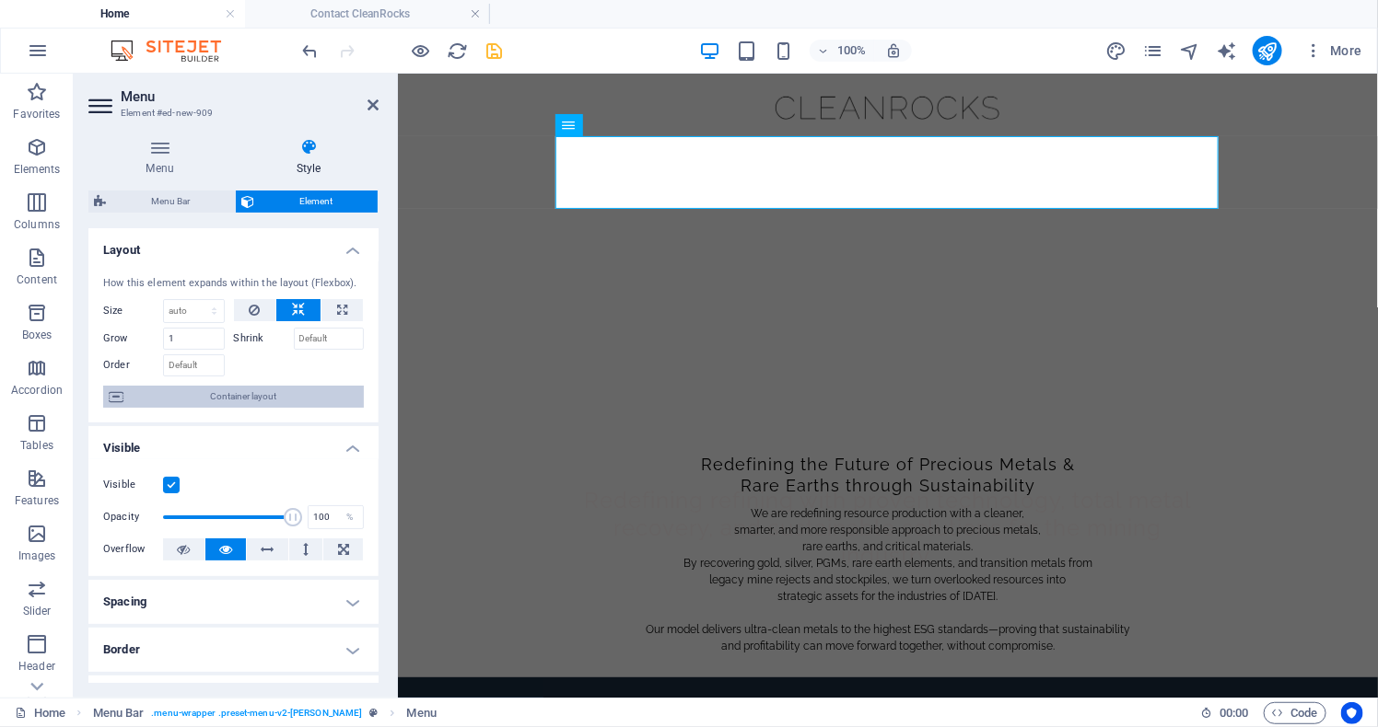
click at [247, 408] on span "Container layout" at bounding box center [243, 397] width 229 height 22
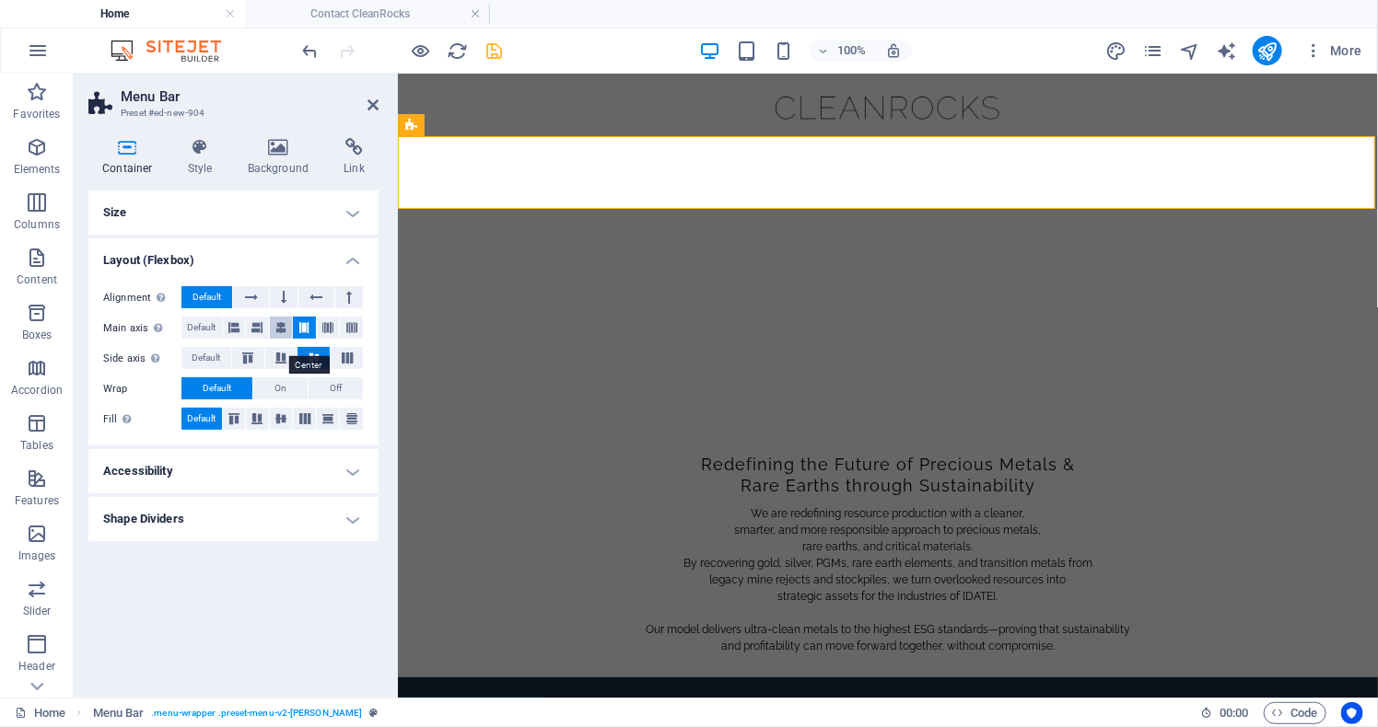
click at [283, 339] on icon at bounding box center [280, 328] width 11 height 22
click at [286, 400] on span "On" at bounding box center [280, 389] width 12 height 22
click at [285, 424] on icon at bounding box center [281, 418] width 22 height 11
click at [198, 155] on icon at bounding box center [200, 147] width 52 height 18
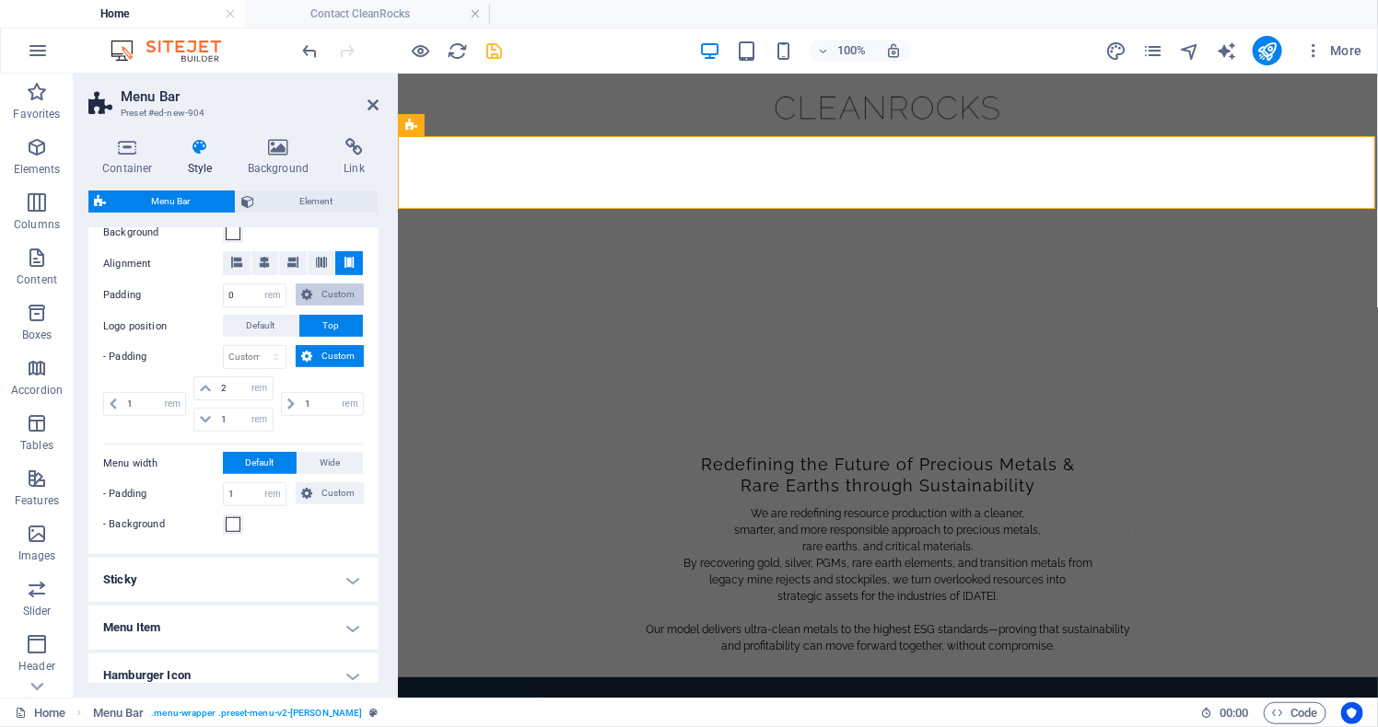
scroll to position [382, 0]
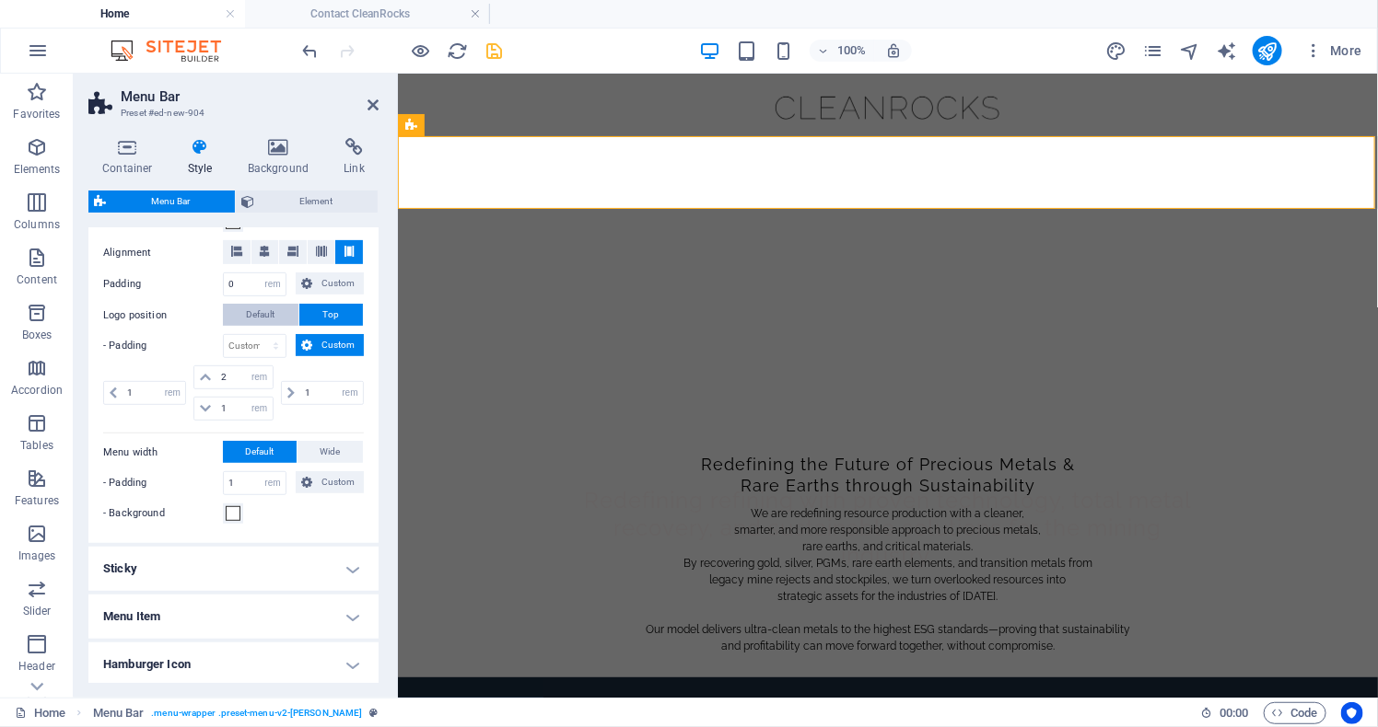
click at [254, 326] on span "Default" at bounding box center [261, 315] width 29 height 22
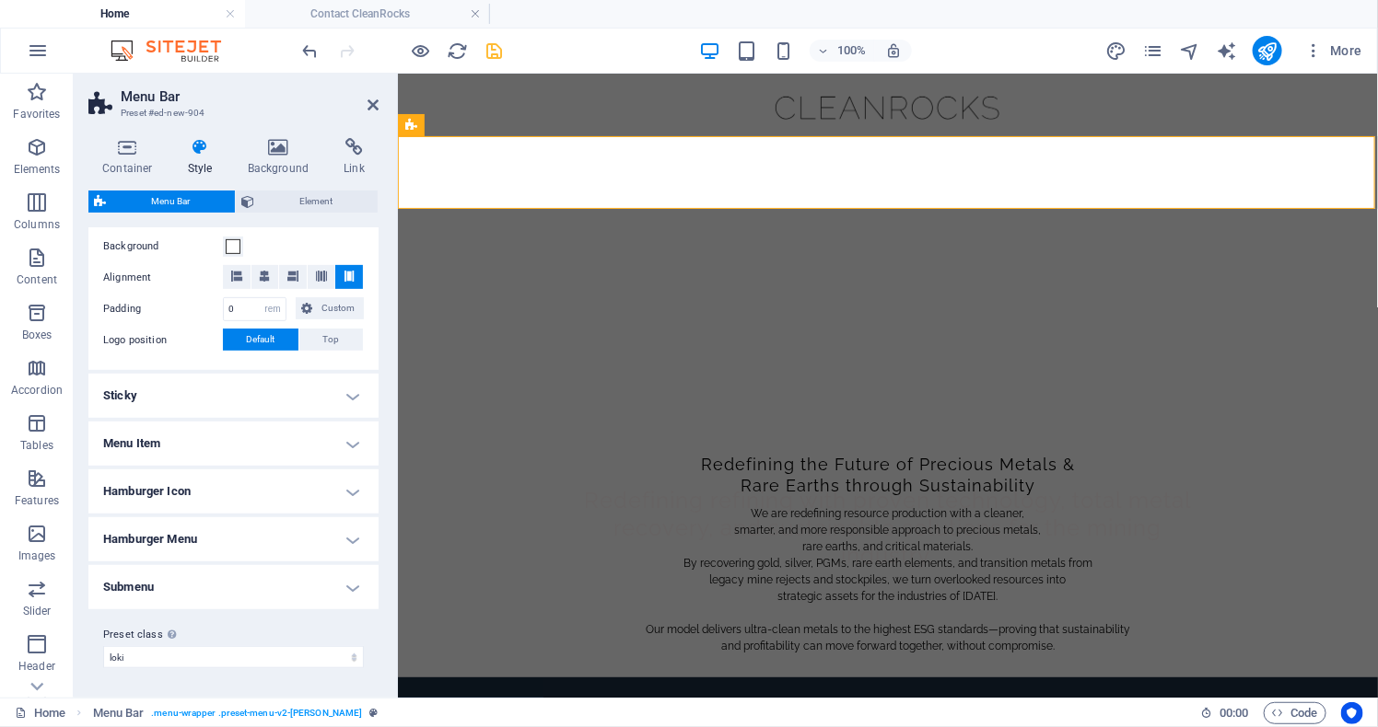
scroll to position [445, 0]
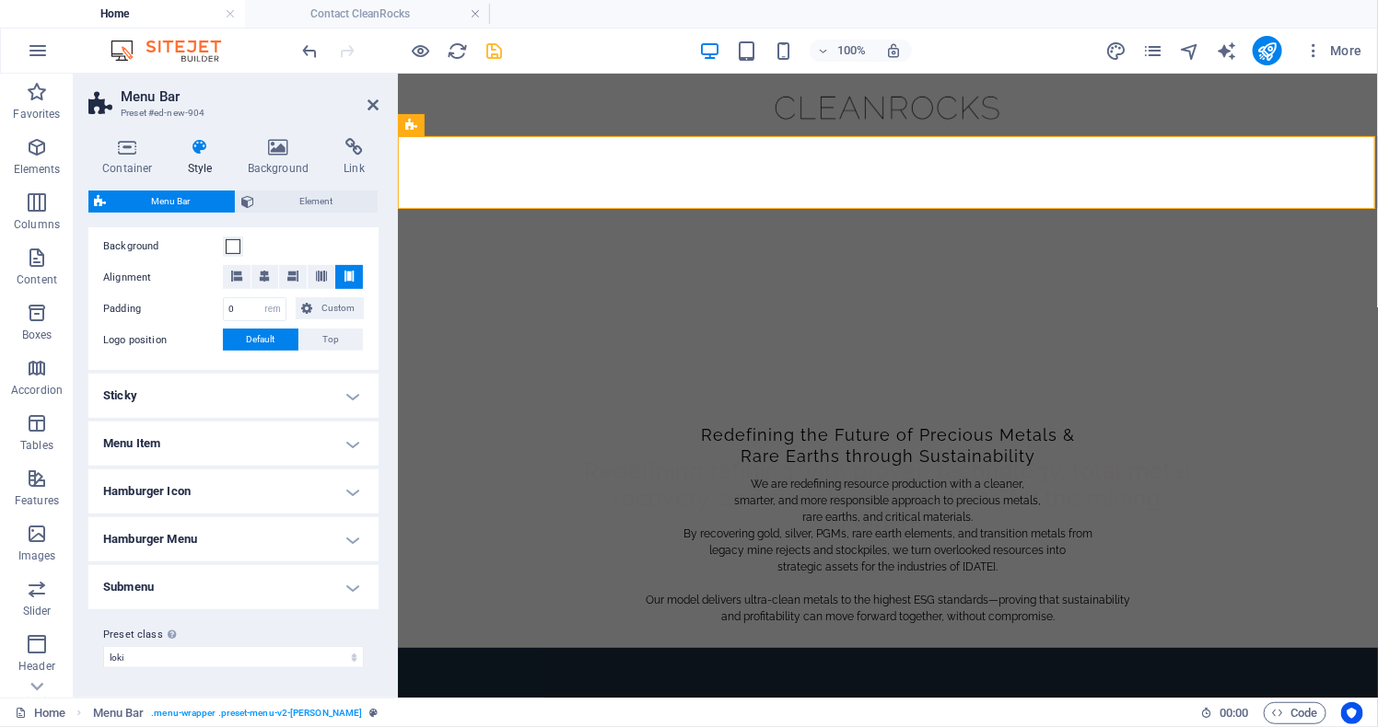
click at [351, 436] on h4 "Menu Item" at bounding box center [233, 444] width 290 height 44
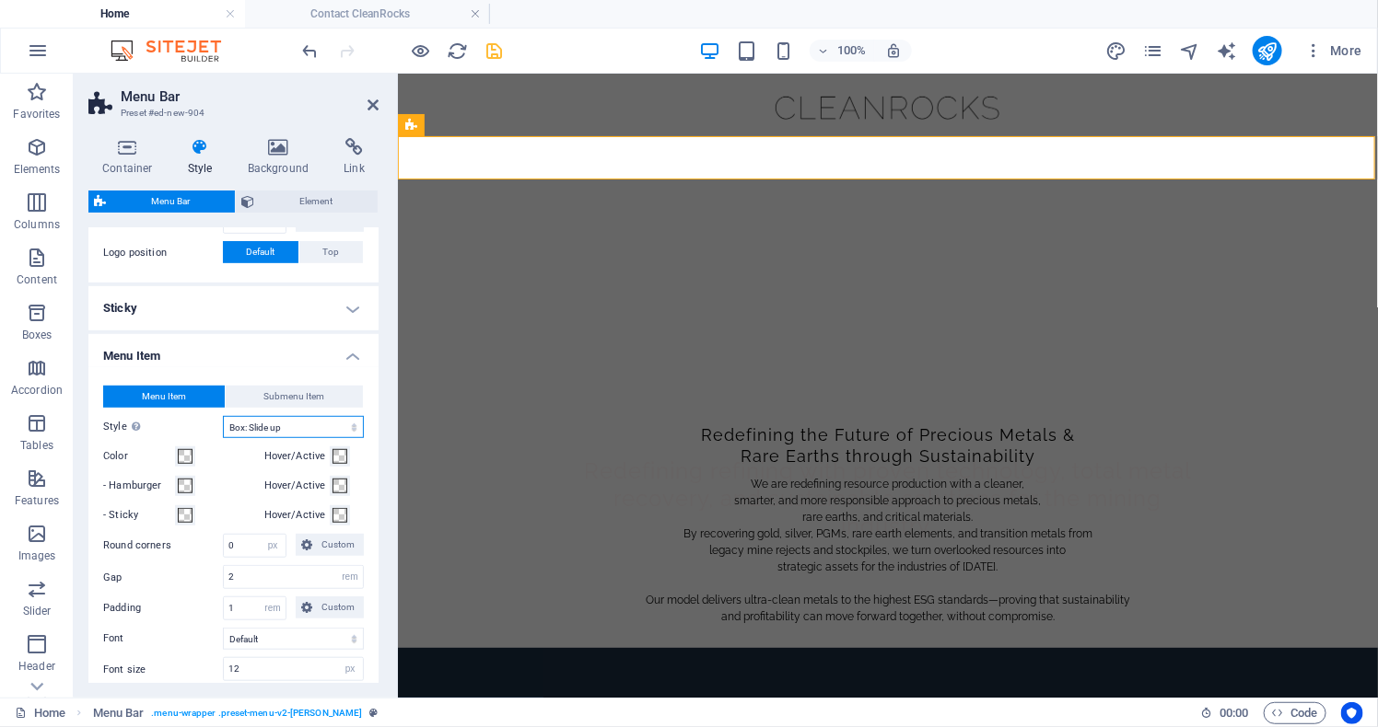
select select "hover_text_color"
click at [181, 464] on span at bounding box center [185, 456] width 15 height 15
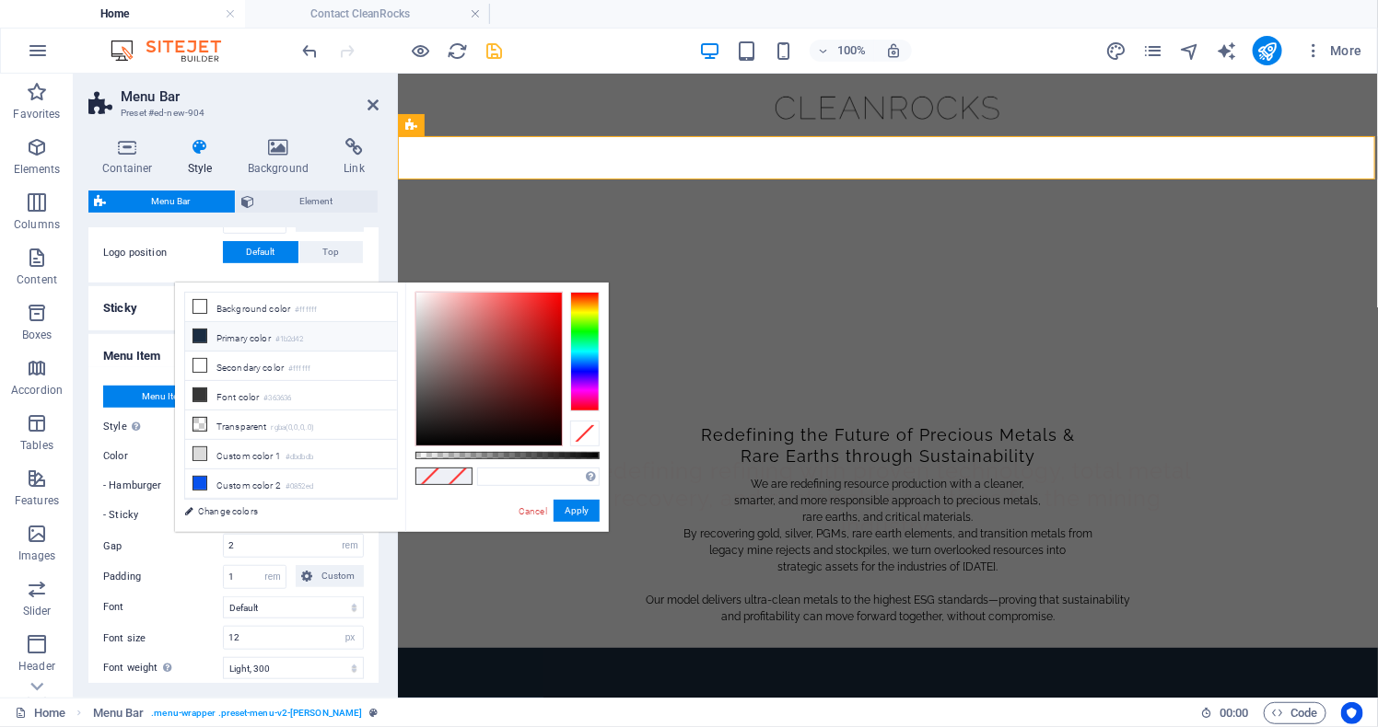
click at [242, 342] on li "Primary color #1b2d42" at bounding box center [291, 336] width 212 height 29
type input "#1b2d42"
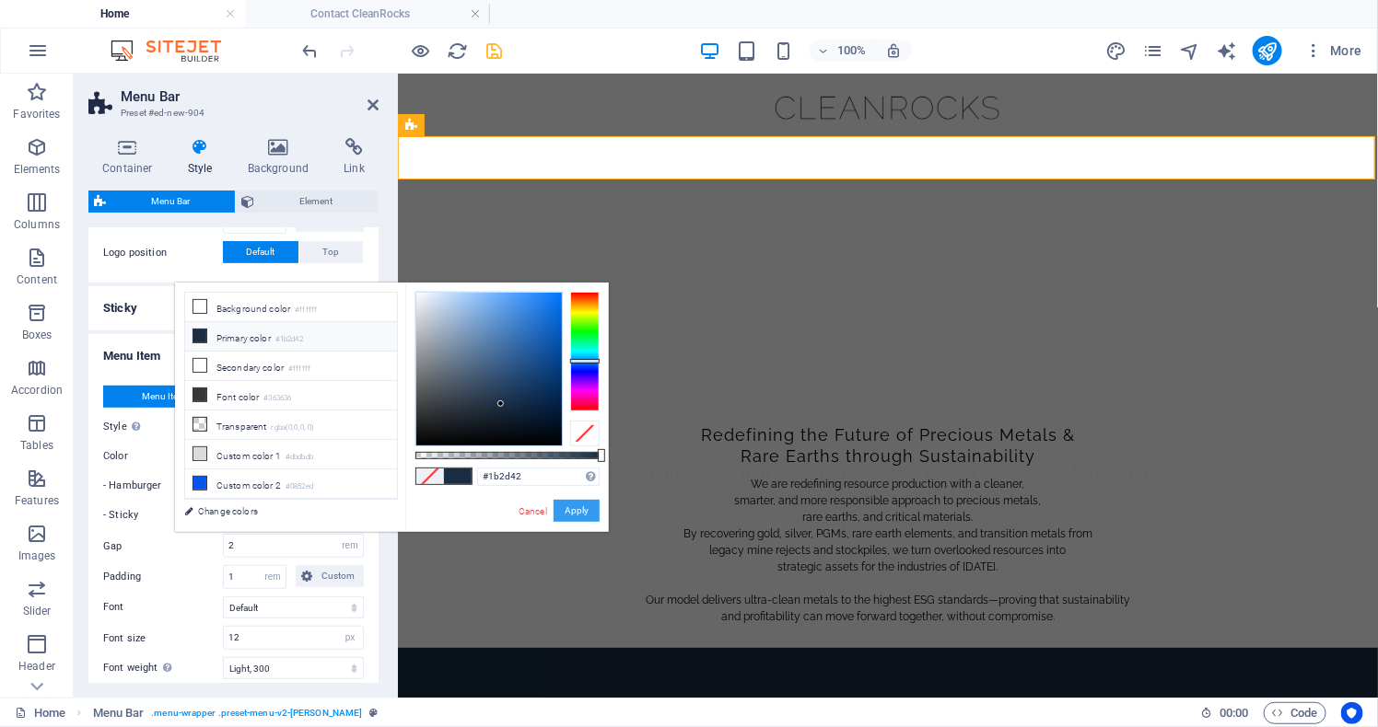
click at [568, 517] on button "Apply" at bounding box center [576, 511] width 46 height 22
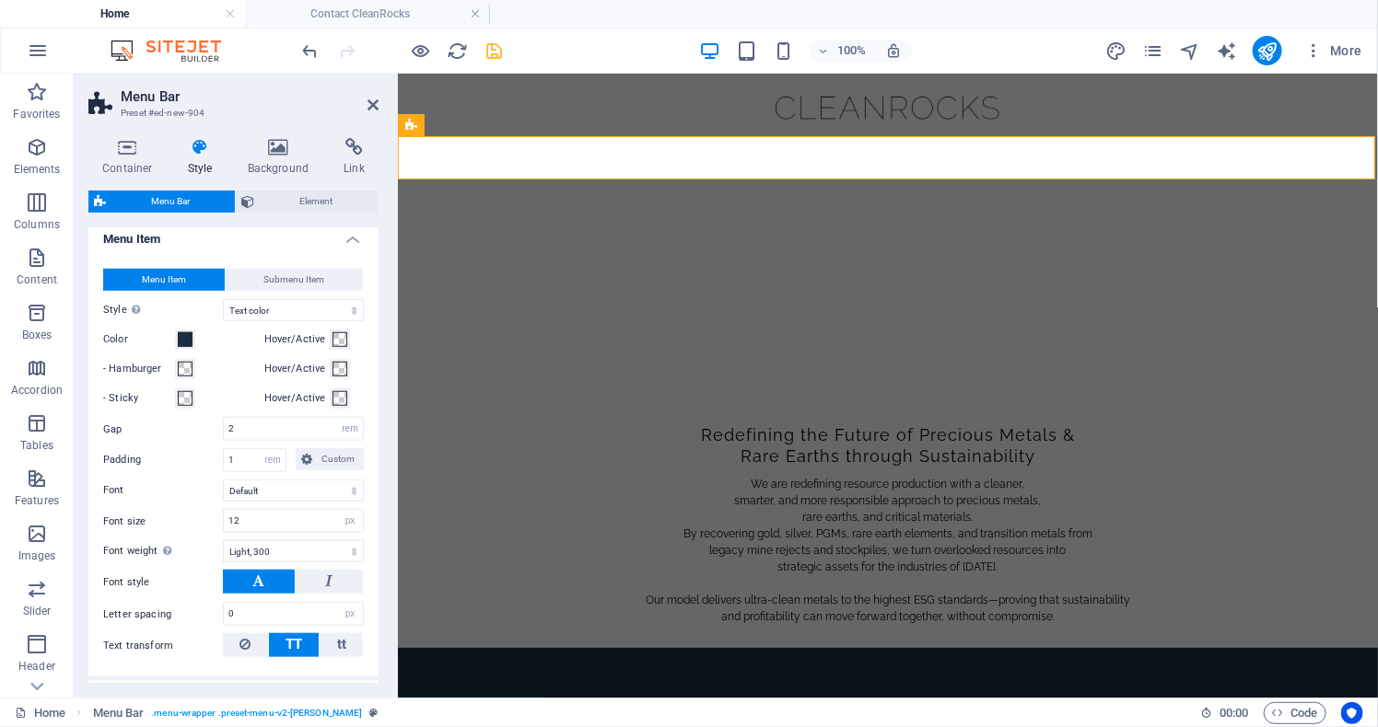
scroll to position [572, 0]
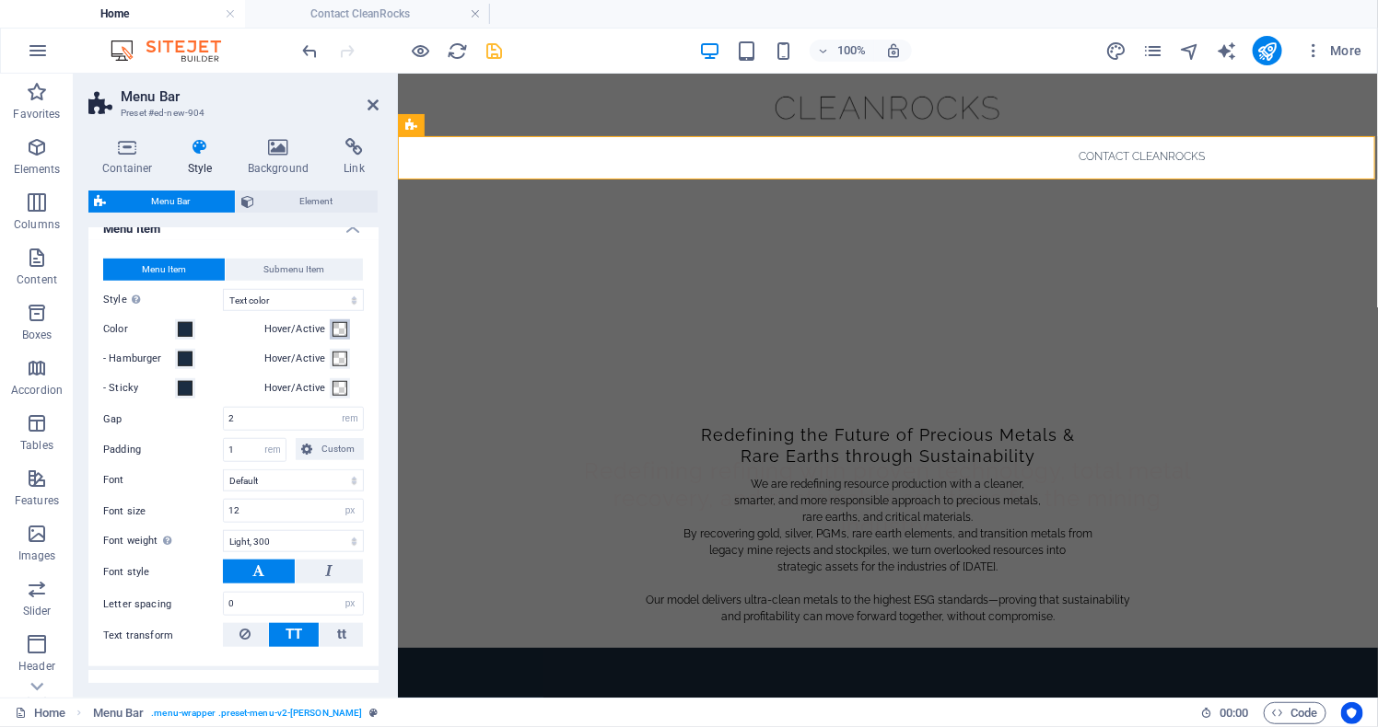
click at [332, 337] on span at bounding box center [339, 329] width 15 height 15
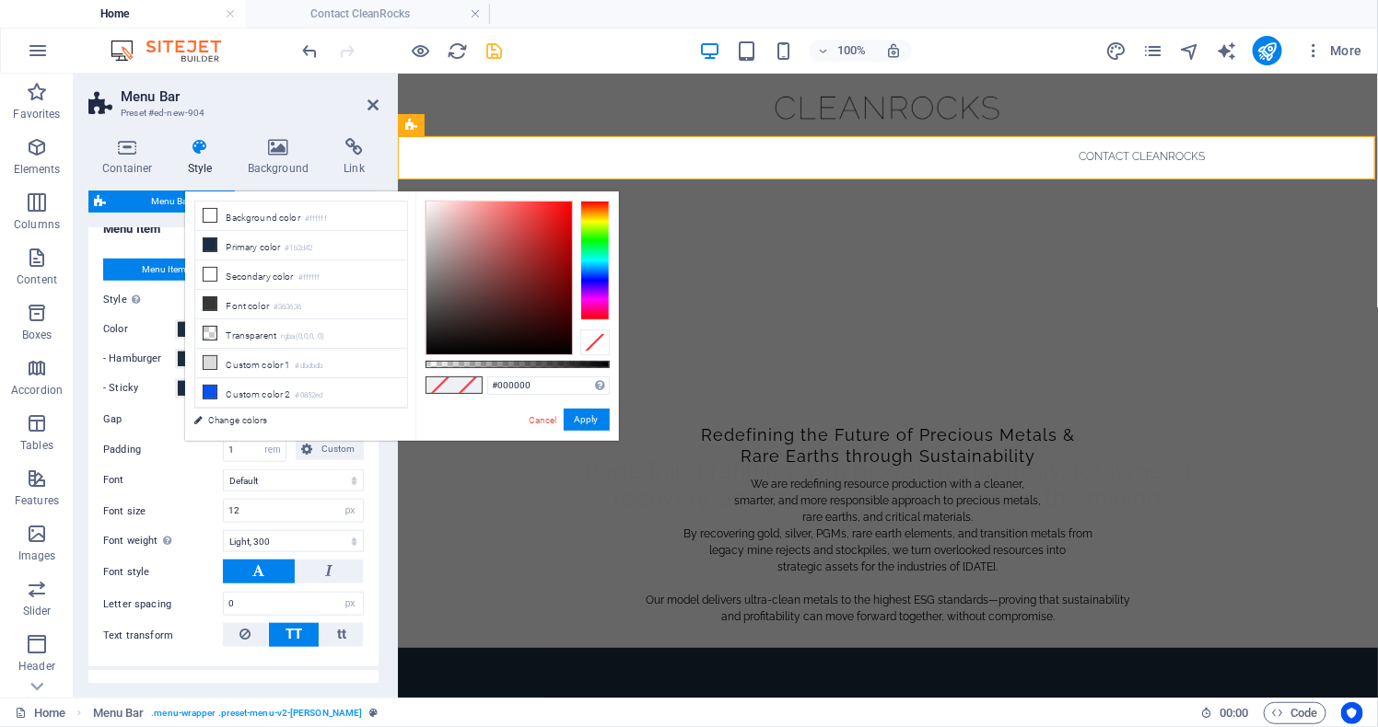
click at [594, 236] on div at bounding box center [594, 261] width 29 height 120
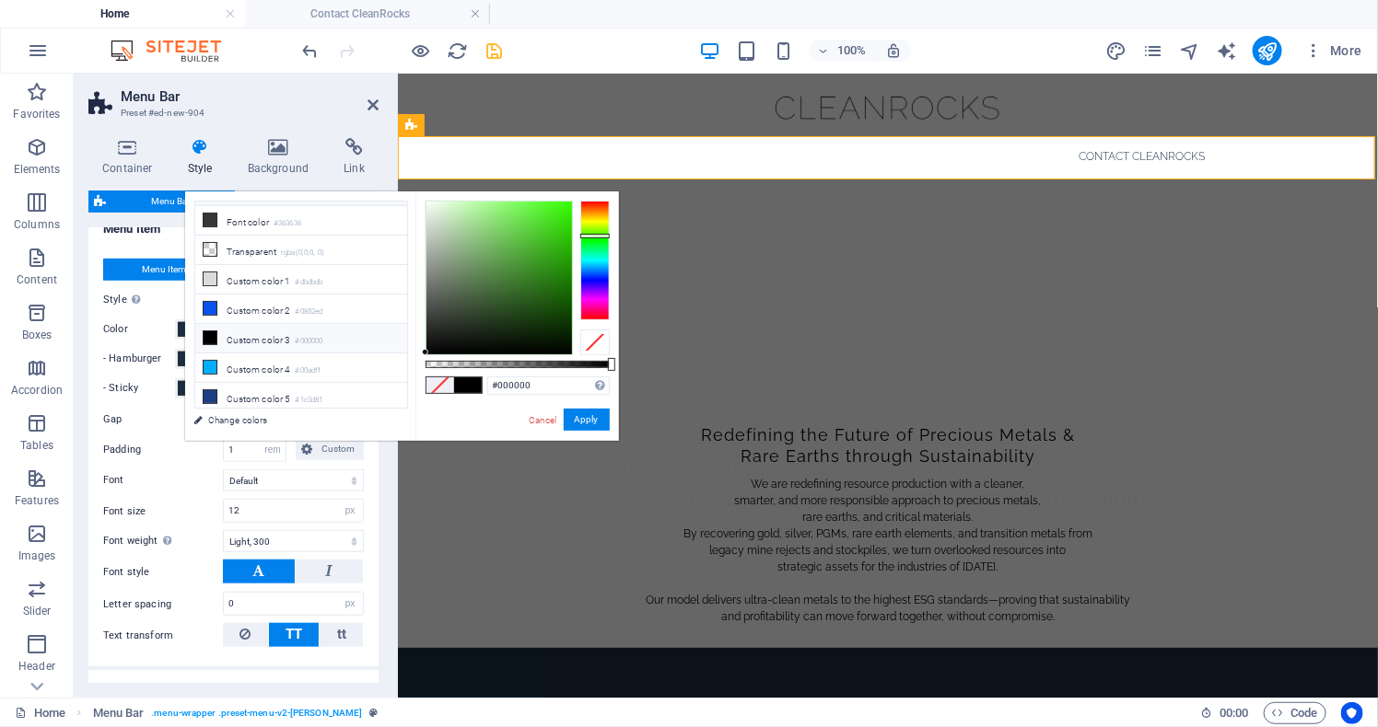
scroll to position [83, 0]
click at [272, 375] on li "Custom color 4 #00adff" at bounding box center [301, 369] width 212 height 29
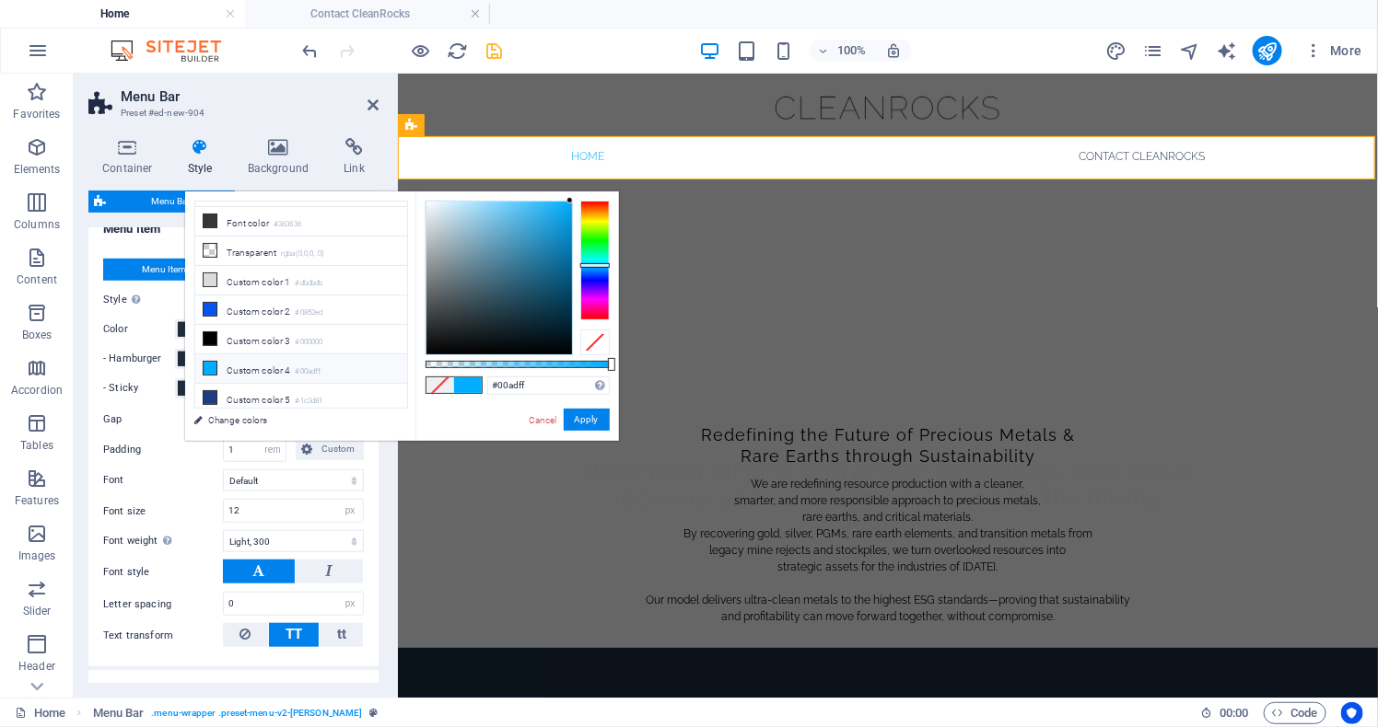
click at [259, 372] on li "Custom color 4 #00adff" at bounding box center [301, 369] width 212 height 29
click at [260, 403] on li "Custom color 5 #1c3d81" at bounding box center [301, 398] width 212 height 29
type input "#1c3d81"
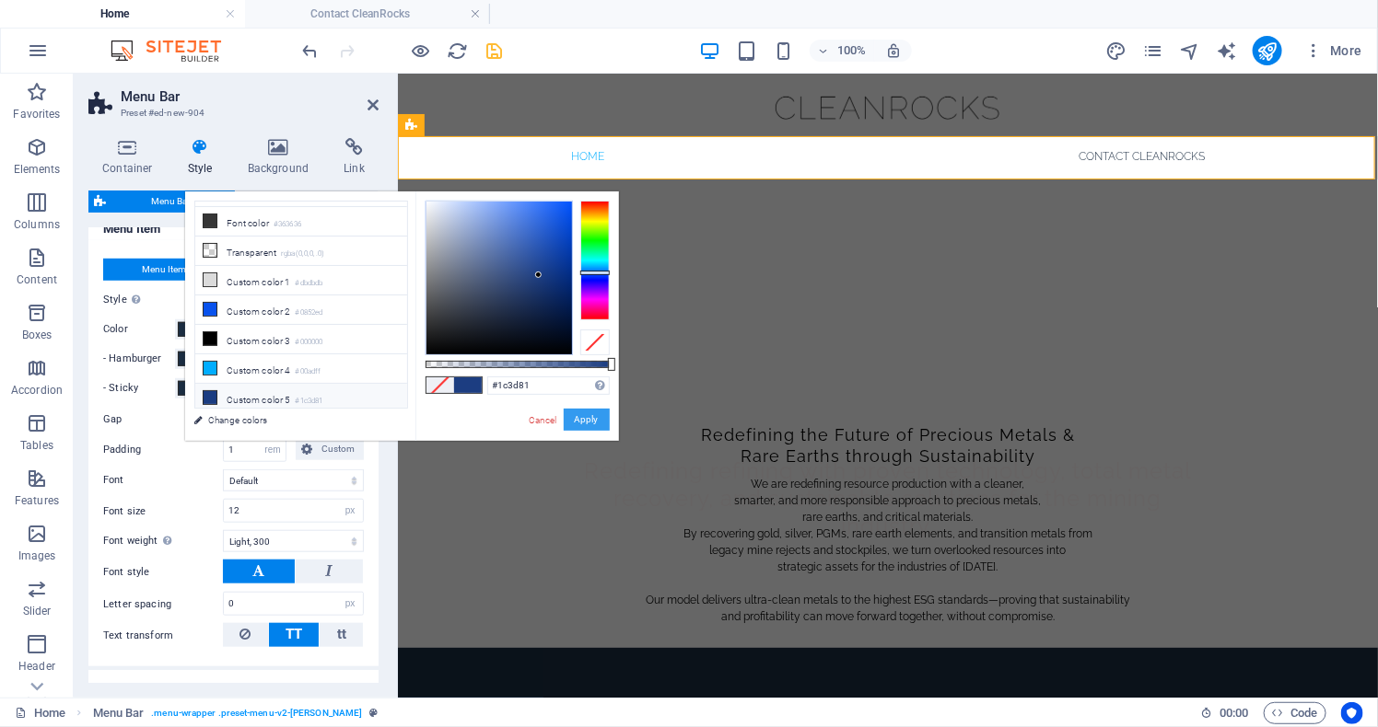
click at [578, 427] on button "Apply" at bounding box center [587, 420] width 46 height 22
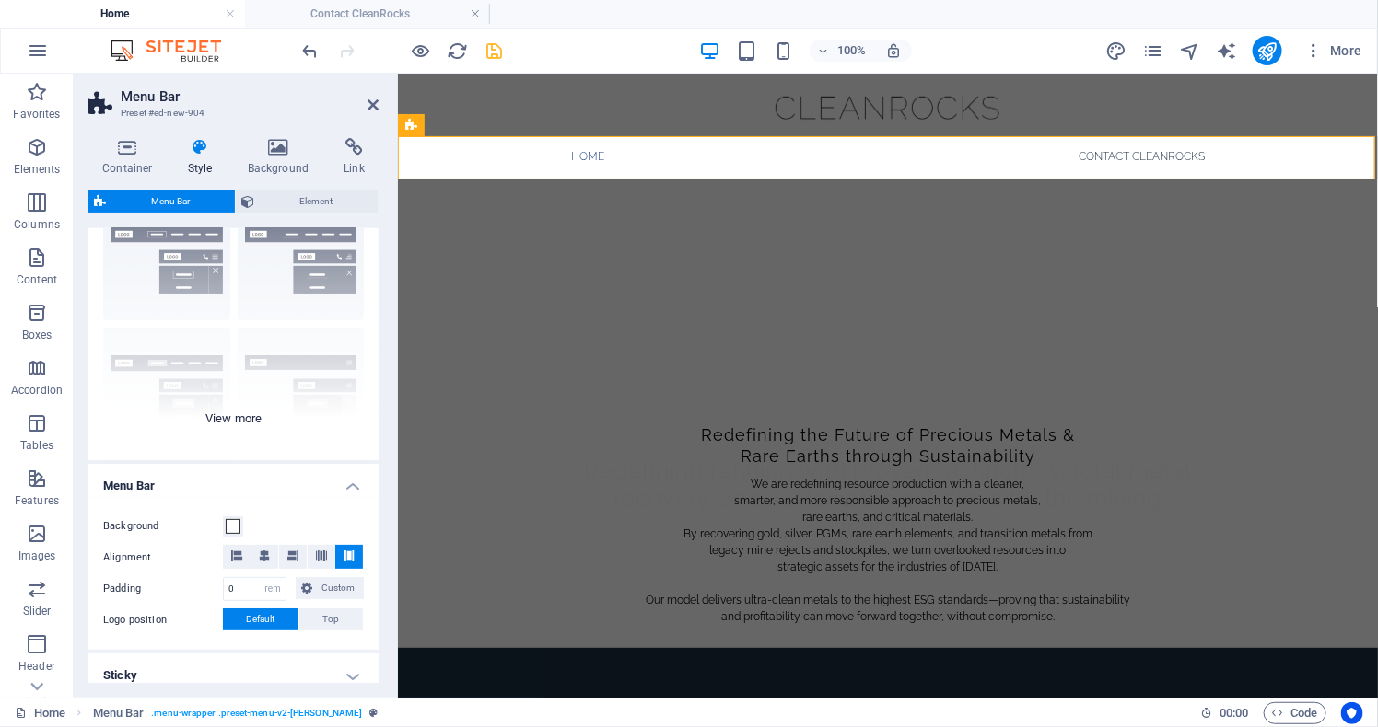
scroll to position [47, 0]
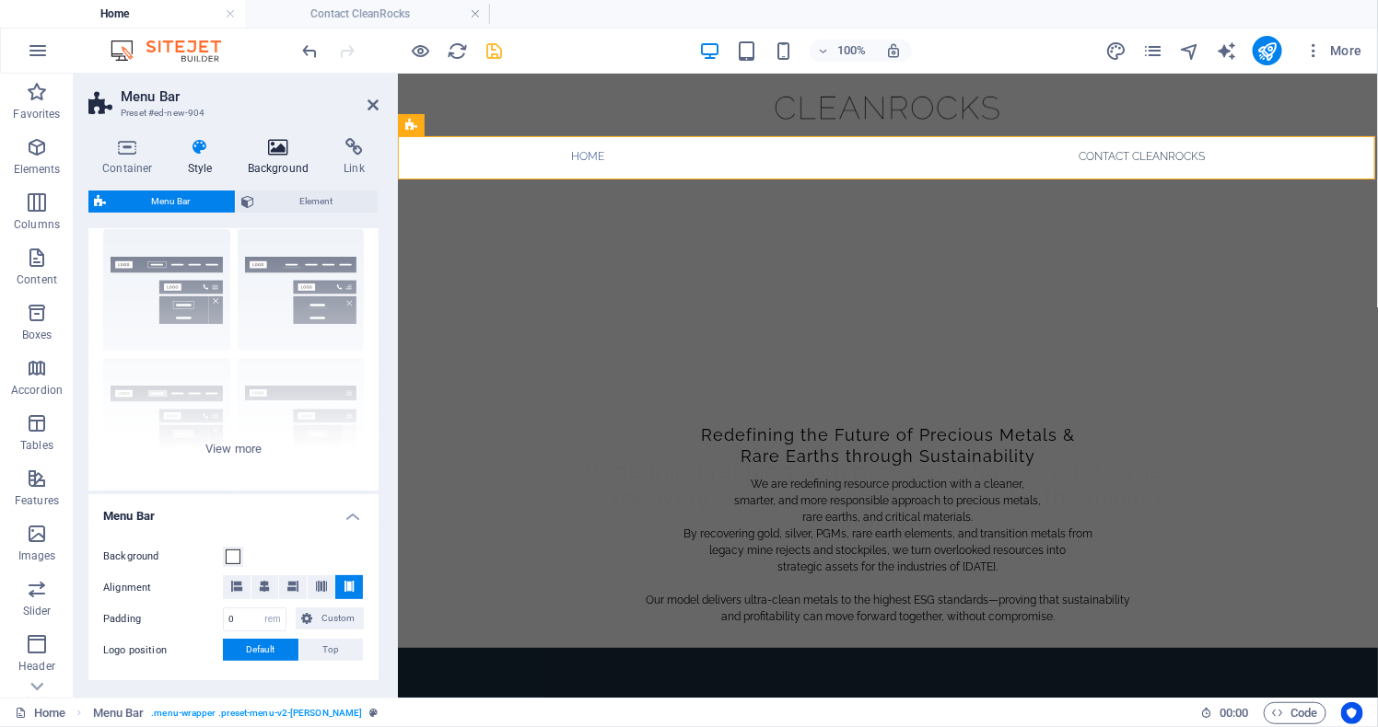
click at [277, 154] on icon at bounding box center [278, 147] width 89 height 18
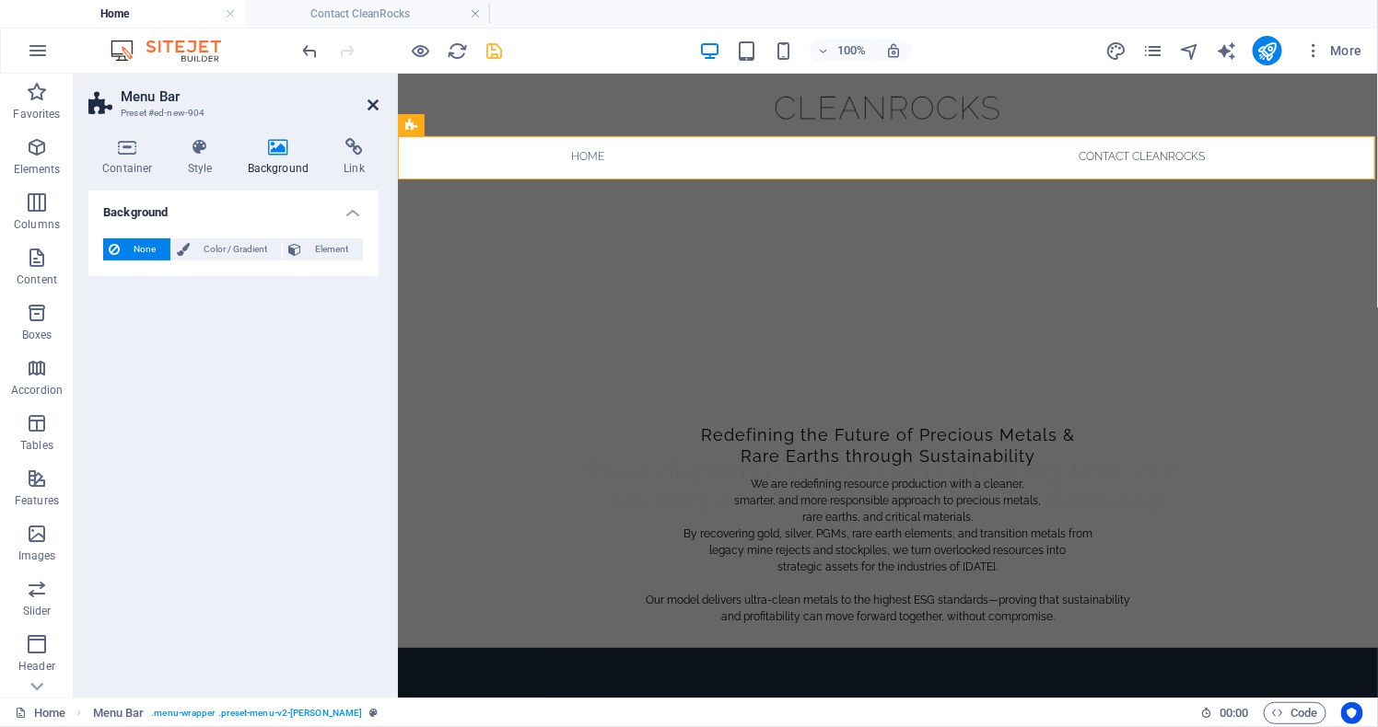
click at [371, 103] on icon at bounding box center [372, 105] width 11 height 15
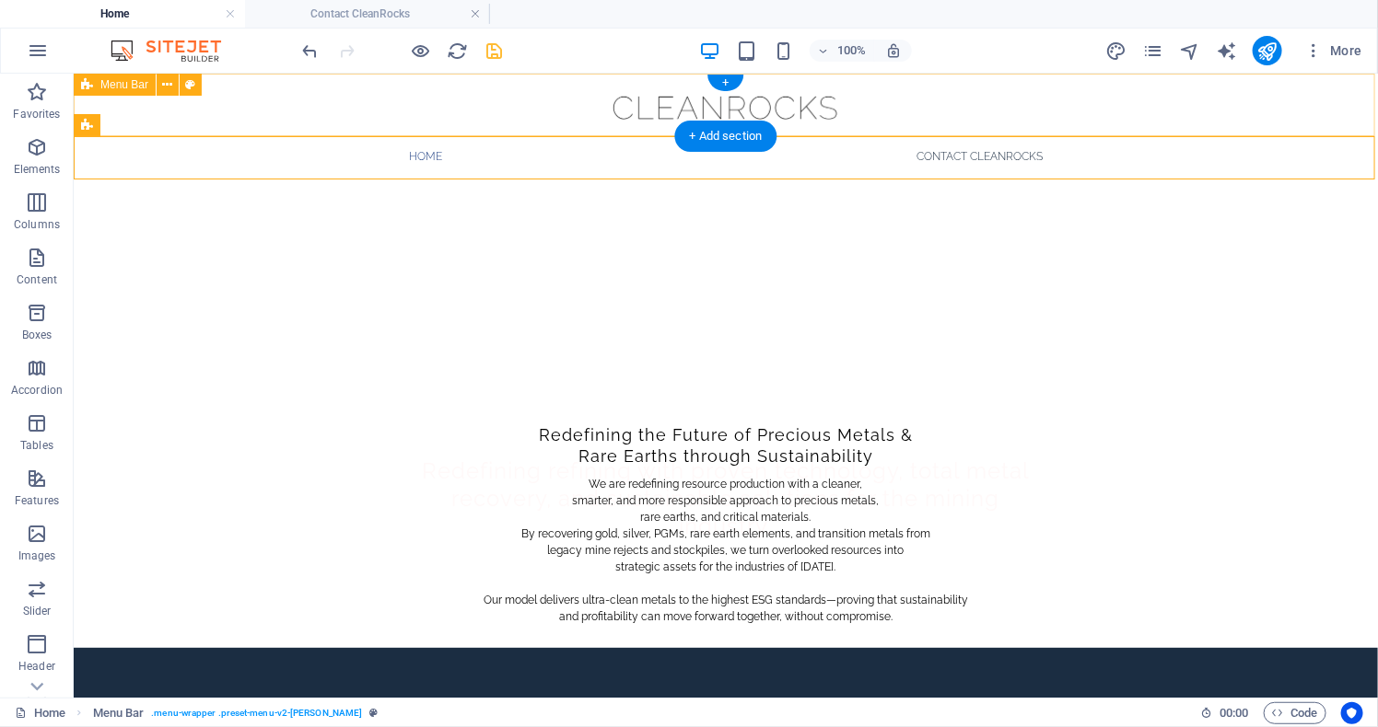
click at [285, 109] on div "Home About Service Contact" at bounding box center [725, 104] width 1304 height 63
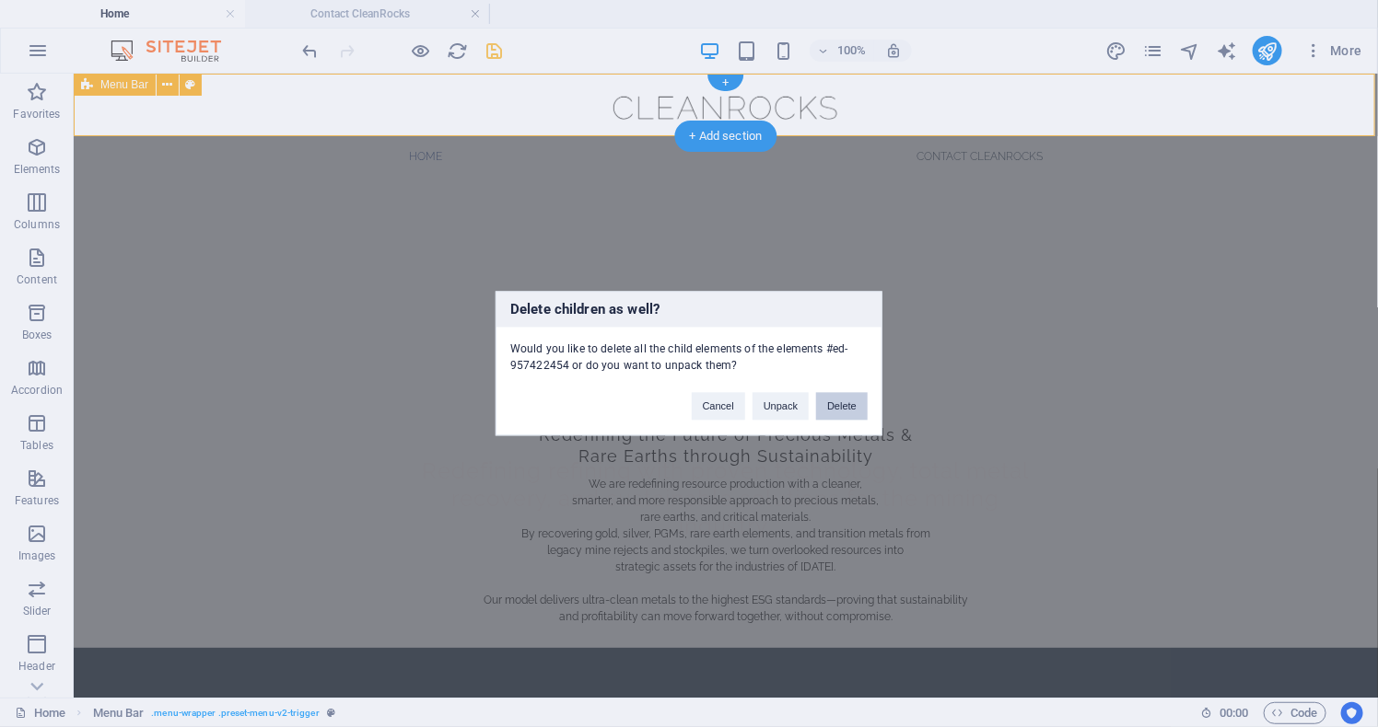
click at [843, 409] on button "Delete" at bounding box center [842, 407] width 52 height 28
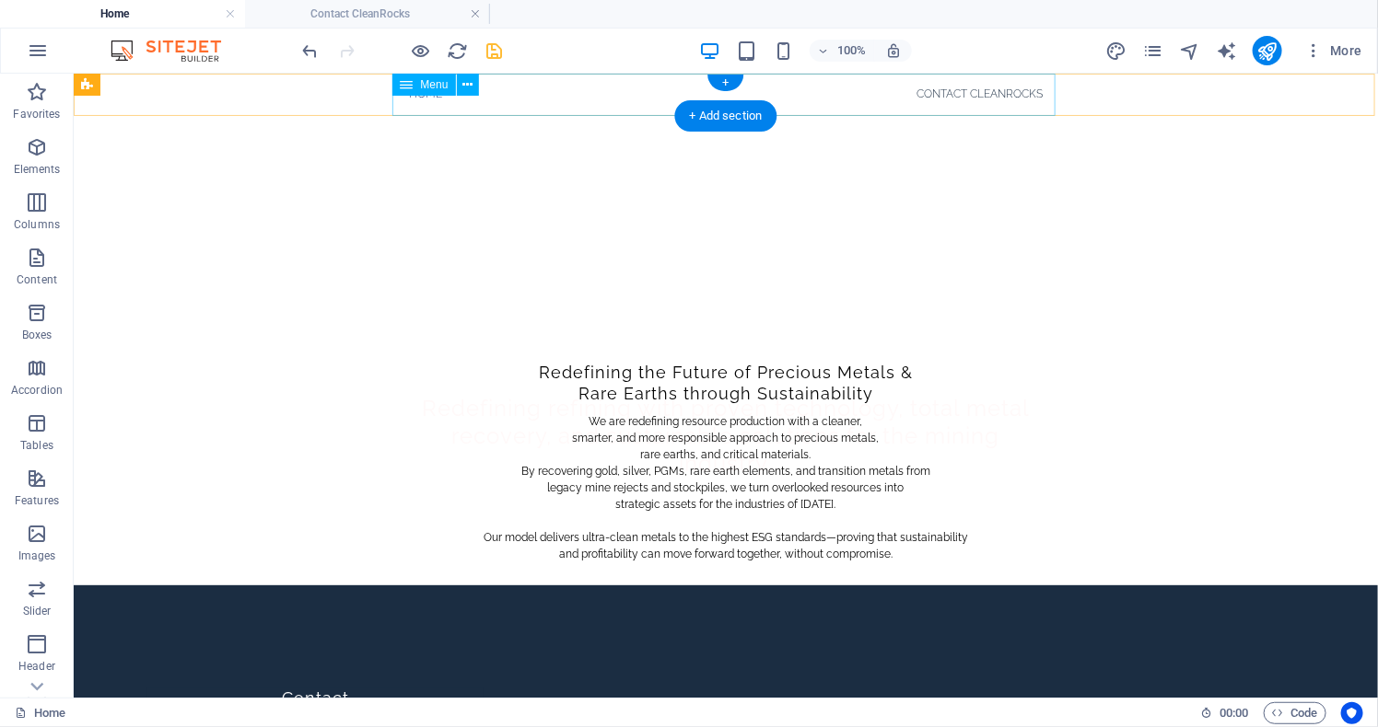
click at [634, 98] on nav "Home Contact CleanRocks" at bounding box center [724, 93] width 663 height 41
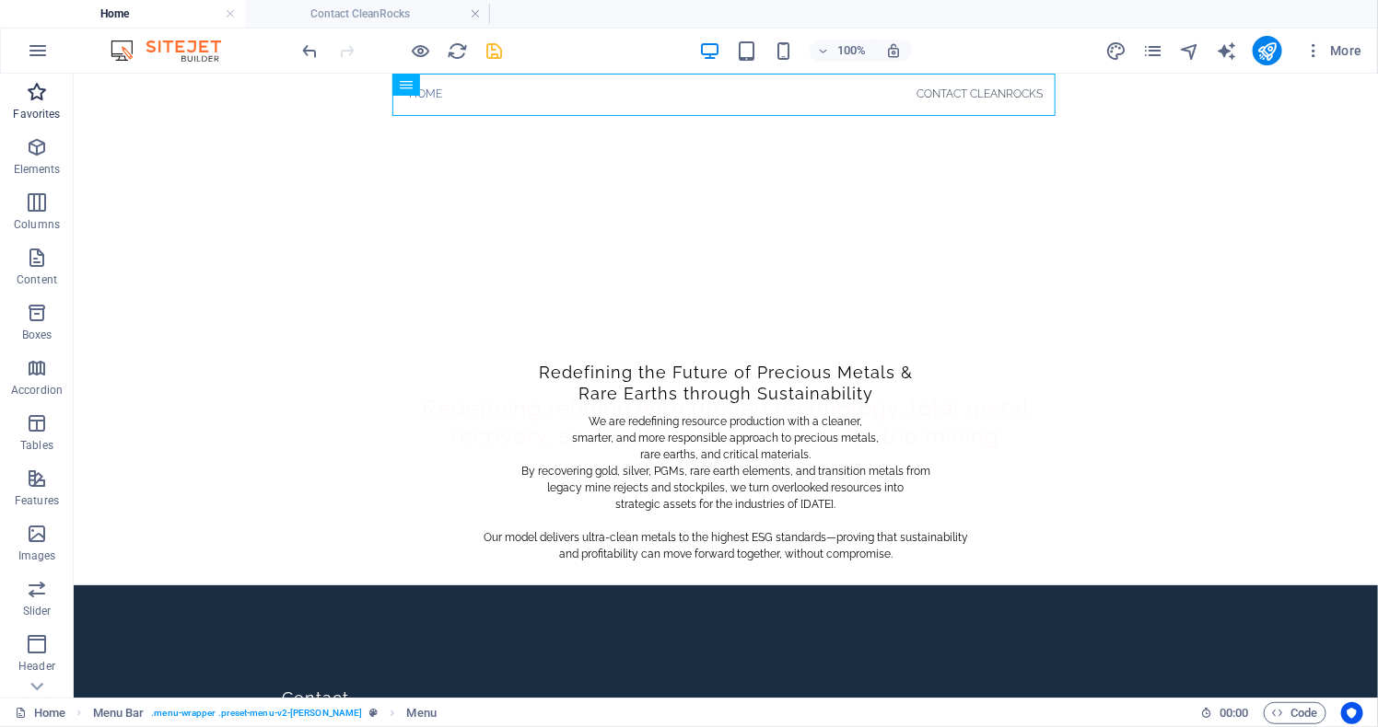
click at [34, 89] on icon "button" at bounding box center [37, 92] width 22 height 22
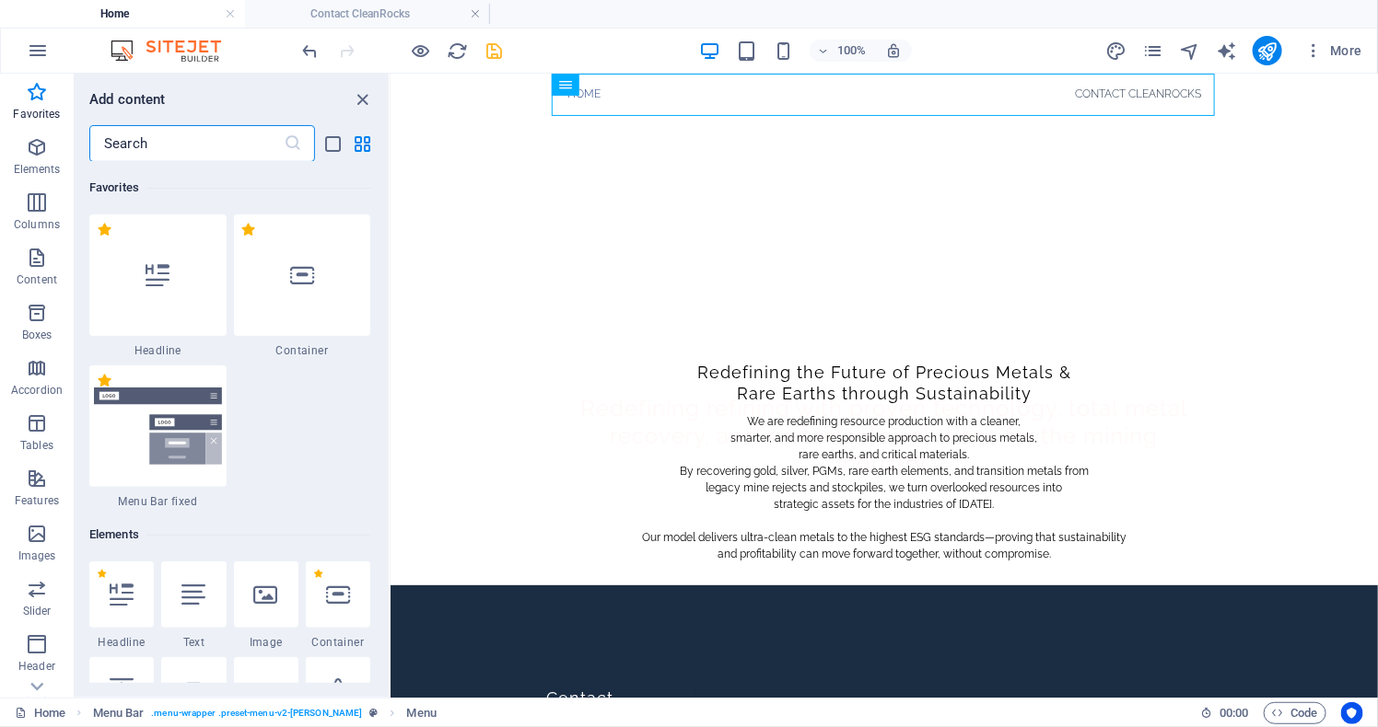
click at [169, 144] on input "text" at bounding box center [186, 143] width 194 height 37
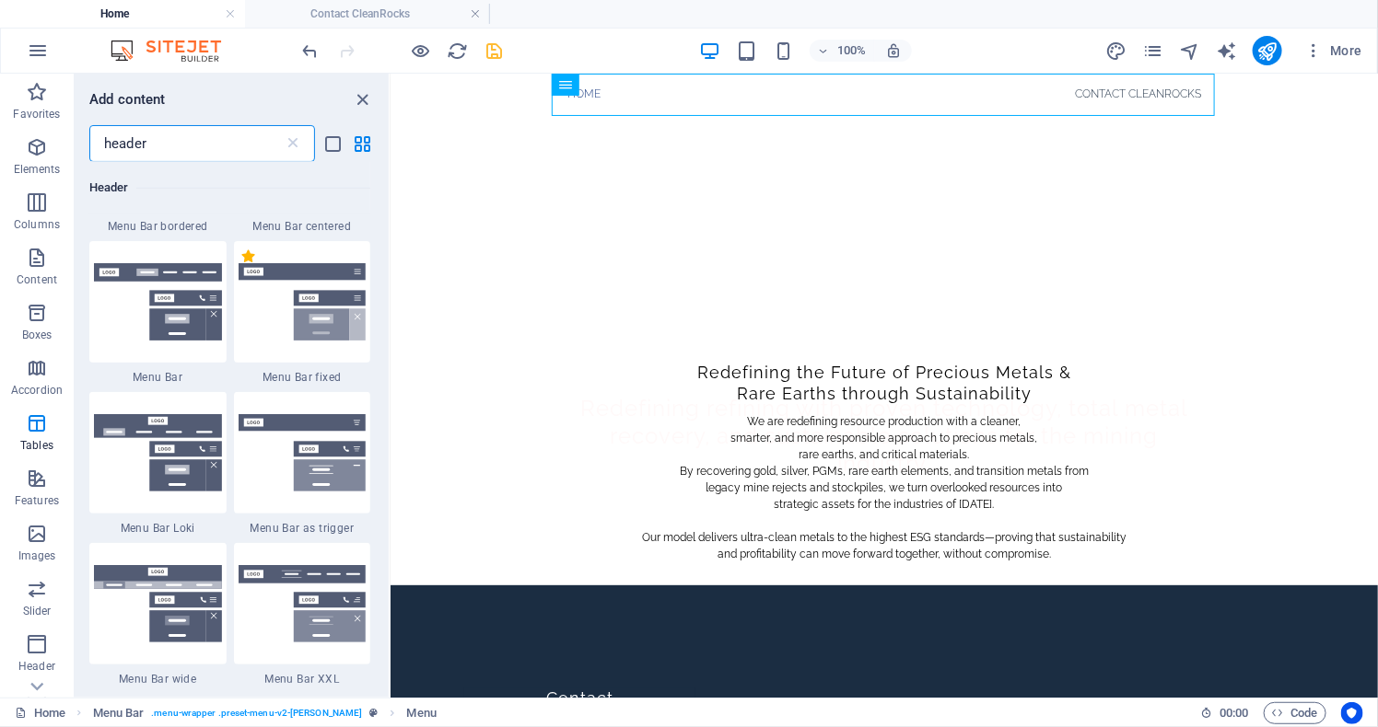
scroll to position [517, 0]
type input "header"
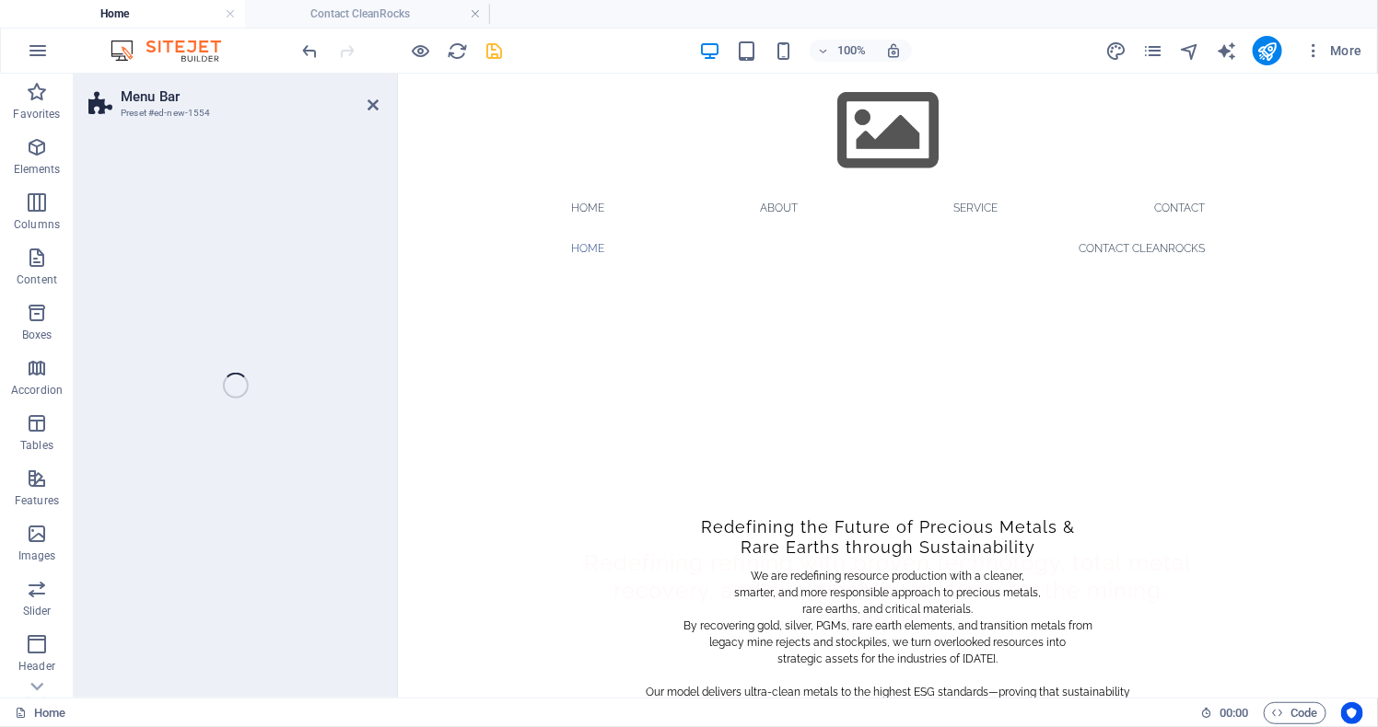
select select "rem"
select select "preset-menu-v2-loki"
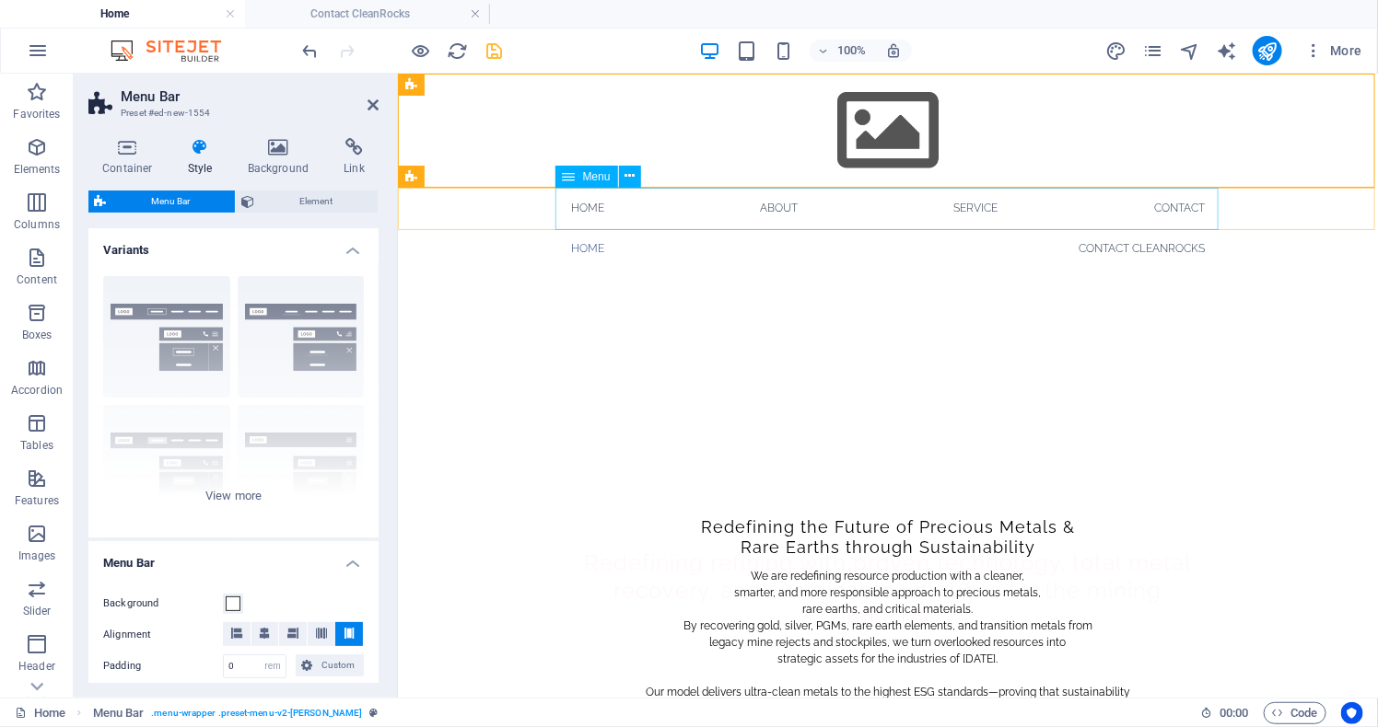
click at [668, 227] on nav "Home Contact CleanRocks" at bounding box center [886, 247] width 663 height 41
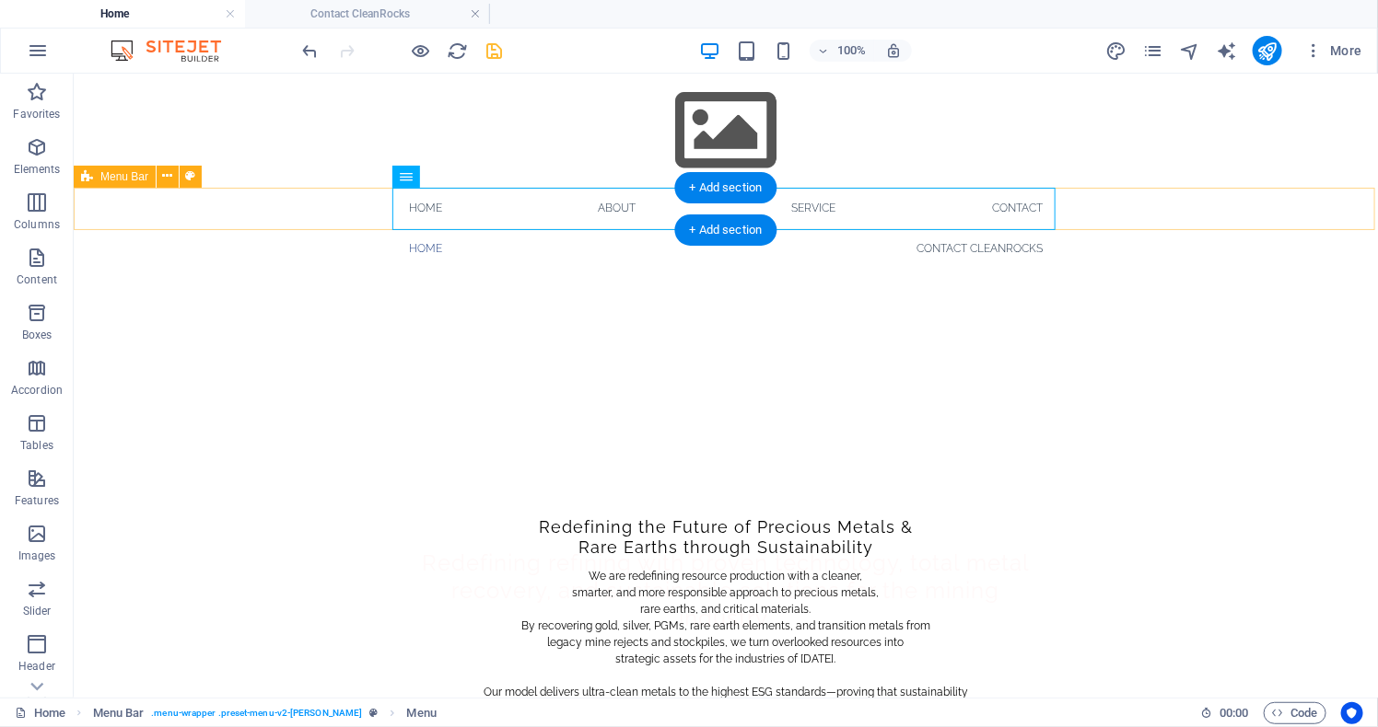
click at [274, 227] on div "Menu Home Contact CleanRocks" at bounding box center [725, 247] width 1304 height 41
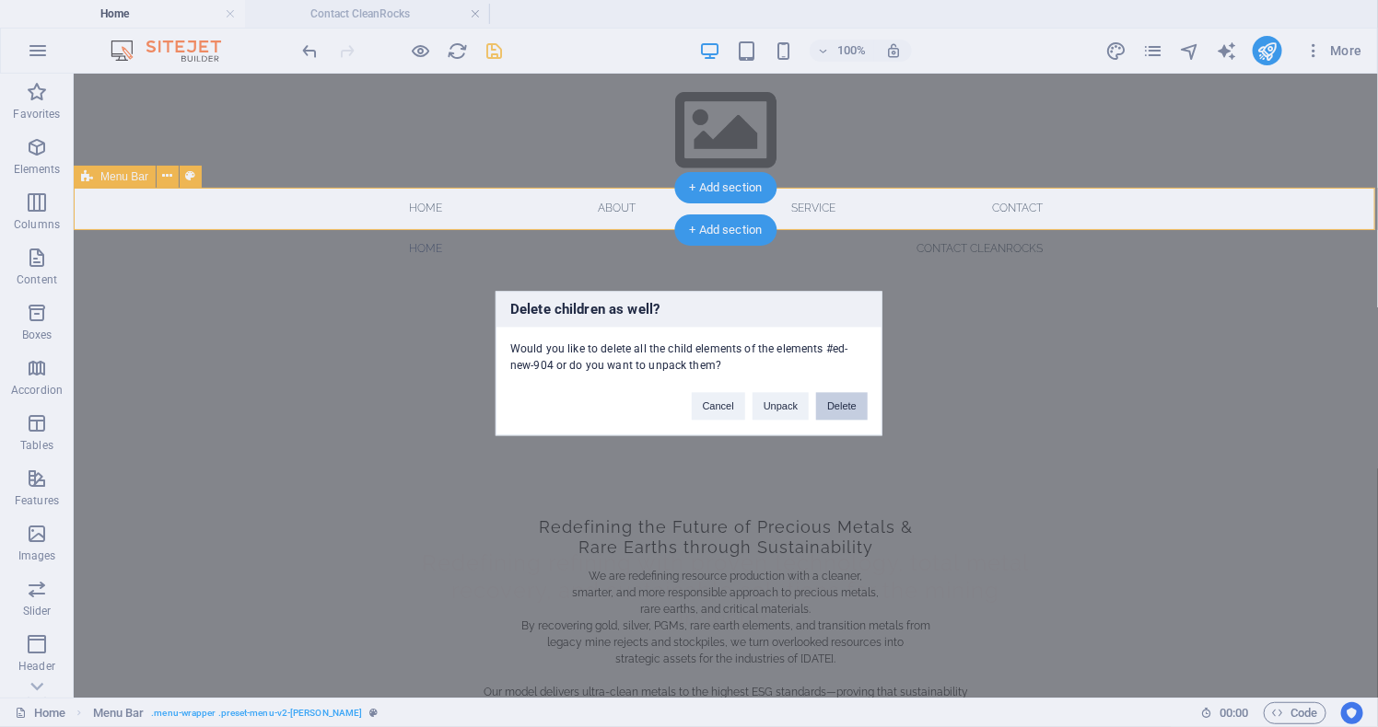
click at [846, 413] on button "Delete" at bounding box center [842, 407] width 52 height 28
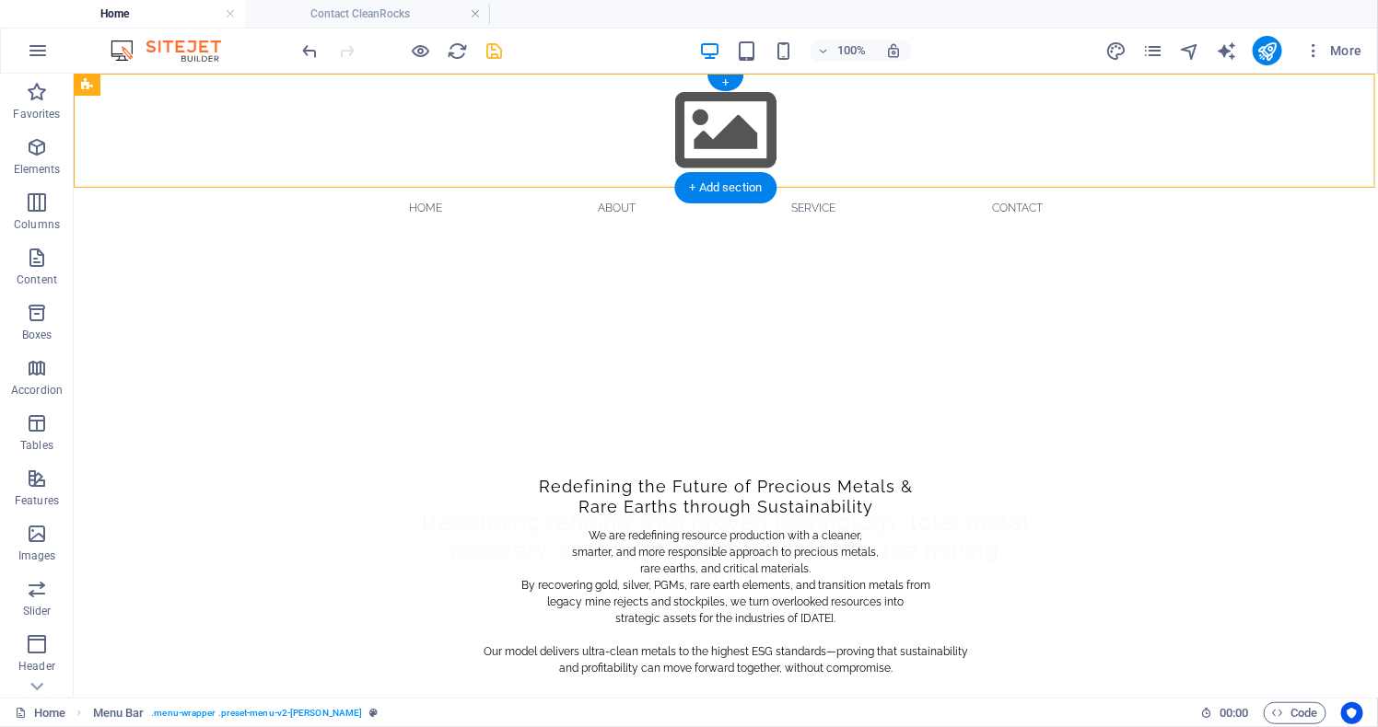
drag, startPoint x: 503, startPoint y: 137, endPoint x: 639, endPoint y: 87, distance: 145.1
click at [640, 88] on div "Menu Home About Service Contact" at bounding box center [725, 150] width 1304 height 155
click at [456, 136] on div at bounding box center [724, 130] width 663 height 114
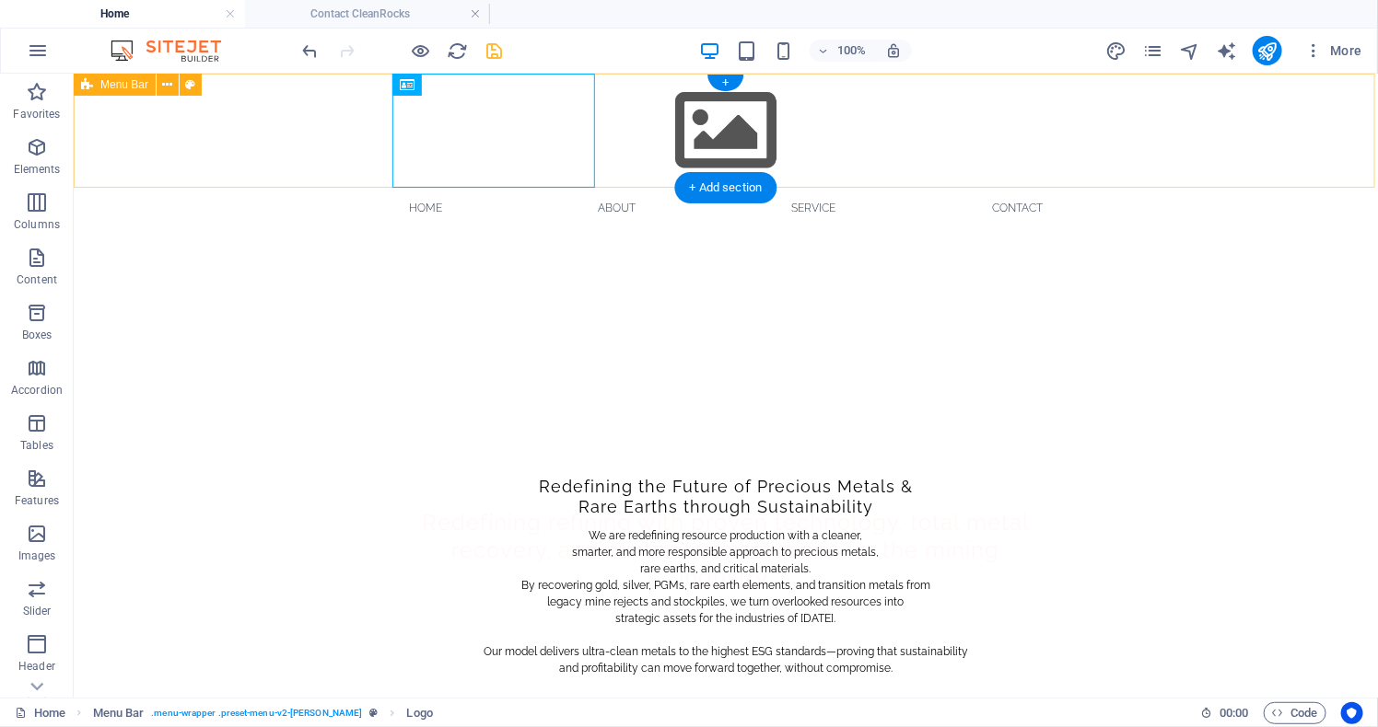
click at [1181, 156] on div "Menu Home About Service Contact" at bounding box center [725, 150] width 1304 height 155
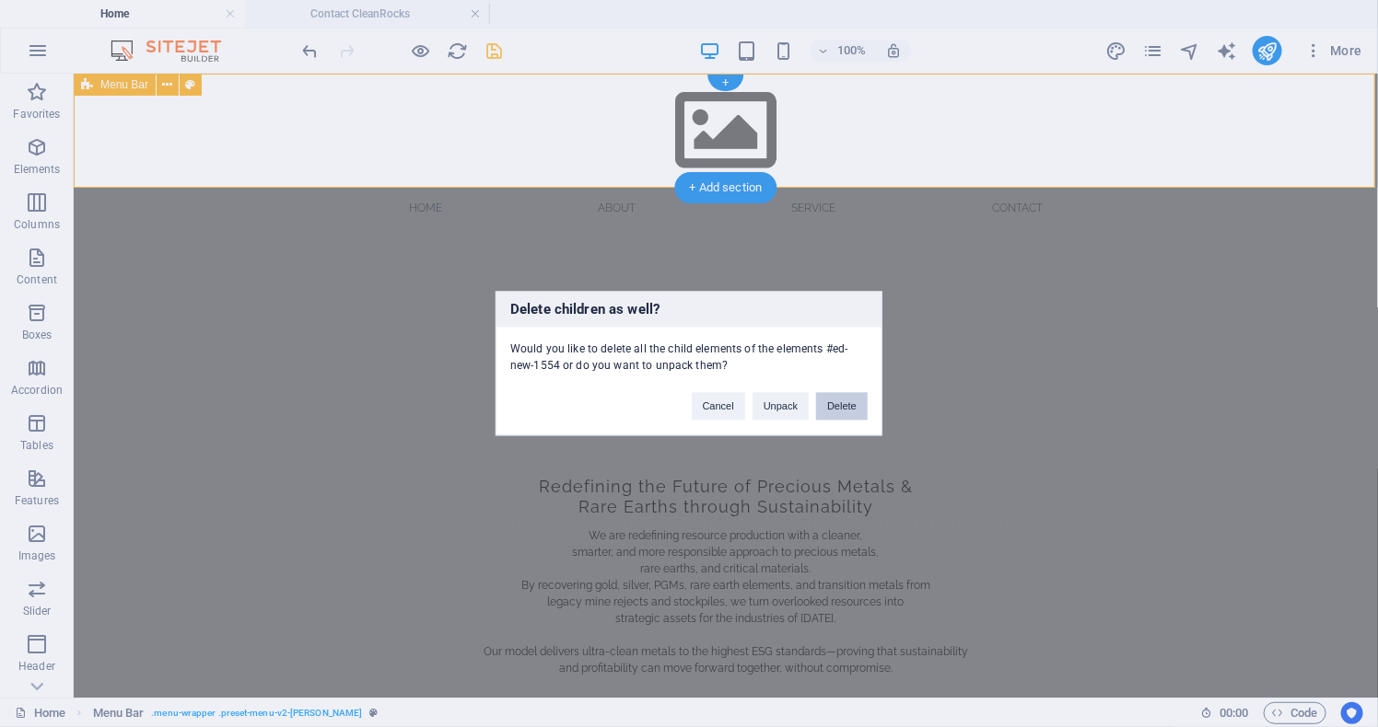
click at [842, 400] on button "Delete" at bounding box center [842, 407] width 52 height 28
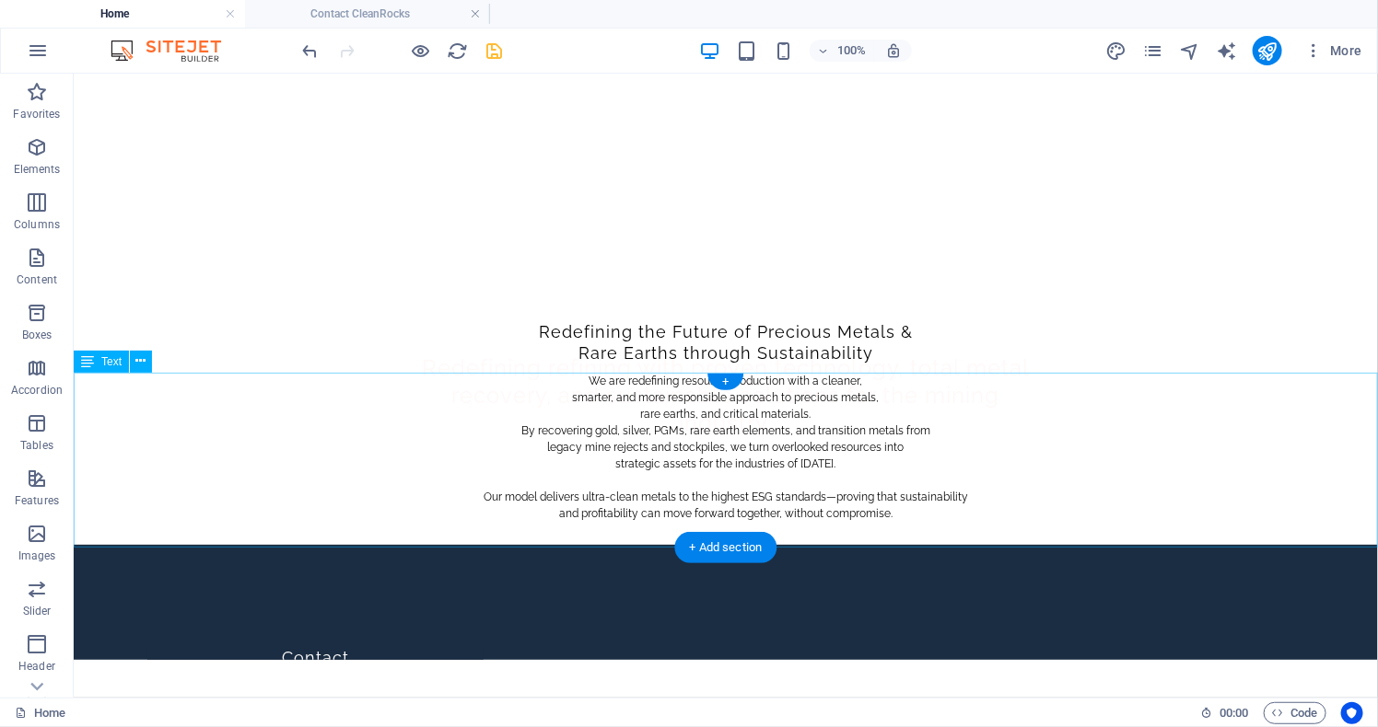
click at [1090, 400] on div "We are redefining resource production with a cleaner, smarter, and more respons…" at bounding box center [725, 446] width 1304 height 149
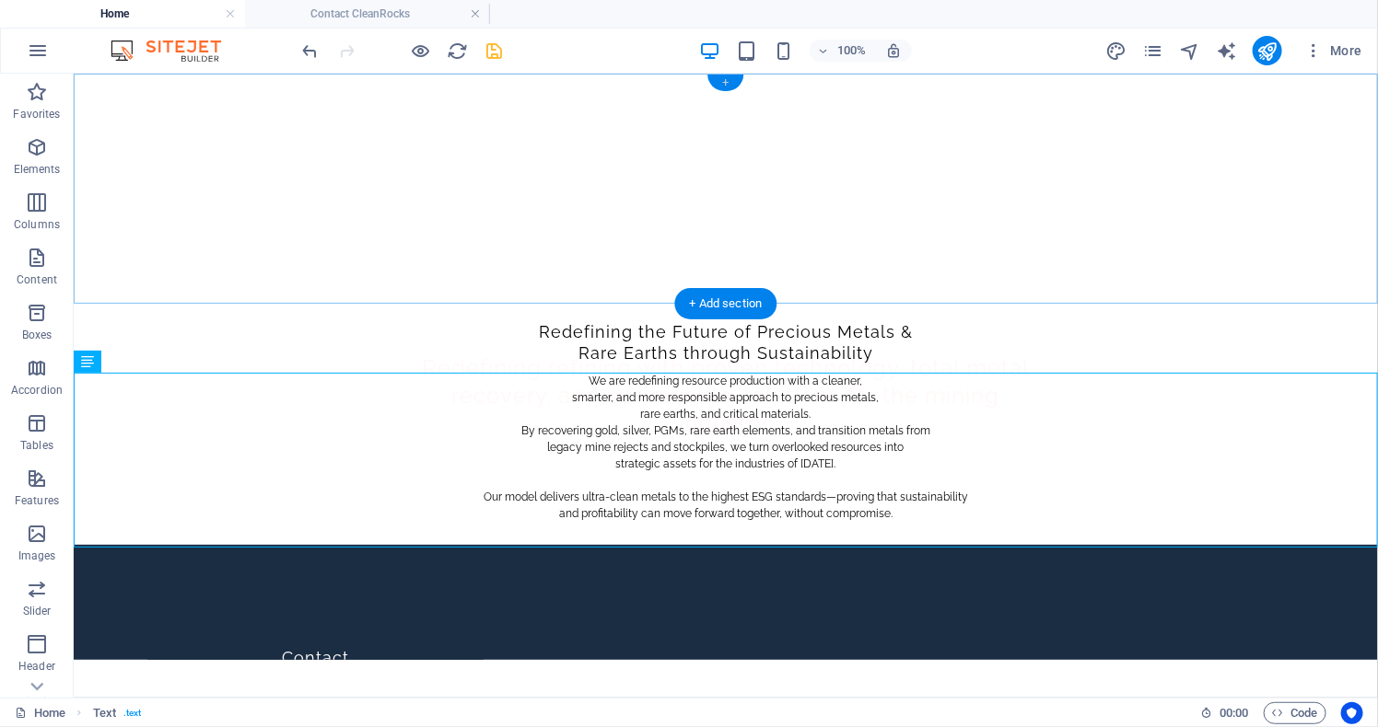
click at [726, 81] on div "+" at bounding box center [725, 83] width 36 height 17
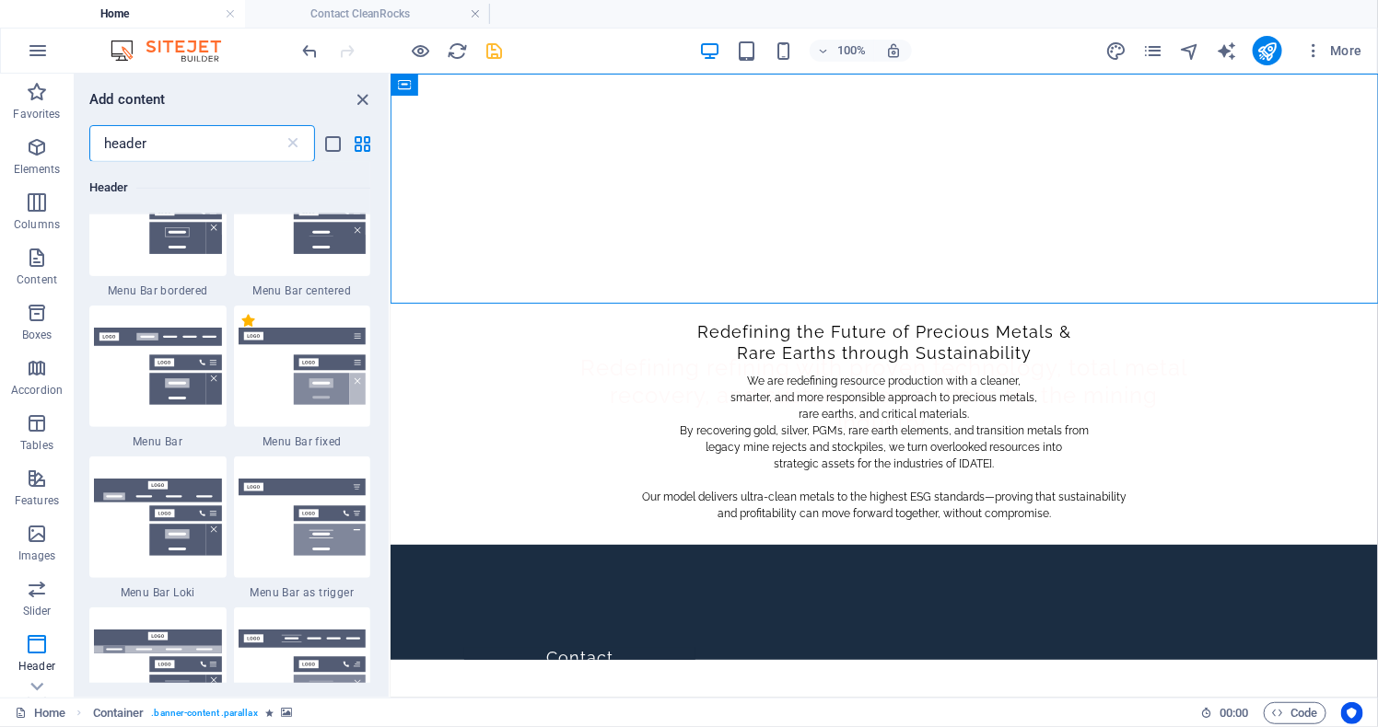
scroll to position [477, 0]
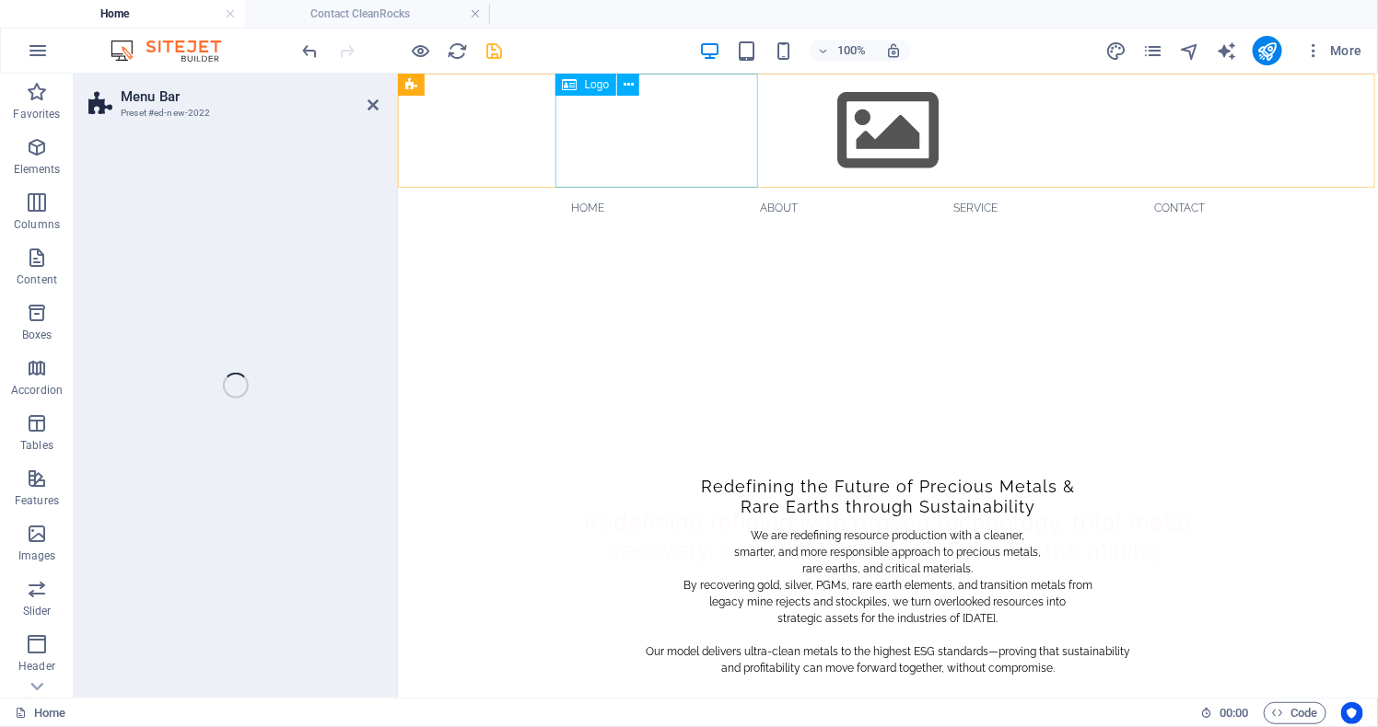
select select "rem"
select select "preset-menu-v2-loki"
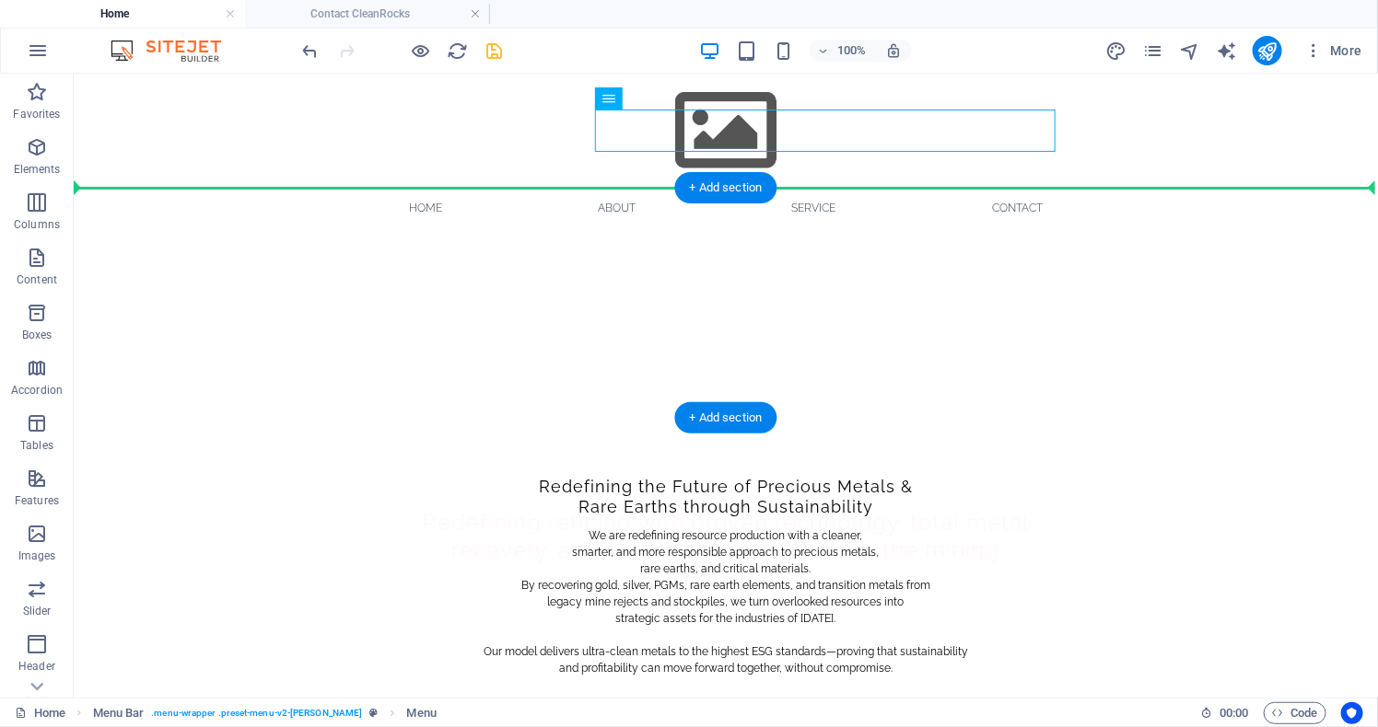
drag, startPoint x: 500, startPoint y: 139, endPoint x: 804, endPoint y: 188, distance: 307.8
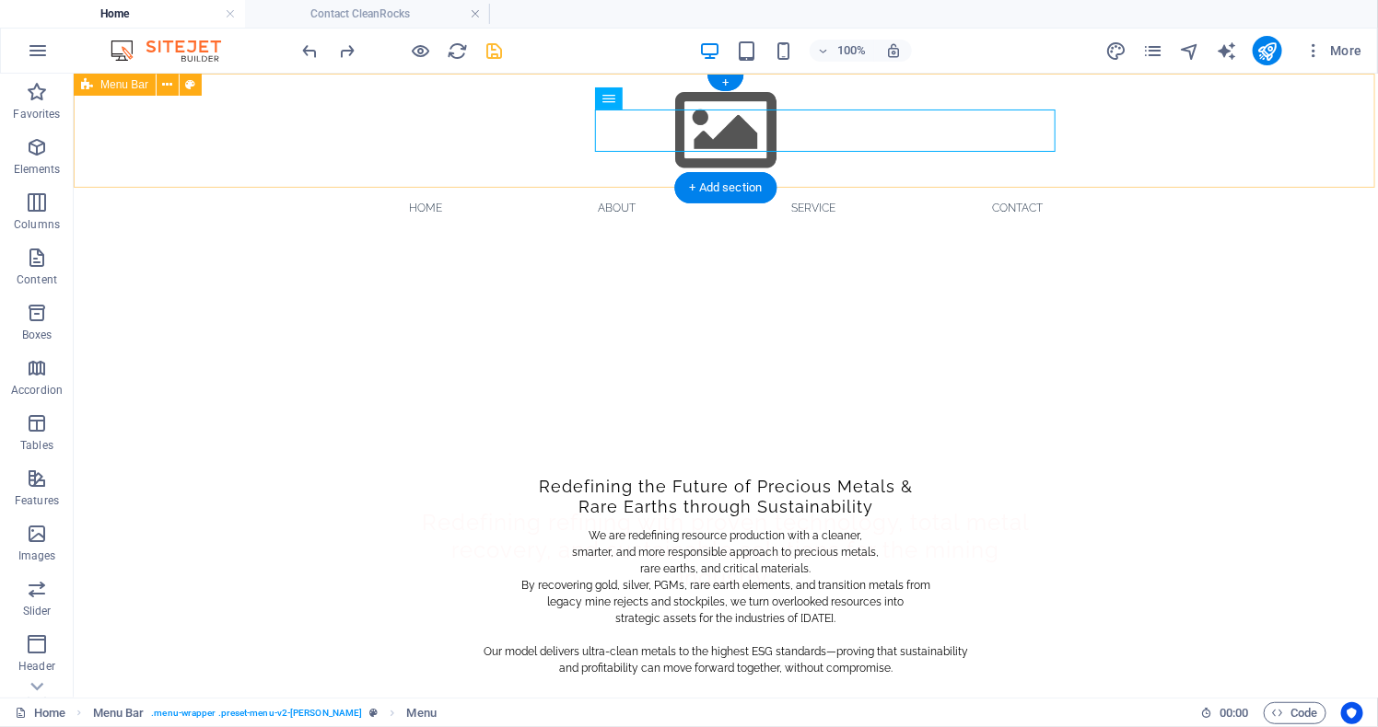
click at [1223, 159] on div "Menu Home About Service Contact" at bounding box center [725, 150] width 1304 height 155
